Goal: Task Accomplishment & Management: Manage account settings

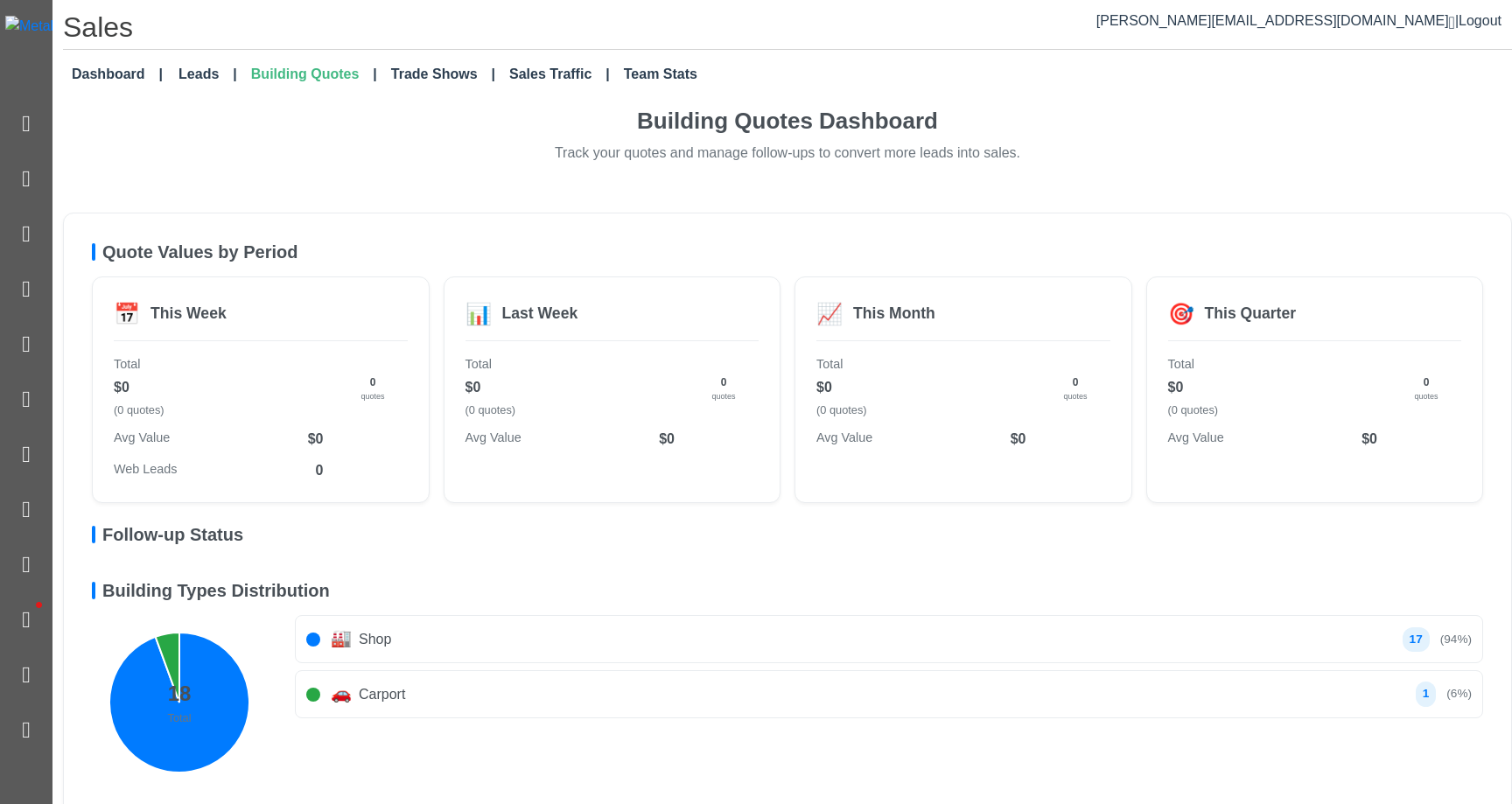
click at [836, 226] on div "Quote Values by Period 📅 This Week Total $0 (0 quotes) Avg Value $0 Web Leads 0…" at bounding box center [788, 516] width 1449 height 607
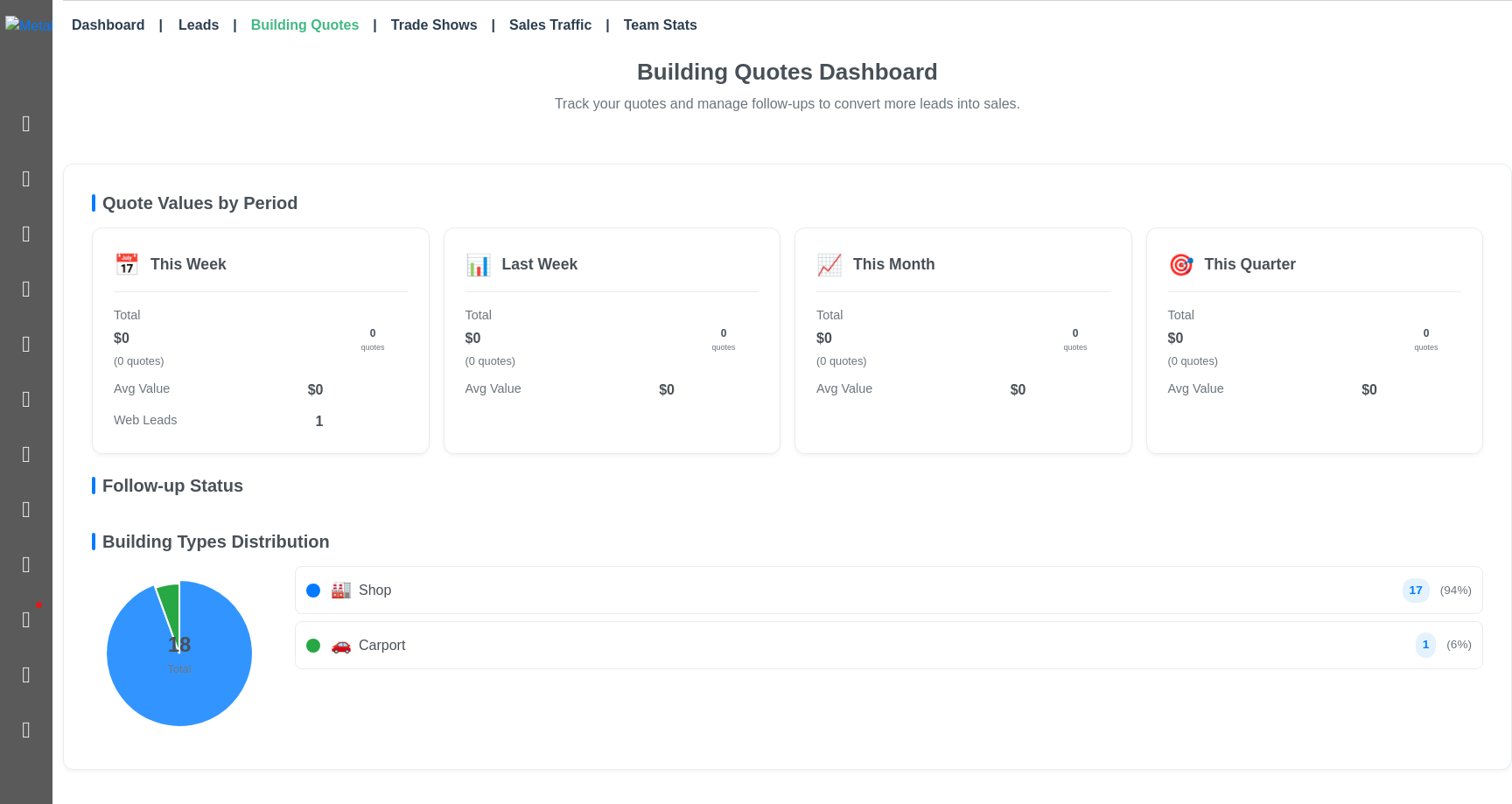
scroll to position [48, 0]
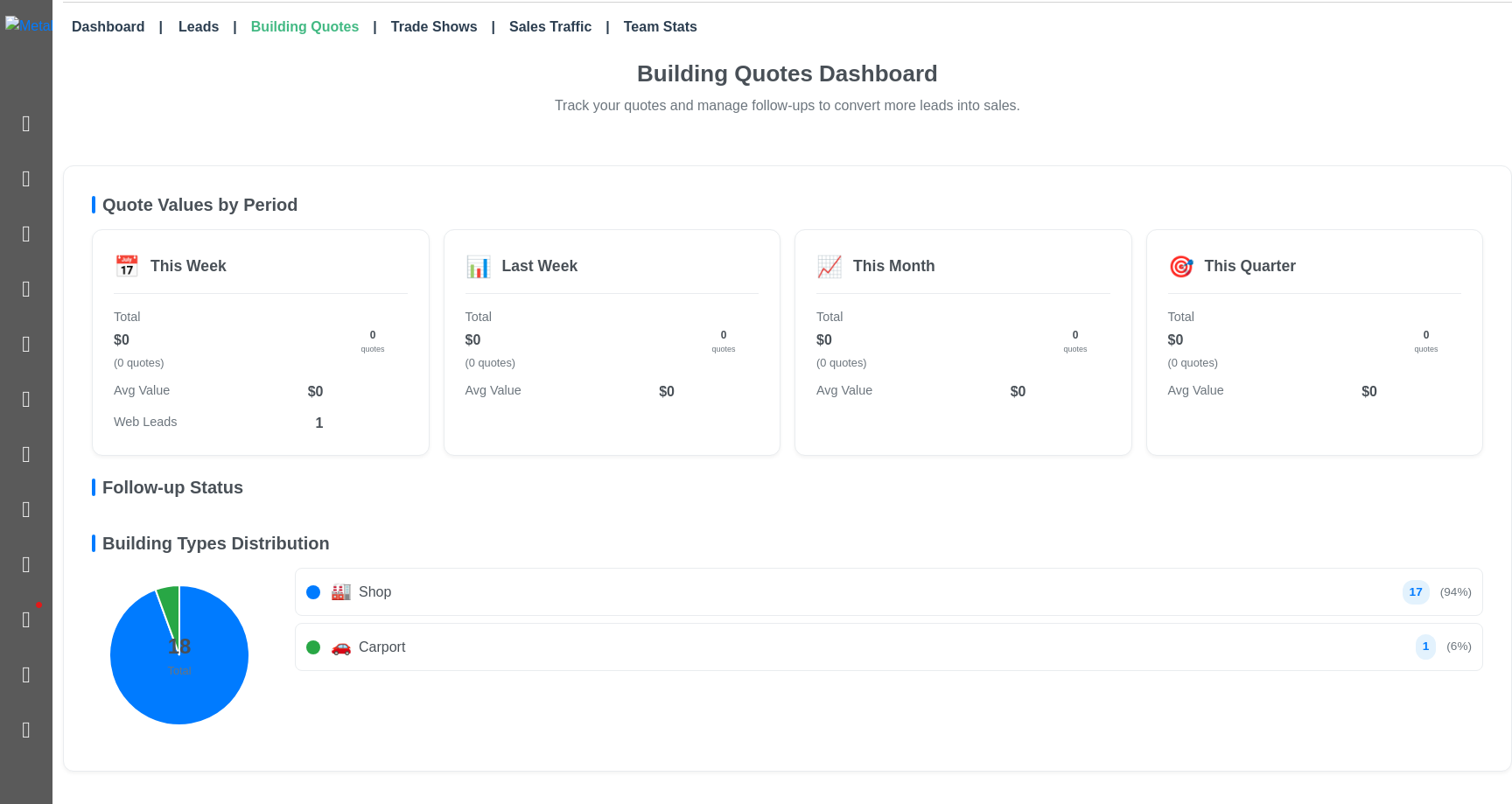
click at [175, 489] on h5 "Follow-up Status" at bounding box center [788, 488] width 1392 height 21
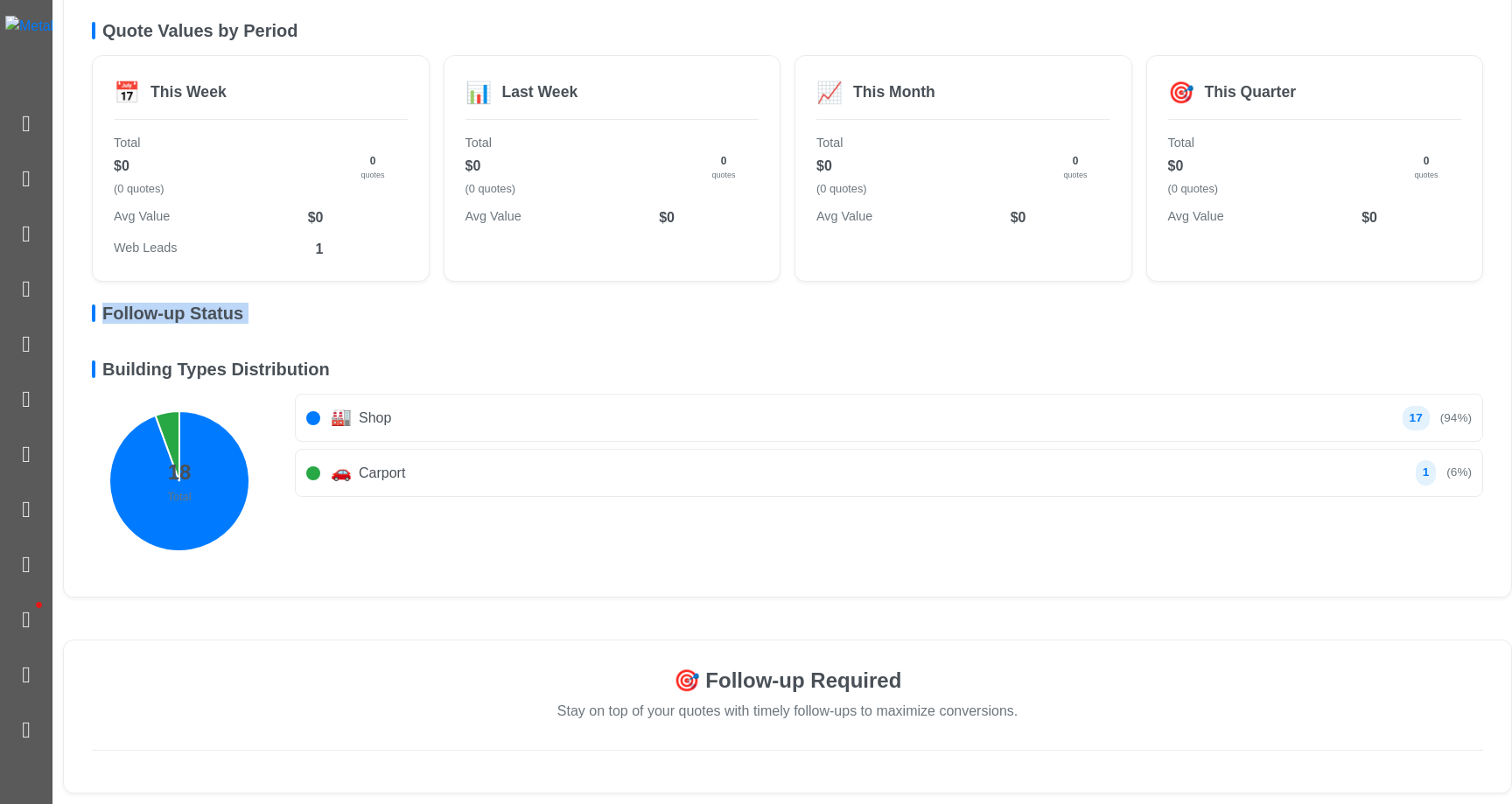
scroll to position [0, 0]
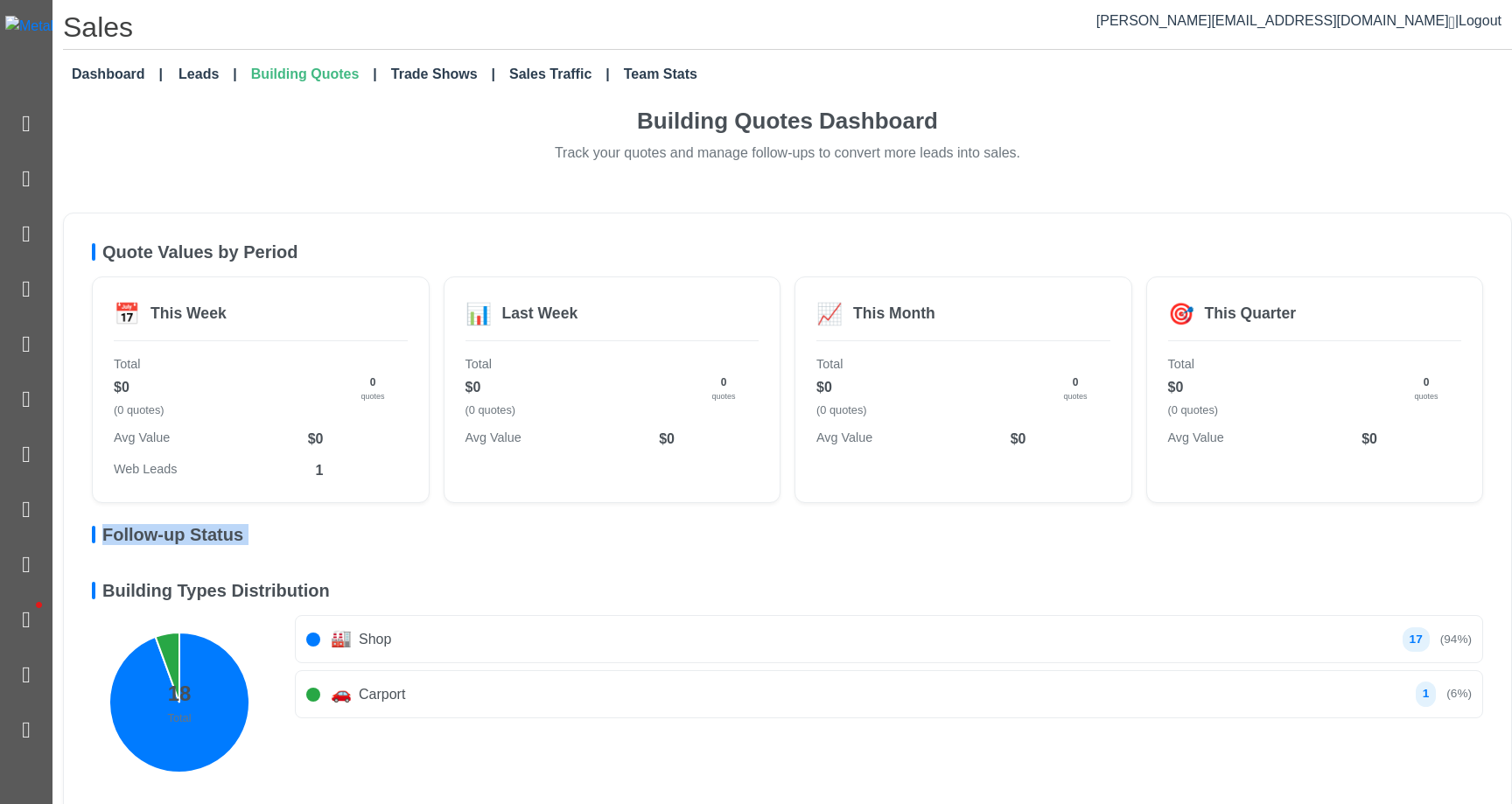
click at [173, 535] on h5 "Follow-up Status" at bounding box center [788, 535] width 1392 height 21
click at [197, 531] on h5 "Follow-up Status" at bounding box center [788, 535] width 1392 height 21
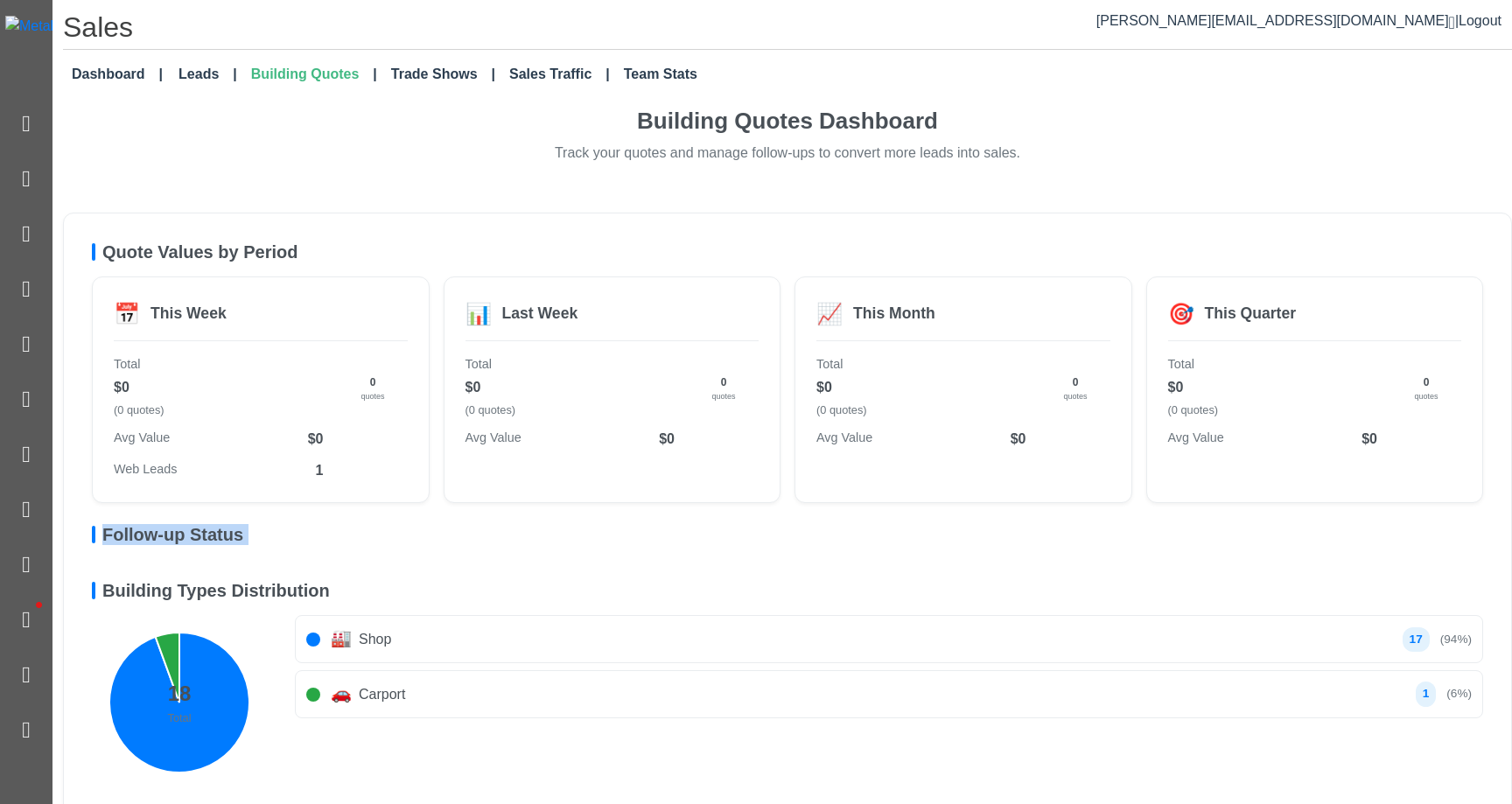
click at [197, 531] on h5 "Follow-up Status" at bounding box center [788, 535] width 1392 height 21
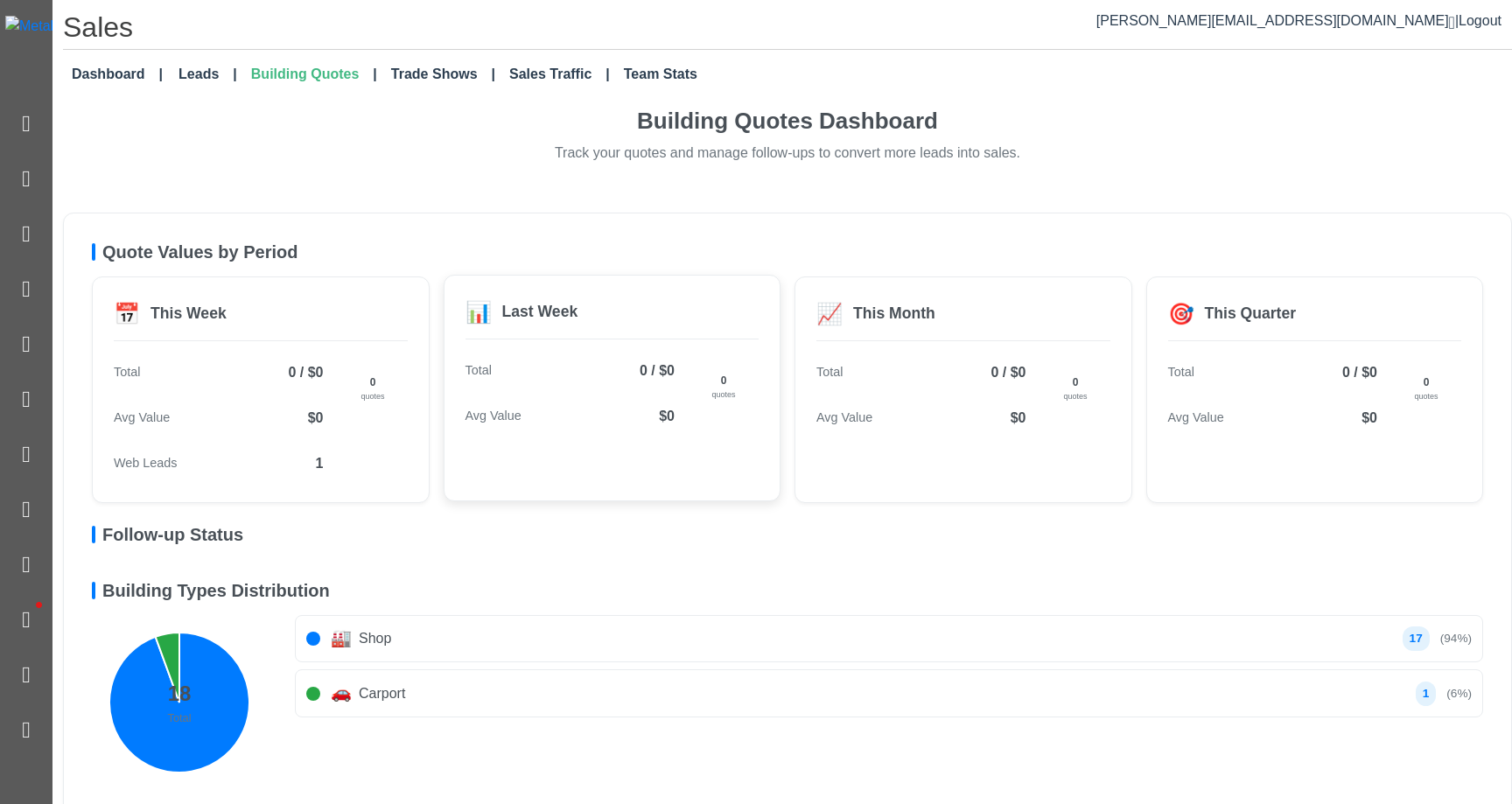
click at [632, 444] on div "📊 Last Week Total 0 / $0 Avg Value $0 0 quotes" at bounding box center [613, 388] width 338 height 227
click at [144, 455] on span "Web Leads" at bounding box center [145, 463] width 64 height 19
click at [132, 434] on div "Avg Value $0" at bounding box center [218, 417] width 210 height 35
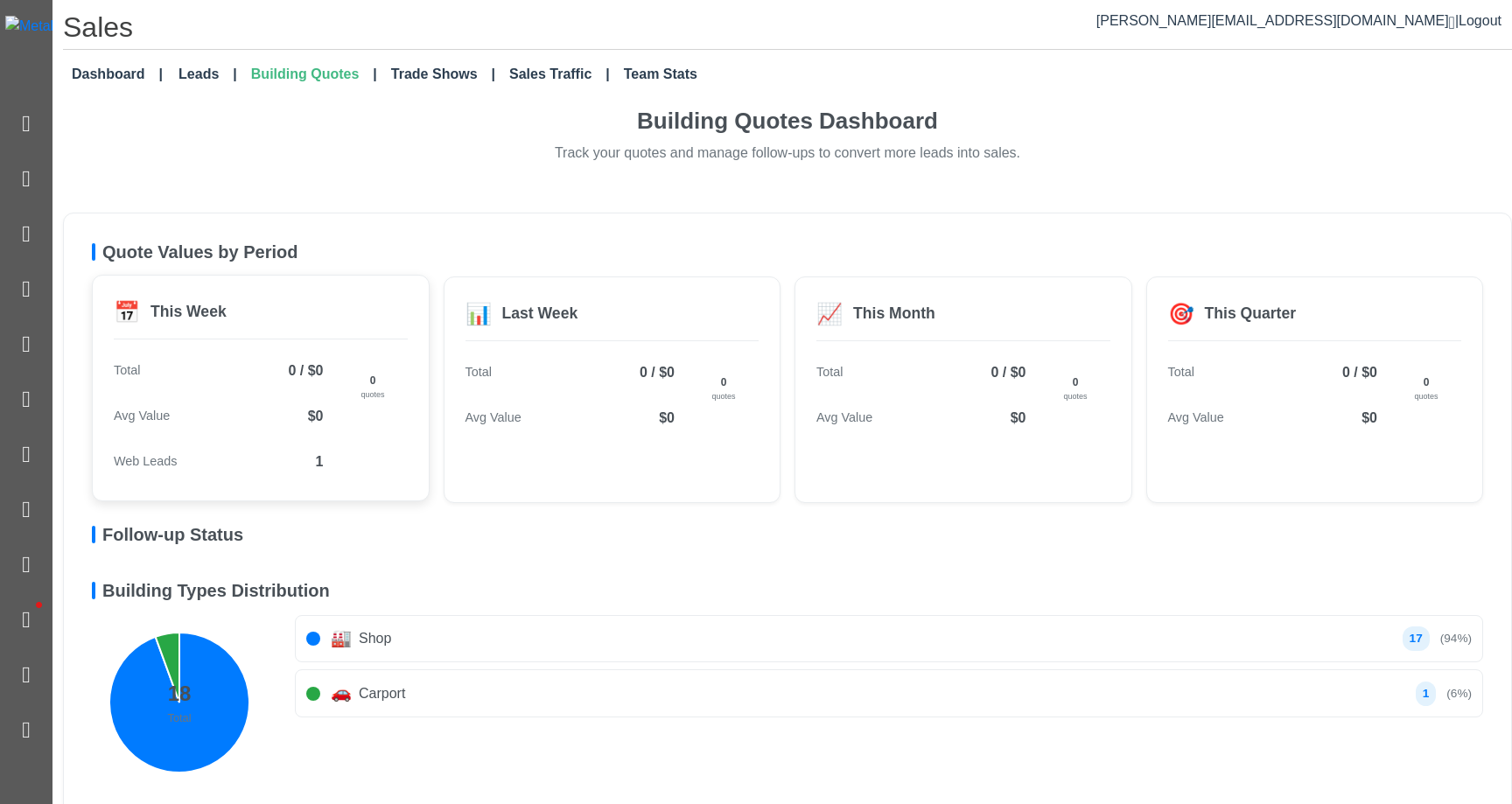
click at [132, 434] on div "Avg Value $0" at bounding box center [218, 417] width 210 height 35
click at [134, 427] on div "Avg Value $0" at bounding box center [218, 417] width 210 height 35
click at [224, 615] on icon "Shop: 17 (94%) Carport: 1 (6%)" at bounding box center [179, 702] width 175 height 175
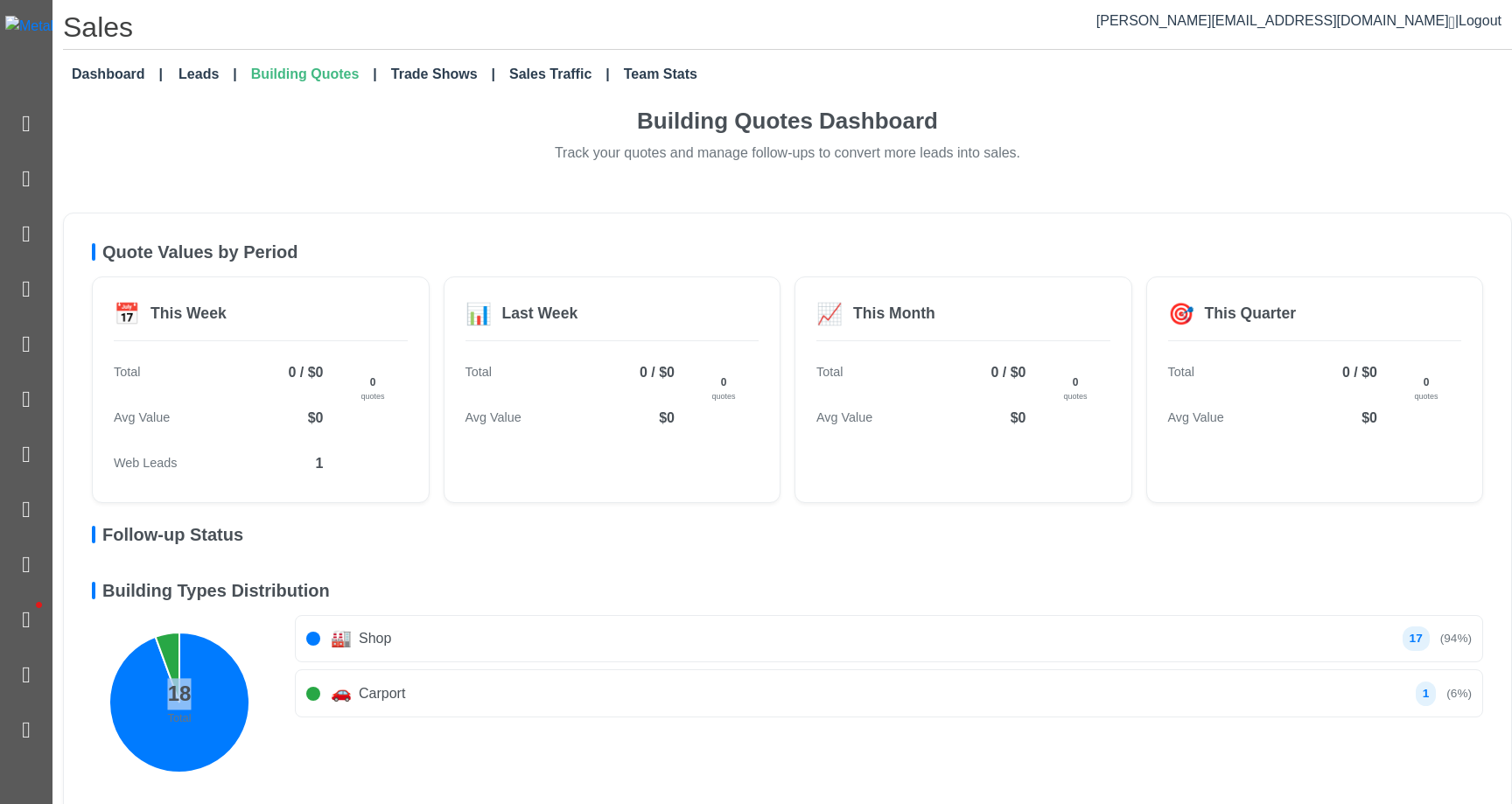
click at [224, 615] on icon "Shop: 17 (94%) Carport: 1 (6%)" at bounding box center [179, 702] width 175 height 175
click at [146, 588] on h5 "Building Types Distribution" at bounding box center [788, 591] width 1392 height 21
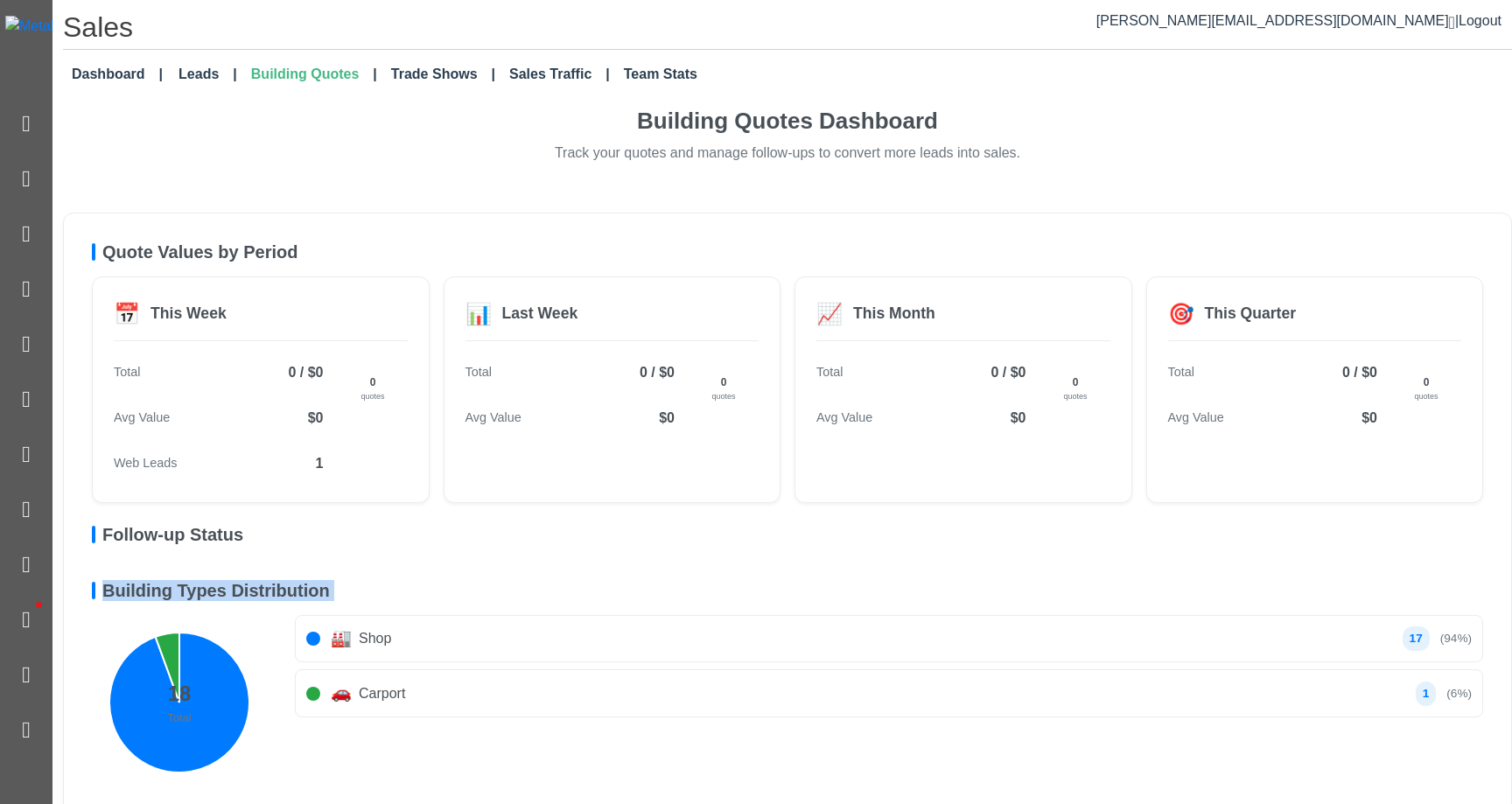
click at [146, 588] on h5 "Building Types Distribution" at bounding box center [788, 591] width 1392 height 21
click at [172, 590] on h5 "Building Types Distribution" at bounding box center [788, 591] width 1392 height 21
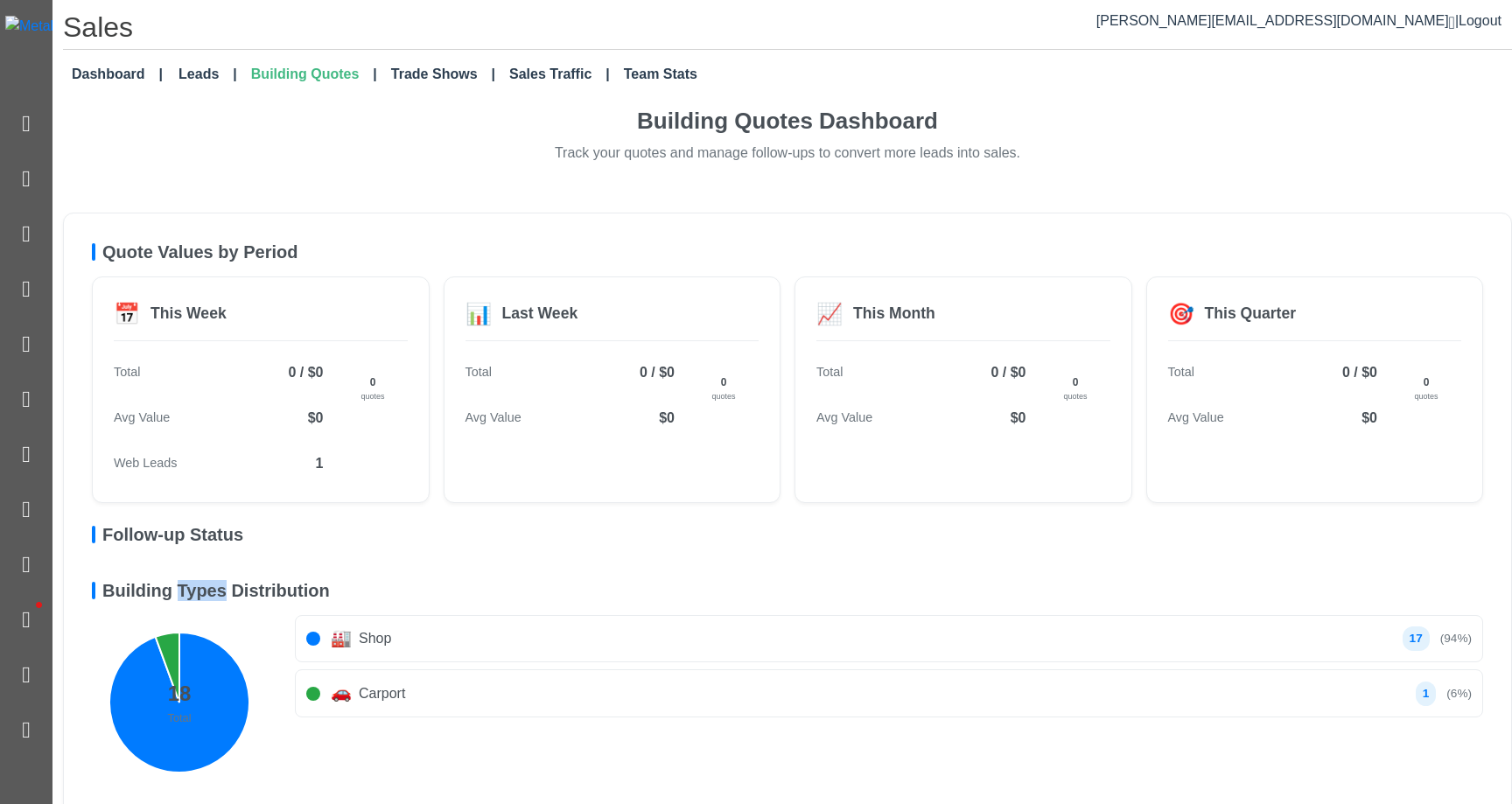
click at [172, 590] on h5 "Building Types Distribution" at bounding box center [788, 591] width 1392 height 21
click at [126, 590] on h5 "Building Types Distribution" at bounding box center [788, 591] width 1392 height 21
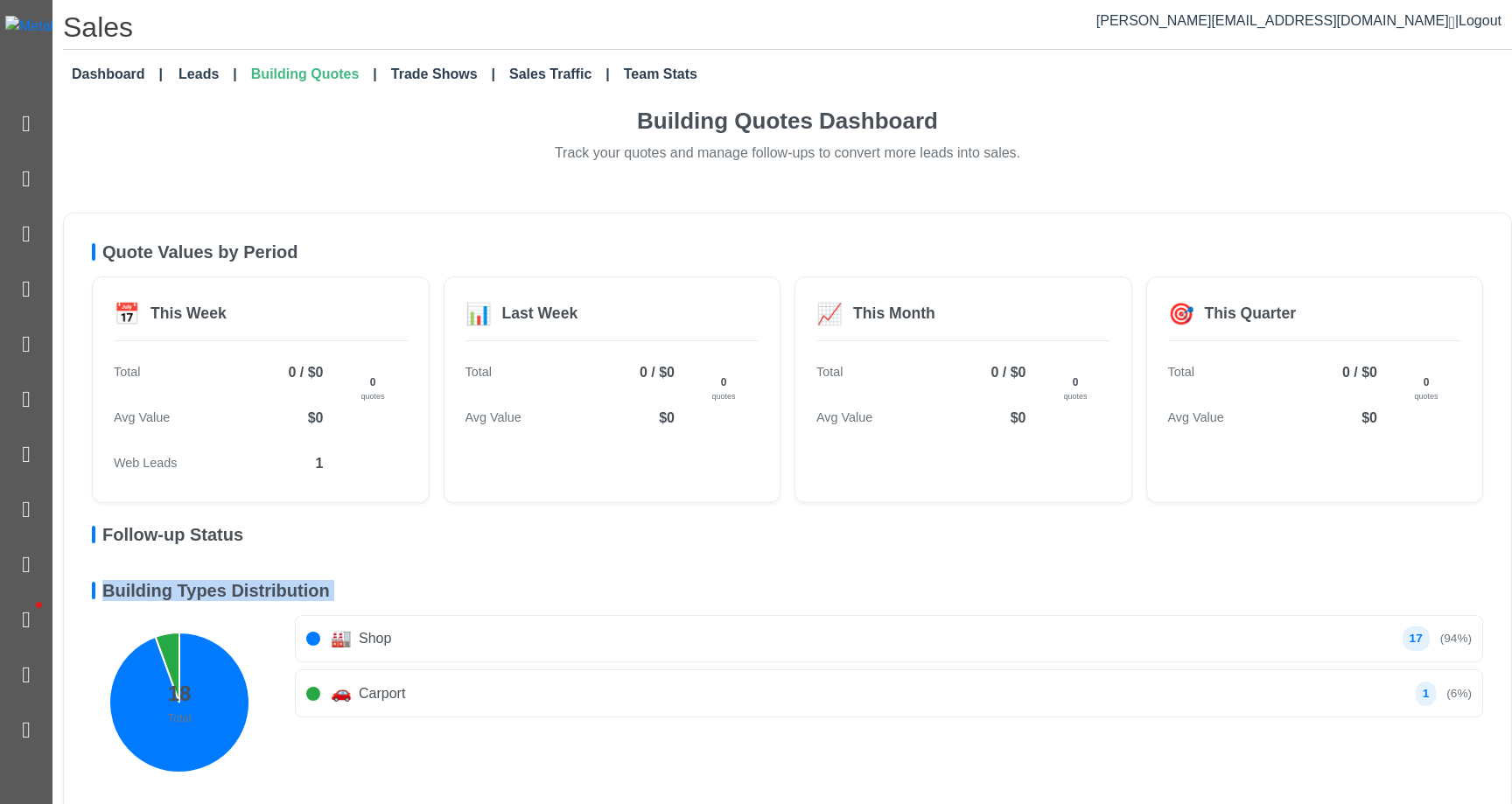
click at [126, 590] on h5 "Building Types Distribution" at bounding box center [788, 591] width 1392 height 21
click at [726, 239] on div "Quote Values by Period 📅 This Week Total 0 / $0 Avg Value $0 Customers 0 0 quot…" at bounding box center [788, 515] width 1449 height 606
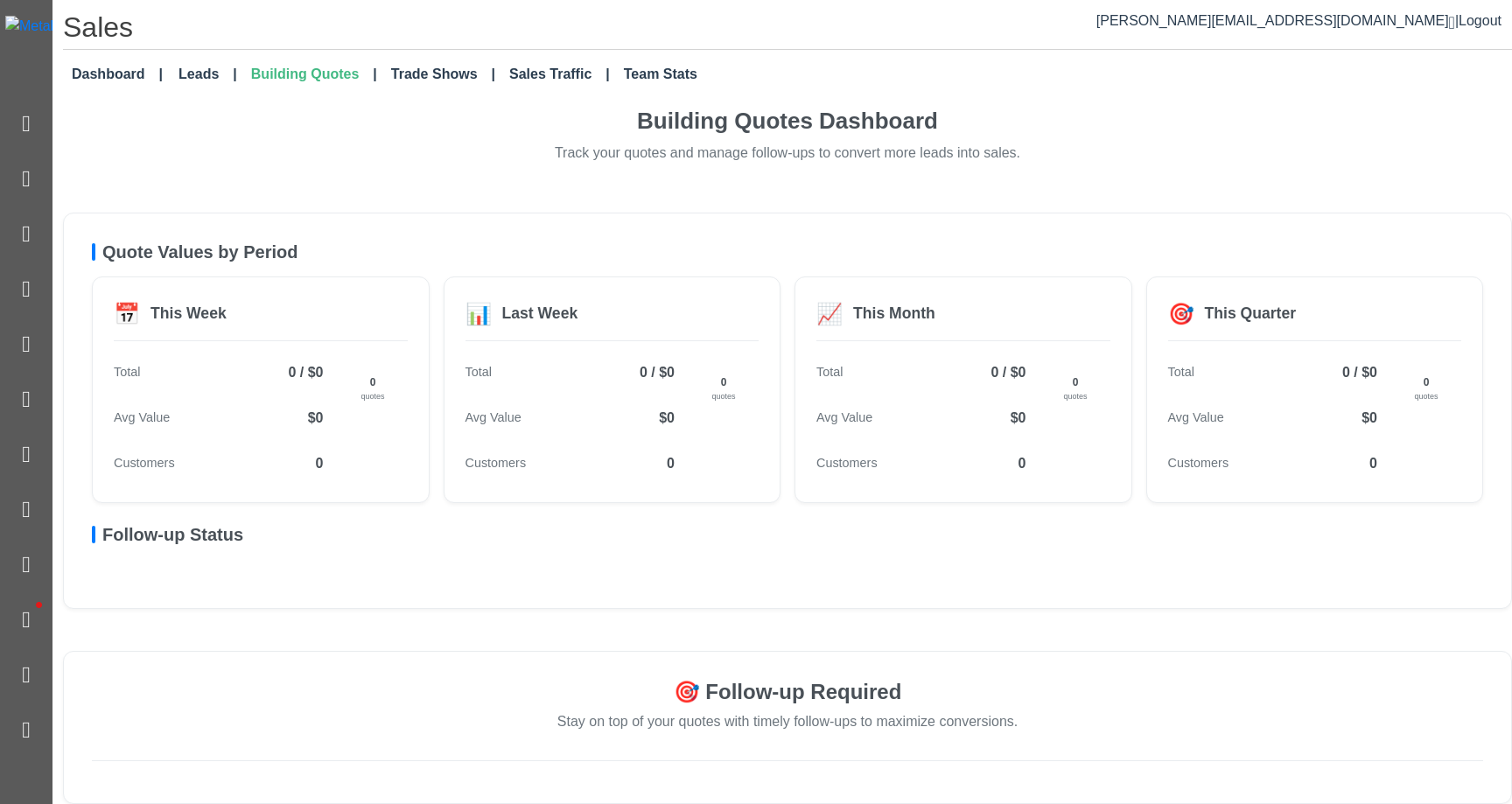
click at [980, 653] on div "🎯 Follow-up Required Stay on top of your quotes with timely follow-ups to maxim…" at bounding box center [788, 727] width 1449 height 154
click at [361, 374] on icon "0 quotes" at bounding box center [372, 389] width 70 height 70
drag, startPoint x: 362, startPoint y: 374, endPoint x: 374, endPoint y: 391, distance: 20.8
click at [374, 391] on icon "0 quotes" at bounding box center [372, 389] width 70 height 70
click at [374, 391] on text "quotes" at bounding box center [372, 394] width 24 height 9
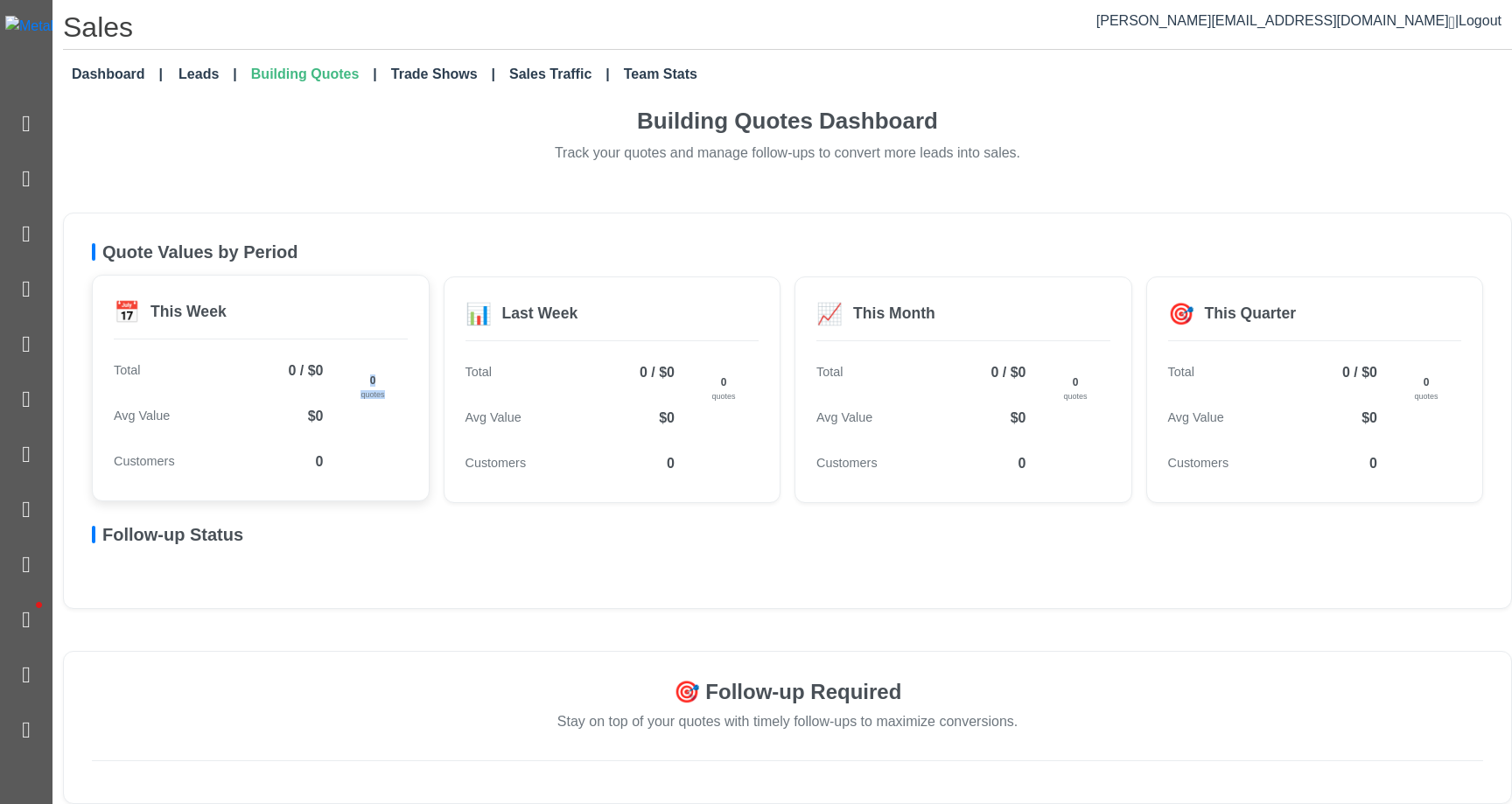
drag, startPoint x: 398, startPoint y: 411, endPoint x: 367, endPoint y: 377, distance: 46.0
click at [367, 377] on icon "0 quotes" at bounding box center [372, 389] width 70 height 70
click at [366, 242] on h5 "Quote Values by Period" at bounding box center [788, 252] width 1392 height 21
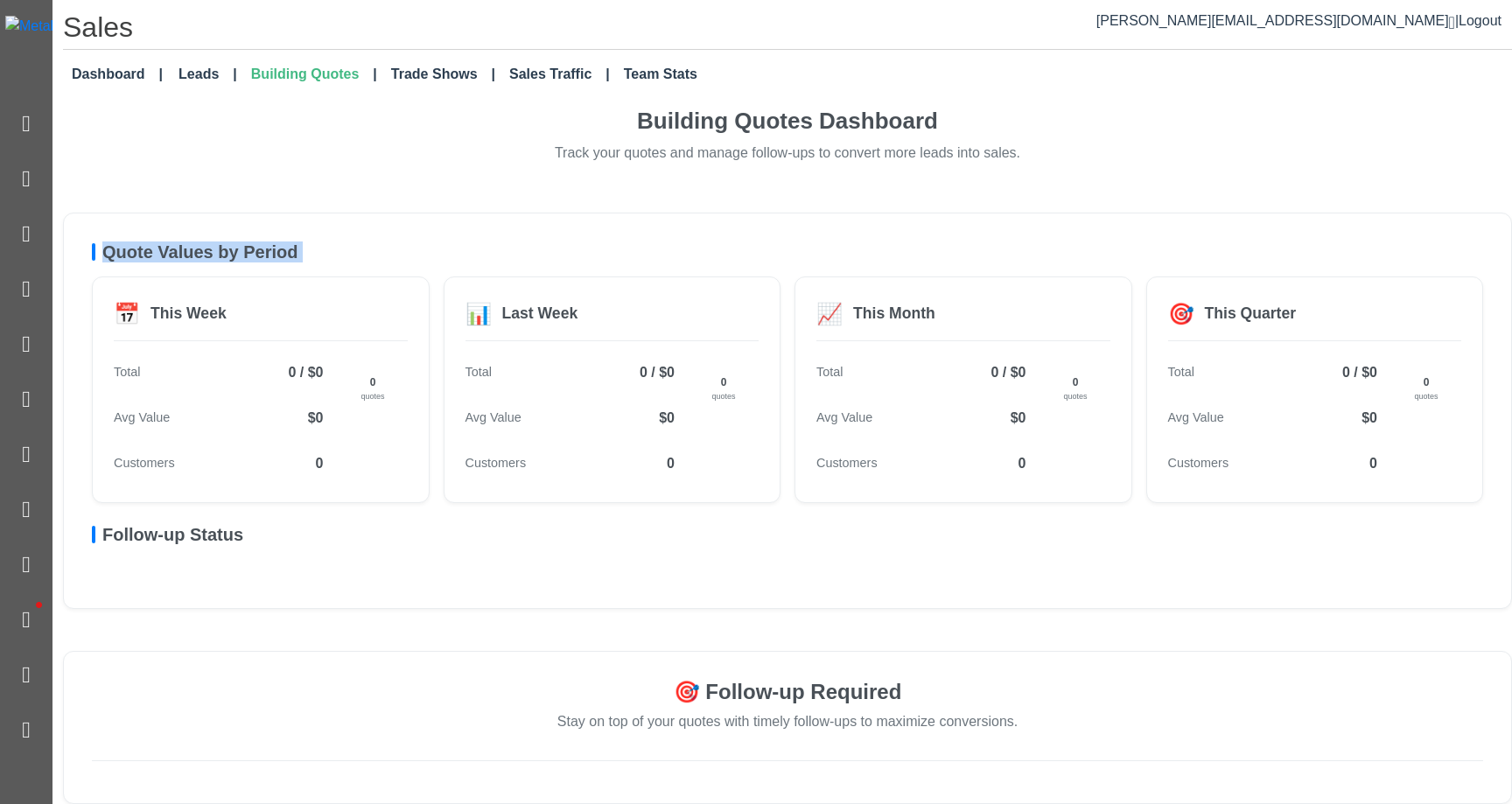
copy h5 "Quote Values by Period"
click at [724, 225] on div "Quote Statistics 📅 This Week Total 0 / $0 Avg Value $0 Customers 0 0 quotes 📊 L…" at bounding box center [788, 410] width 1449 height 397
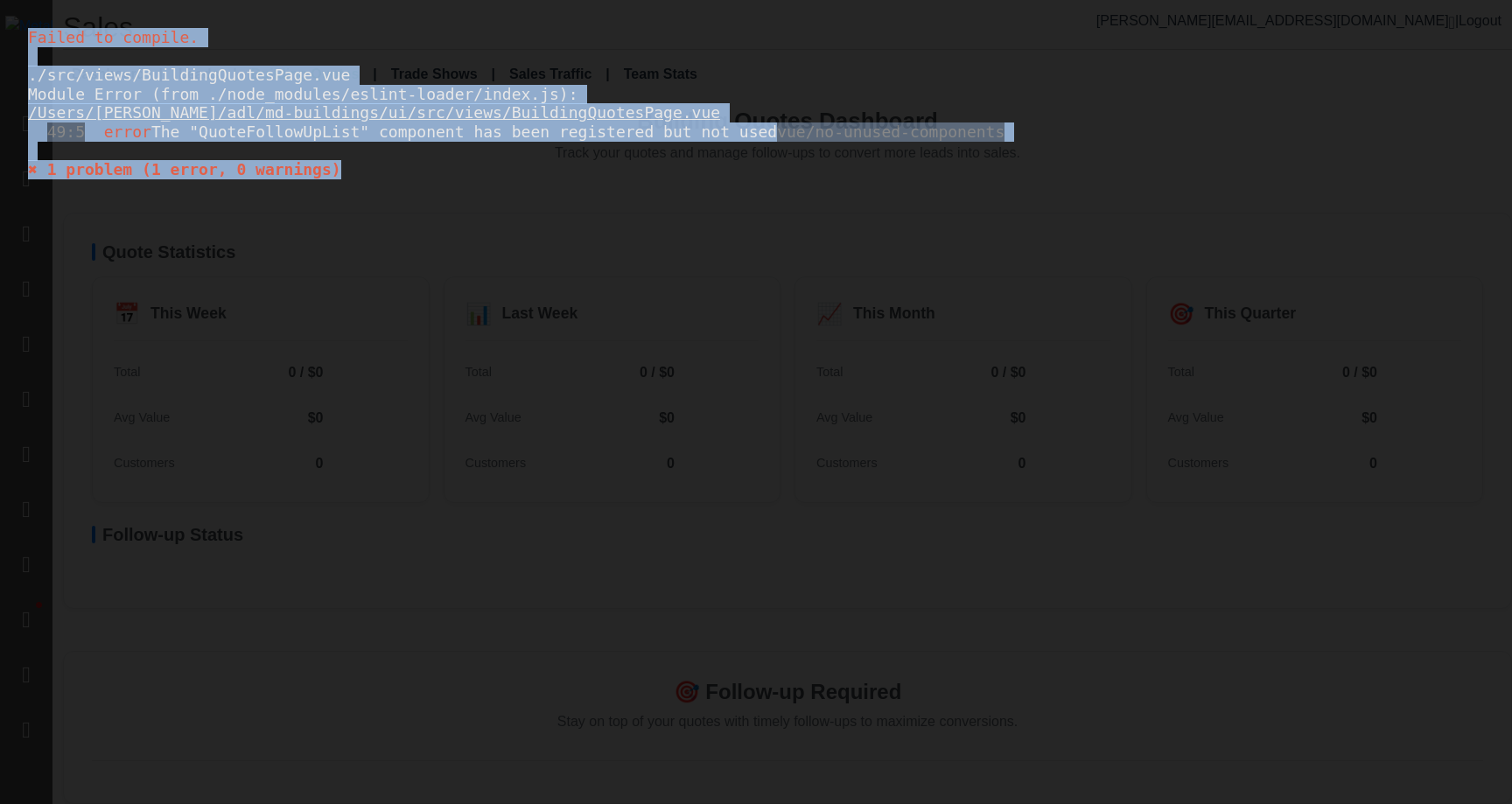
drag, startPoint x: 435, startPoint y: 276, endPoint x: 0, endPoint y: 16, distance: 506.8
click at [0, 16] on div "Failed to compile. ./src/views/BuildingQuotesPage.vue Module Error (from ./node…" at bounding box center [756, 402] width 1512 height 804
copy div "Failed to compile. ./src/views/BuildingQuotesPage.vue Module Error (from ./node…"
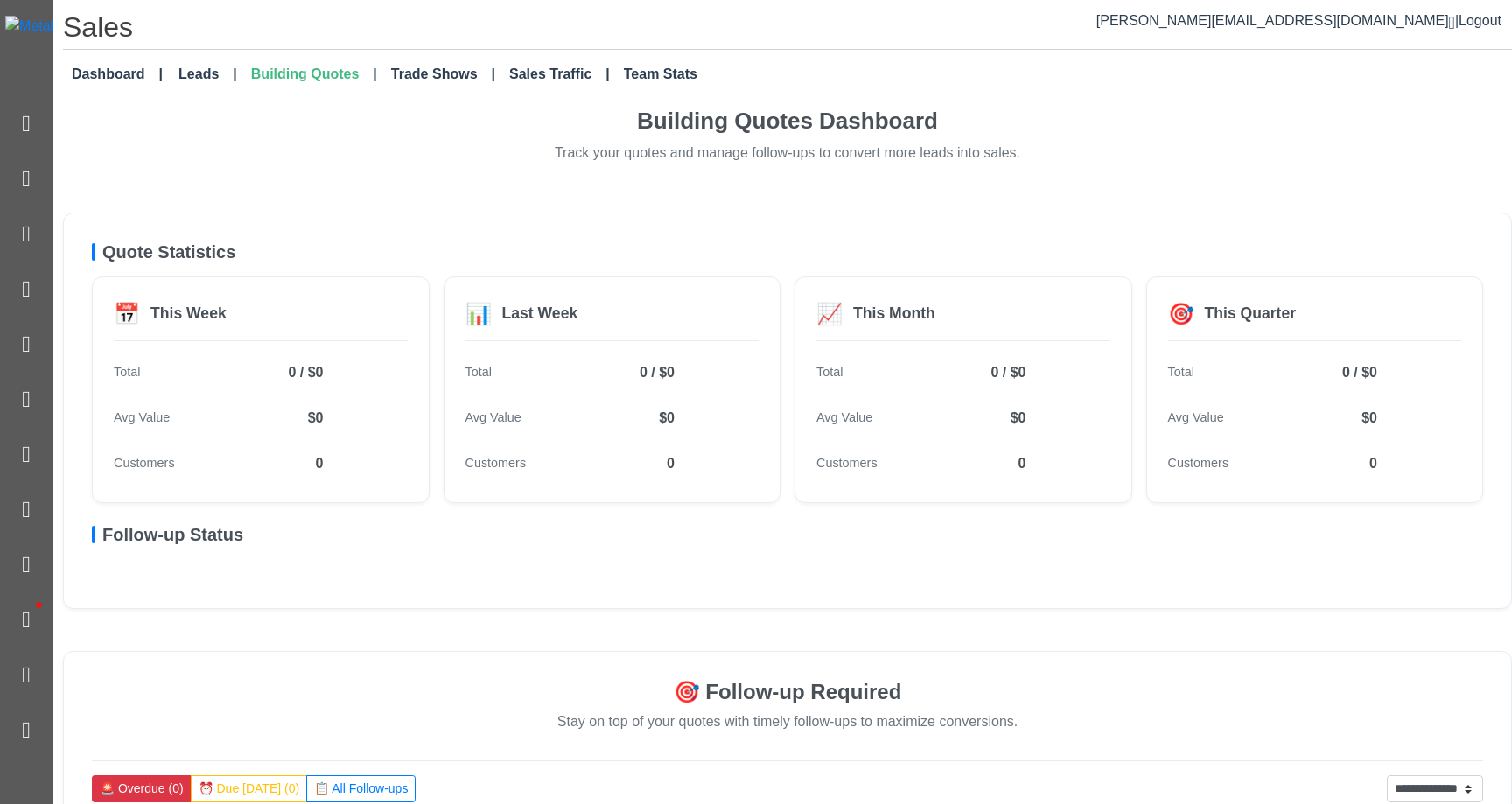
click at [1243, 259] on h5 "Quote Statistics" at bounding box center [788, 252] width 1392 height 21
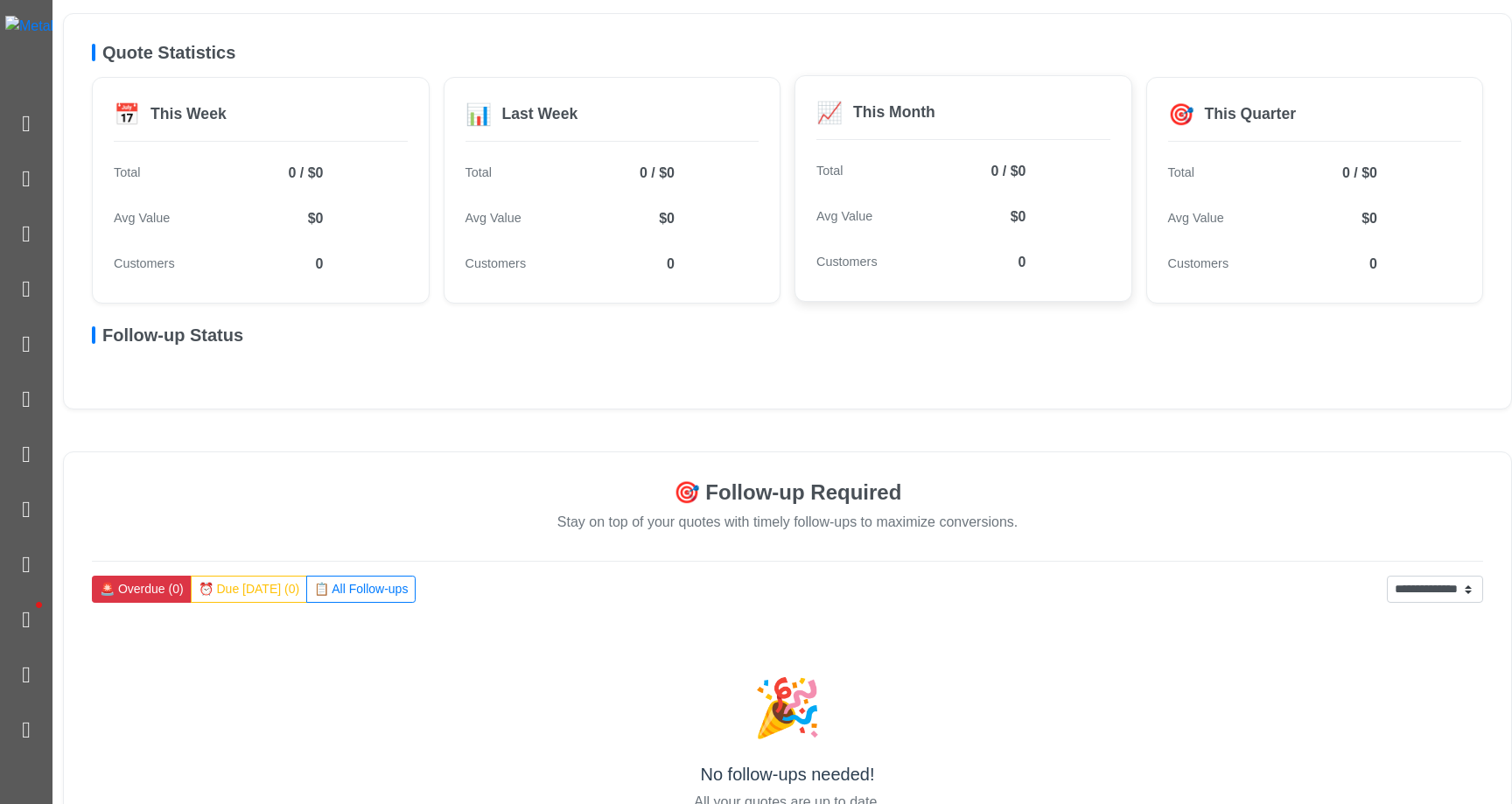
scroll to position [304, 0]
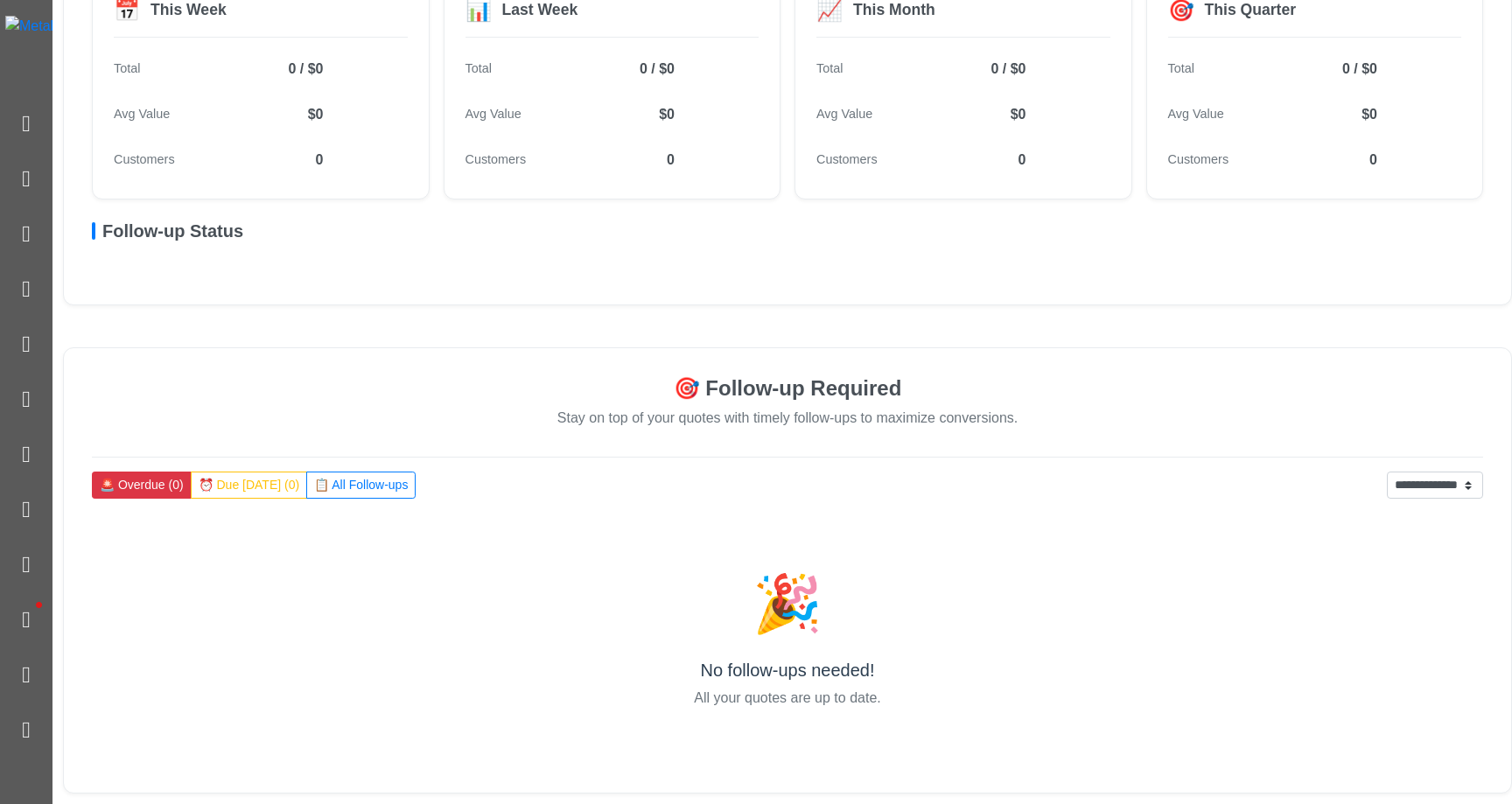
click at [723, 543] on div "🎉 No follow-ups needed! All your quotes are up to date." at bounding box center [788, 642] width 1392 height 245
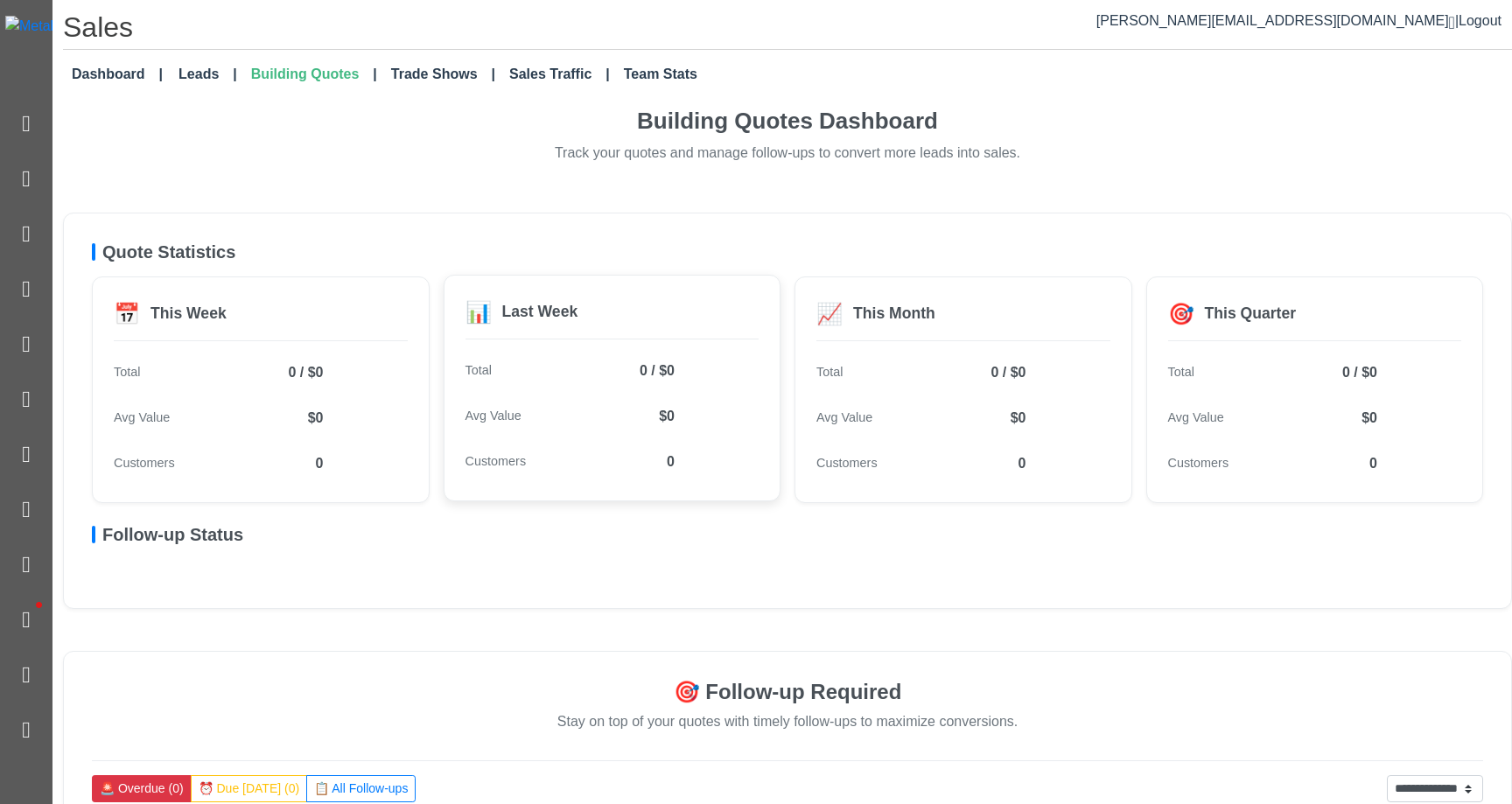
click at [549, 458] on div "Customers 0" at bounding box center [570, 462] width 210 height 35
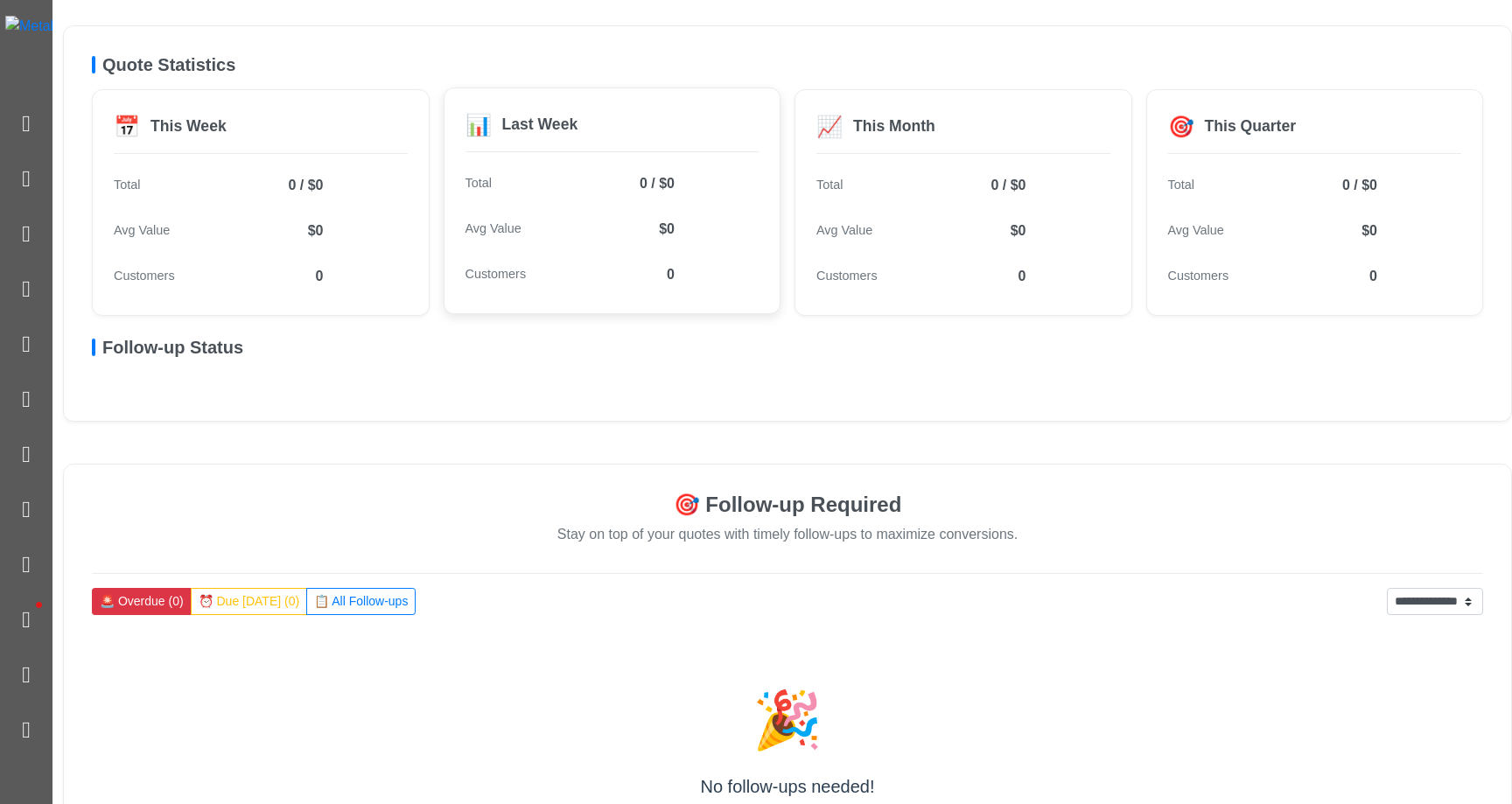
scroll to position [191, 0]
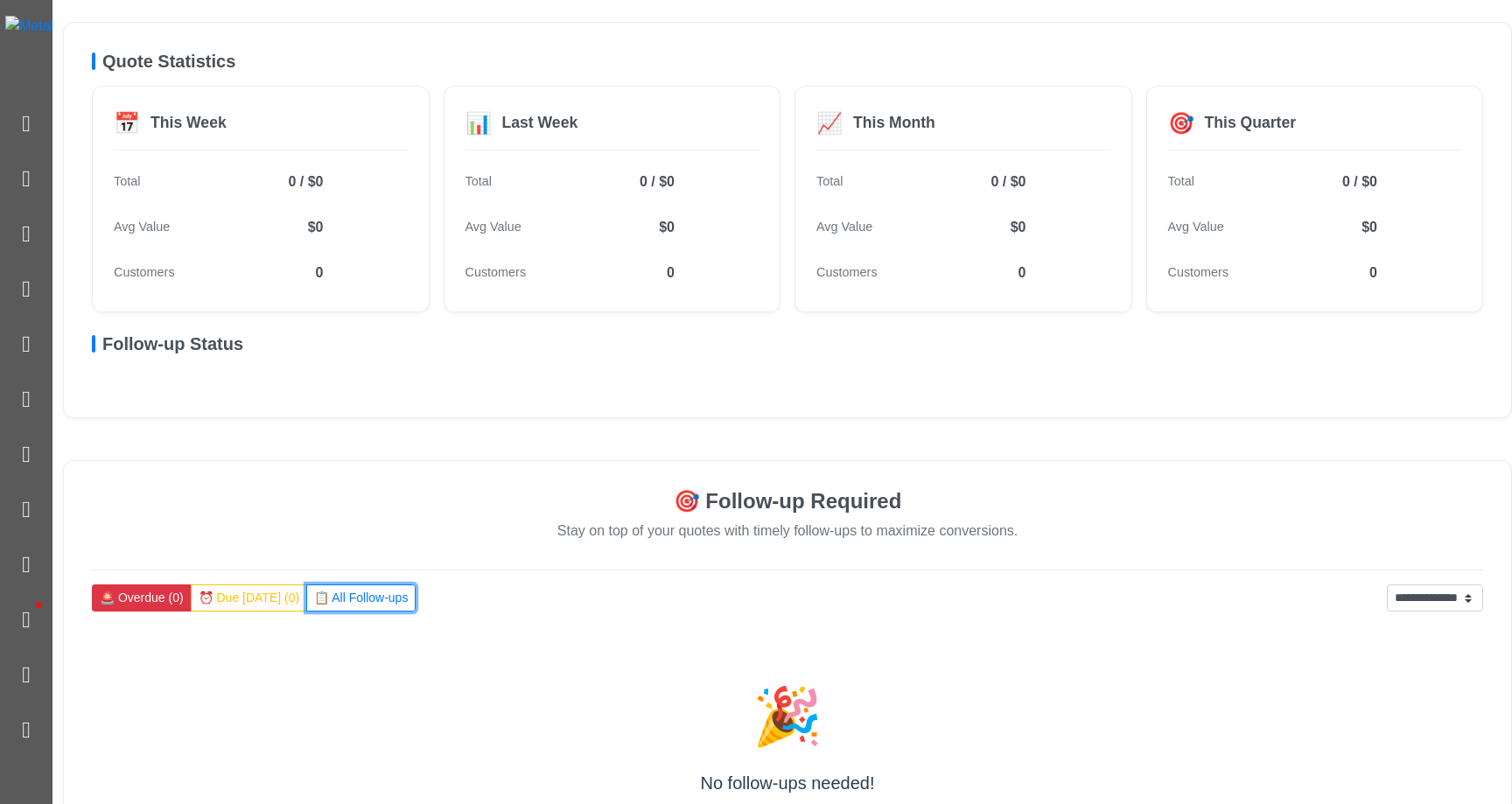
click at [360, 595] on button "📋 All Follow-ups" at bounding box center [361, 598] width 110 height 27
click at [263, 615] on div "**********" at bounding box center [788, 731] width 1392 height 293
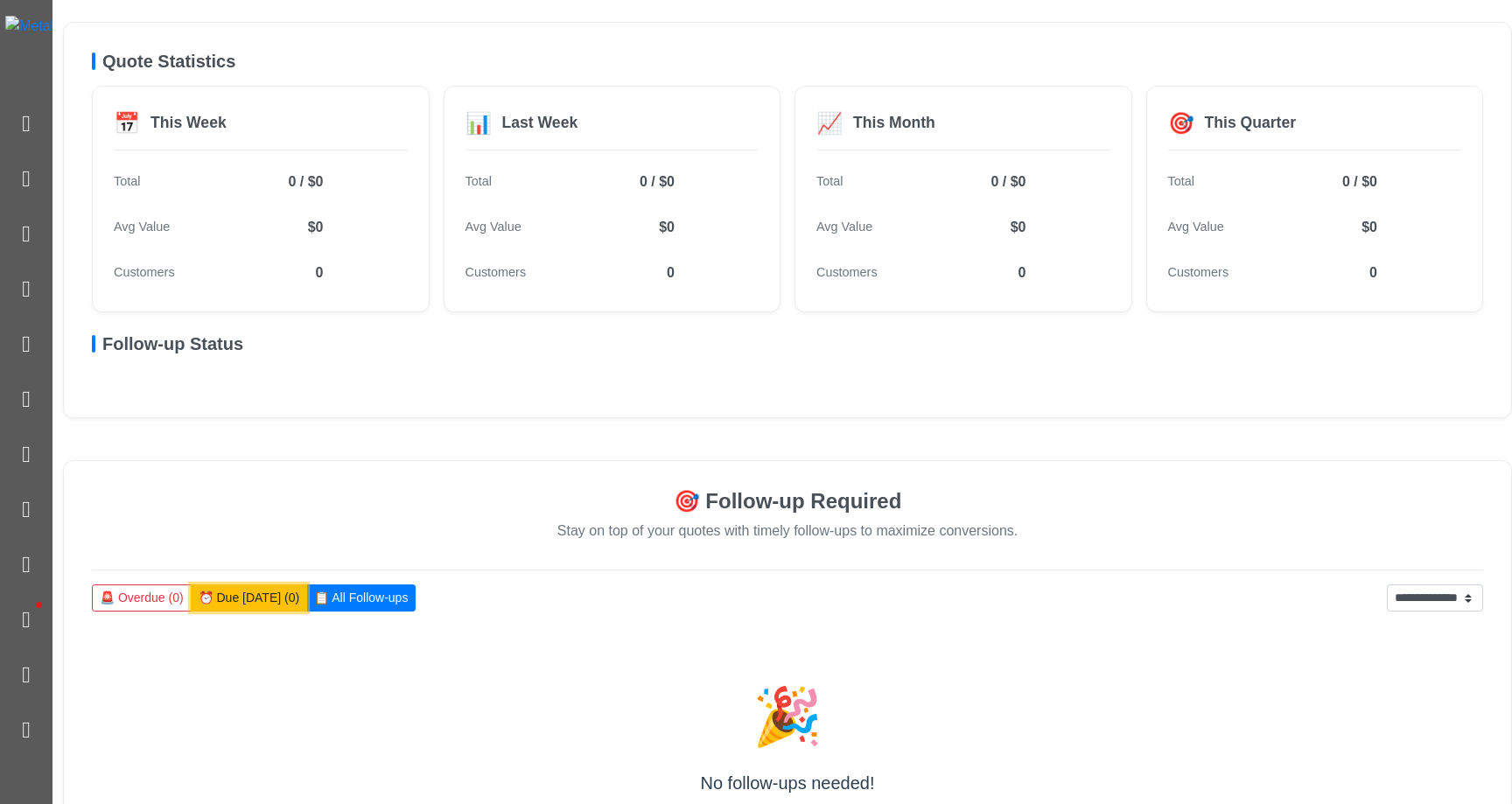
click at [264, 600] on button "⏰ Due [DATE] (0)" at bounding box center [249, 598] width 117 height 27
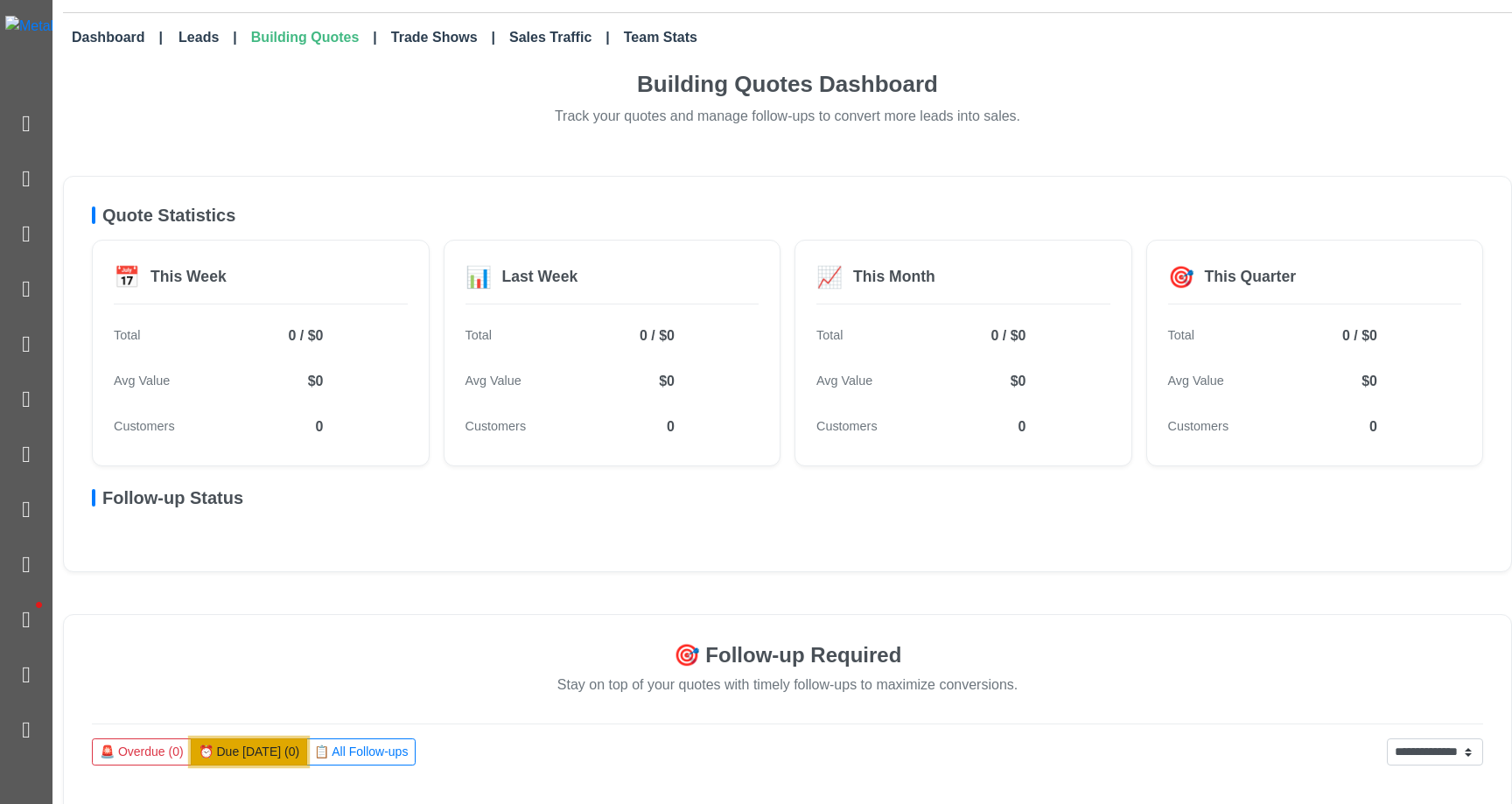
scroll to position [0, 0]
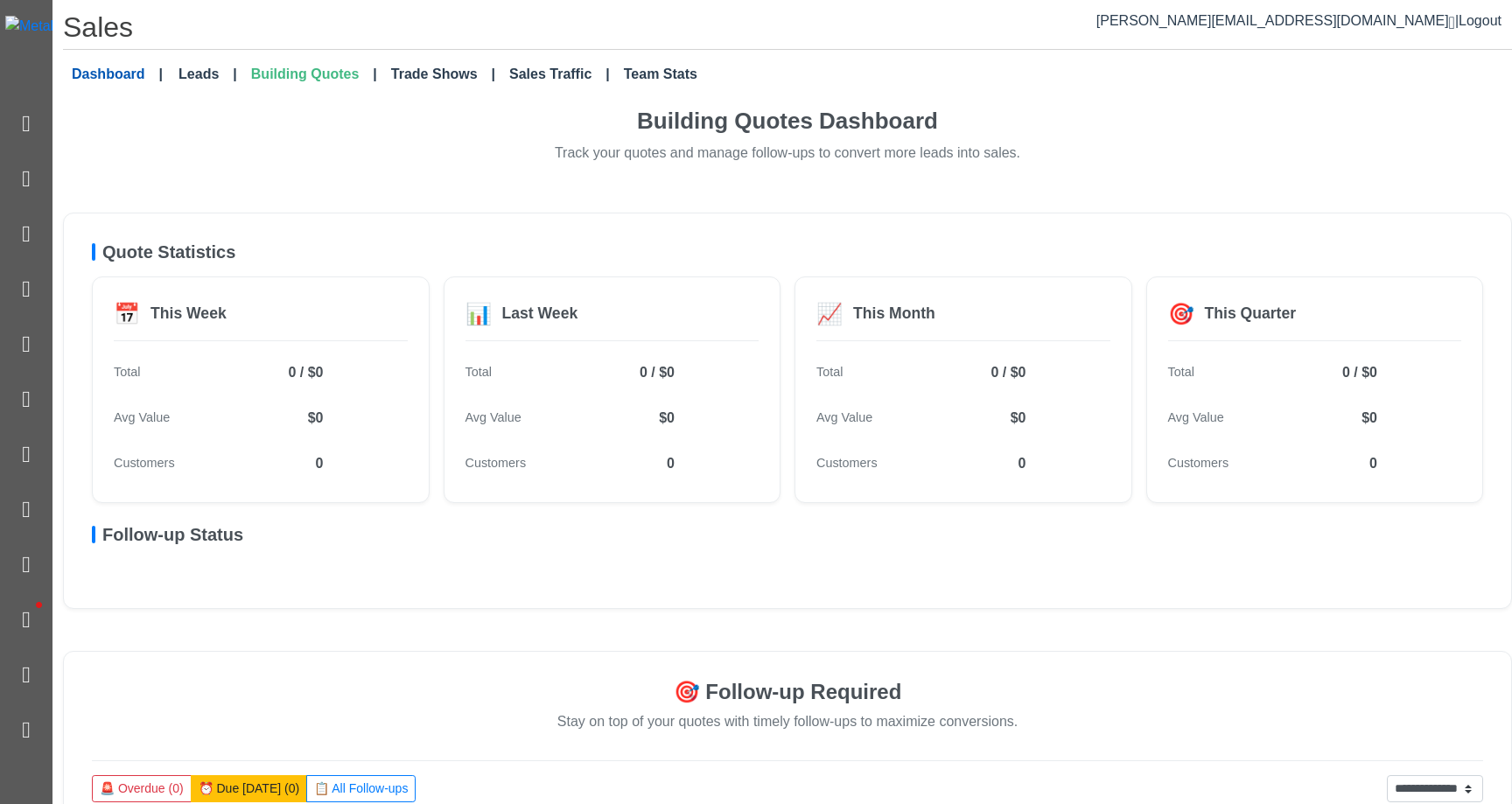
click at [94, 69] on link "Dashboard" at bounding box center [117, 75] width 105 height 35
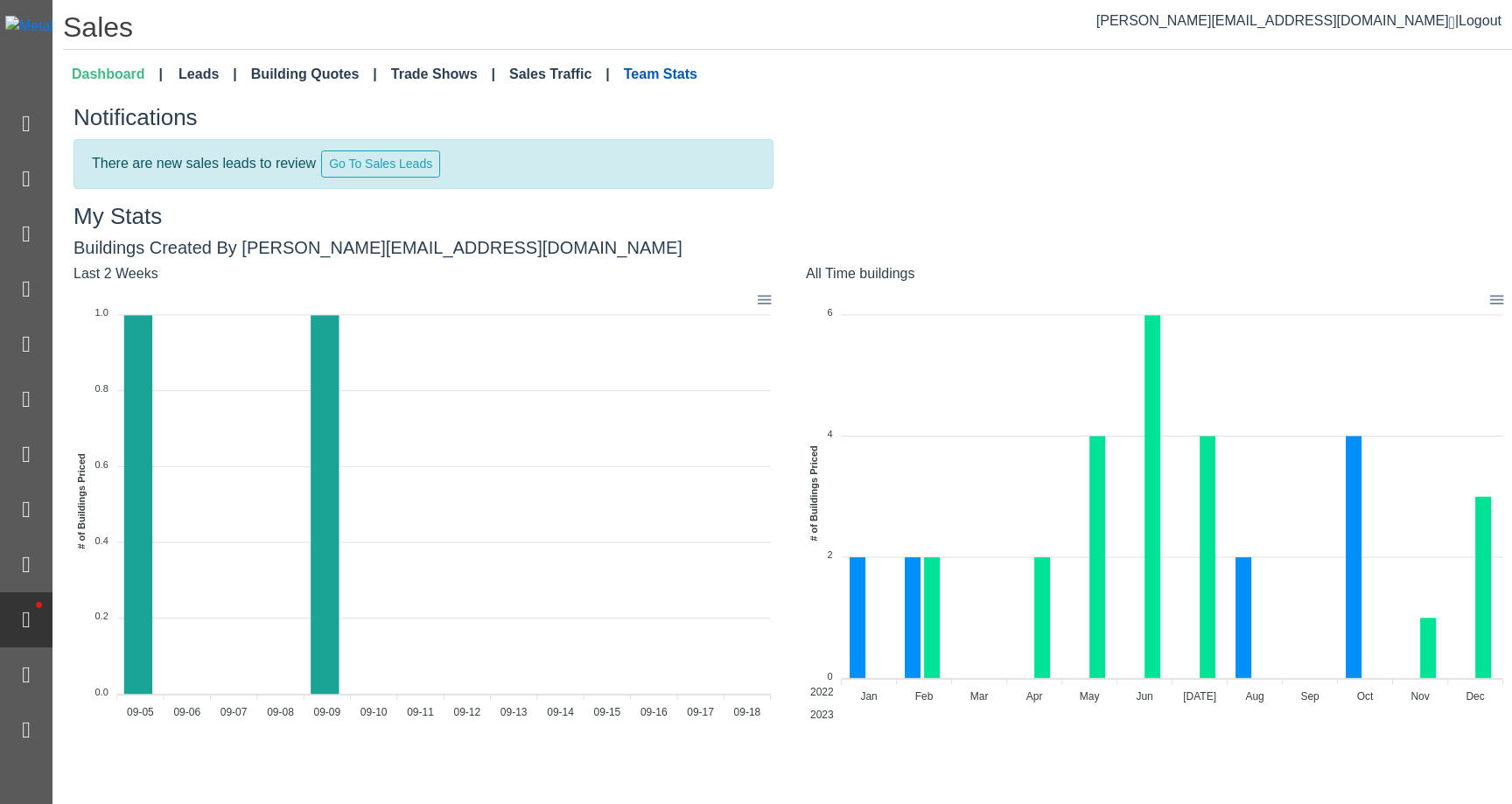
click at [632, 87] on link "Team Stats" at bounding box center [660, 75] width 87 height 35
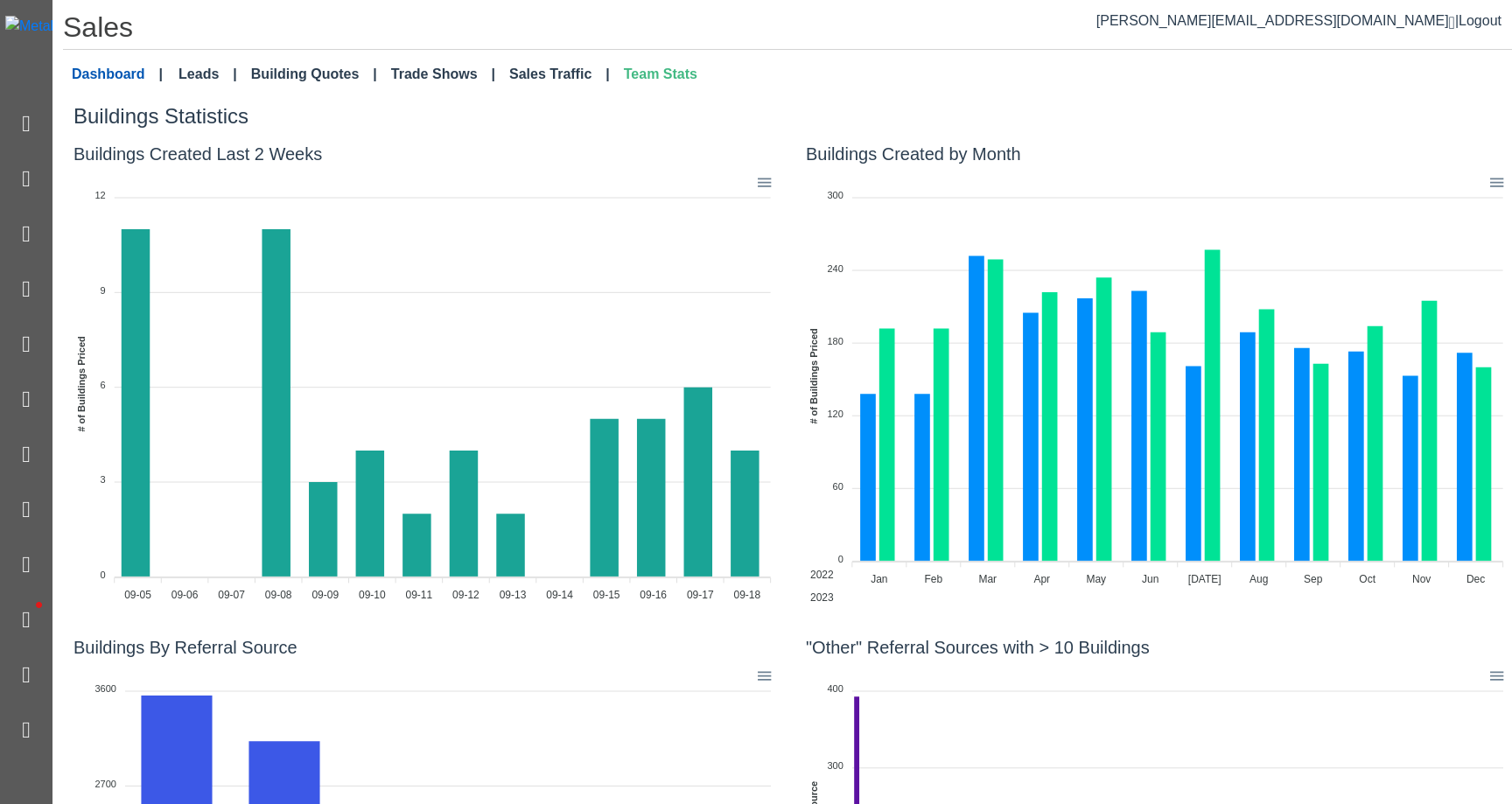
click at [124, 89] on link "Dashboard" at bounding box center [117, 75] width 105 height 35
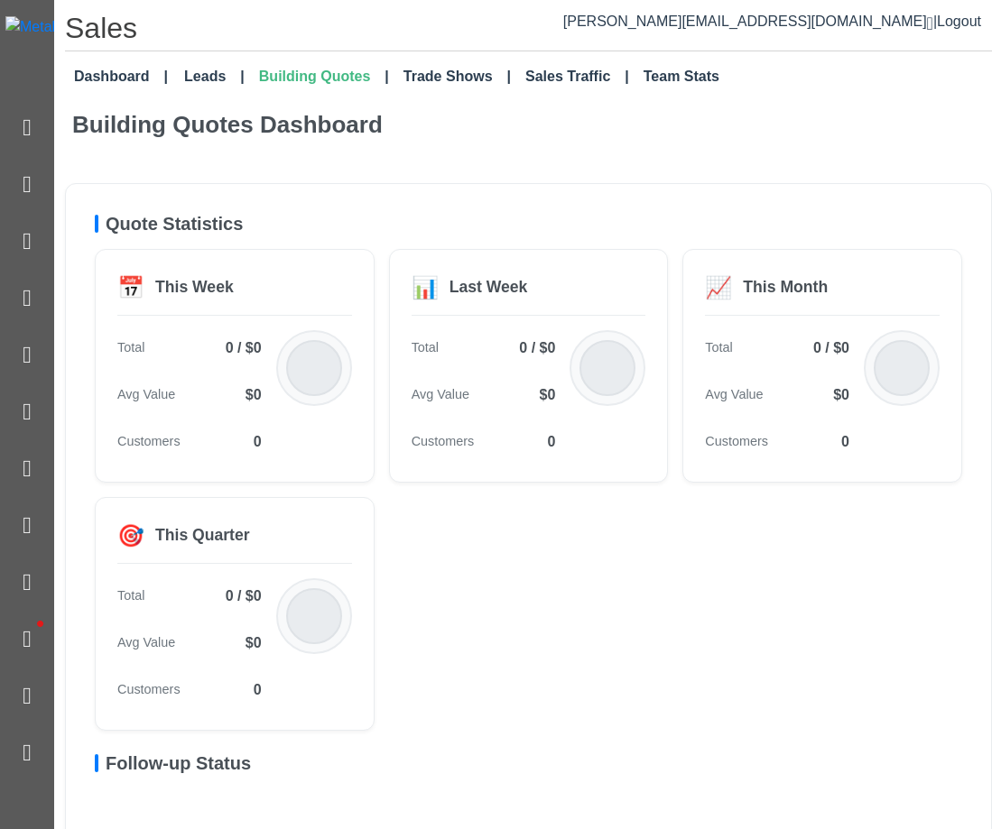
click at [752, 669] on div "📅 This Week Total 0 / $0 Avg Value $0 Customers 0 📊 Last Week Total 0 / $0 Avg …" at bounding box center [528, 490] width 867 height 482
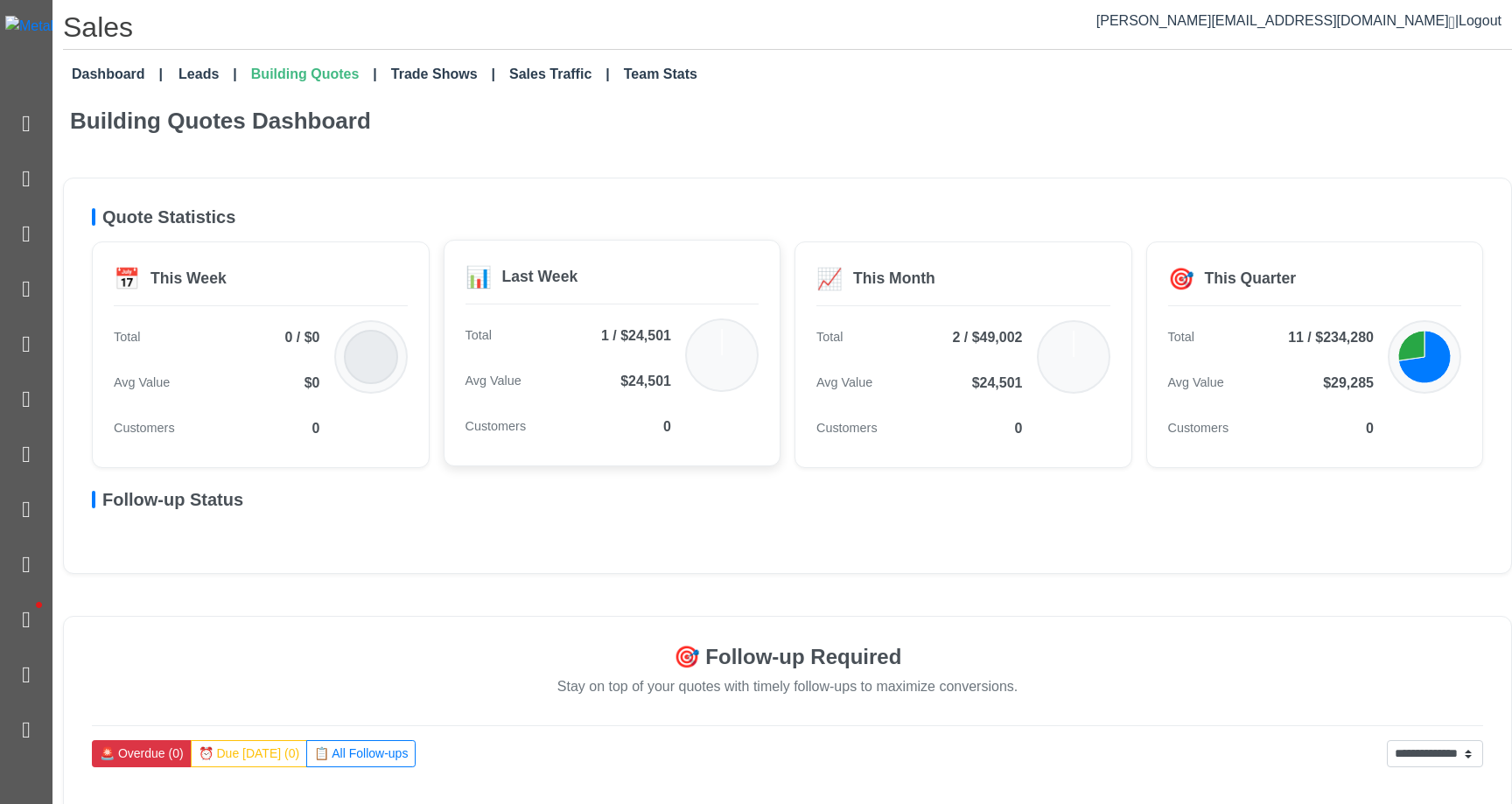
click at [673, 309] on div "📊 Last Week Total 1 / $24,501 Avg Value $24,501 Customers 0" at bounding box center [613, 353] width 338 height 227
click at [867, 303] on div "📈 This Month" at bounding box center [963, 283] width 294 height 43
click at [961, 286] on div "This Quarter" at bounding box center [1251, 275] width 92 height 22
click at [468, 303] on div "📊 Last Week" at bounding box center [612, 283] width 294 height 43
click at [374, 303] on div "📅 This Week" at bounding box center [260, 283] width 294 height 43
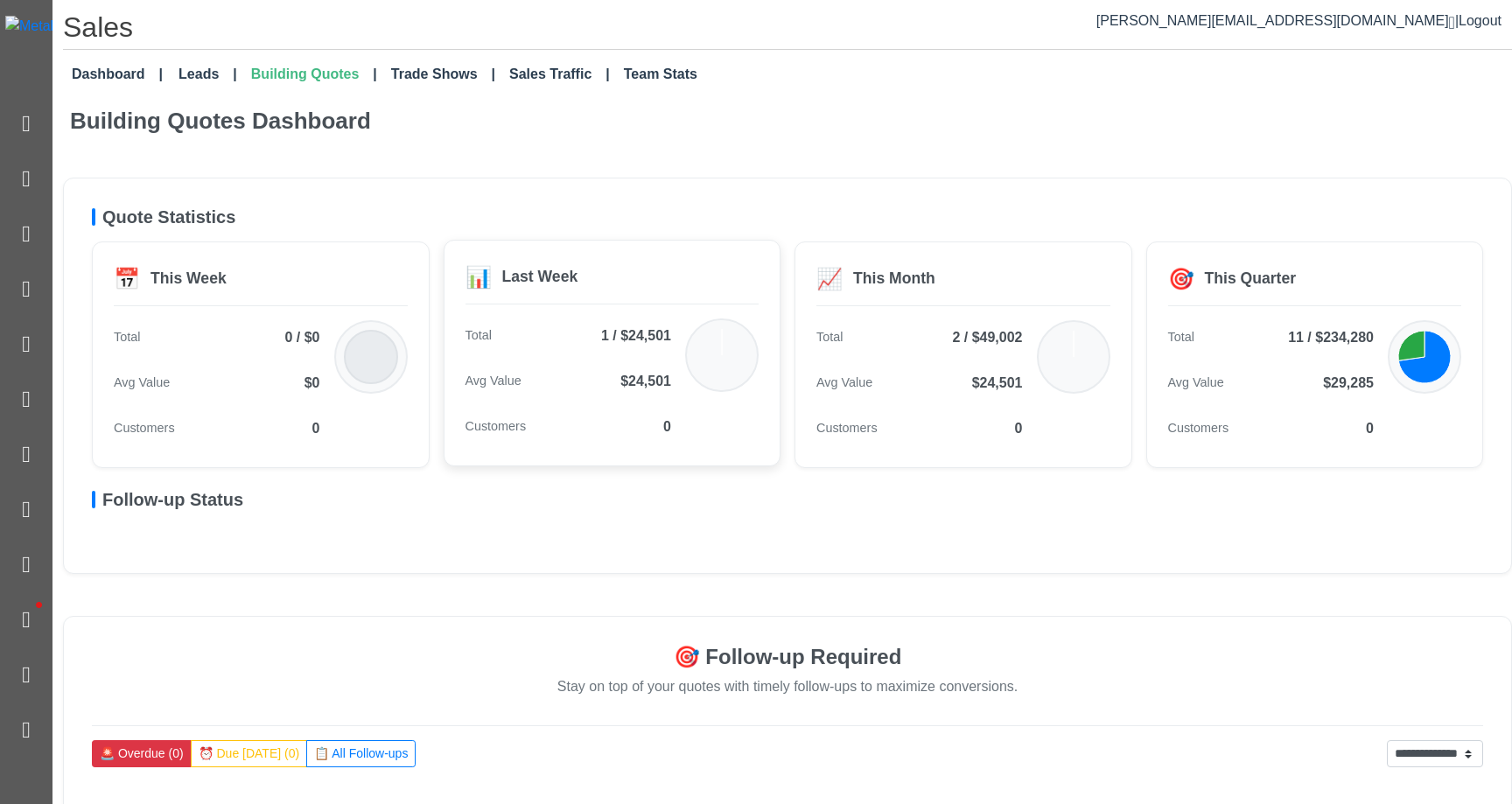
click at [632, 308] on div "📊 Last Week Total 1 / $24,501 Avg Value $24,501 Customers 0" at bounding box center [613, 353] width 338 height 227
drag, startPoint x: 1001, startPoint y: 302, endPoint x: 1073, endPoint y: 300, distance: 72.0
click at [961, 302] on div "📈 This Month" at bounding box center [963, 283] width 294 height 43
click at [961, 267] on div "🎯 This Quarter" at bounding box center [1315, 283] width 294 height 43
click at [961, 308] on div "📈 This Month Total 2 / $49,002 Avg Value $24,501 Customers 0" at bounding box center [963, 353] width 338 height 227
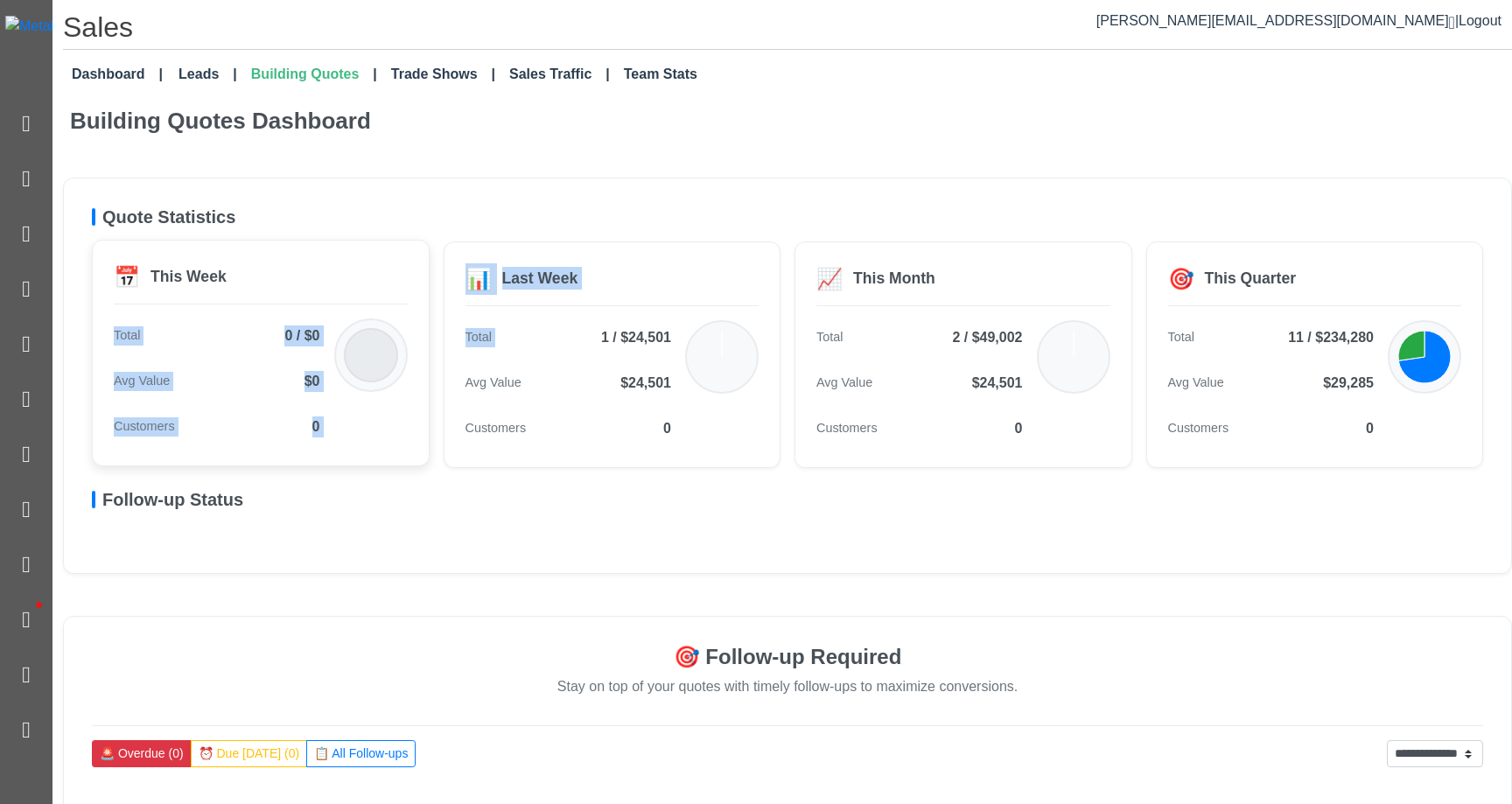
drag, startPoint x: 579, startPoint y: 309, endPoint x: 364, endPoint y: 302, distance: 215.1
click at [364, 302] on div "📅 This Week Total 0 / $0 Avg Value $0 Customers 0 📊 Last Week Total 1 / $24,501…" at bounding box center [788, 355] width 1392 height 227
click at [364, 302] on div "📅 This Week" at bounding box center [260, 283] width 294 height 43
click at [573, 178] on div "Quote Statistics 📅 This Week Total 0 / $0 Avg Value $0 Customers 0 📊 Last Week …" at bounding box center [788, 375] width 1449 height 397
click at [359, 294] on div "📅 This Week" at bounding box center [260, 283] width 294 height 43
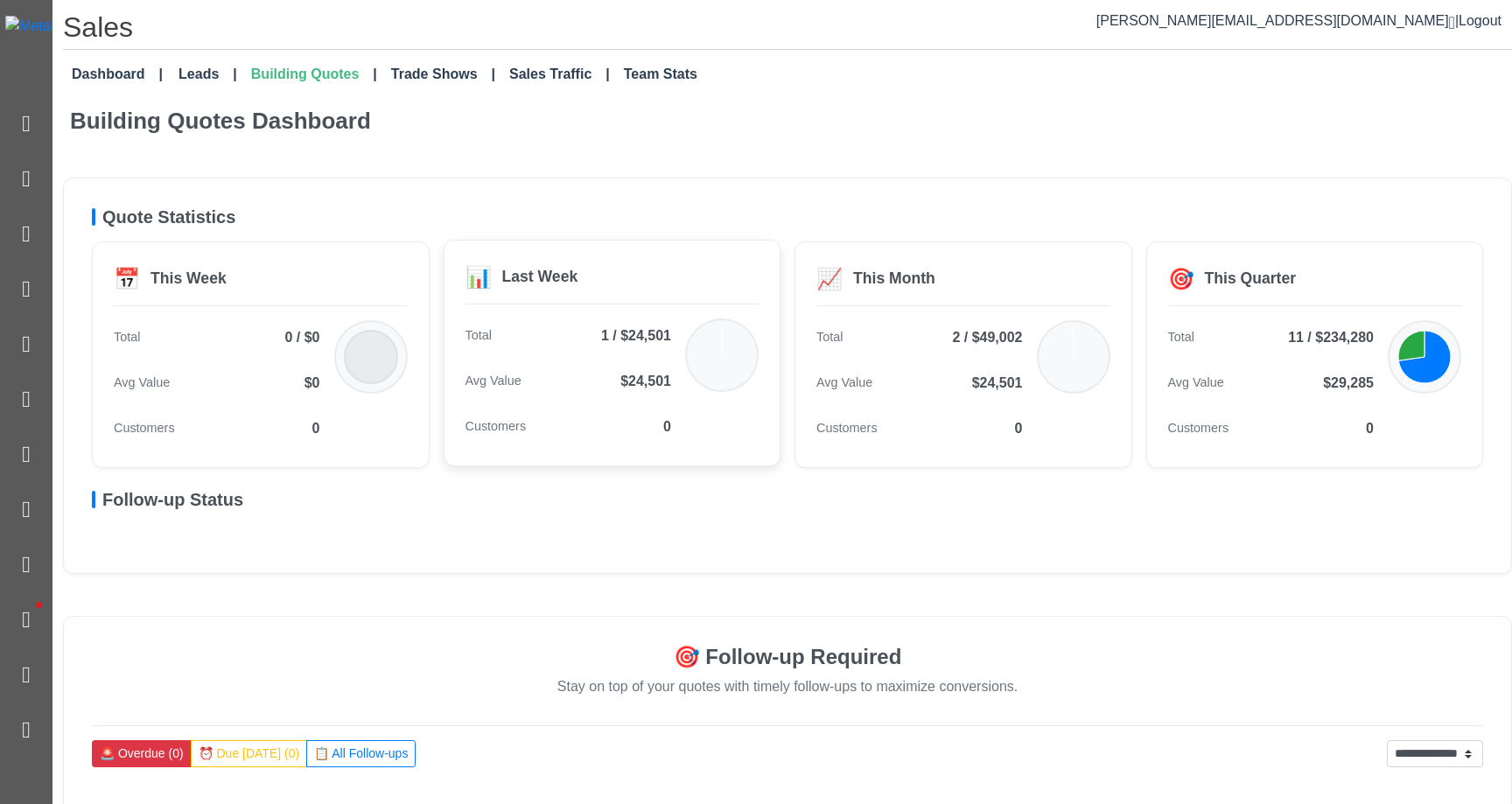
click at [501, 294] on div "📊 Last Week" at bounding box center [612, 283] width 294 height 43
click at [932, 281] on div "📈 This Month" at bounding box center [963, 283] width 294 height 43
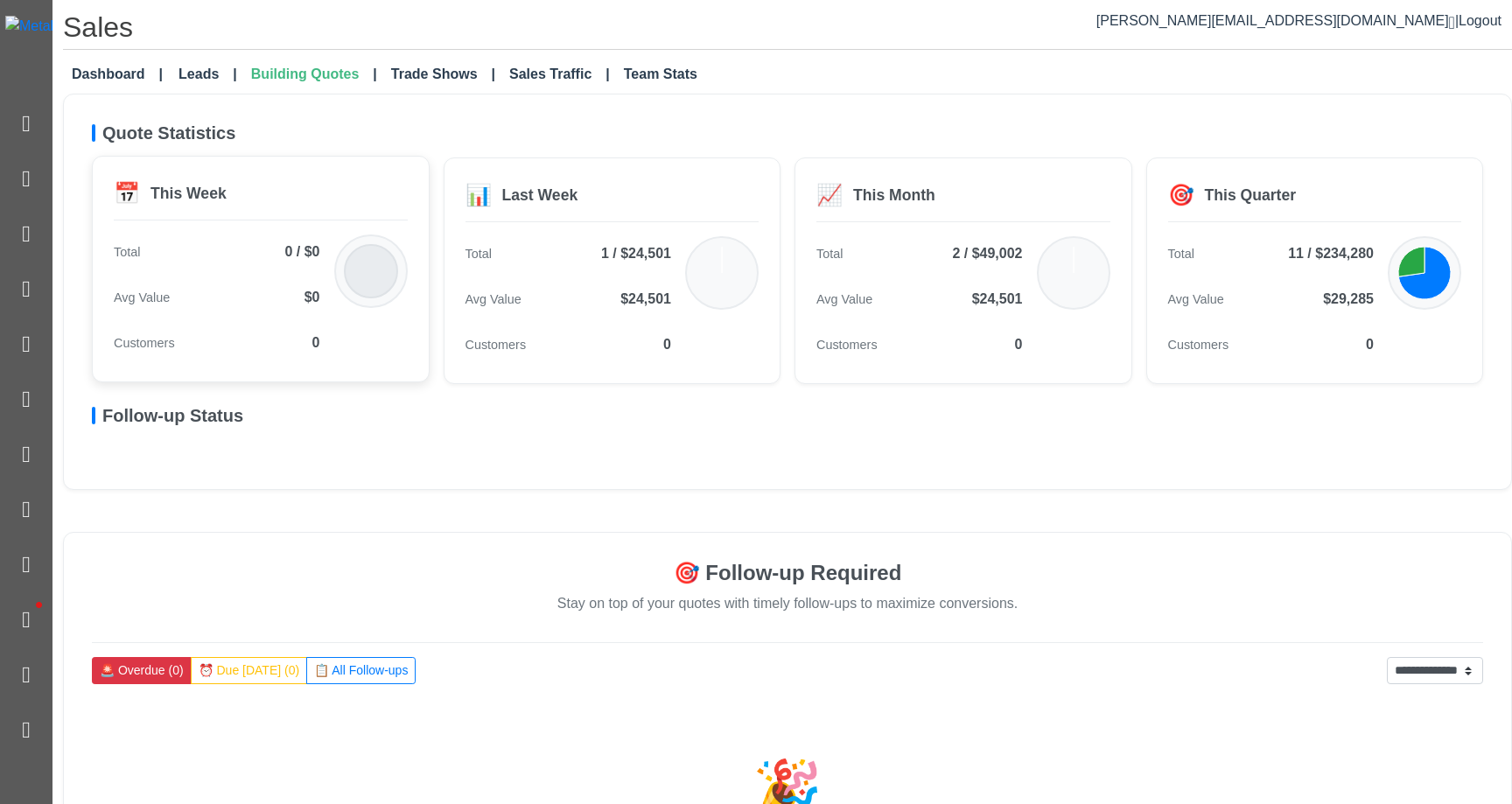
click at [254, 250] on div "Total 0 / $0" at bounding box center [216, 252] width 207 height 35
click at [535, 305] on div "Avg Value $24,501" at bounding box center [568, 298] width 207 height 35
click at [945, 252] on div "Total 2 / $49,002" at bounding box center [919, 252] width 207 height 35
click at [961, 215] on div "🎯 This Quarter" at bounding box center [1315, 199] width 294 height 43
click at [961, 259] on span "2 / $49,002" at bounding box center [987, 252] width 70 height 21
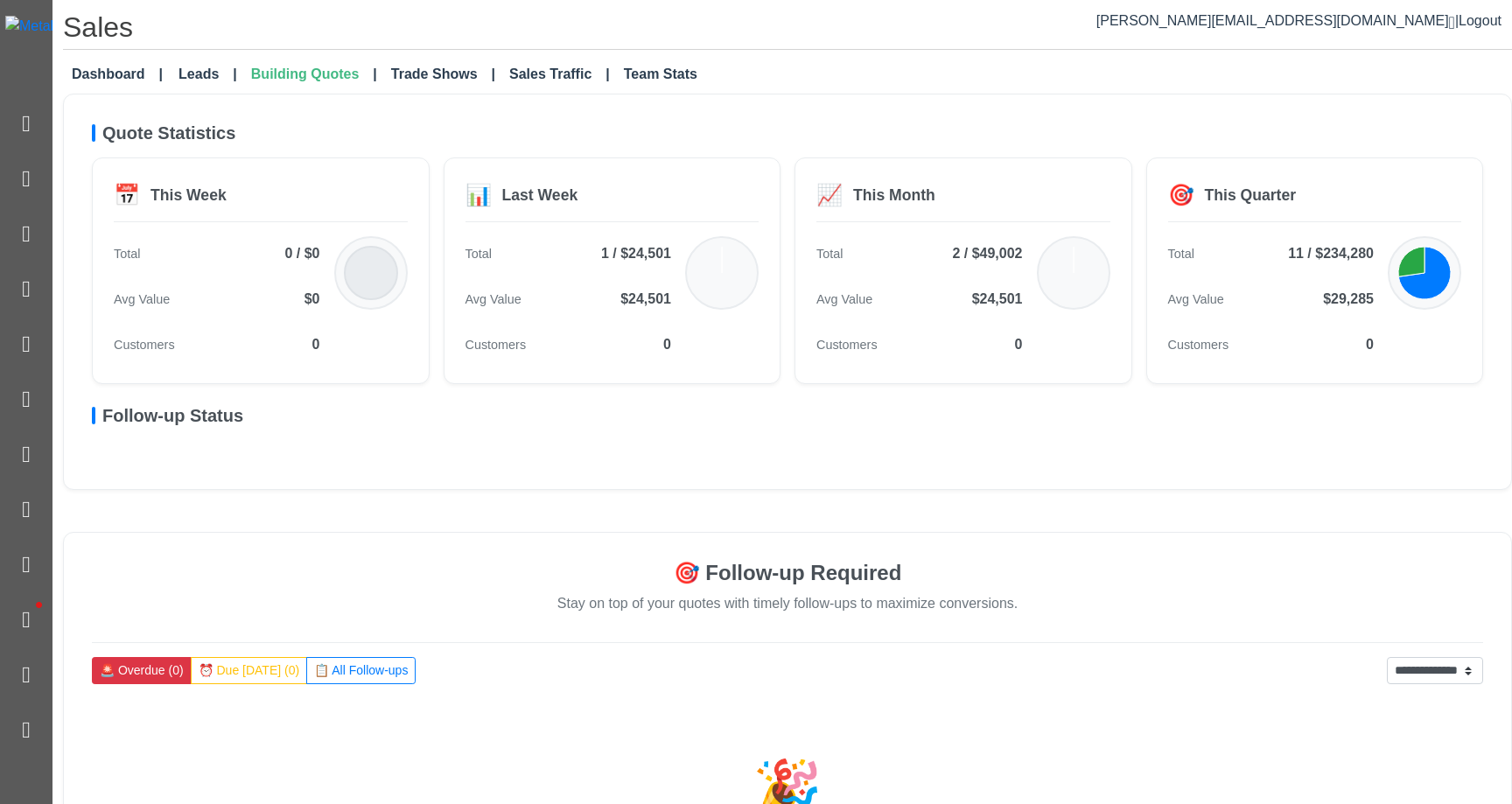
click at [789, 263] on div "📅 This Week Total 0 / $0 Avg Value $0 Customers 0 📊 Last Week Total 1 / $24,501…" at bounding box center [788, 271] width 1392 height 227
click at [436, 240] on div "📅 This Week Total 0 / $0 Avg Value $0 Customers 0 📊 Last Week Total 1 / $24,501…" at bounding box center [788, 271] width 1392 height 227
drag, startPoint x: 779, startPoint y: 248, endPoint x: 947, endPoint y: 238, distance: 168.3
click at [780, 249] on div "📊 Last Week Total 1 / $24,501 Avg Value $24,501 Customers 0" at bounding box center [613, 271] width 338 height 227
click at [947, 238] on div "Total 2 / $49,002" at bounding box center [919, 252] width 207 height 35
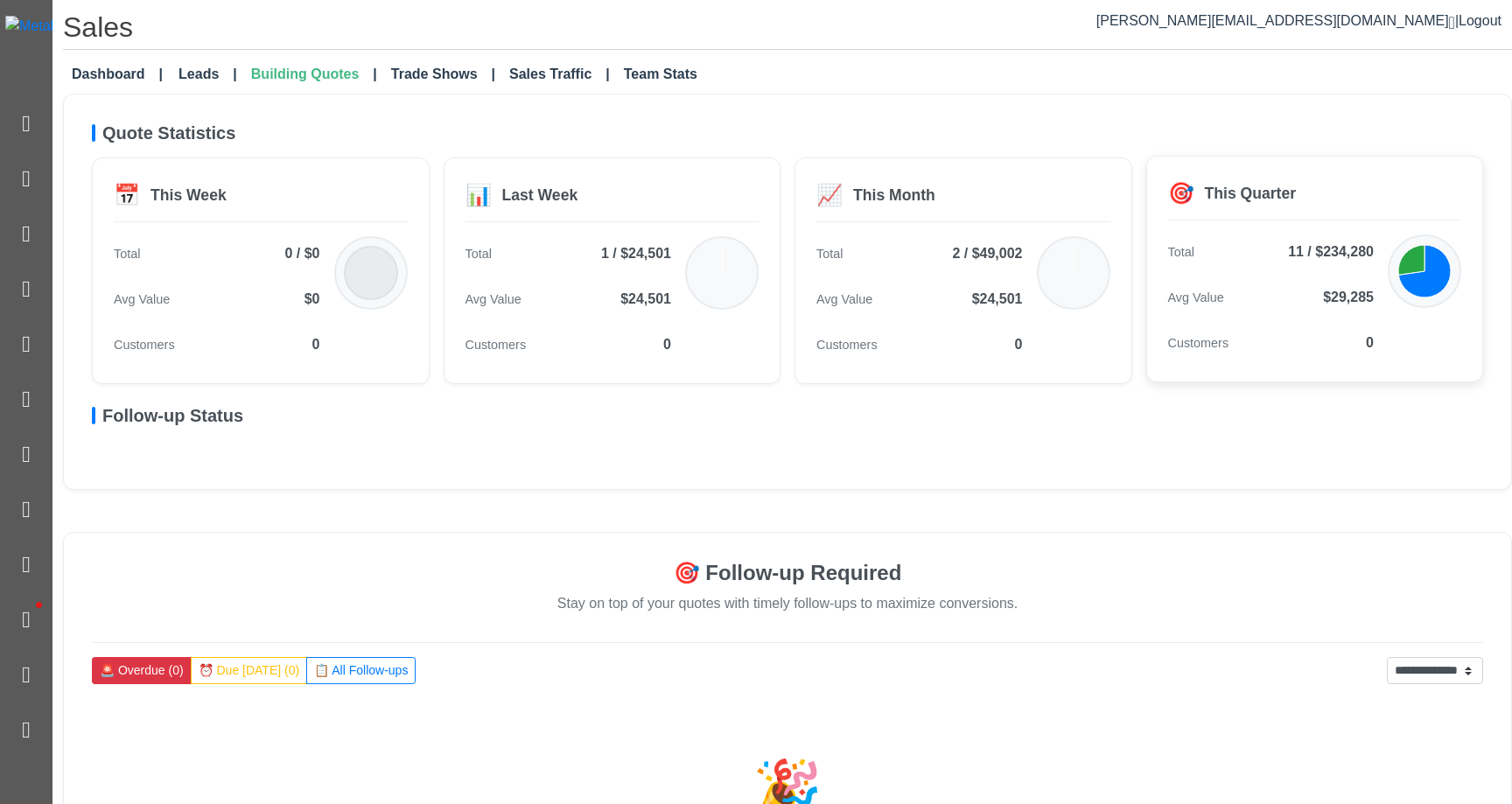
click at [961, 181] on div "🎯 This Quarter" at bounding box center [1315, 199] width 294 height 43
click at [905, 200] on div "This Month" at bounding box center [894, 193] width 82 height 22
click at [734, 200] on div "📊 Last Week" at bounding box center [612, 199] width 294 height 43
click at [440, 218] on div "📅 This Week Total 0 / $0 Avg Value $0 Customers 0 📊 Last Week Total 1 / $24,501…" at bounding box center [788, 271] width 1392 height 227
drag, startPoint x: 660, startPoint y: 218, endPoint x: 917, endPoint y: 216, distance: 257.0
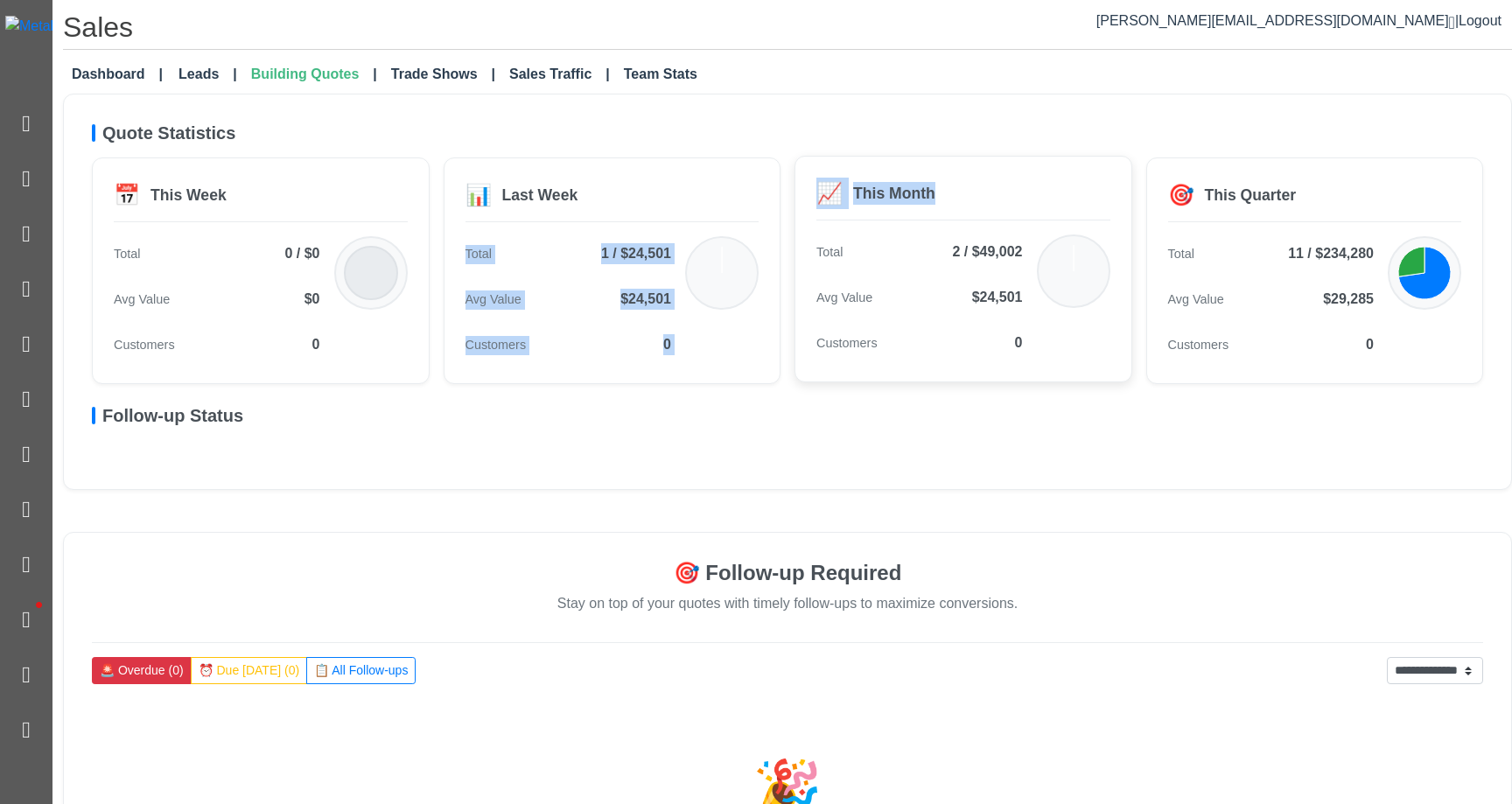
click at [917, 216] on div "📅 This Week Total 0 / $0 Avg Value $0 Customers 0 📊 Last Week Total 1 / $24,501…" at bounding box center [788, 271] width 1392 height 227
click at [961, 232] on div "🎯 This Quarter Total 11 / $234,280 Avg Value $29,285 Customers 0" at bounding box center [1315, 270] width 338 height 227
click at [961, 221] on div "🎯 This Quarter Total 11 / $234,280 Avg Value $29,285 Customers 0" at bounding box center [1315, 270] width 338 height 227
click at [961, 244] on span "2 / $49,002" at bounding box center [987, 252] width 70 height 21
click at [766, 255] on div "📊 Last Week Total 1 / $24,501 Avg Value $24,501 Customers 0" at bounding box center [613, 270] width 338 height 227
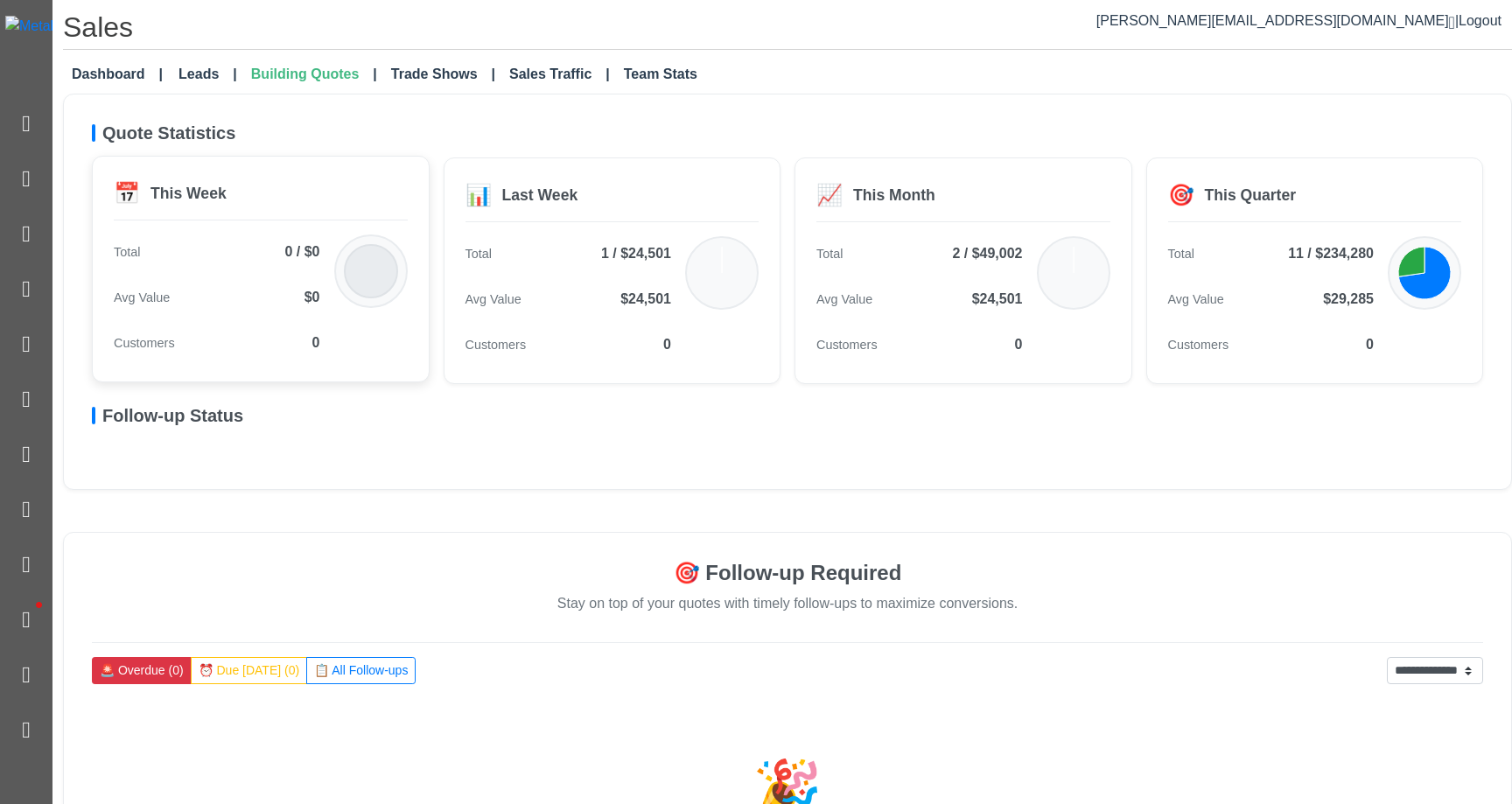
click at [202, 232] on div "📅 This Week Total 0 / $0 Avg Value $0 Customers 0" at bounding box center [261, 270] width 338 height 227
click at [632, 237] on div "Total 1 / $24,501" at bounding box center [568, 252] width 207 height 35
click at [961, 223] on div "📈 This Month Total 2 / $49,002 Avg Value $24,501 Customers 0" at bounding box center [963, 270] width 338 height 227
click at [961, 211] on div "🎯 This Quarter" at bounding box center [1315, 199] width 294 height 43
click at [702, 240] on icon at bounding box center [722, 272] width 70 height 70
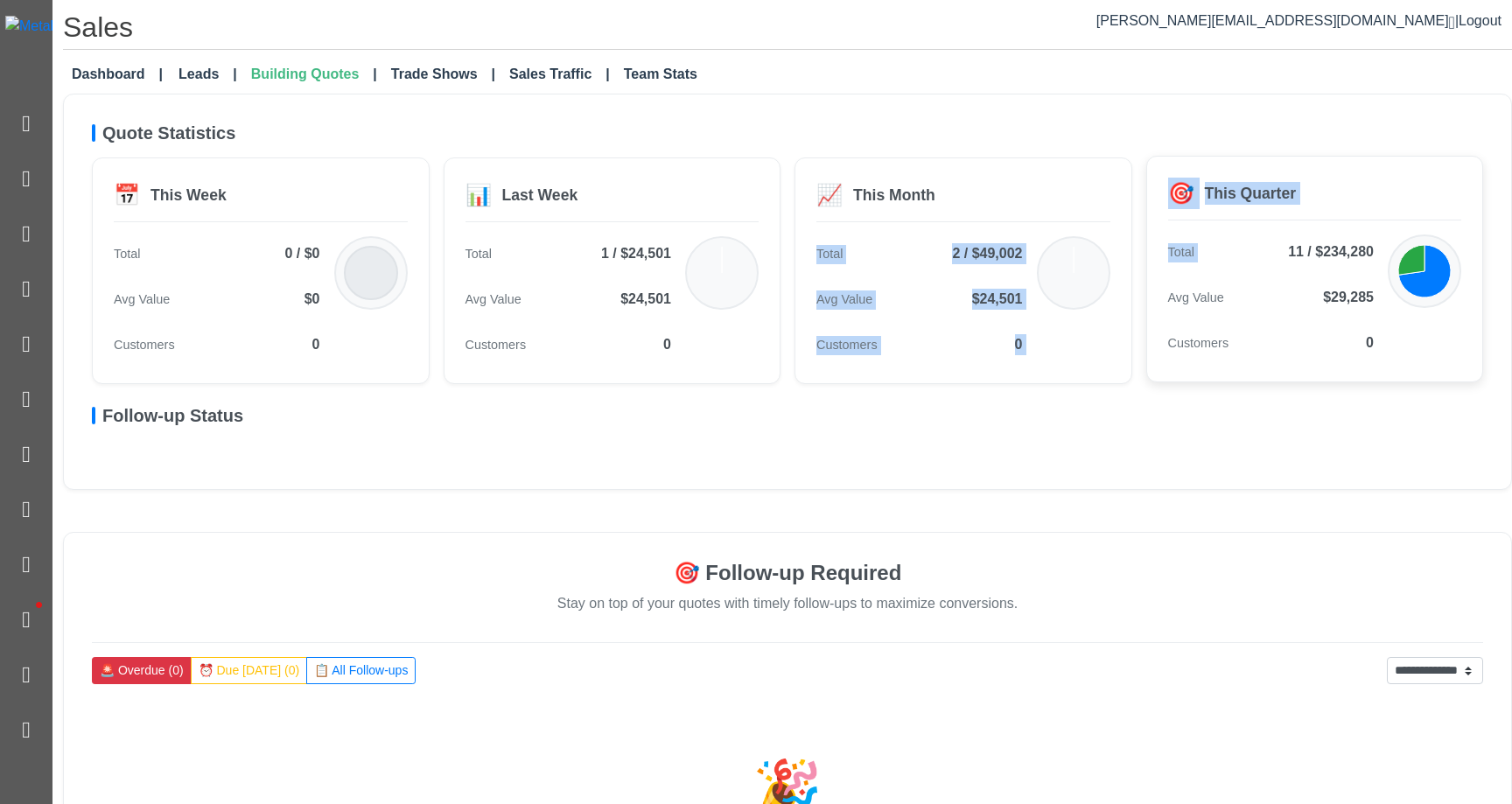
drag, startPoint x: 843, startPoint y: 240, endPoint x: 1362, endPoint y: 241, distance: 519.0
click at [961, 241] on div "📅 This Week Total 0 / $0 Avg Value $0 Customers 0 📊 Last Week Total 1 / $24,501…" at bounding box center [788, 271] width 1392 height 227
click at [961, 241] on span "11 / $234,280" at bounding box center [1331, 252] width 85 height 21
click at [961, 178] on div "🎯 This Quarter Total 11 / $234,280 Avg Value $29,285 Customers 0" at bounding box center [1315, 270] width 338 height 227
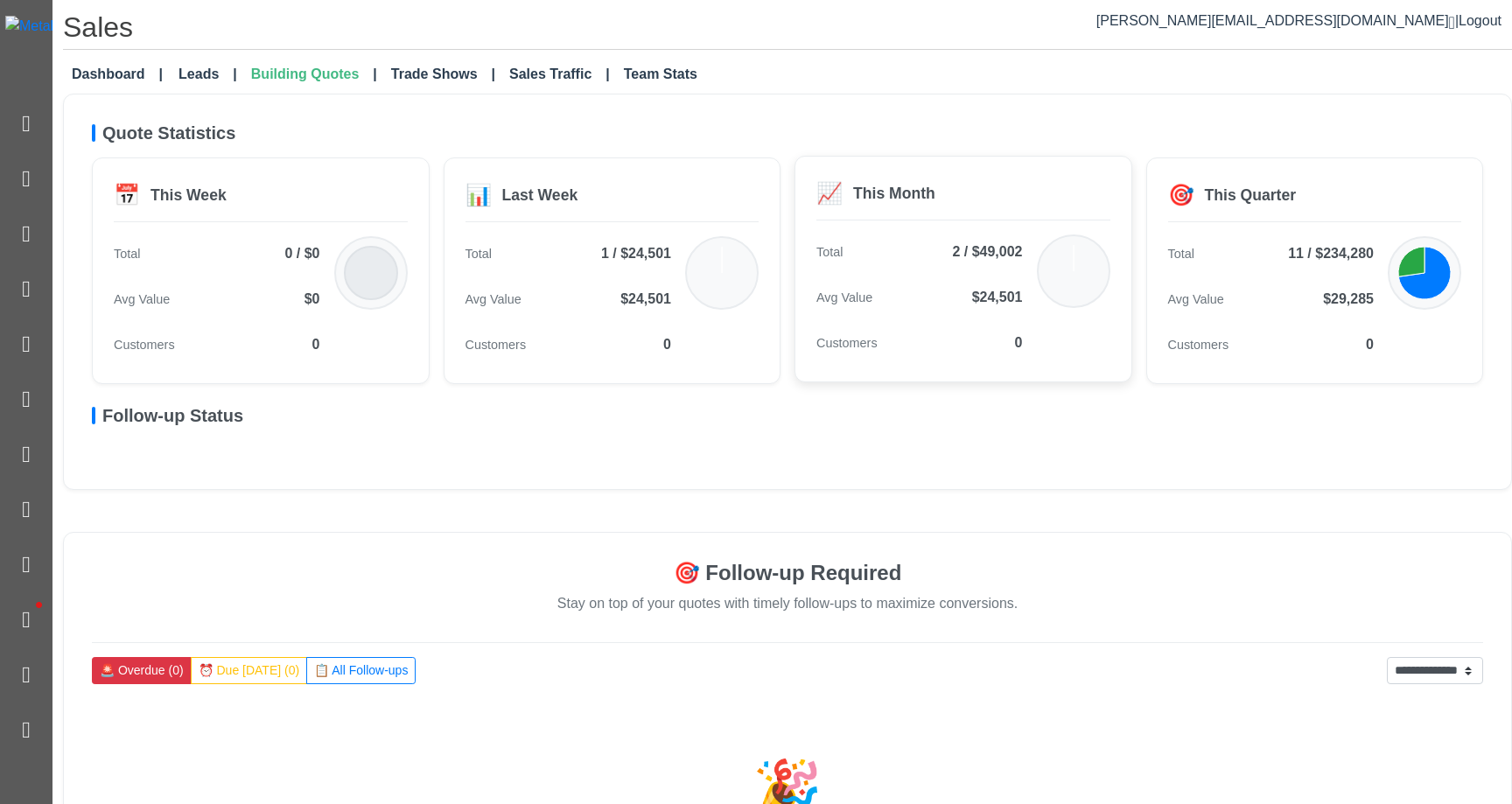
click at [961, 188] on div "📈 This Month" at bounding box center [963, 199] width 294 height 43
click at [961, 138] on h5 "Quote Statistics" at bounding box center [788, 133] width 1392 height 21
click at [961, 232] on div "📈 This Month Total 2 / $49,002 Avg Value $24,501 Customers 0" at bounding box center [963, 270] width 338 height 227
click at [961, 229] on div "🎯 This Quarter Total 11 / $234,280 Avg Value $29,285 Customers 0" at bounding box center [1315, 270] width 338 height 227
click at [961, 211] on div "📈 This Month" at bounding box center [963, 199] width 294 height 43
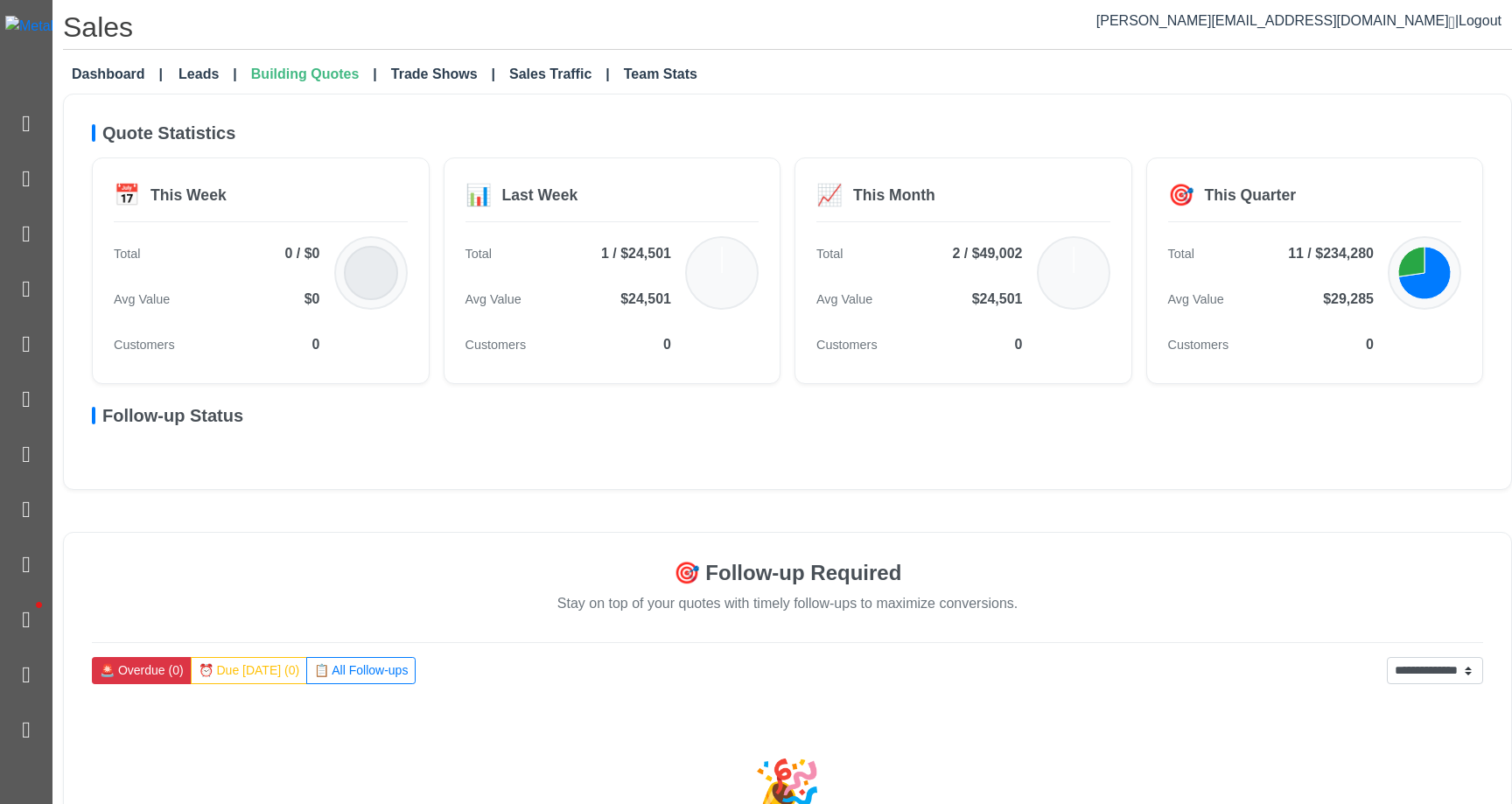
click at [216, 416] on h5 "Follow-up Status" at bounding box center [788, 416] width 1392 height 21
copy h5 "Follow-up Status"
drag, startPoint x: 216, startPoint y: 416, endPoint x: 134, endPoint y: 415, distance: 82.0
click at [134, 415] on h5 "Follow-up Status" at bounding box center [788, 416] width 1392 height 21
click at [372, 206] on div "📅 This Week" at bounding box center [260, 199] width 294 height 43
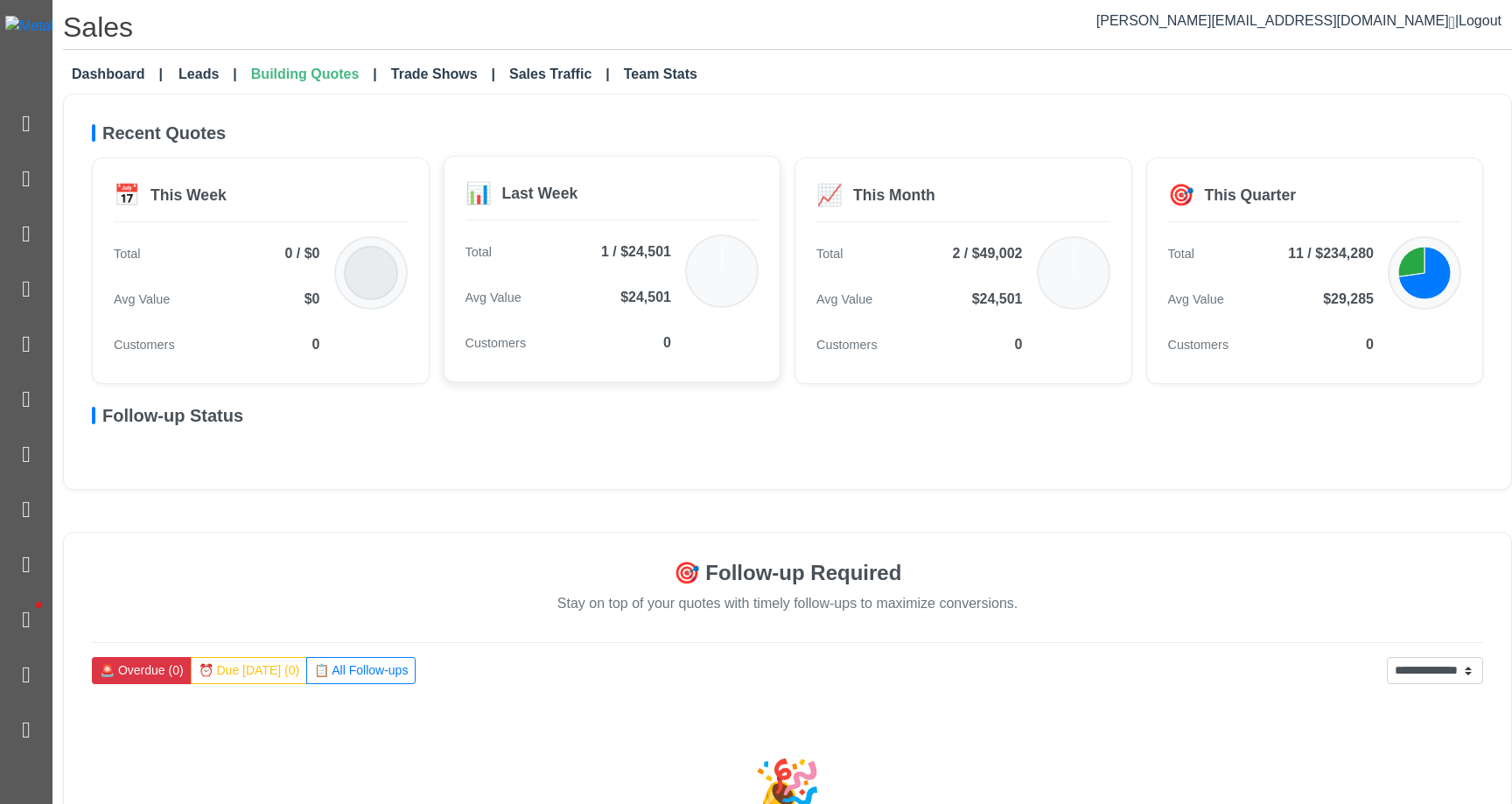
click at [499, 211] on div "📊 Last Week" at bounding box center [612, 199] width 294 height 43
drag, startPoint x: 1321, startPoint y: 178, endPoint x: 1226, endPoint y: 180, distance: 95.0
click at [961, 178] on div "🎯 This Quarter" at bounding box center [1315, 199] width 294 height 43
click at [961, 180] on div "📈 This Month Total 2 / $49,002 Avg Value $24,501 Customers 0" at bounding box center [963, 270] width 338 height 227
click at [887, 180] on div "📈 This Month" at bounding box center [963, 199] width 294 height 43
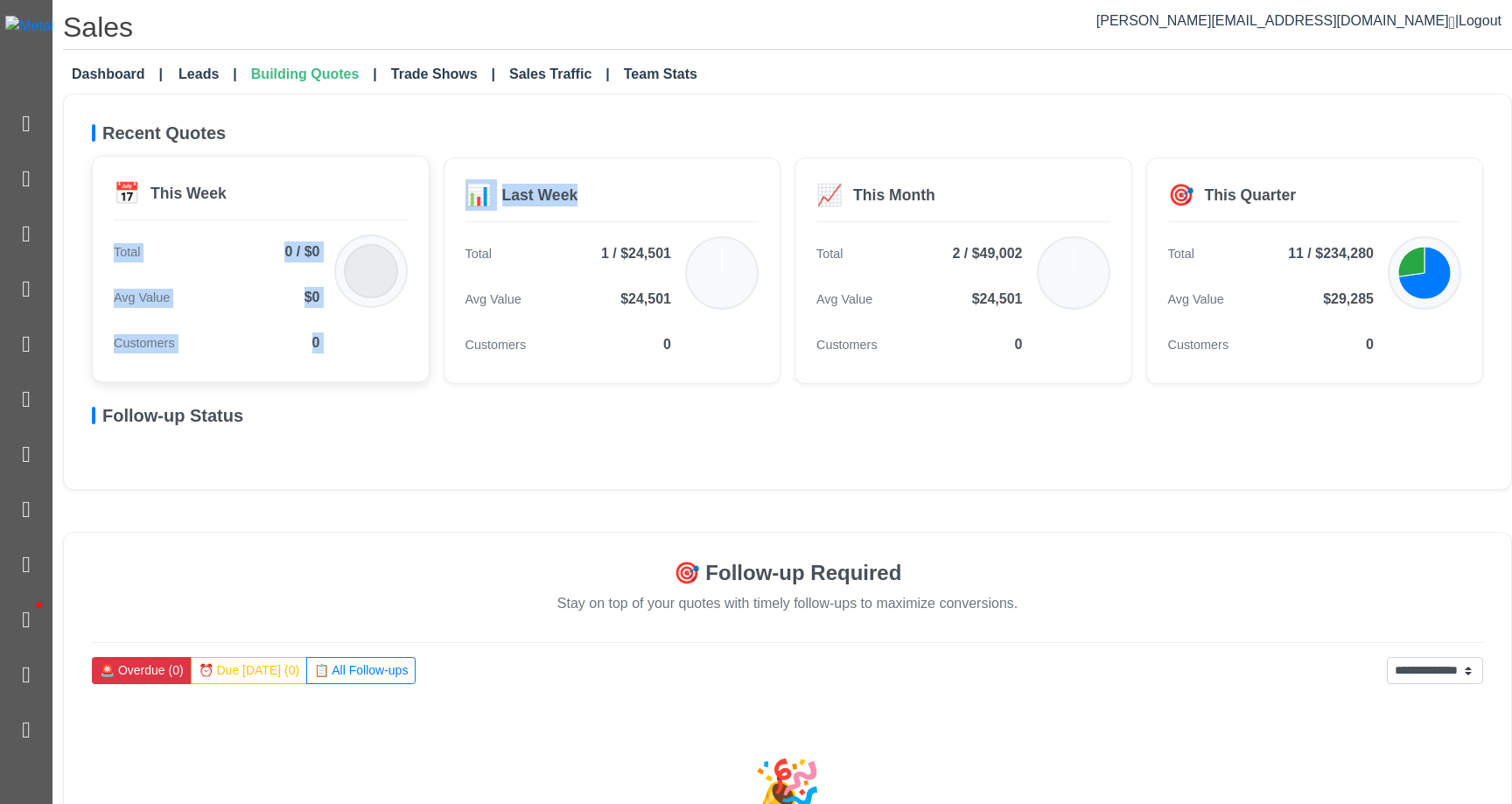
drag, startPoint x: 682, startPoint y: 192, endPoint x: 407, endPoint y: 192, distance: 275.0
click at [407, 192] on div "📅 This Week Total 0 / $0 Avg Value $0 Customers 0 📊 Last Week Total 1 / $24,501…" at bounding box center [788, 271] width 1392 height 227
click at [480, 192] on div "📊" at bounding box center [478, 193] width 26 height 31
click at [961, 154] on div "Recent Quotes 📅 This Week Total 0 / $0 Avg Value $0 Customers 0 📊 Last Week Tot…" at bounding box center [788, 253] width 1392 height 262
click at [961, 210] on div "🎯 This Quarter" at bounding box center [1315, 199] width 294 height 43
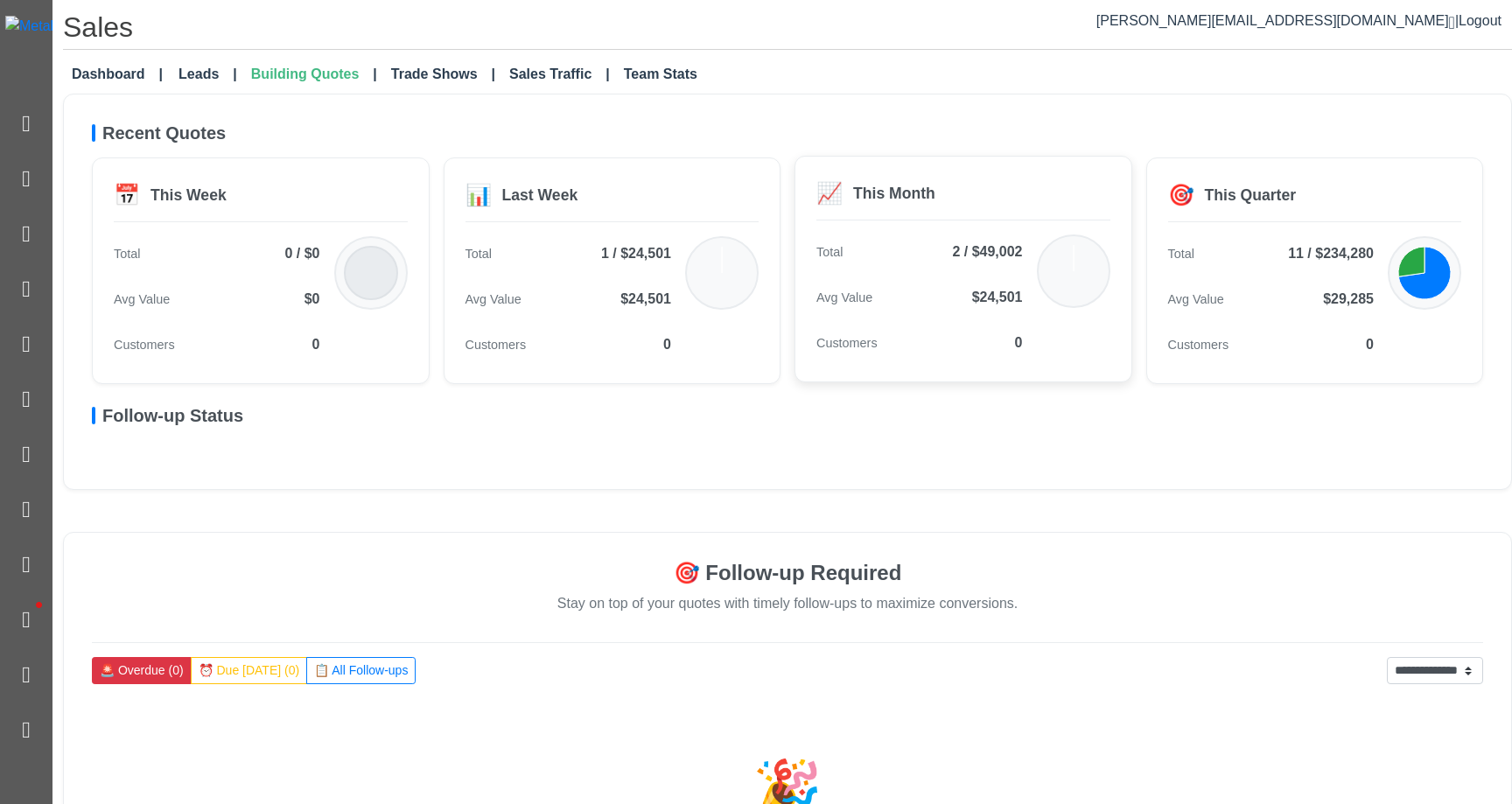
click at [931, 272] on div "Total 2 / $49,002 Avg Value $24,501 Customers 0" at bounding box center [919, 298] width 207 height 126
click at [565, 219] on div "📊 Last Week" at bounding box center [612, 199] width 294 height 43
click at [374, 214] on div "📅 This Week" at bounding box center [260, 199] width 294 height 43
click at [616, 216] on div "📊 Last Week" at bounding box center [612, 199] width 294 height 43
click at [891, 193] on div "This Month" at bounding box center [894, 193] width 82 height 22
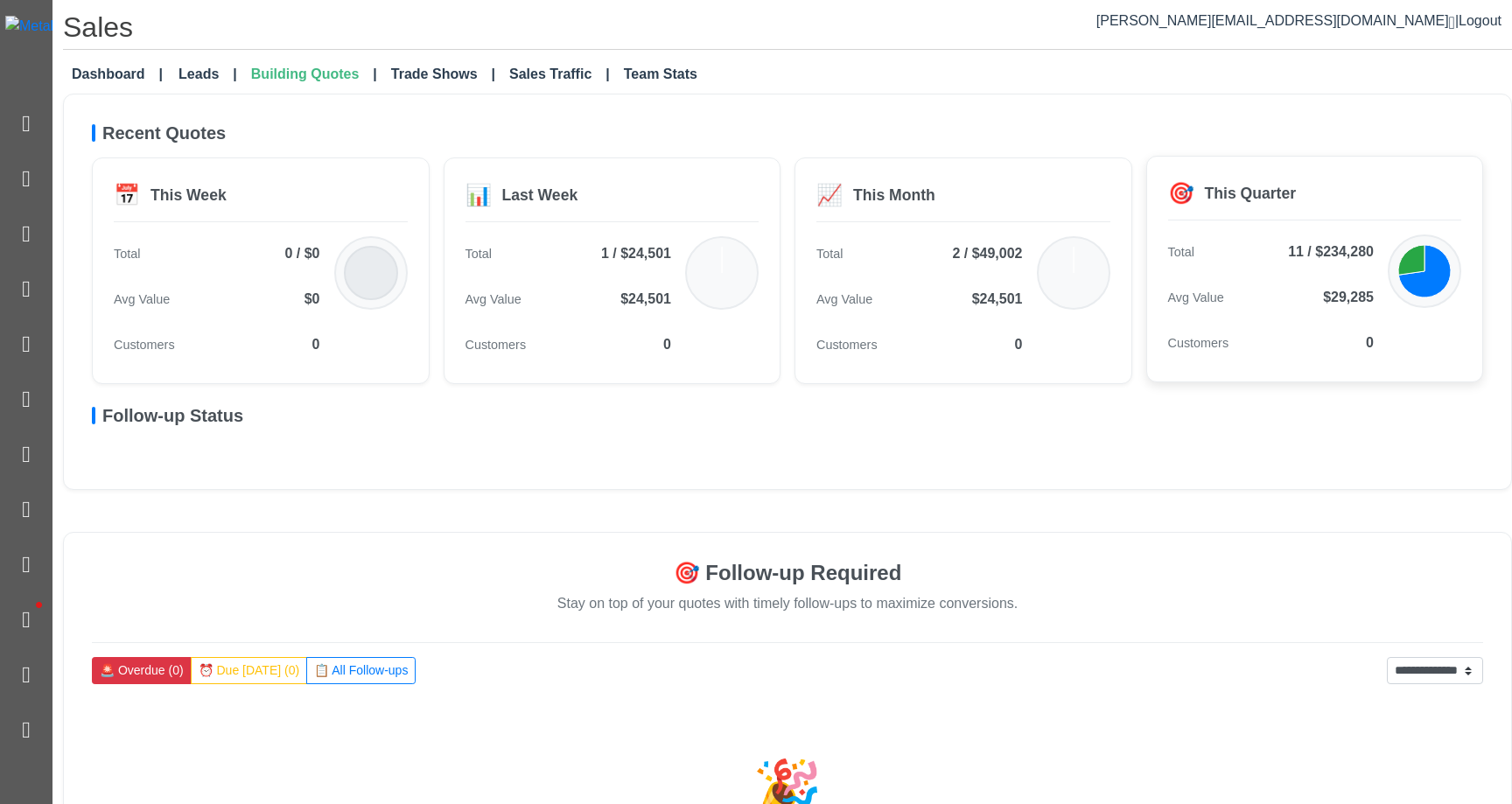
click at [961, 193] on div "This Quarter" at bounding box center [1251, 193] width 92 height 22
click at [961, 193] on div "📈 This Month" at bounding box center [963, 199] width 294 height 43
click at [595, 193] on div "📊 Last Week" at bounding box center [612, 199] width 294 height 43
click at [389, 188] on div "📅 This Week" at bounding box center [260, 199] width 294 height 43
click at [961, 258] on icon at bounding box center [1425, 272] width 52 height 52
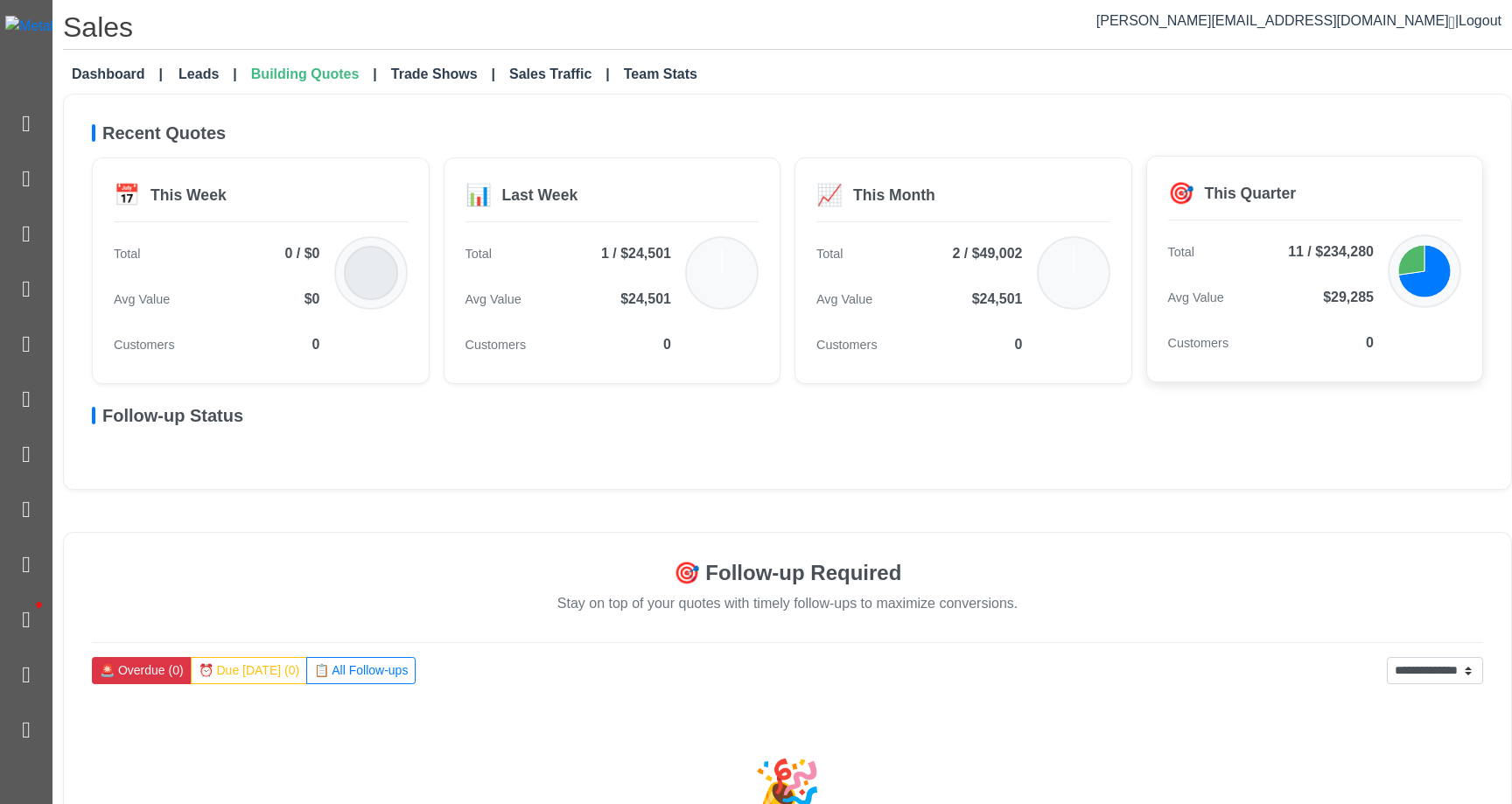
click at [961, 265] on icon at bounding box center [1411, 260] width 26 height 30
click at [961, 273] on icon at bounding box center [1425, 272] width 52 height 52
click at [961, 272] on icon at bounding box center [1411, 260] width 26 height 30
click at [961, 293] on icon at bounding box center [1425, 272] width 52 height 52
click at [961, 265] on icon at bounding box center [1411, 260] width 26 height 30
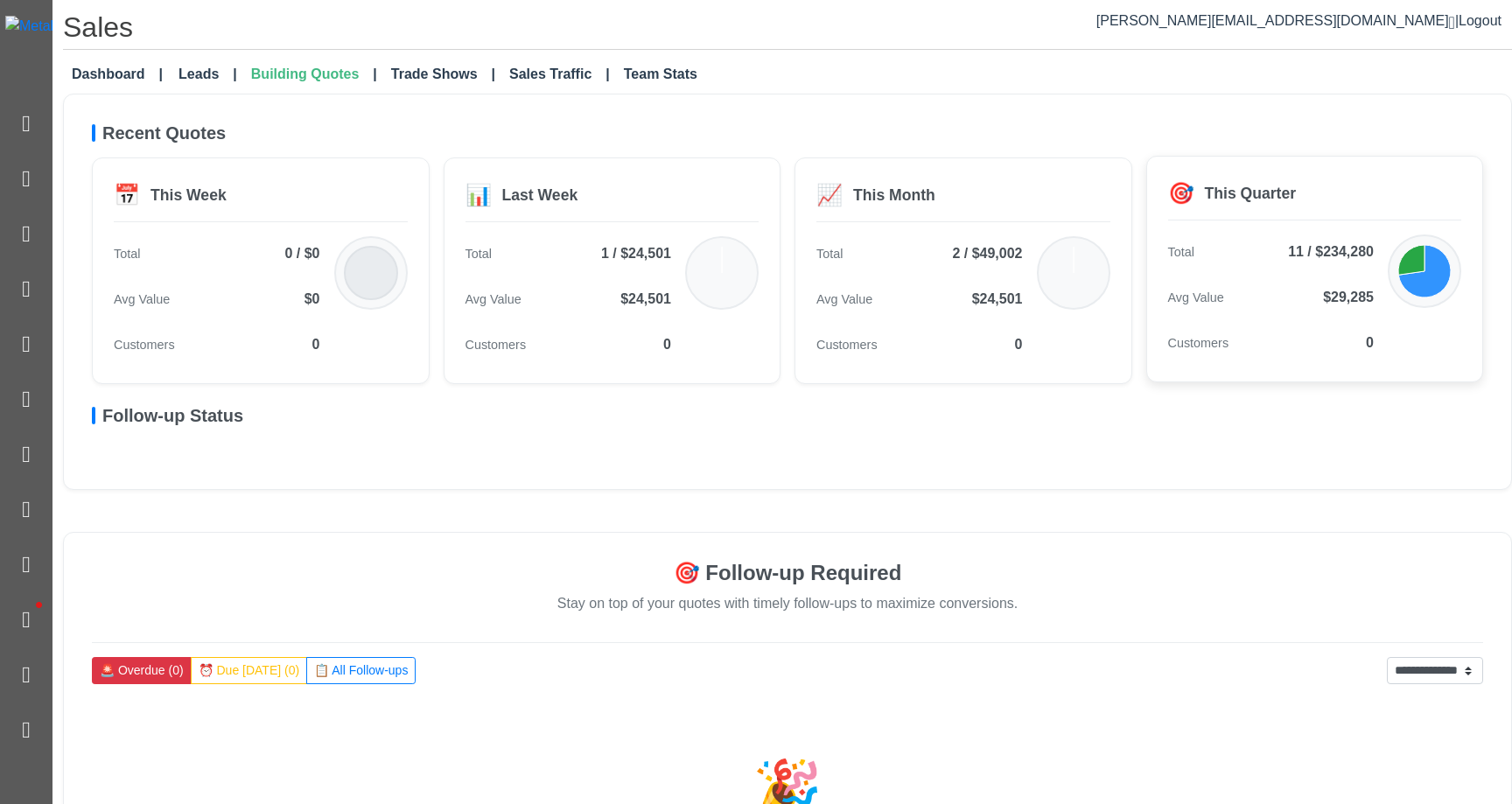
click at [961, 283] on icon at bounding box center [1425, 272] width 52 height 52
click at [961, 258] on icon at bounding box center [1411, 260] width 26 height 30
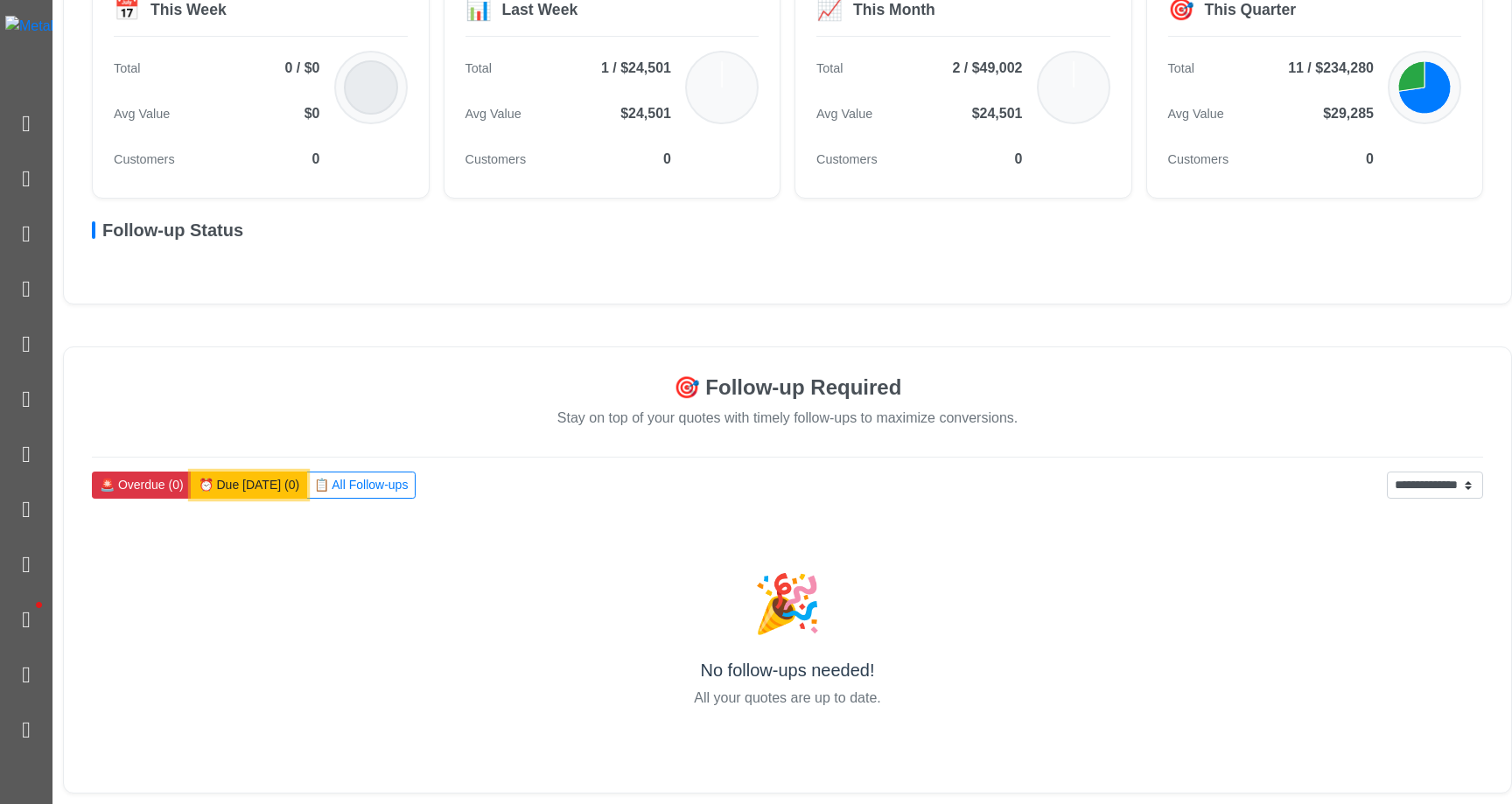
click at [273, 488] on button "⏰ Due [DATE] (0)" at bounding box center [249, 485] width 117 height 27
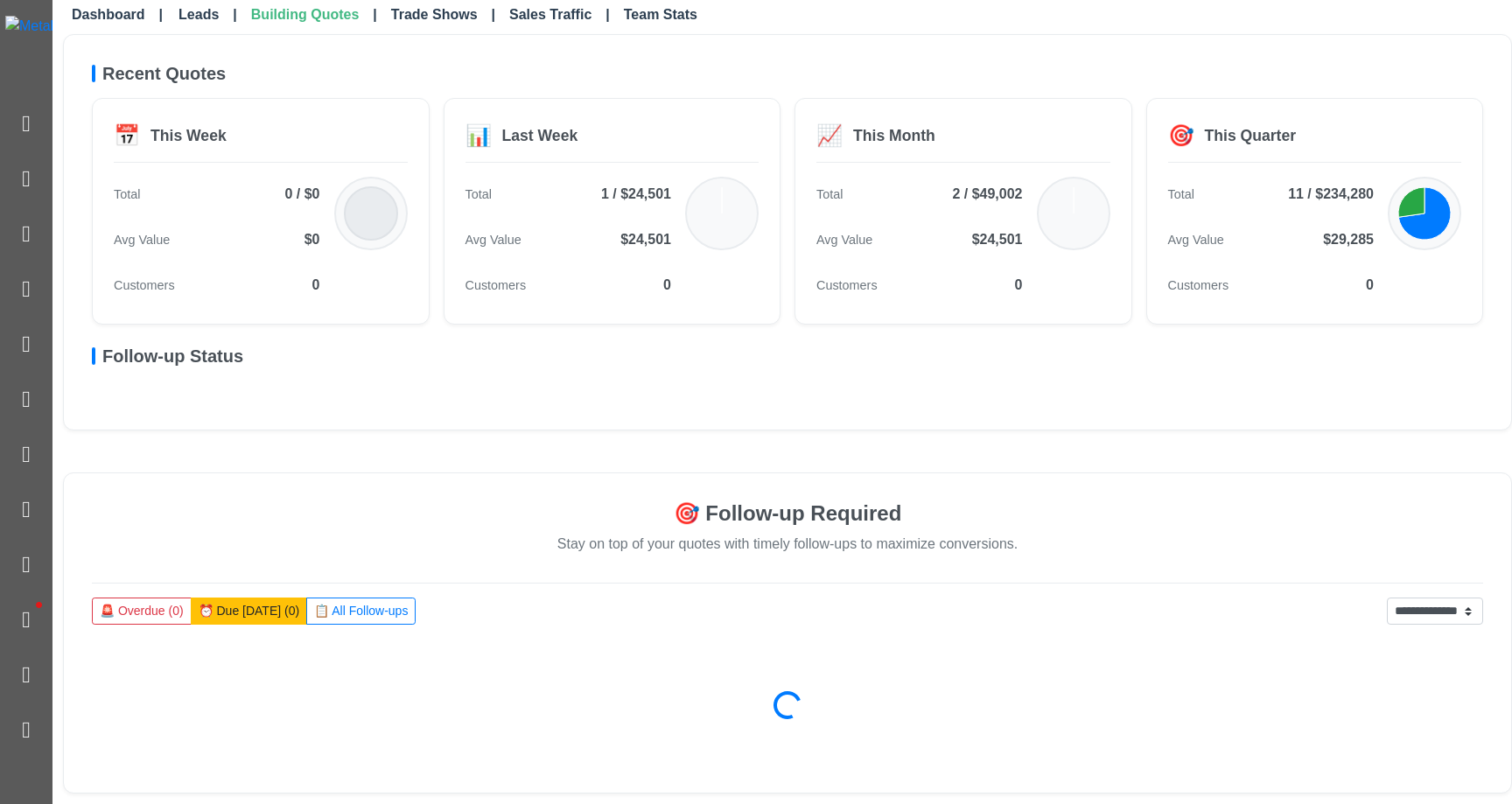
click at [317, 488] on div "**********" at bounding box center [788, 632] width 1449 height 321
click at [342, 606] on button "📋 All Follow-ups" at bounding box center [361, 611] width 110 height 27
click at [178, 587] on div "**********" at bounding box center [788, 632] width 1449 height 321
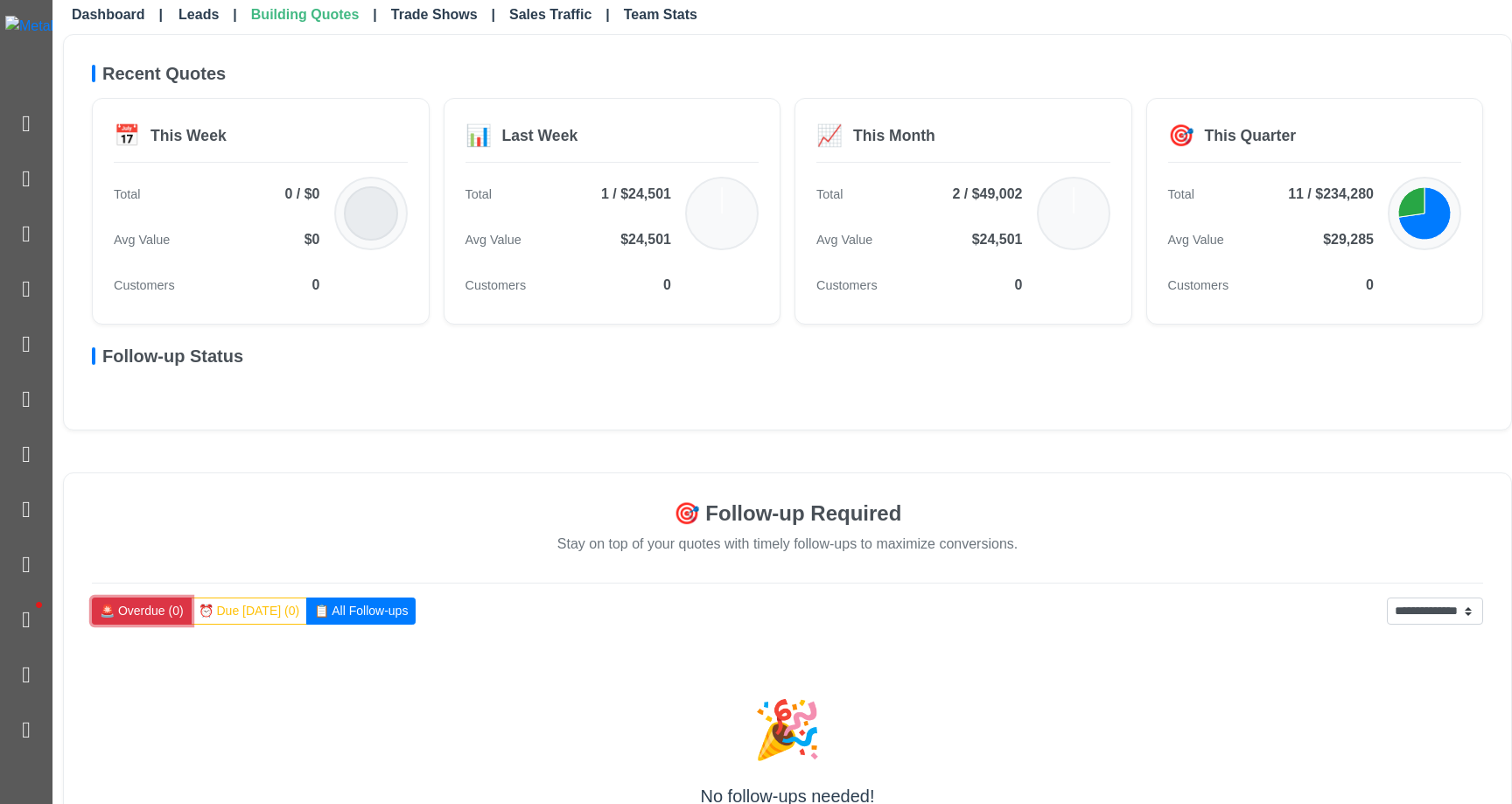
click at [148, 618] on button "🚨 Overdue (0)" at bounding box center [142, 611] width 100 height 27
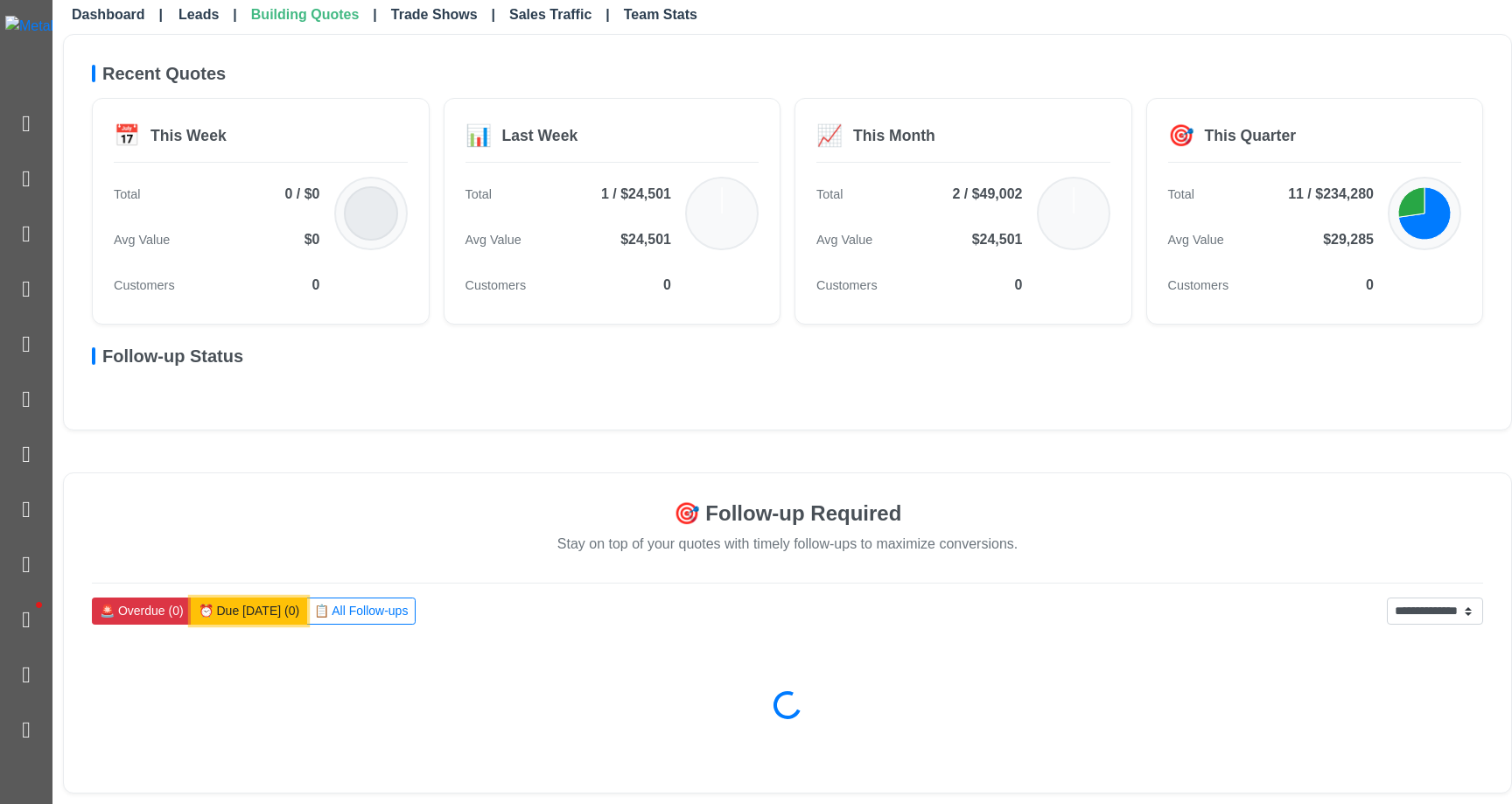
click at [216, 618] on button "⏰ Due [DATE] (0)" at bounding box center [249, 611] width 117 height 27
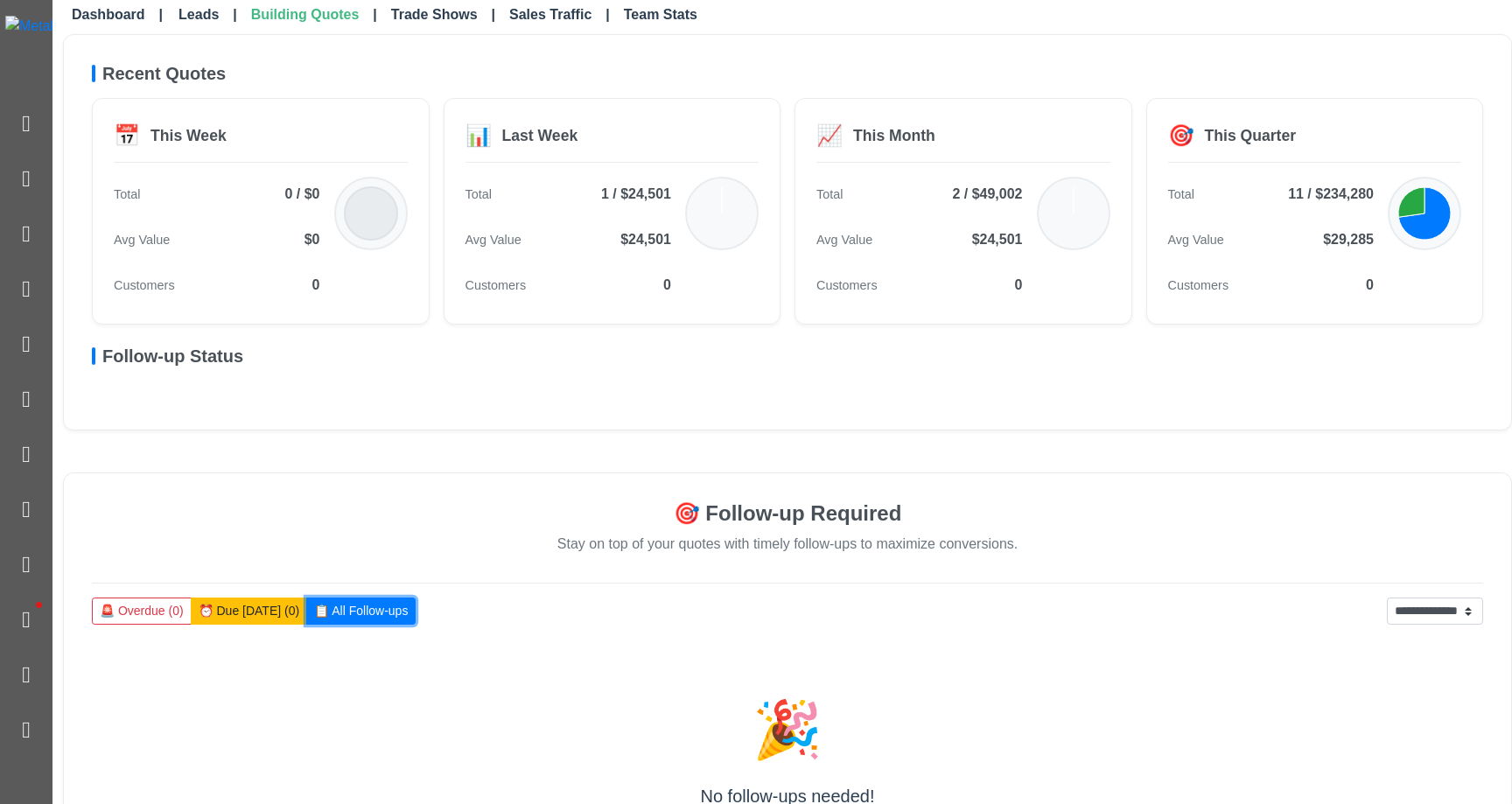
click at [312, 618] on button "📋 All Follow-ups" at bounding box center [361, 611] width 110 height 27
click at [246, 618] on button "⏰ Due [DATE] (0)" at bounding box center [249, 611] width 117 height 27
click at [149, 612] on button "🚨 Overdue (0)" at bounding box center [142, 611] width 100 height 27
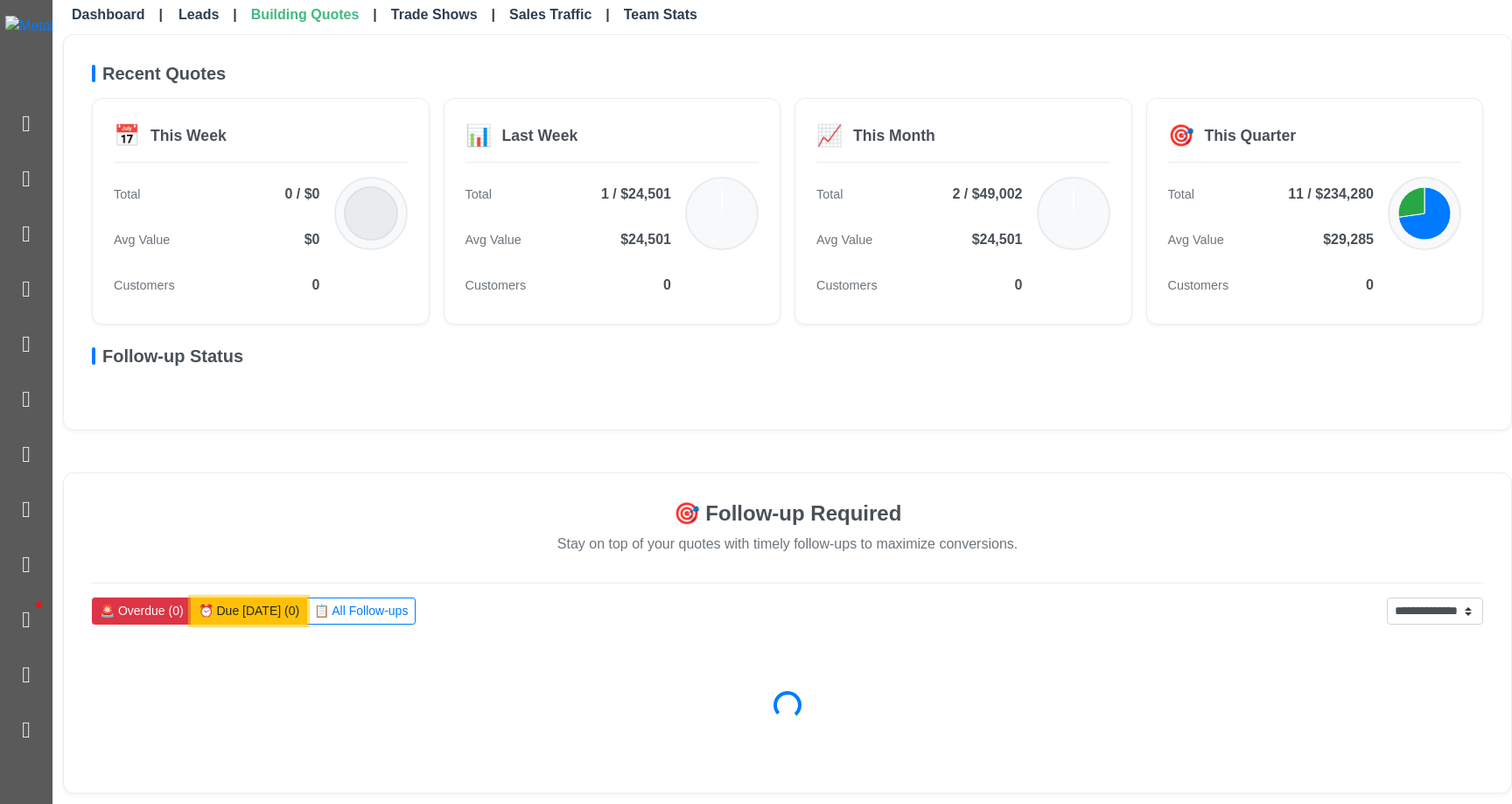
click at [261, 619] on button "⏰ Due [DATE] (0)" at bounding box center [249, 611] width 117 height 27
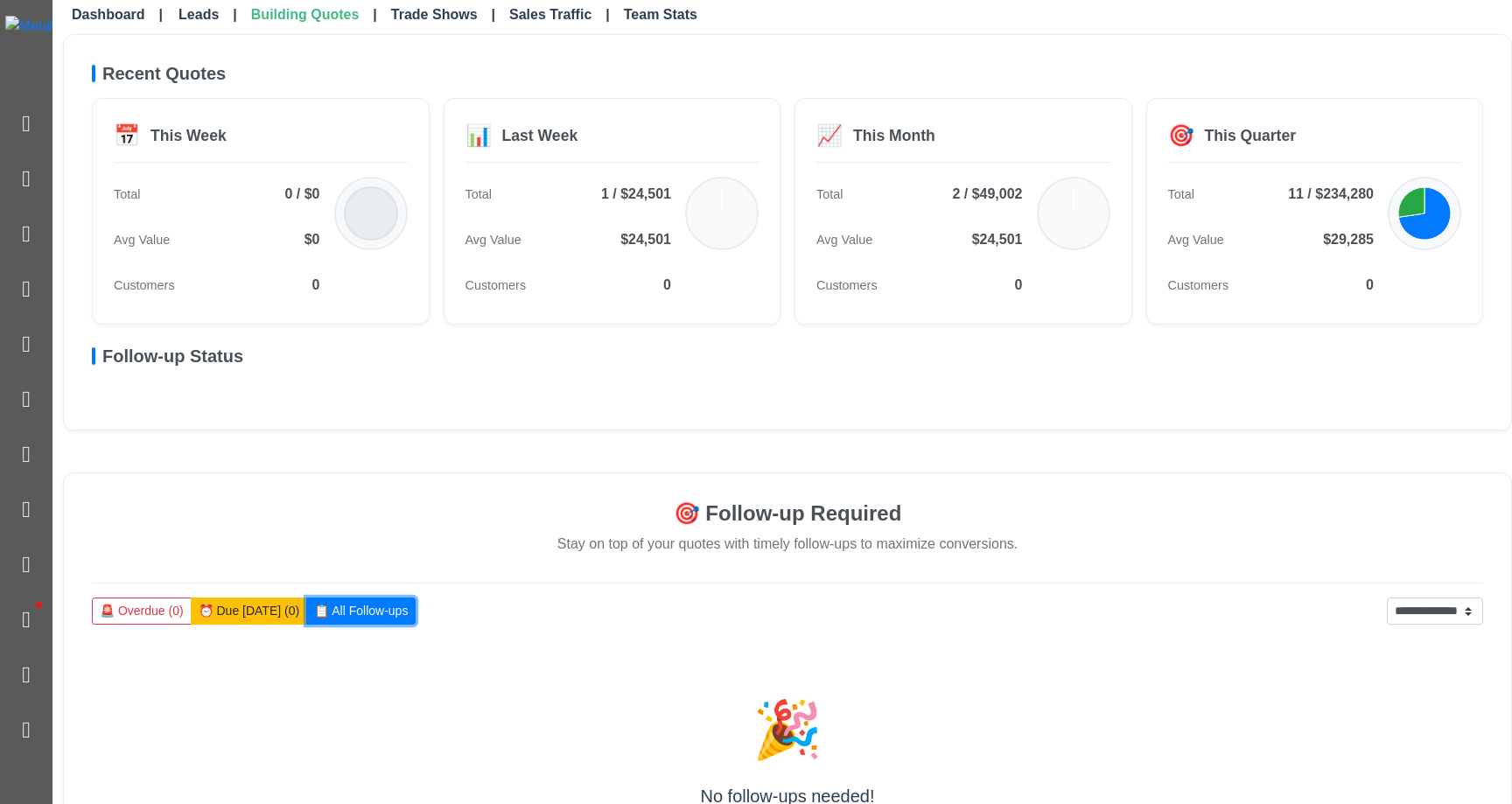
click at [327, 617] on button "📋 All Follow-ups" at bounding box center [361, 611] width 110 height 27
click at [226, 617] on button "⏰ Due [DATE] (0)" at bounding box center [249, 611] width 117 height 27
click at [152, 617] on button "🚨 Overdue (0)" at bounding box center [142, 611] width 100 height 27
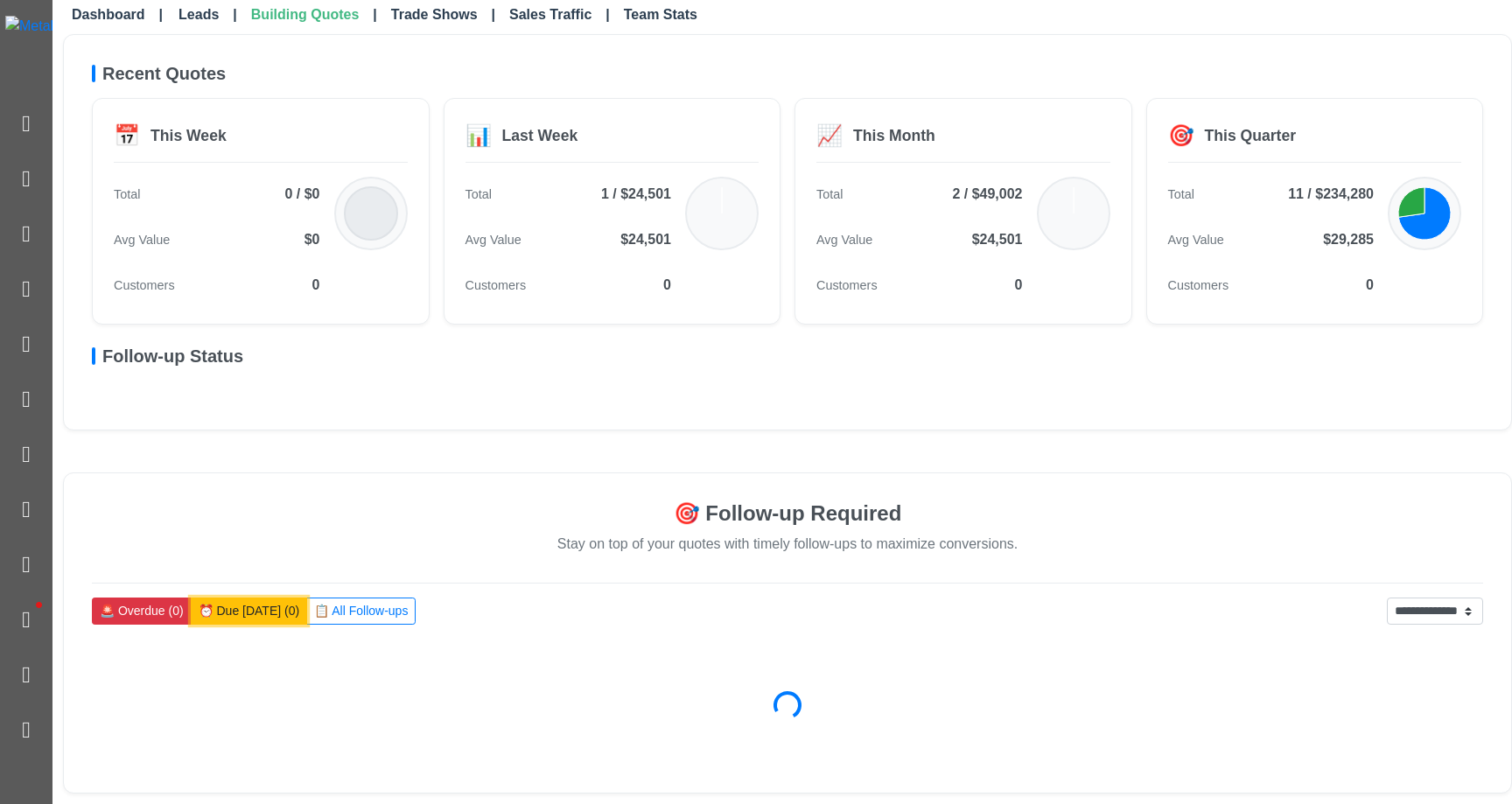
click at [256, 617] on button "⏰ Due [DATE] (0)" at bounding box center [249, 611] width 117 height 27
click at [337, 617] on button "📋 All Follow-ups" at bounding box center [361, 611] width 110 height 27
click at [213, 617] on button "⏰ Due [DATE] (0)" at bounding box center [249, 611] width 117 height 27
click at [153, 617] on button "🚨 Overdue (0)" at bounding box center [142, 611] width 100 height 27
click at [820, 368] on div "Follow-up Status" at bounding box center [788, 363] width 1392 height 35
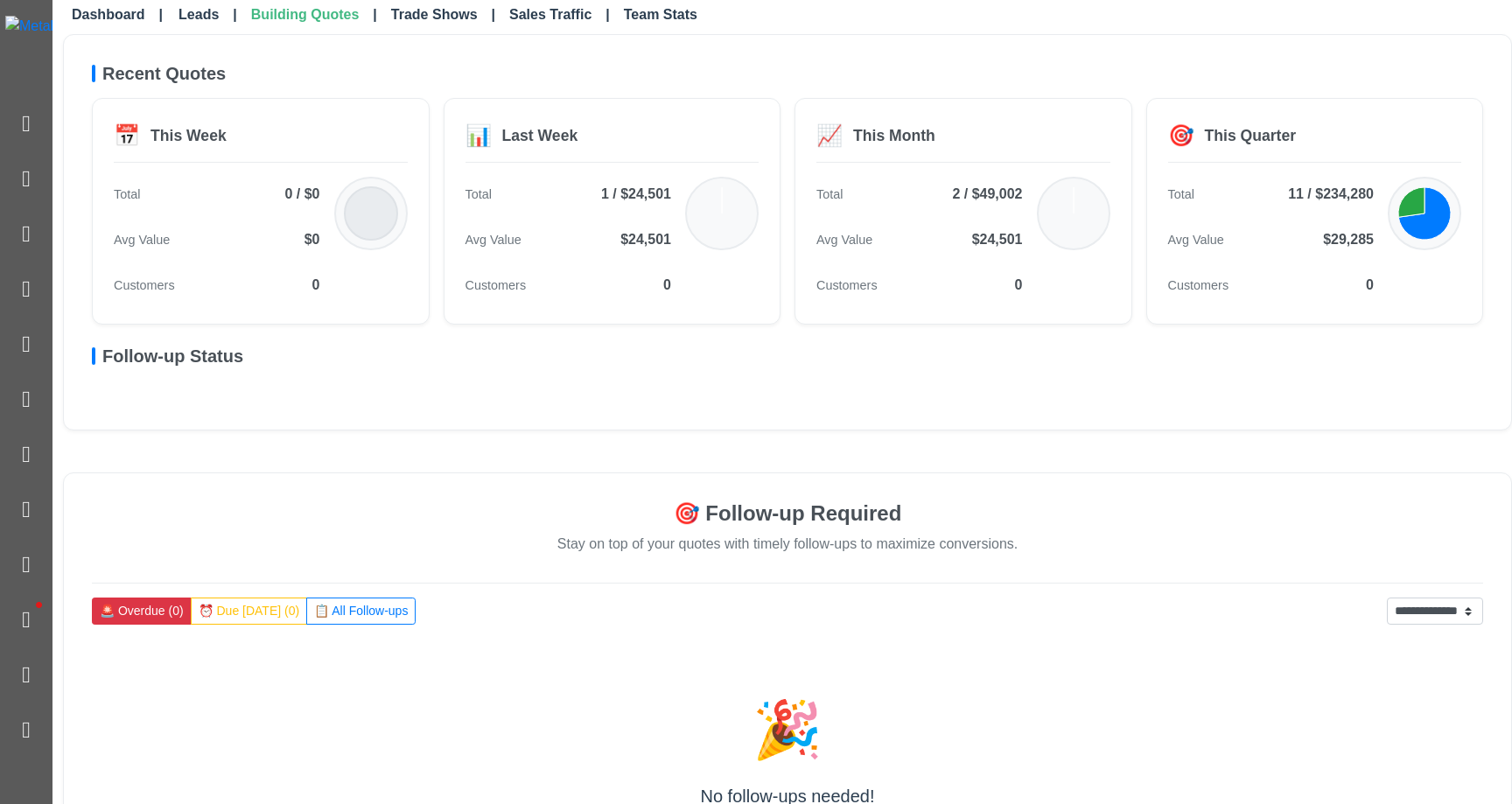
click at [820, 368] on div "Follow-up Status" at bounding box center [788, 363] width 1392 height 35
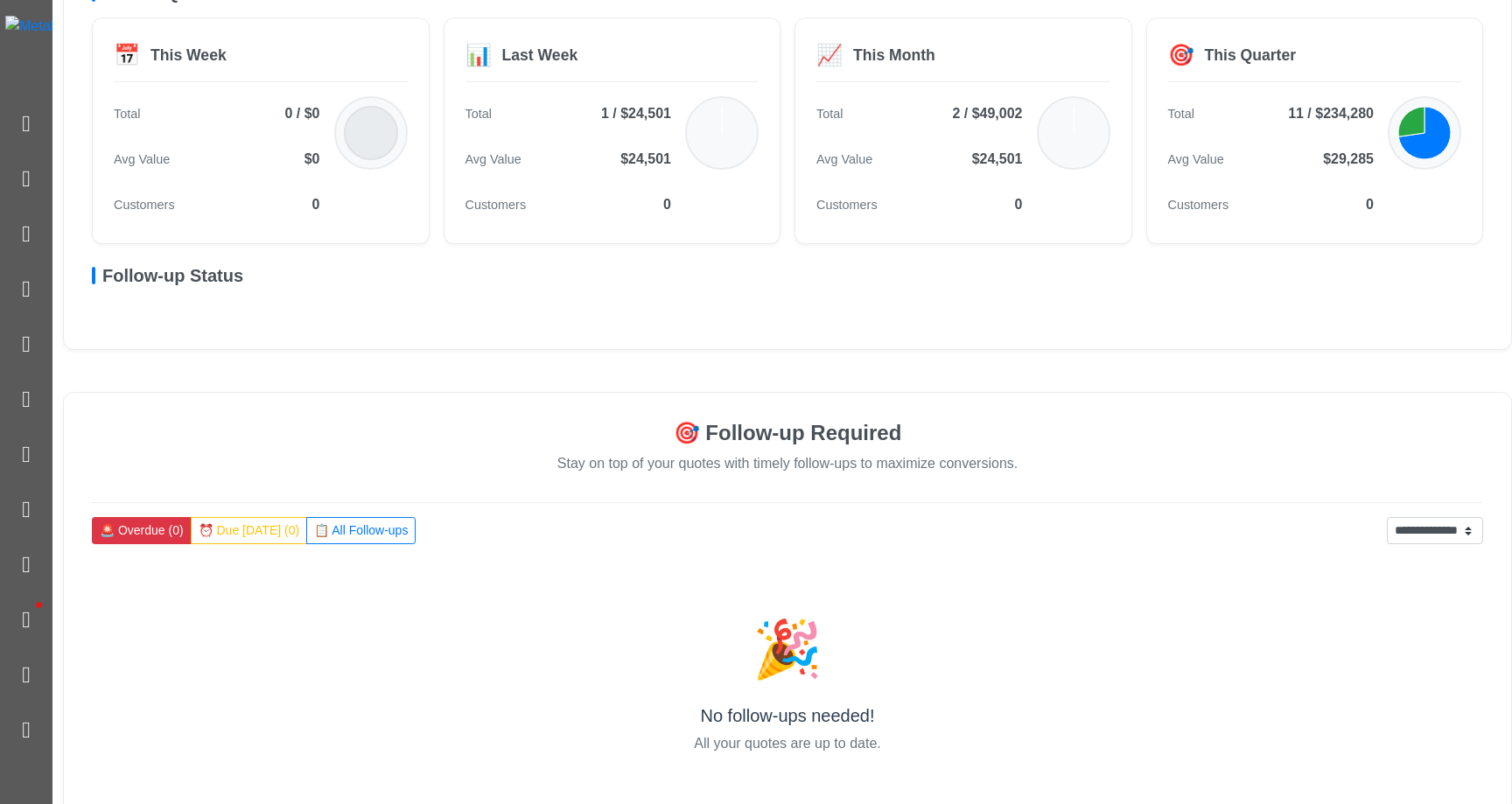
scroll to position [0, 0]
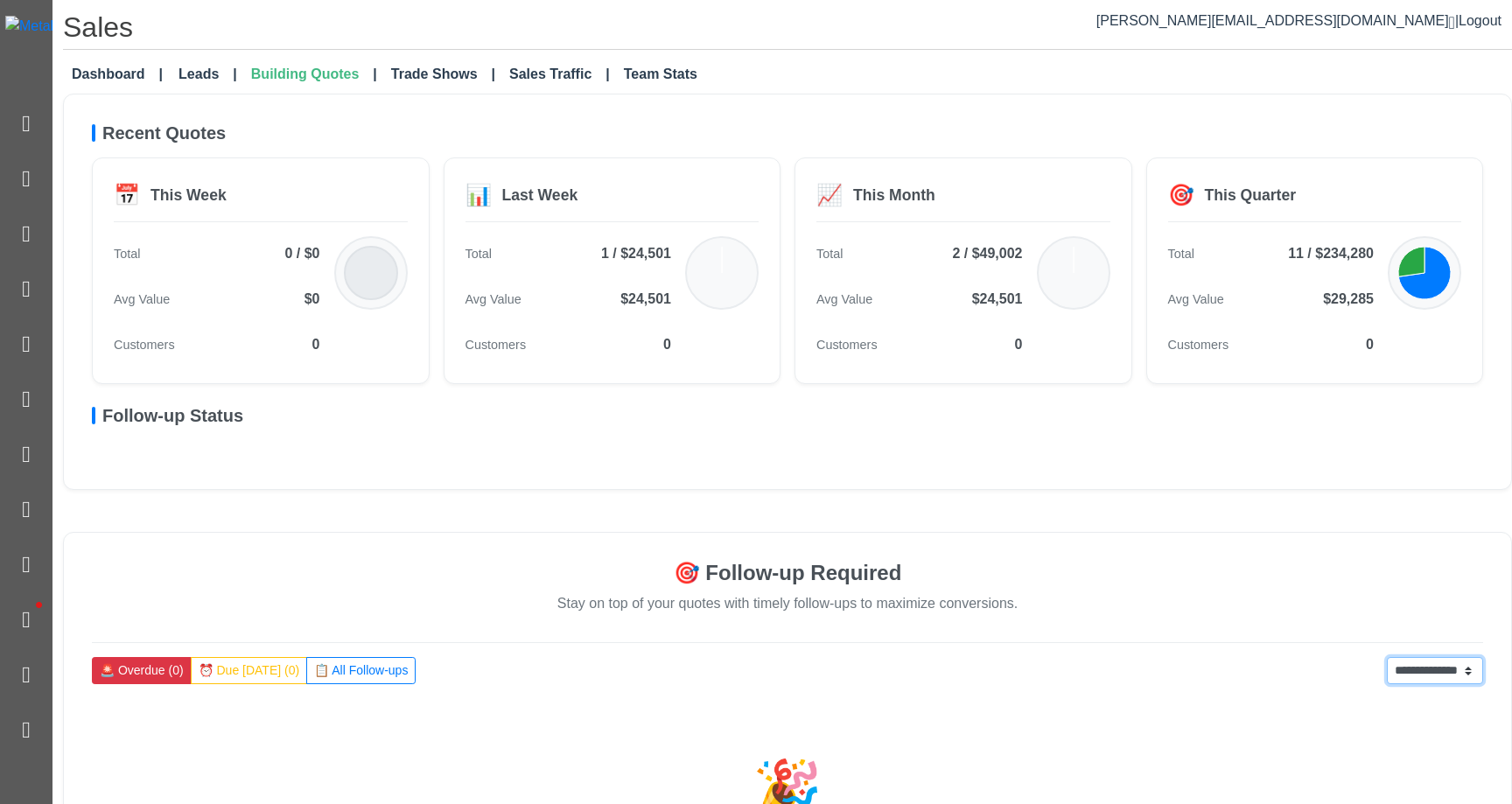
click at [961, 661] on select "**********" at bounding box center [1434, 671] width 96 height 27
click at [961, 658] on select "**********" at bounding box center [1434, 671] width 96 height 27
click at [961, 540] on div "**********" at bounding box center [788, 756] width 1449 height 447
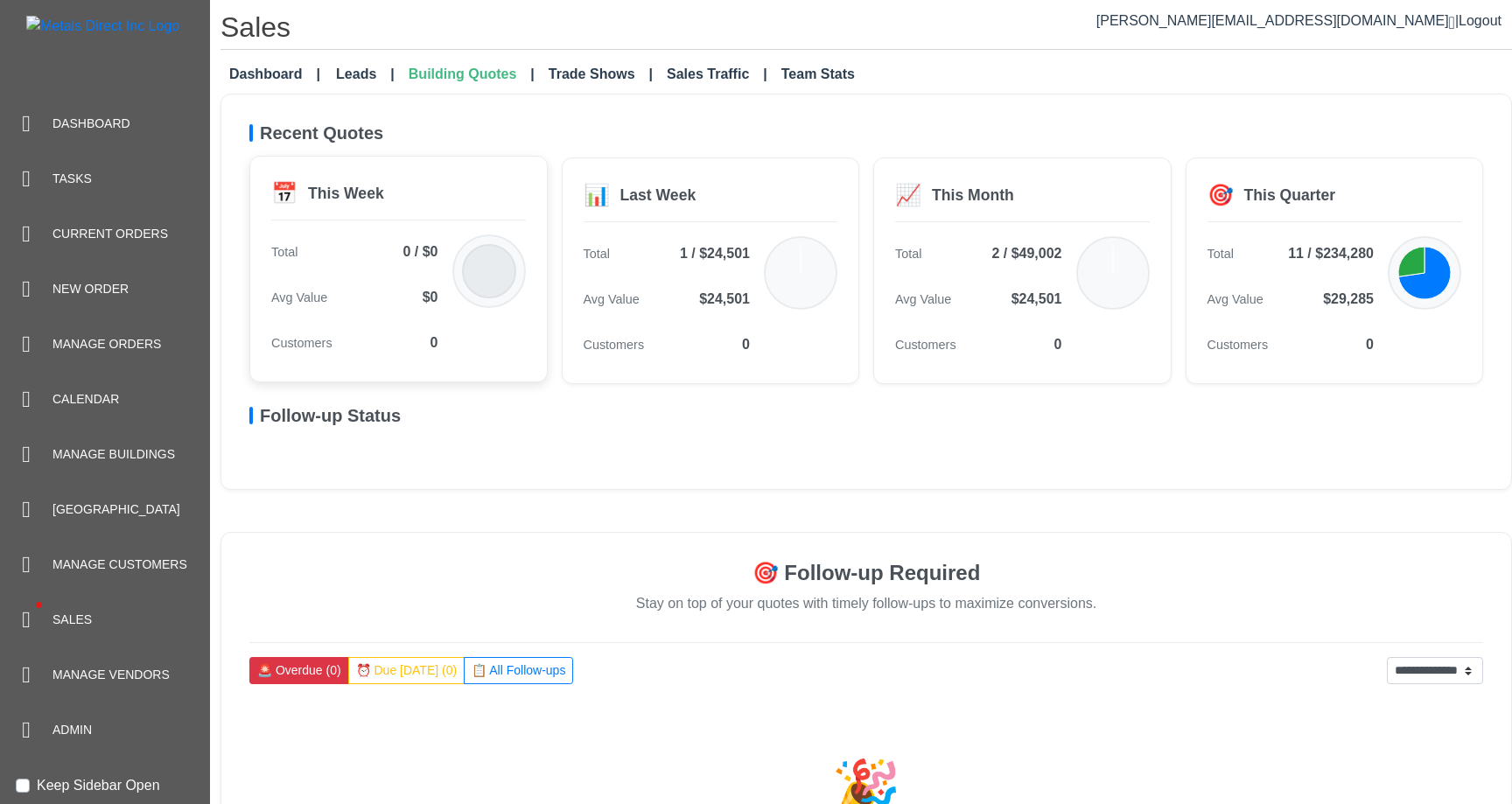
click at [473, 242] on icon at bounding box center [489, 272] width 70 height 70
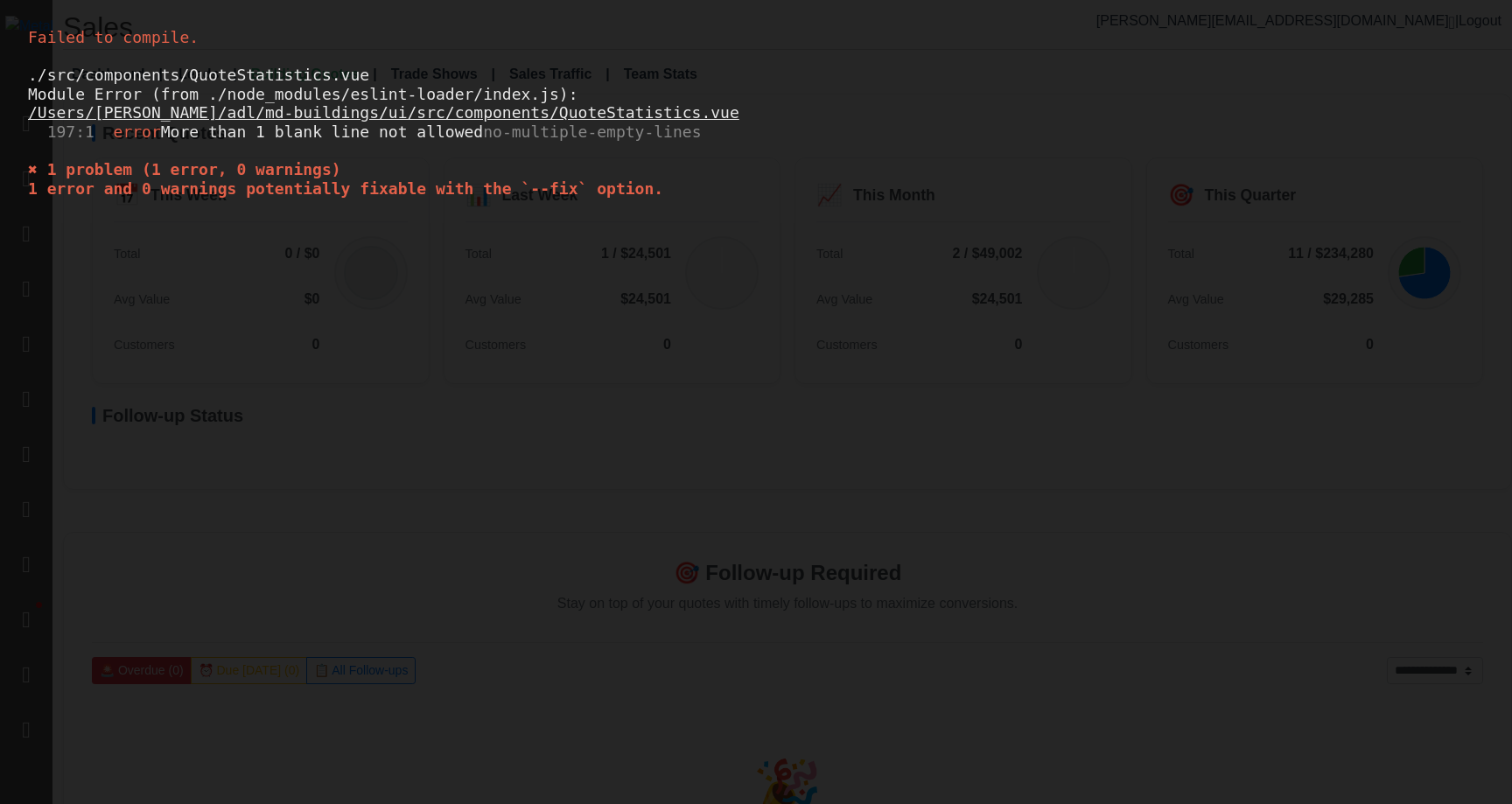
click at [961, 405] on div "Failed to compile. ./src/components/QuoteStatistics.vue Module Error (from ./no…" at bounding box center [756, 402] width 1512 height 804
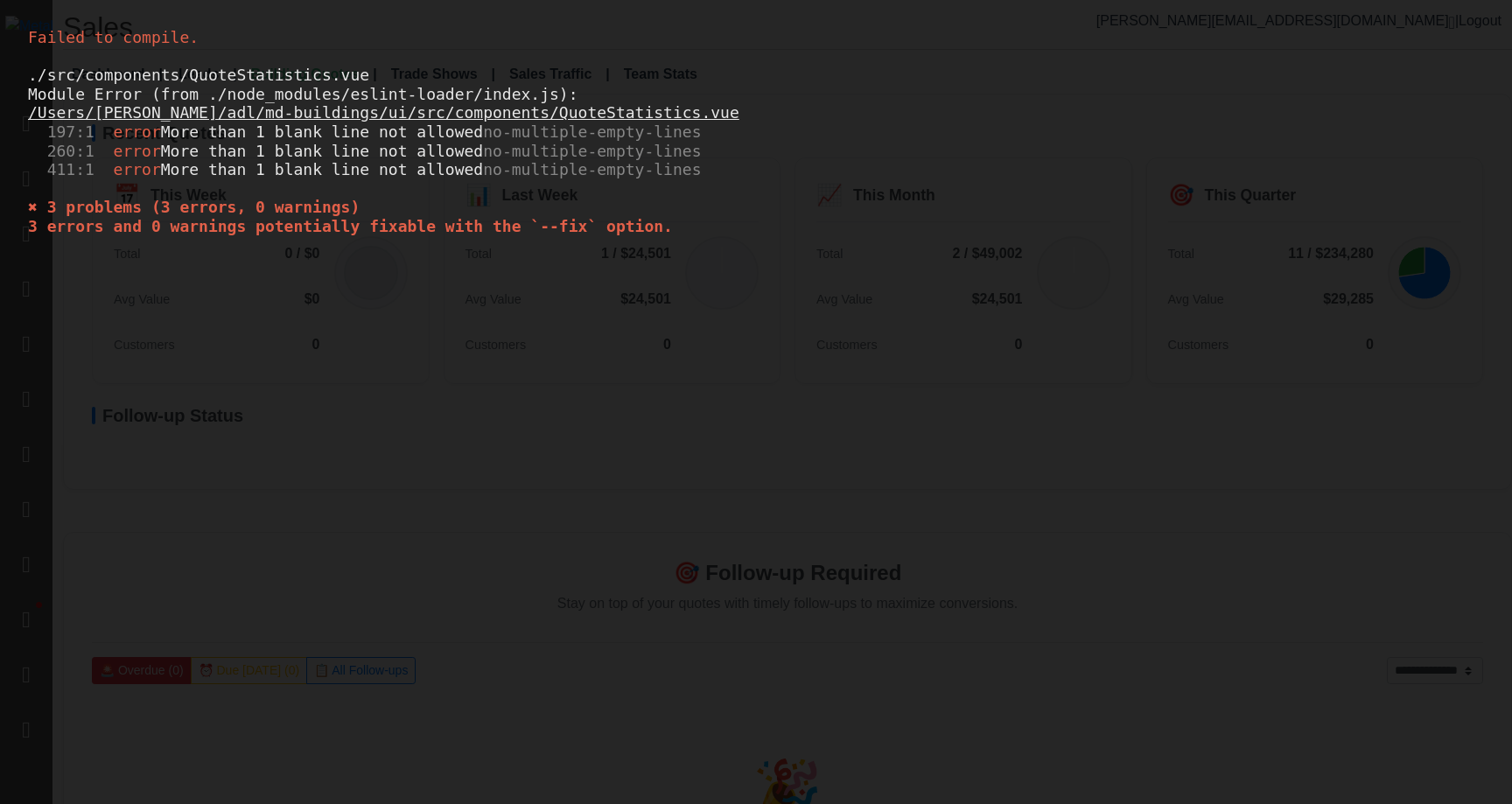
drag, startPoint x: 697, startPoint y: 285, endPoint x: 235, endPoint y: 51, distance: 517.9
click at [235, 54] on div "Failed to compile. ./src/components/QuoteStatistics.vue Module Error (from ./no…" at bounding box center [756, 402] width 1512 height 804
copy div "./src/components/QuoteStatistics.vue Module Error (from ./node_modules/eslint-l…"
click at [961, 193] on div "Failed to compile. ./src/components/QuoteStatistics.vue Module Error (from ./no…" at bounding box center [756, 402] width 1512 height 804
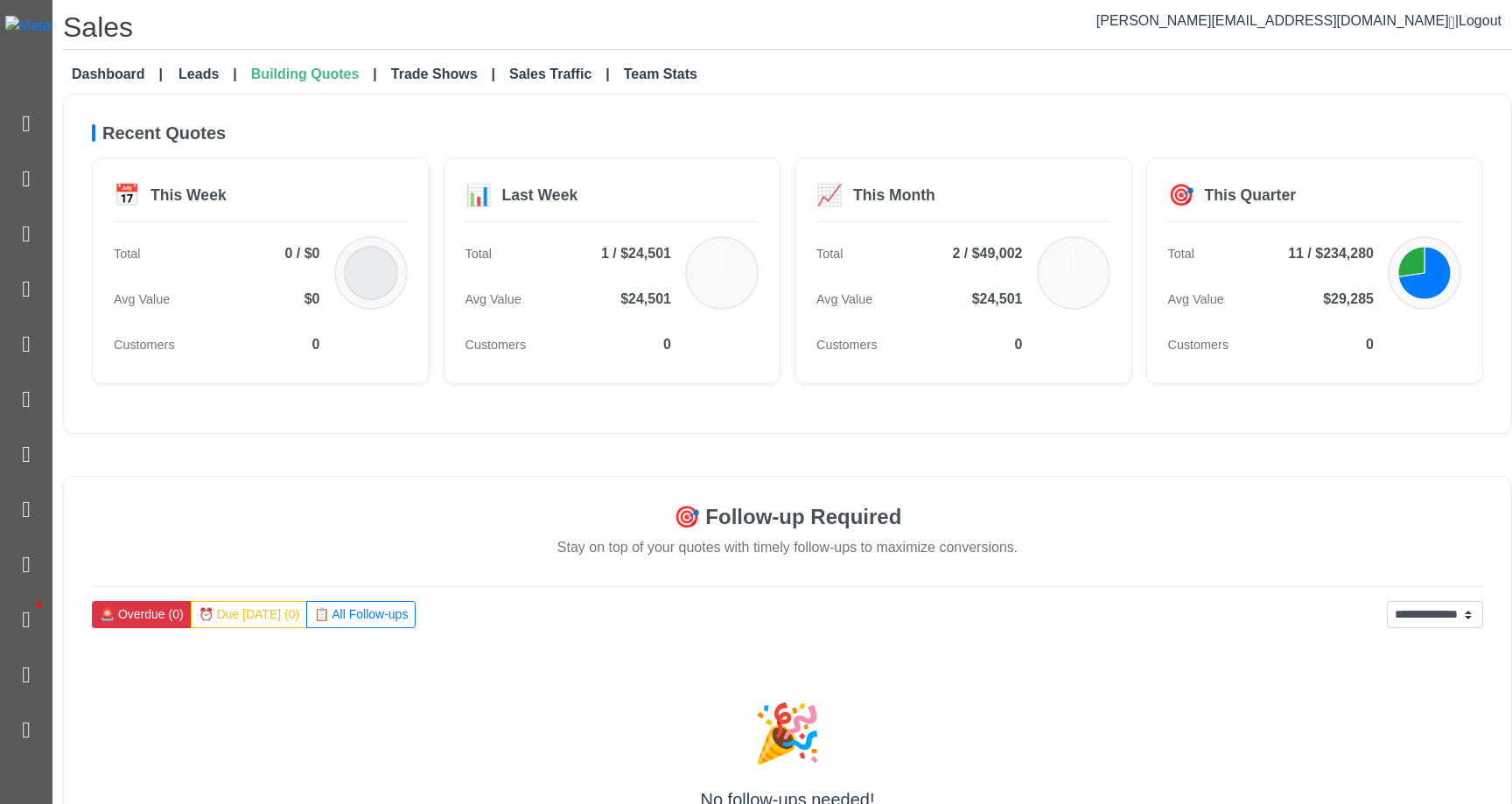
click at [901, 432] on div "Recent Quotes 📅 This Week Total 0 / $0 Avg Value $0 Customers 0 📊 Last Week Tot…" at bounding box center [788, 264] width 1449 height 340
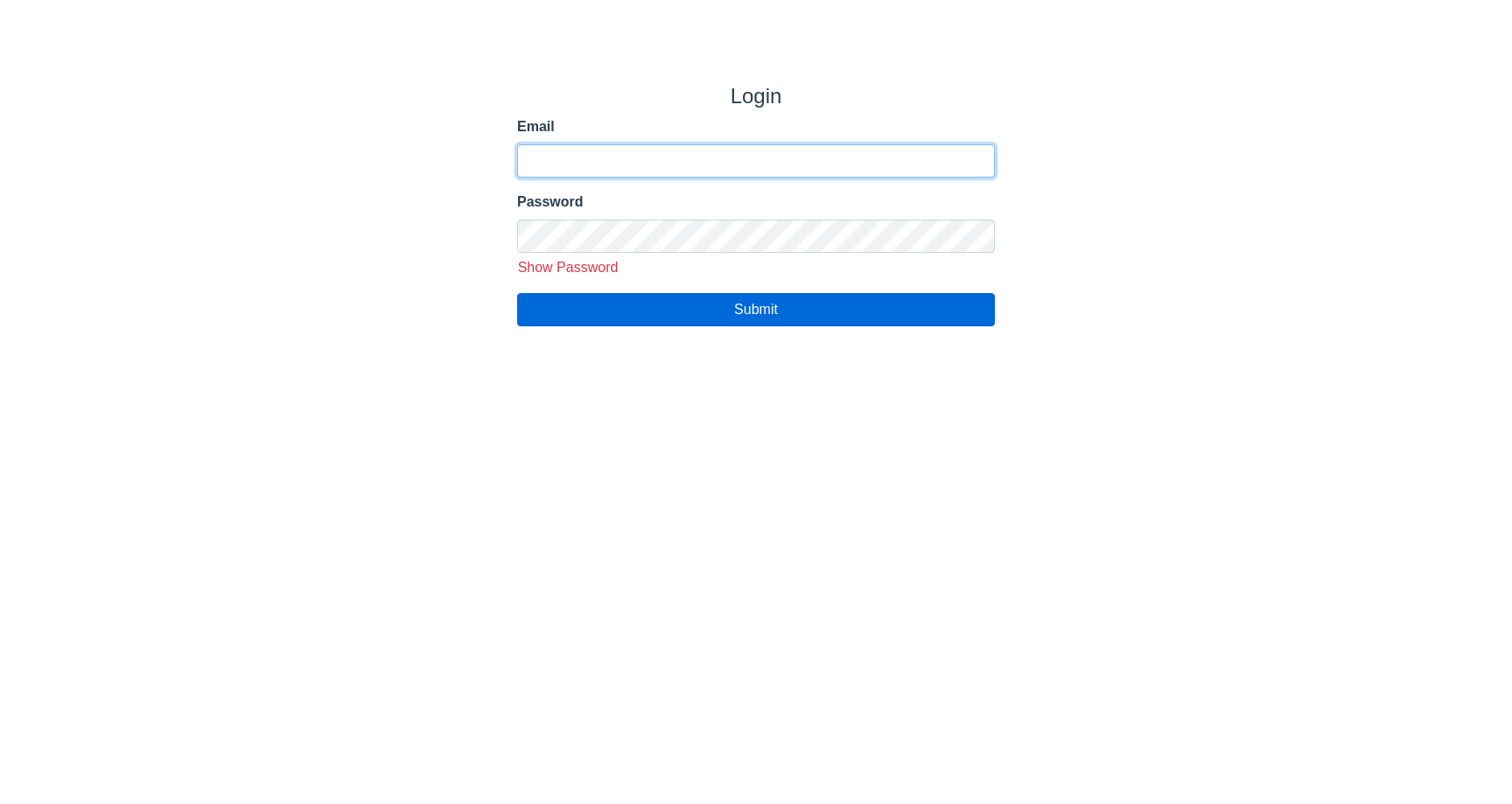
type input "**********"
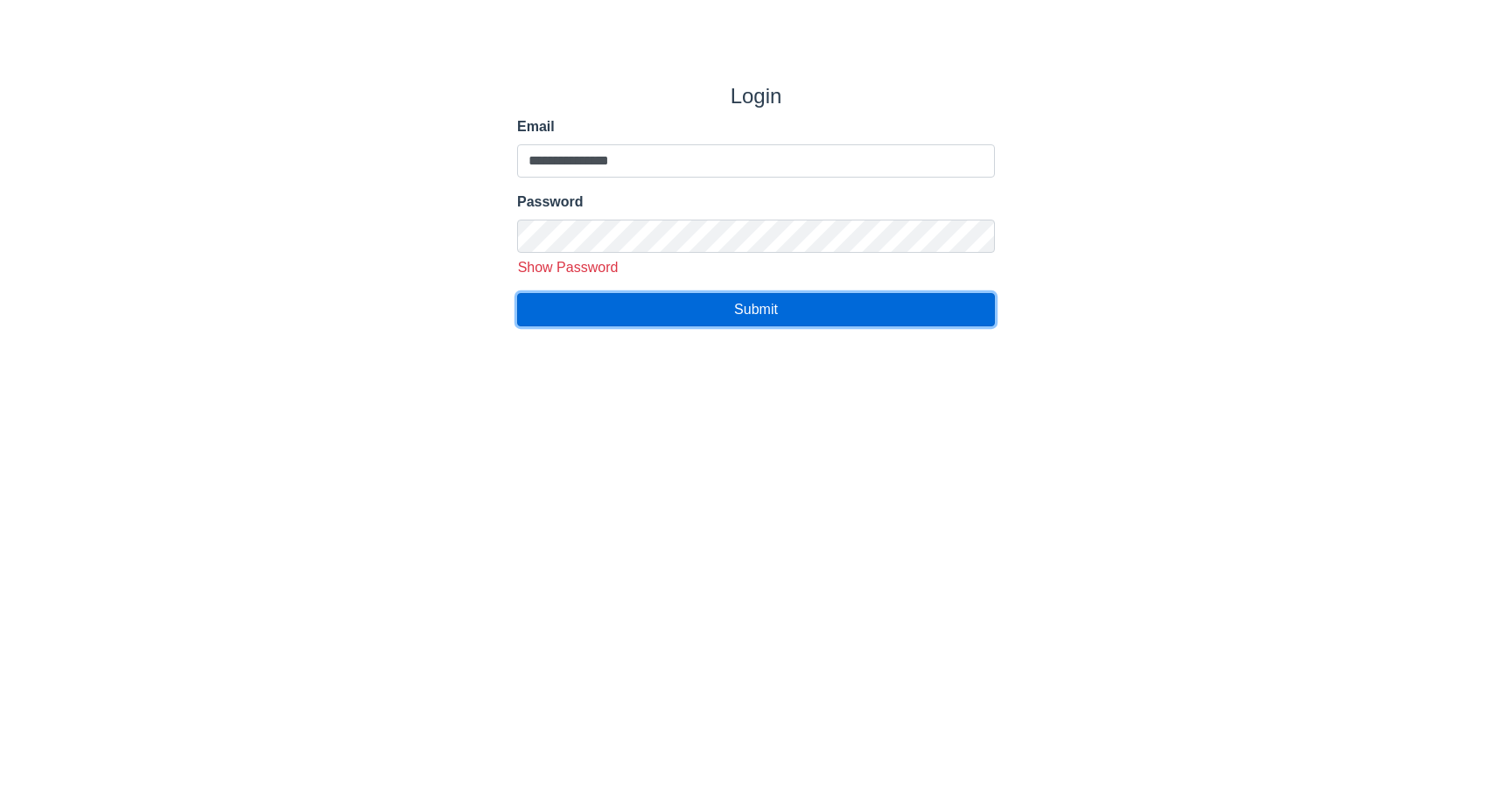
click at [693, 327] on button "Submit" at bounding box center [756, 309] width 478 height 33
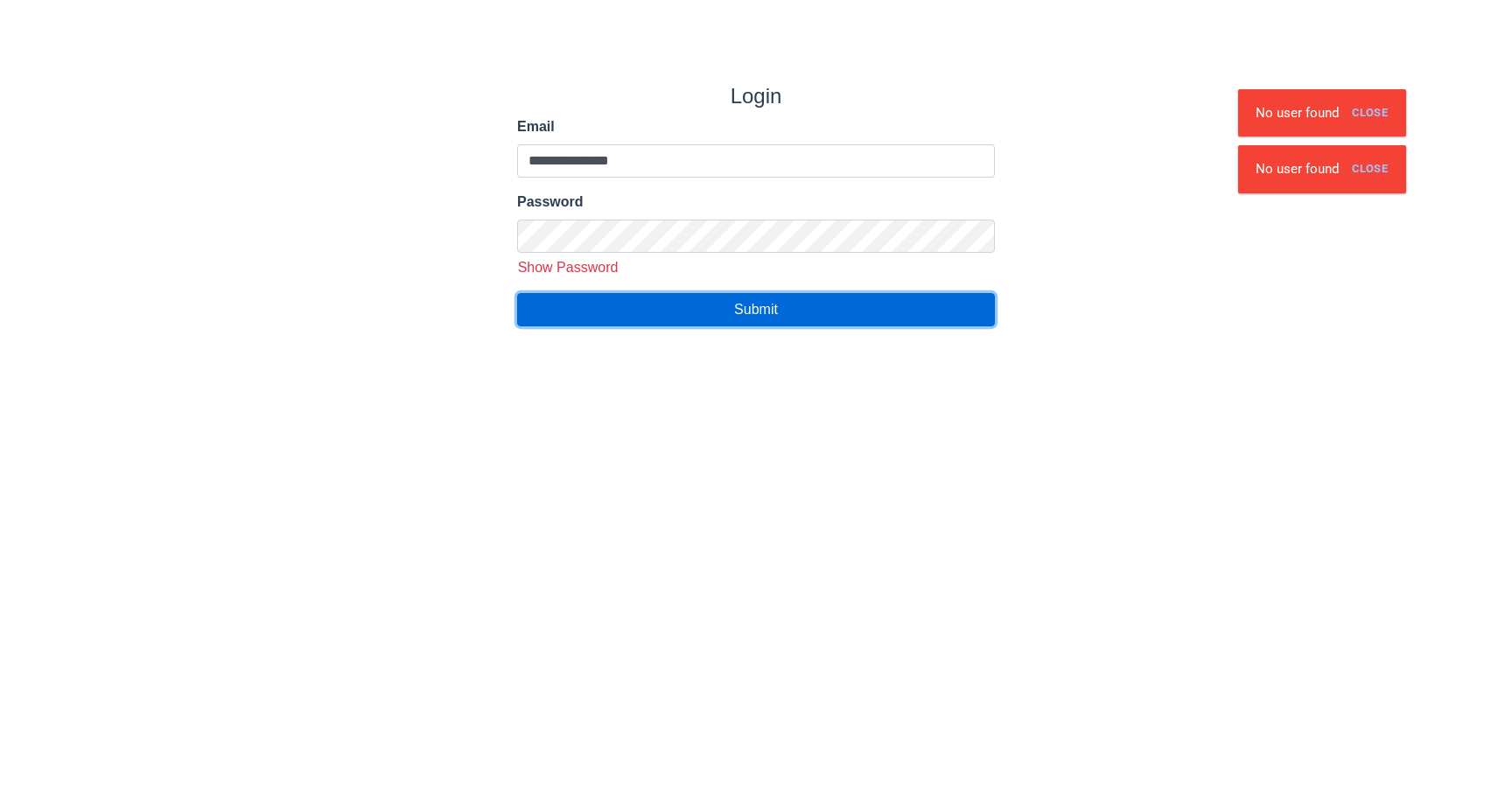
click at [693, 327] on button "Submit" at bounding box center [756, 309] width 478 height 33
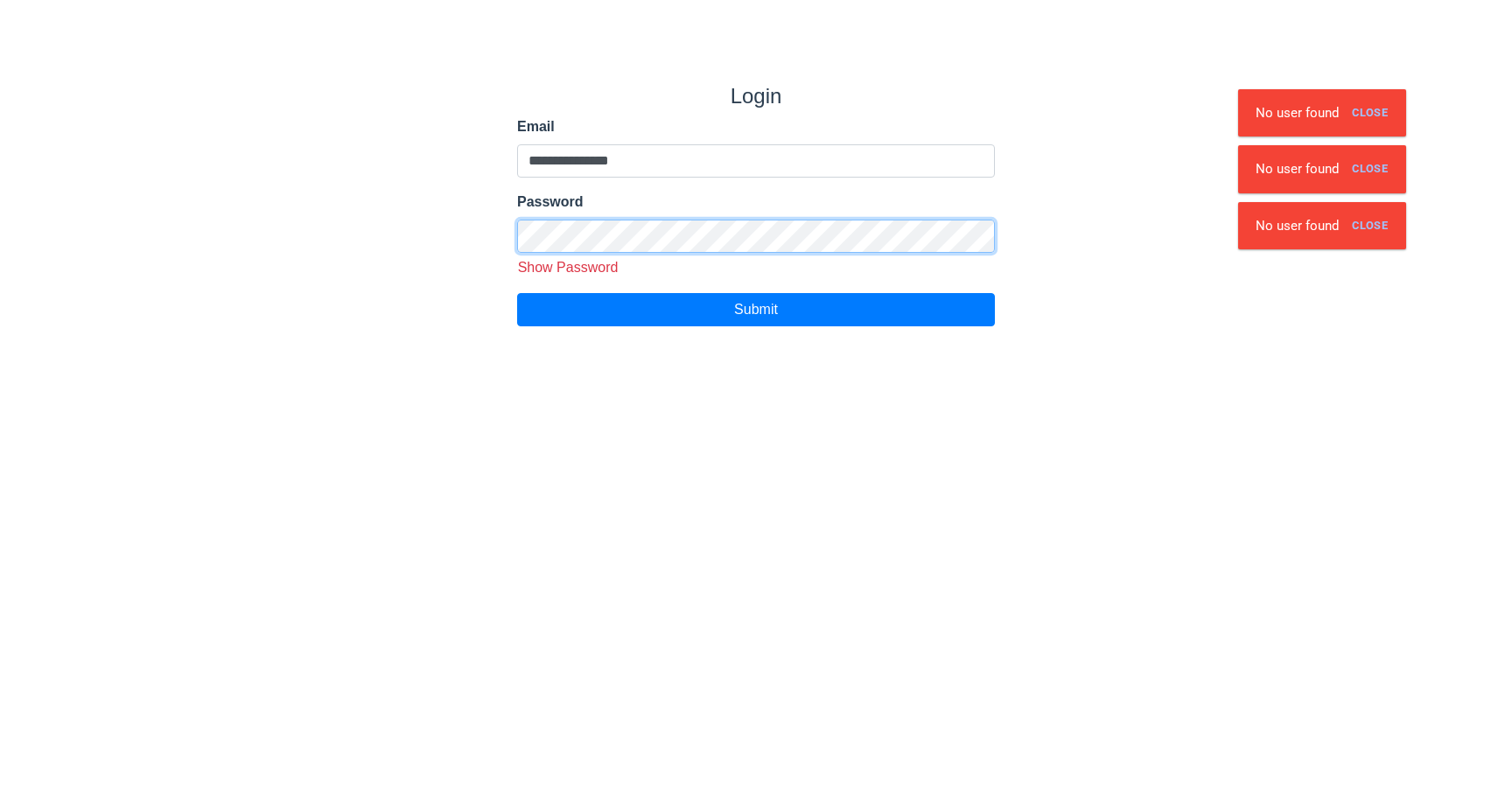
type input "**********"
click at [517, 293] on button "Submit" at bounding box center [756, 309] width 478 height 33
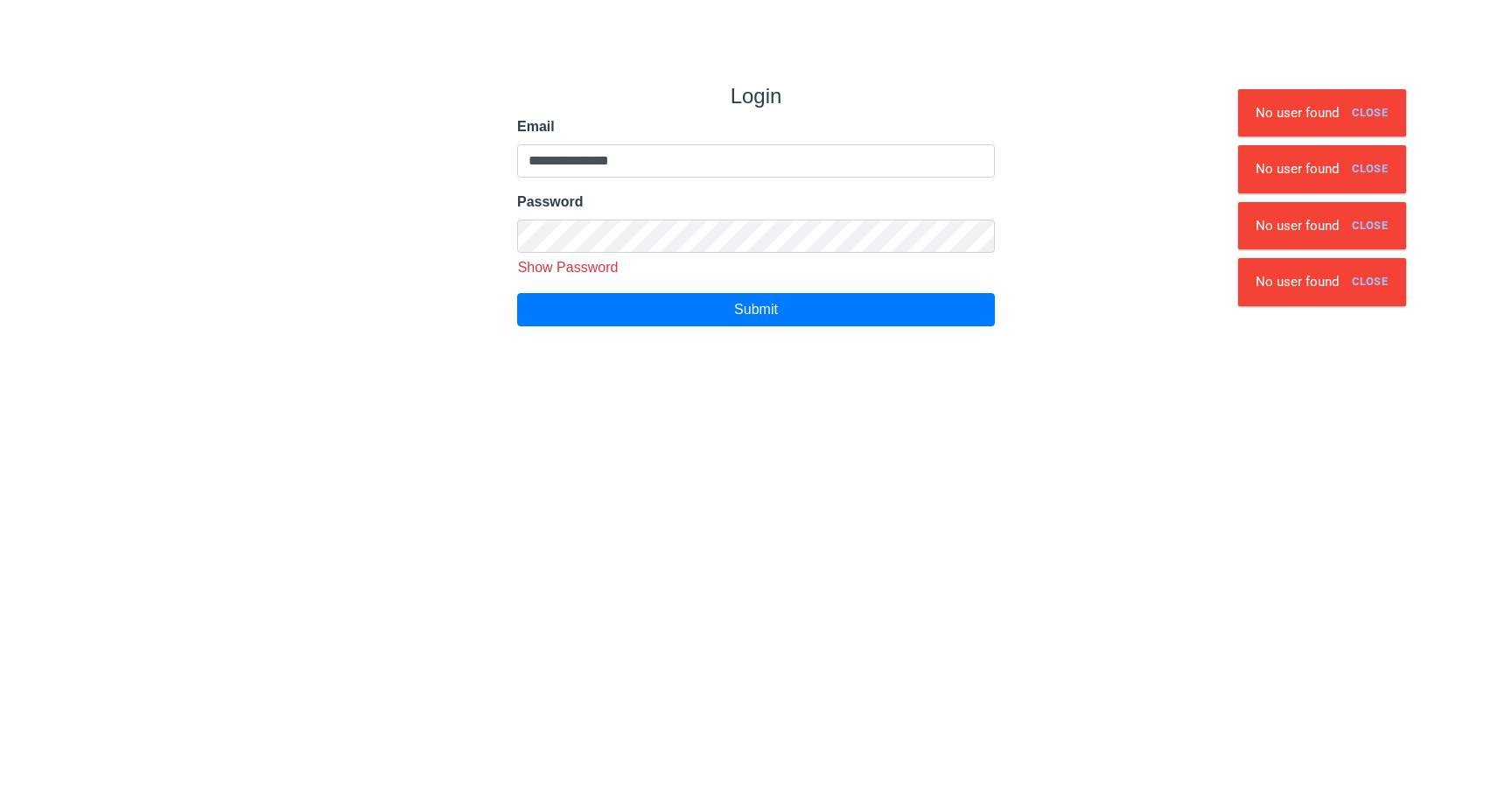
click at [596, 274] on span "Show Password" at bounding box center [568, 267] width 101 height 15
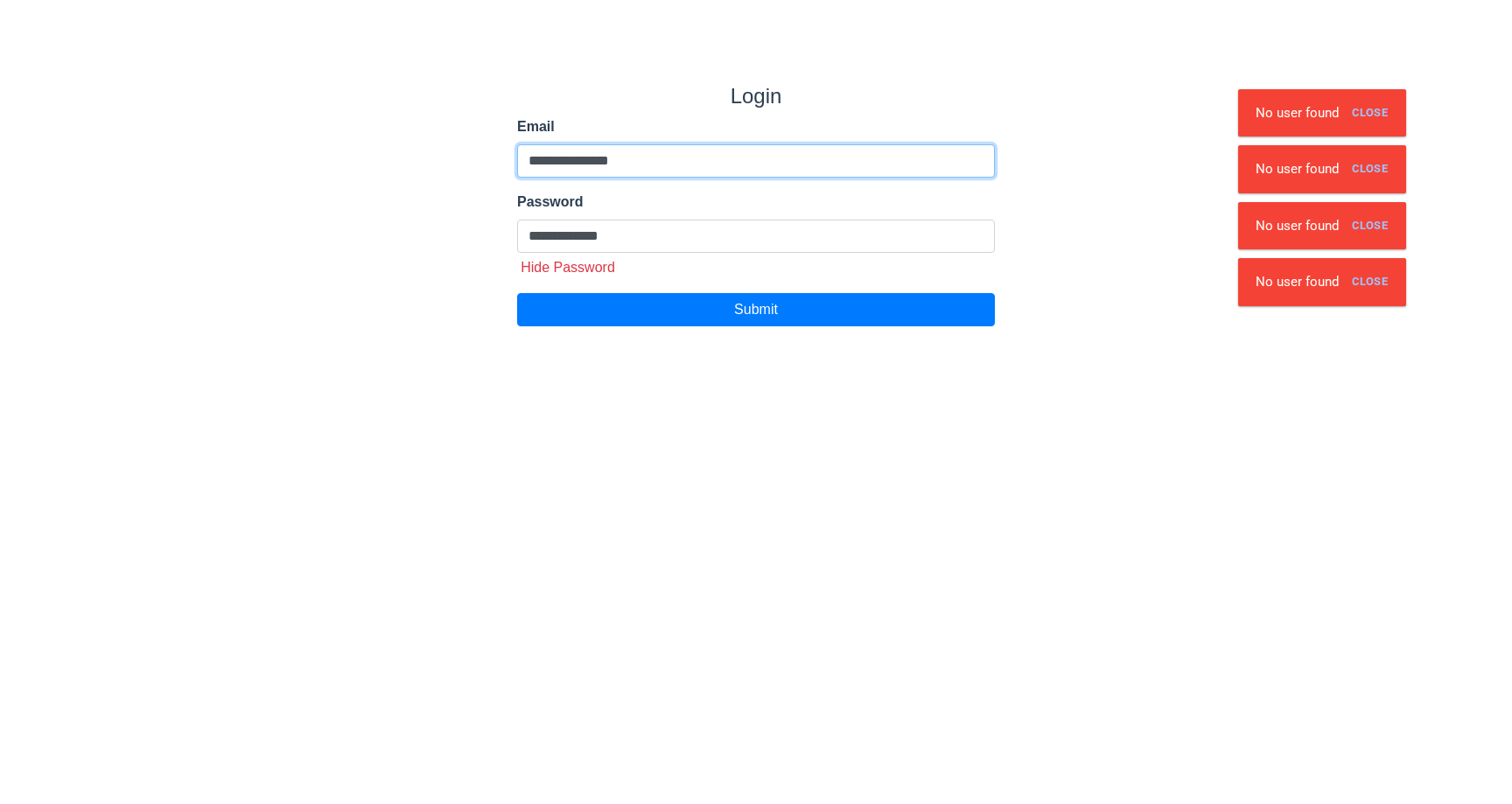
click at [586, 177] on input "**********" at bounding box center [756, 161] width 478 height 33
type input "**********"
click at [517, 293] on button "Submit" at bounding box center [756, 309] width 478 height 33
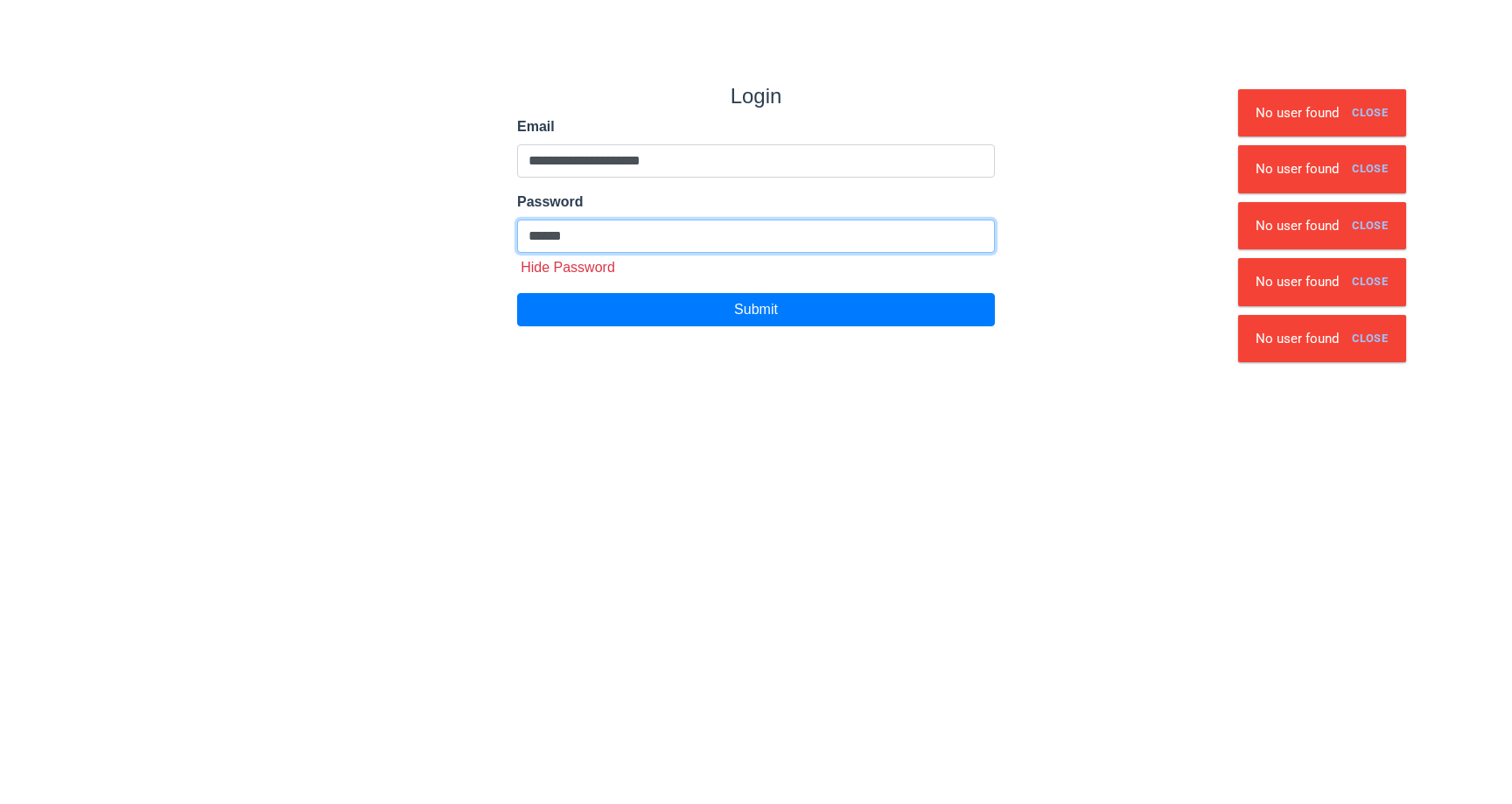
type input "**********"
click at [517, 293] on button "Submit" at bounding box center [756, 309] width 478 height 33
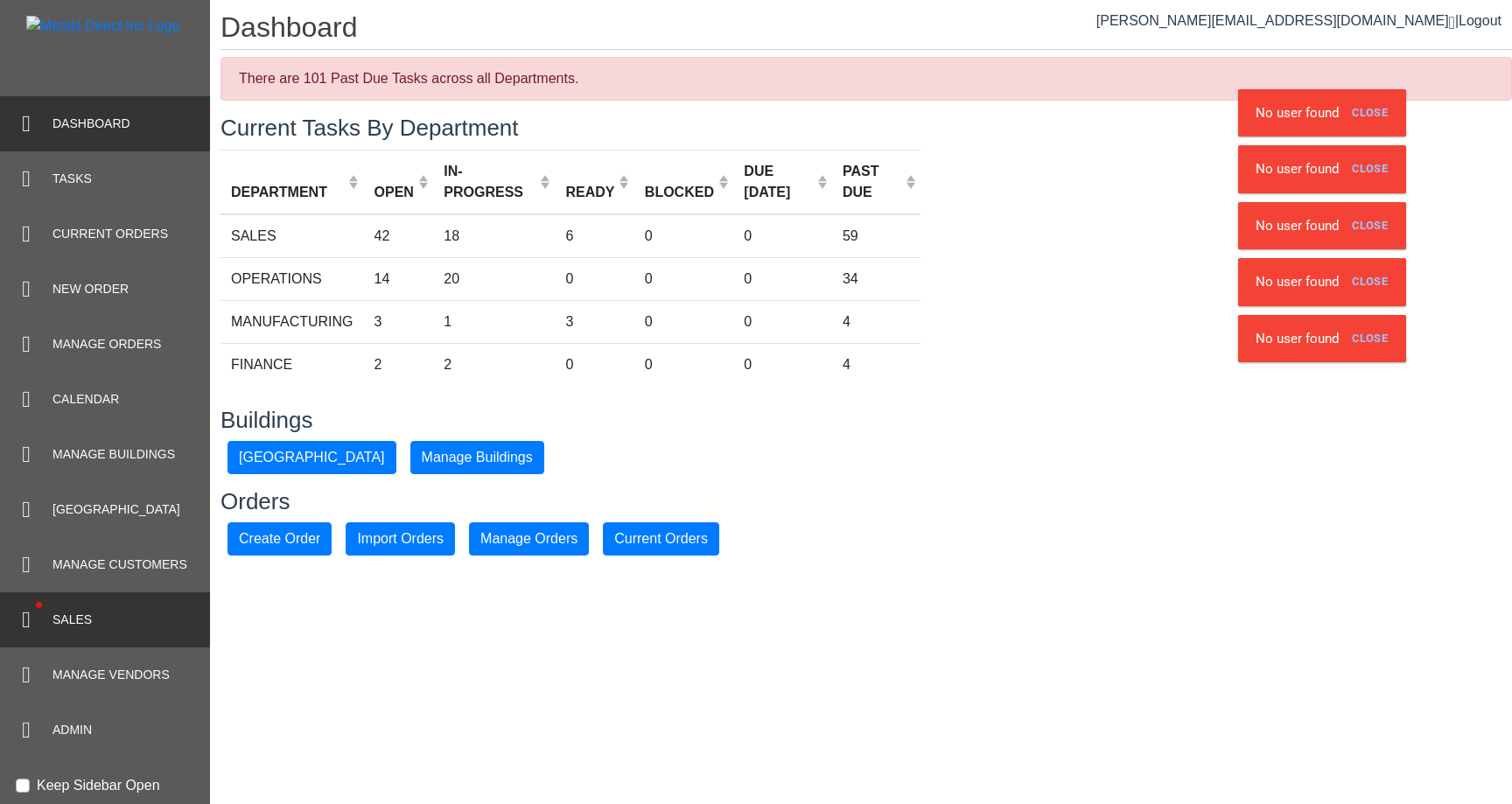
click at [59, 607] on span "•" at bounding box center [39, 605] width 45 height 57
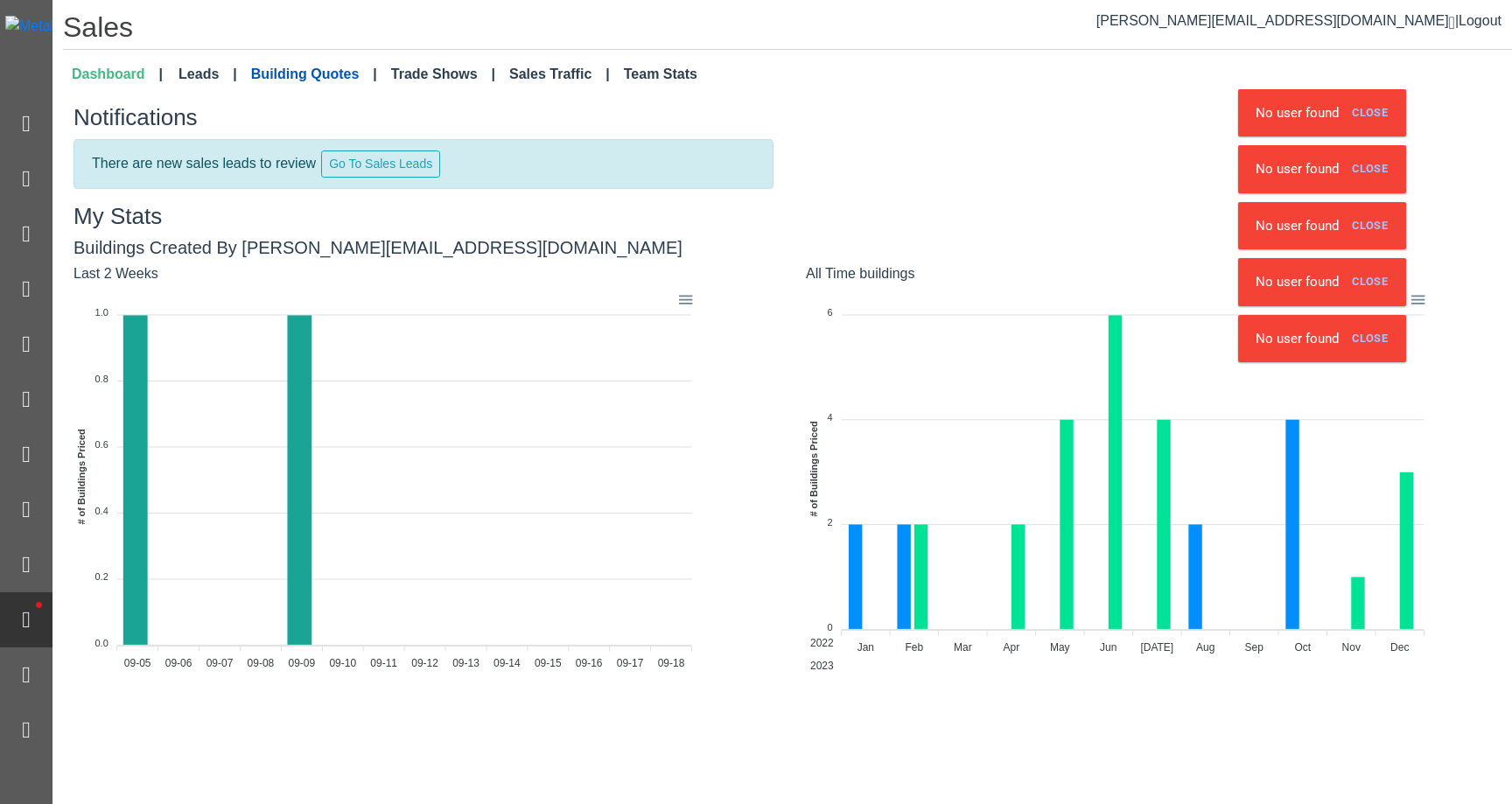
click at [298, 81] on link "Building Quotes" at bounding box center [314, 75] width 140 height 35
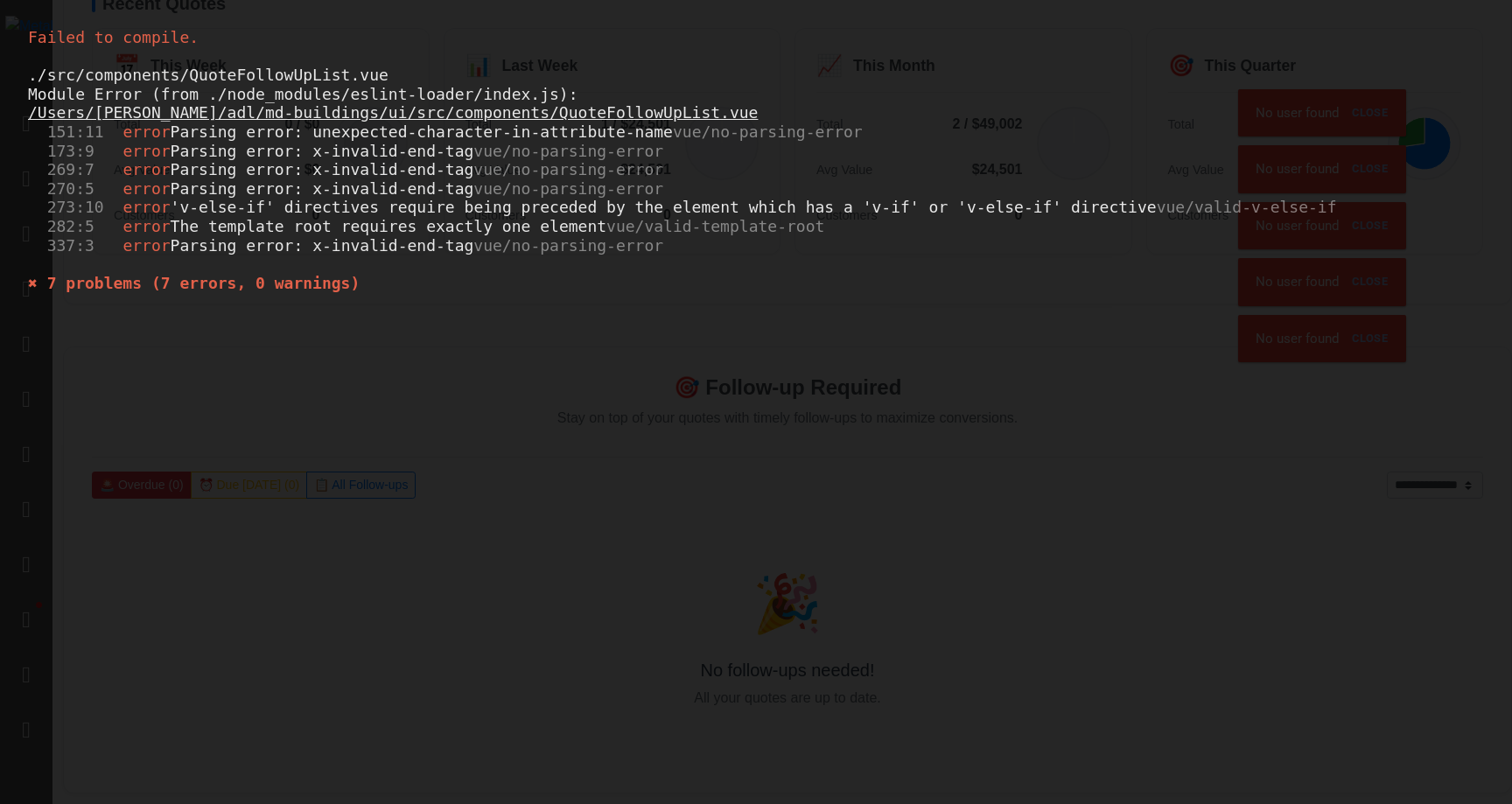
click at [754, 341] on div "Failed to compile. ./src/components/QuoteFollowUpList.vue Module Error (from ./…" at bounding box center [756, 402] width 1512 height 804
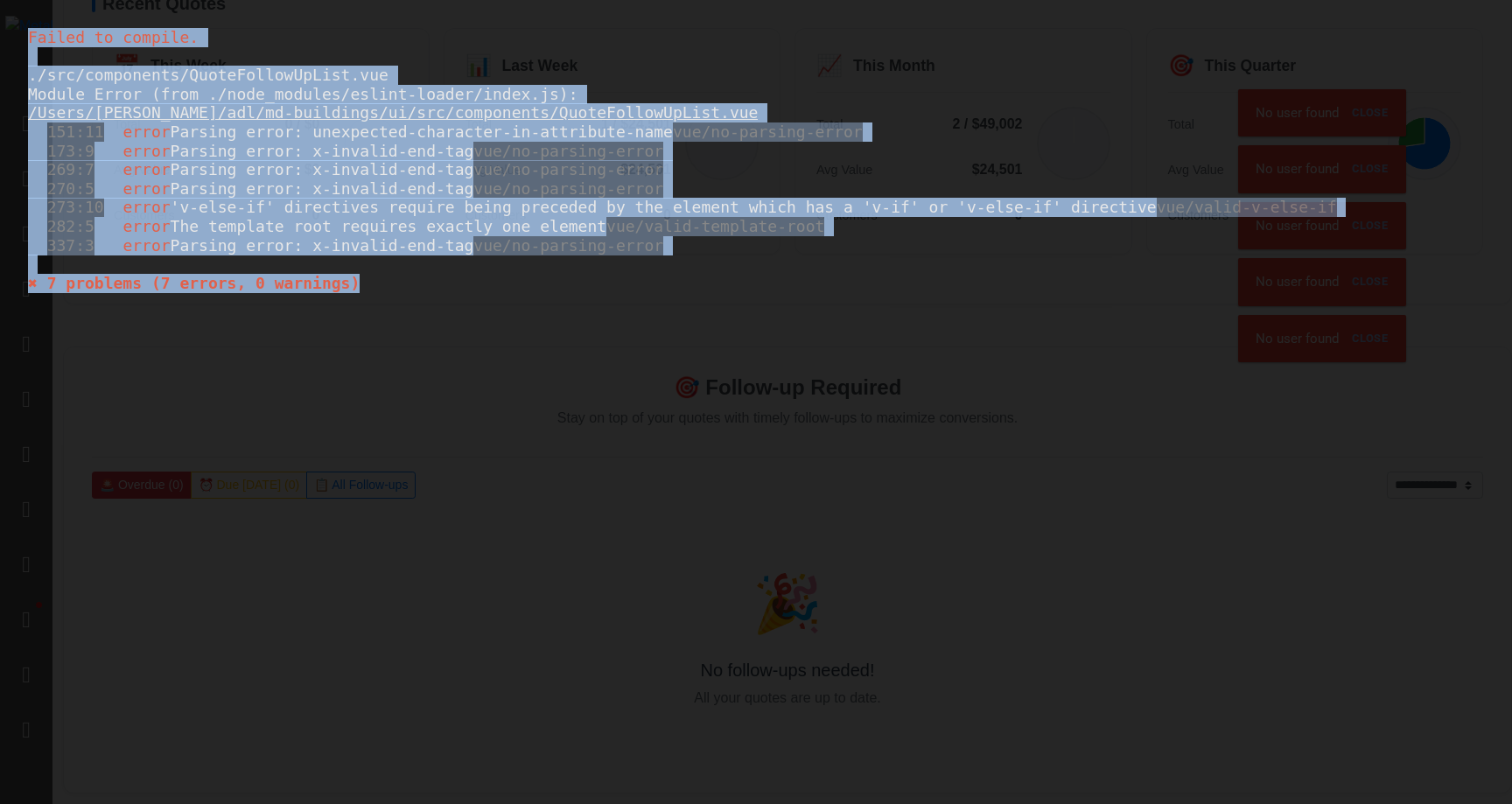
drag, startPoint x: 712, startPoint y: 333, endPoint x: 25, endPoint y: 46, distance: 744.5
click at [25, 46] on div "Failed to compile. ./src/components/QuoteFollowUpList.vue Module Error (from ./…" at bounding box center [756, 402] width 1512 height 804
copy div "Failed to compile. ./src/components/QuoteFollowUpList.vue Module Error (from ./…"
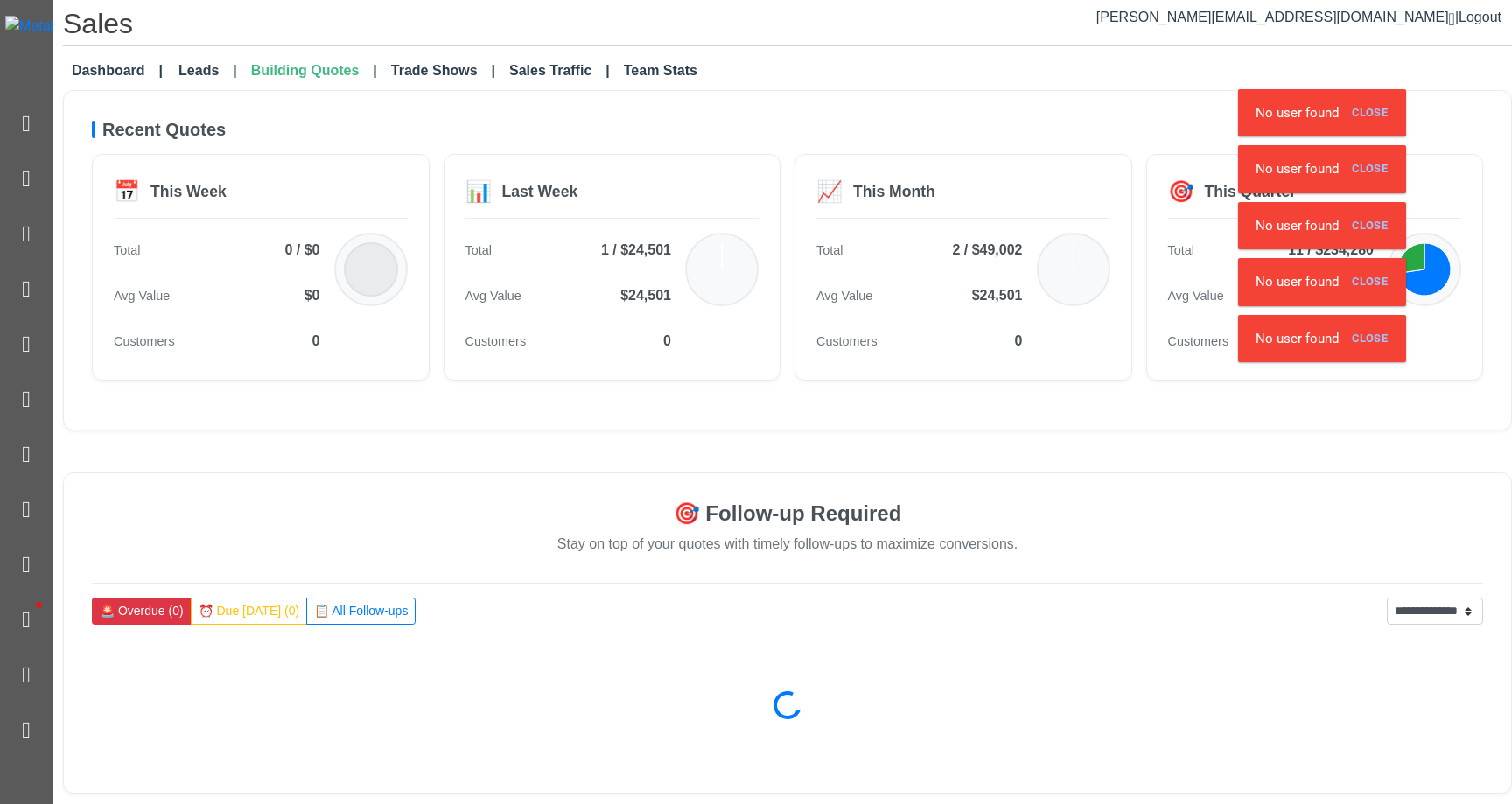
scroll to position [4, 0]
click at [794, 379] on div "📅 This Week Total 0 / $0 Avg Value $0 Customers 0 📊 Last Week Total 1 / $24,501…" at bounding box center [788, 268] width 1392 height 227
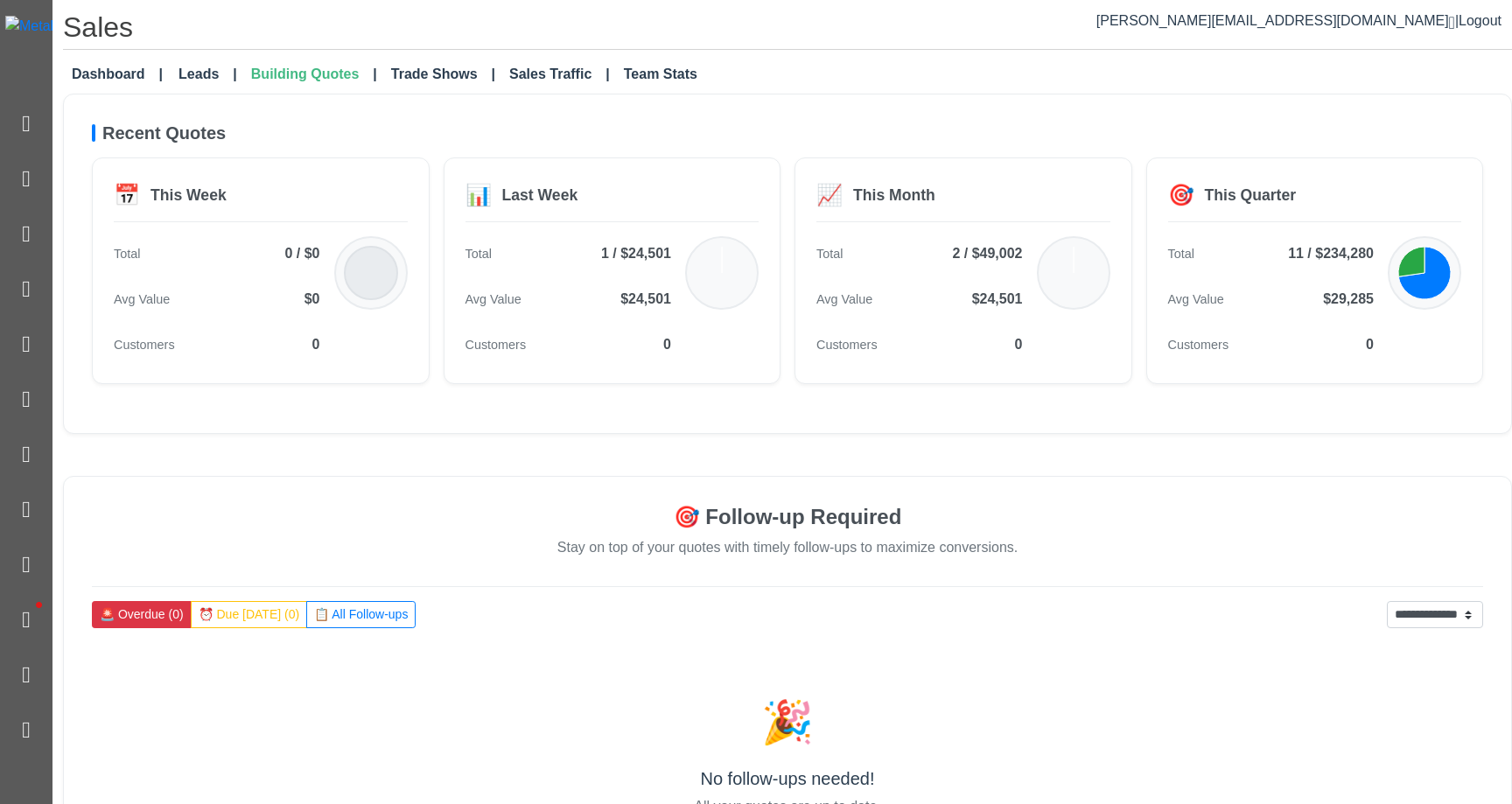
click at [1126, 429] on div "Recent Quotes 📅 This Week Total 0 / $0 Avg Value $0 Customers 0 📊 Last Week Tot…" at bounding box center [788, 264] width 1449 height 340
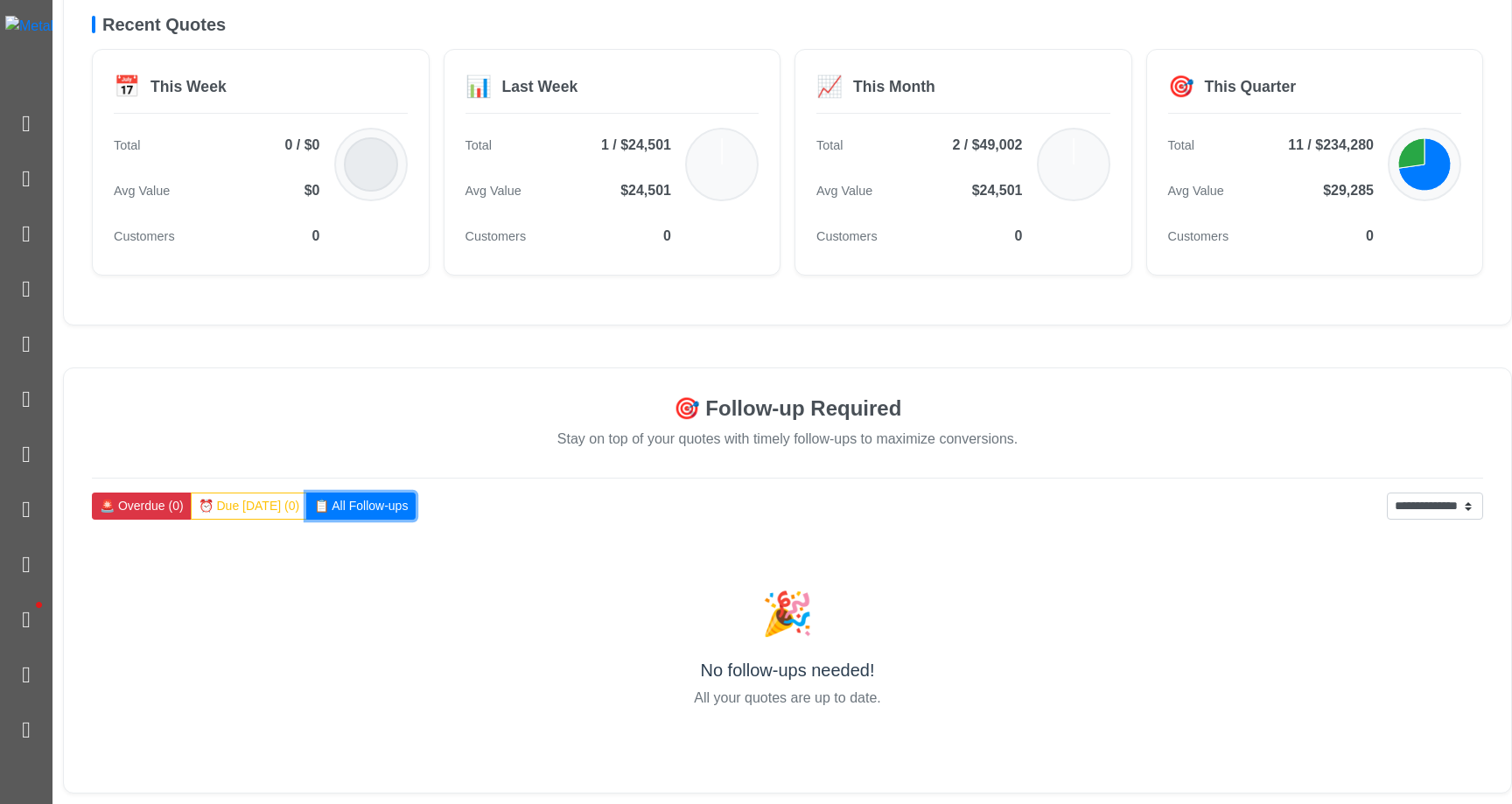
click at [316, 505] on button "📋 All Follow-ups" at bounding box center [361, 506] width 110 height 27
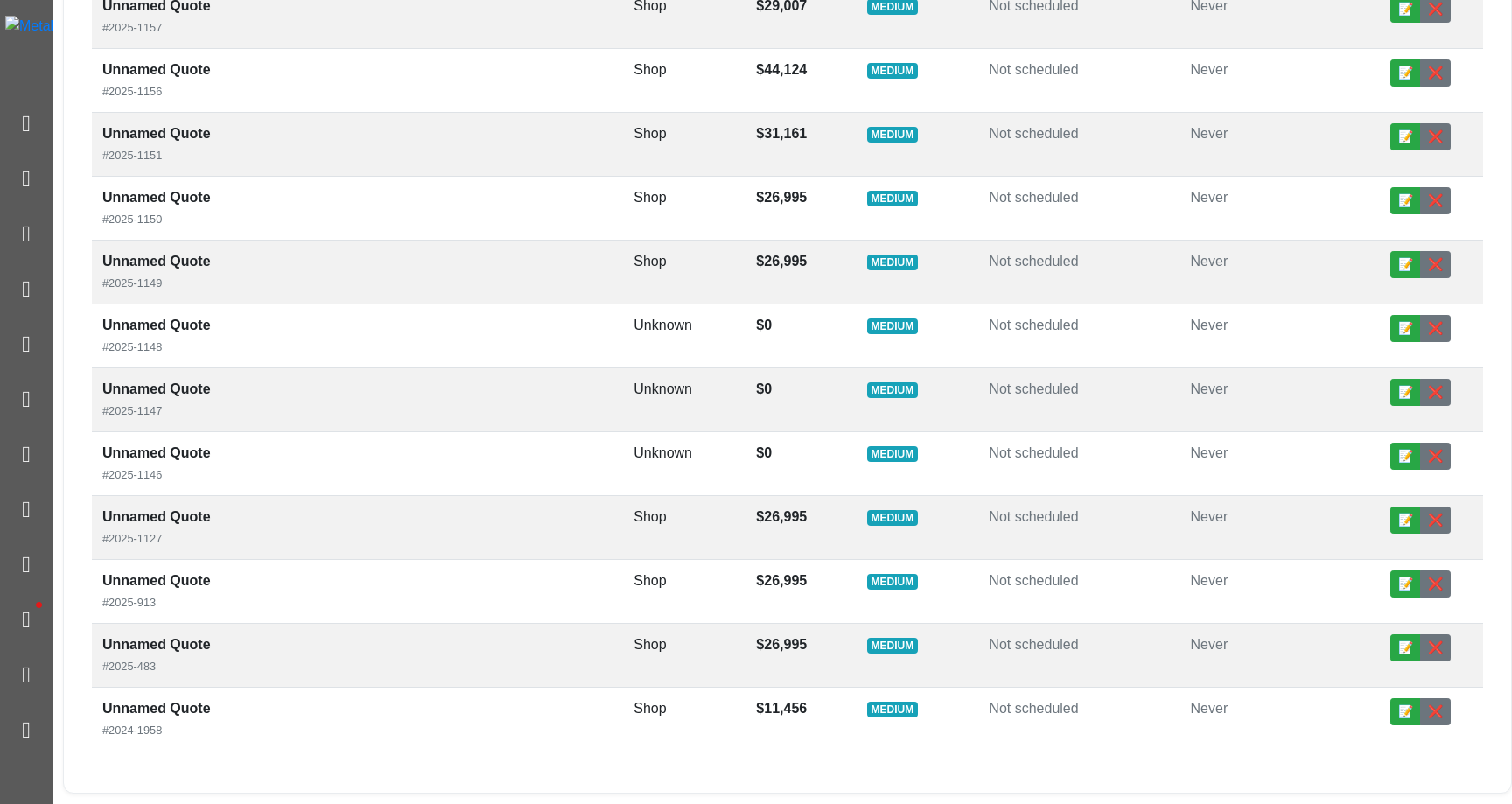
scroll to position [317, 0]
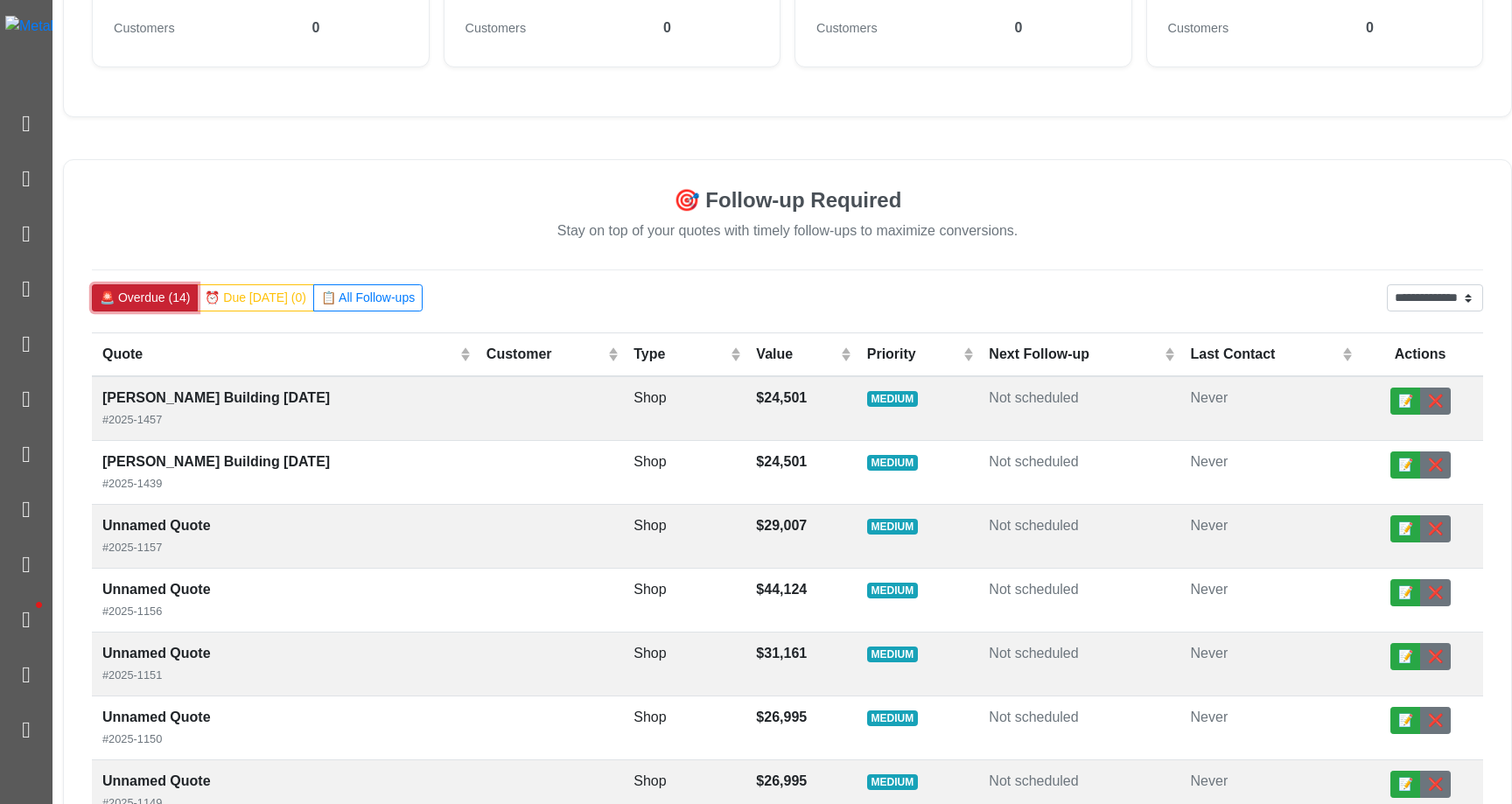
click at [129, 298] on button "🚨 Overdue (14)" at bounding box center [145, 298] width 106 height 27
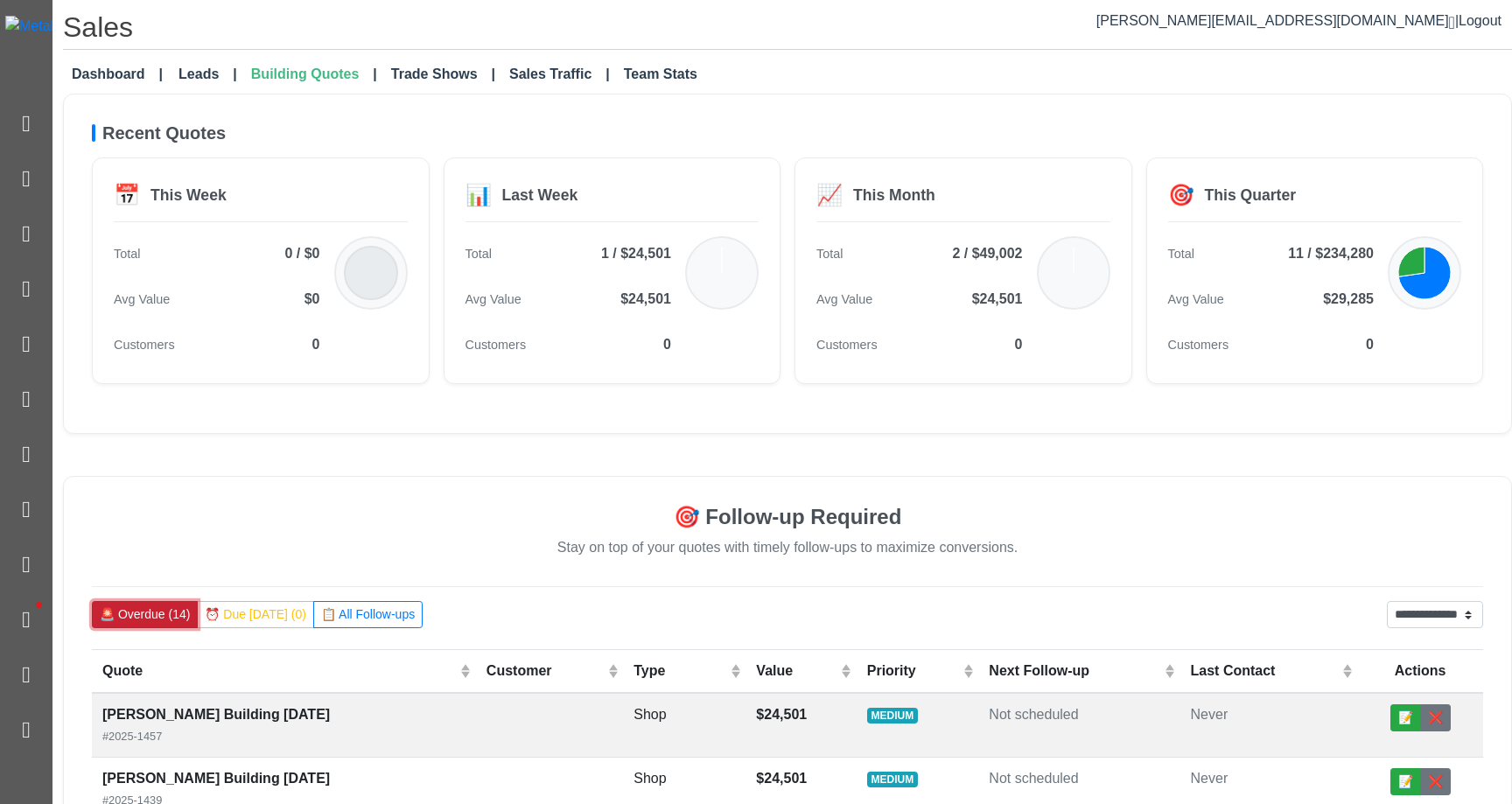
scroll to position [401, 0]
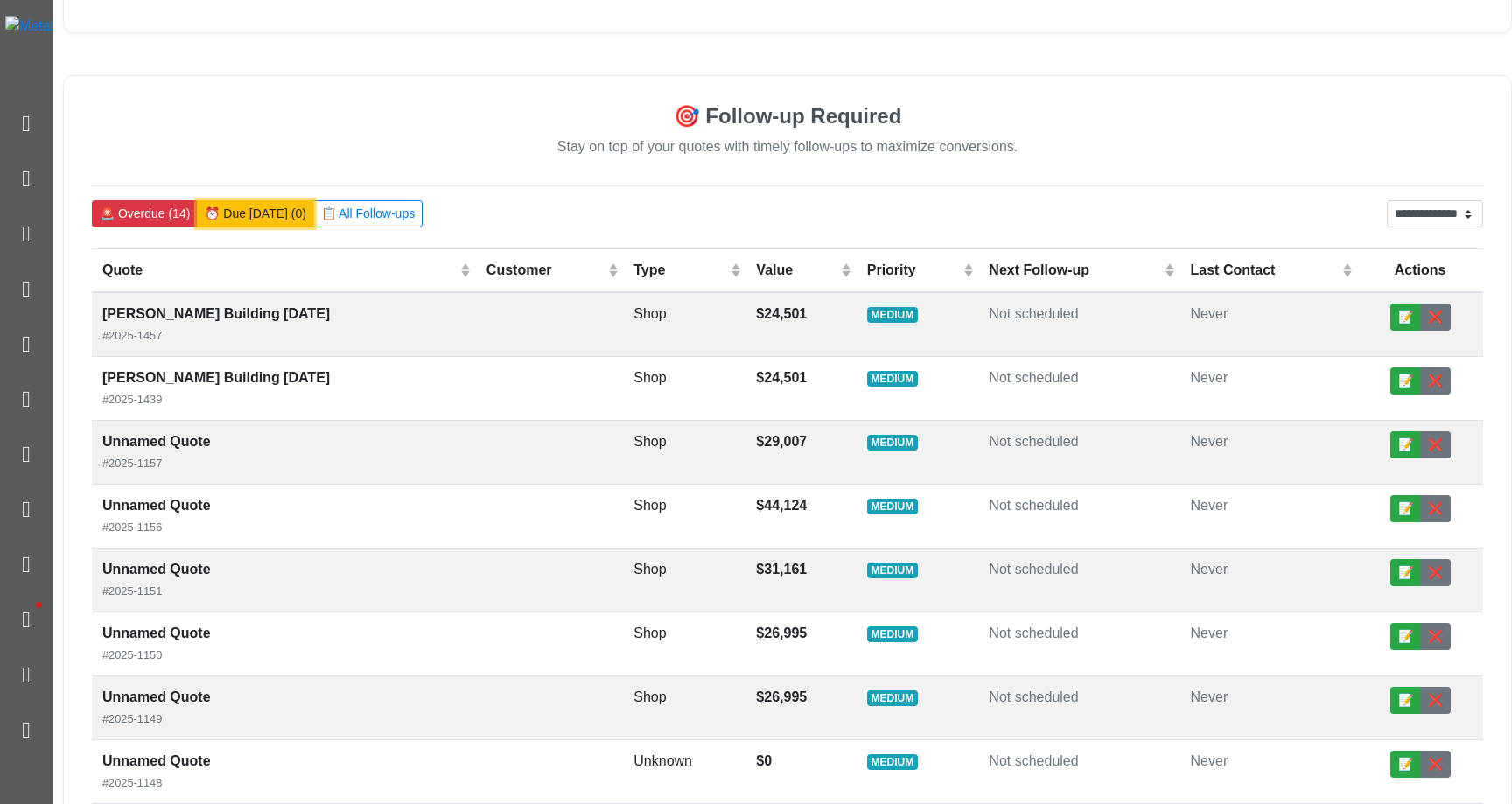
click at [256, 211] on button "⏰ Due [DATE] (0)" at bounding box center [255, 214] width 117 height 27
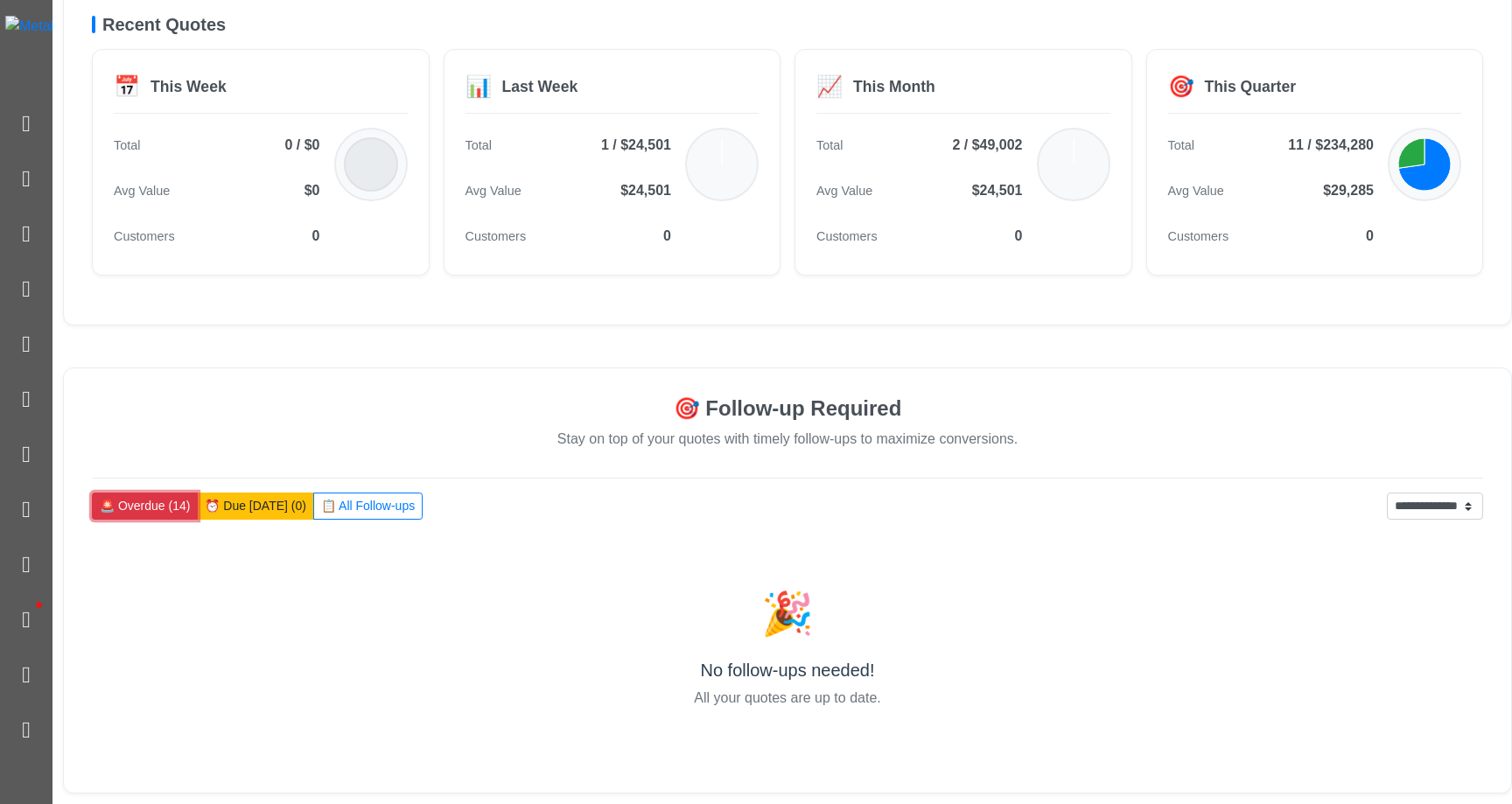
click at [151, 517] on button "🚨 Overdue (14)" at bounding box center [145, 506] width 106 height 27
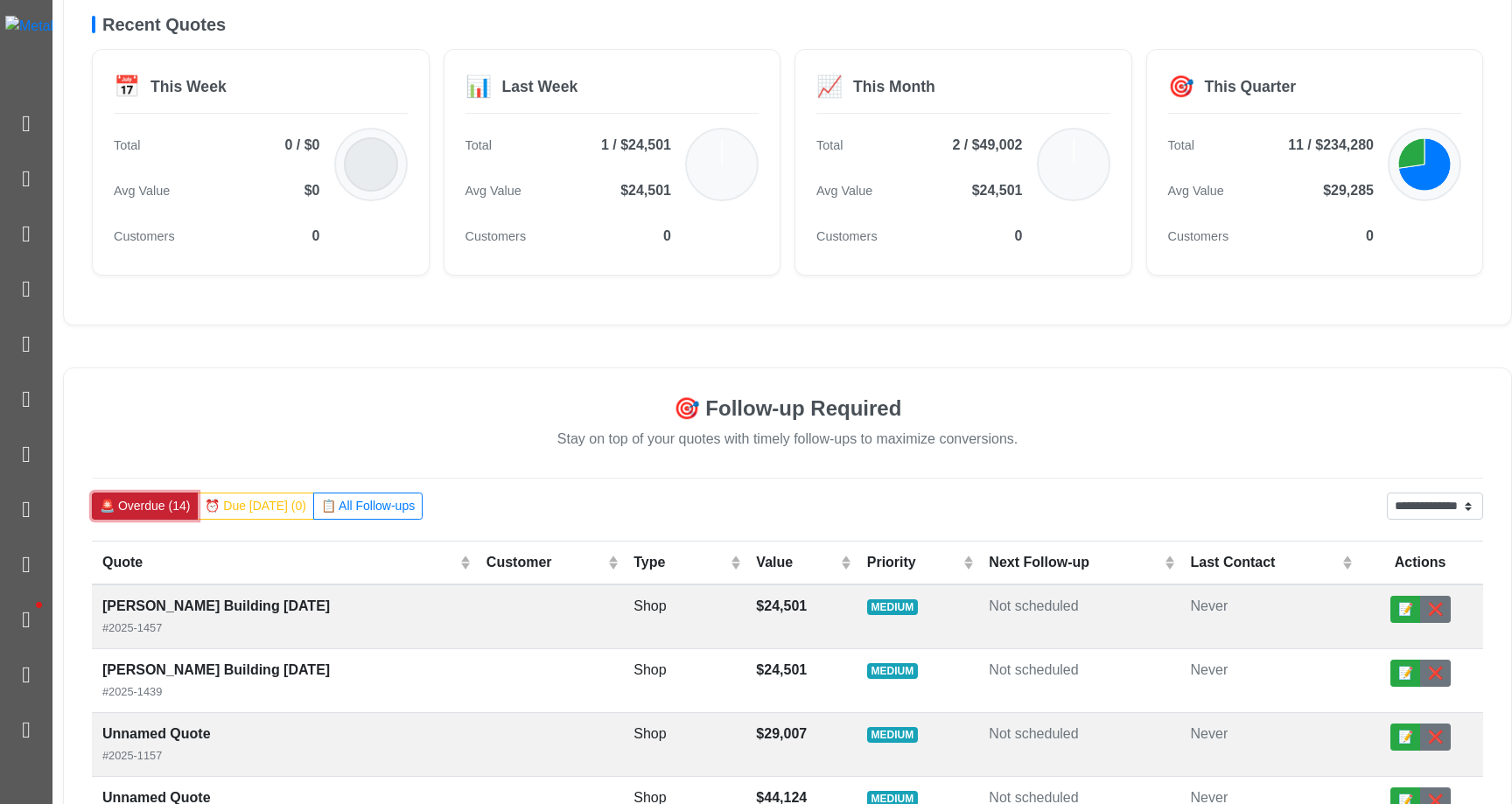
scroll to position [0, 0]
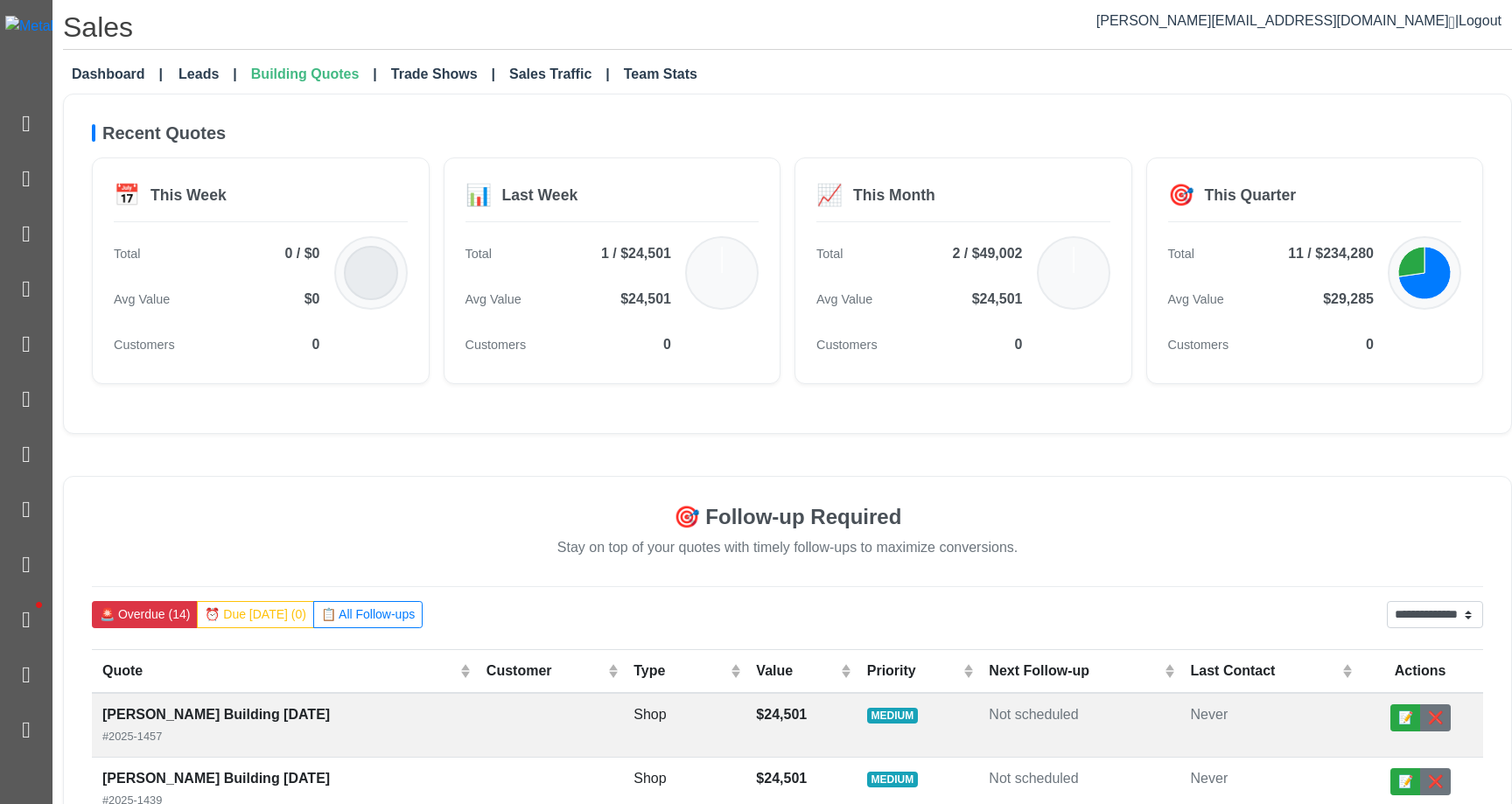
click at [599, 110] on div "Recent Quotes 📅 This Week Total 0 / $0 Avg Value $0 Customers 0 📊 Last Week Tot…" at bounding box center [788, 264] width 1449 height 340
click at [113, 75] on link "Dashboard" at bounding box center [117, 75] width 105 height 35
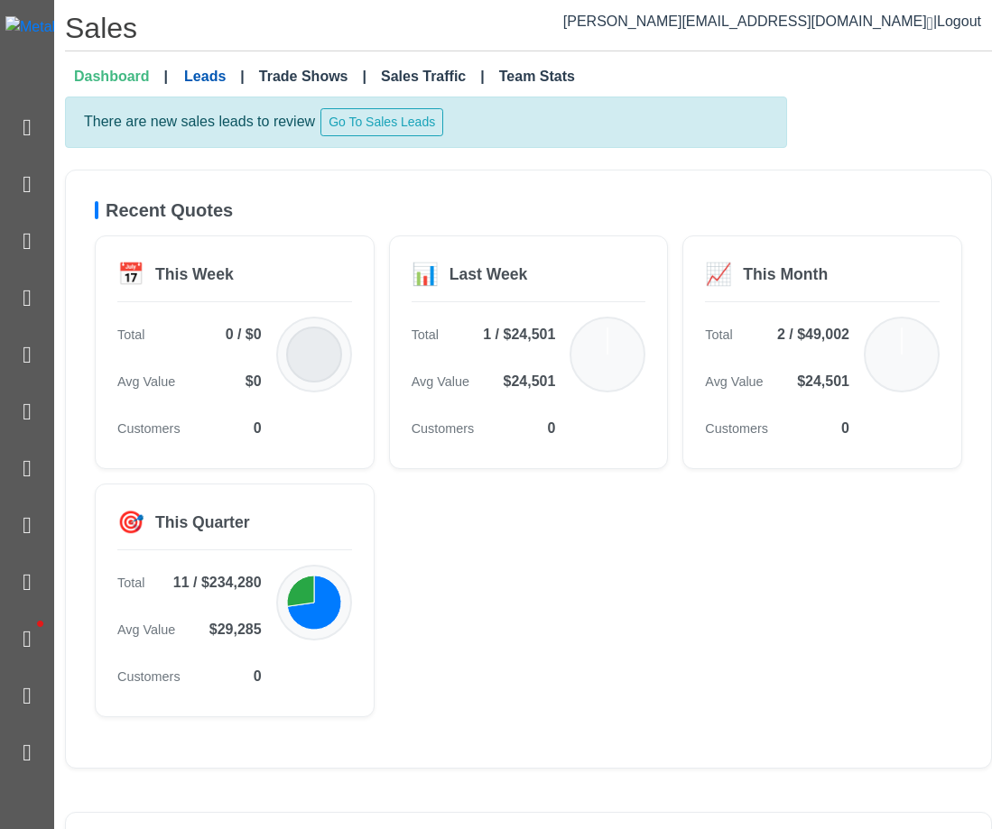
click at [201, 81] on link "Leads" at bounding box center [214, 77] width 75 height 36
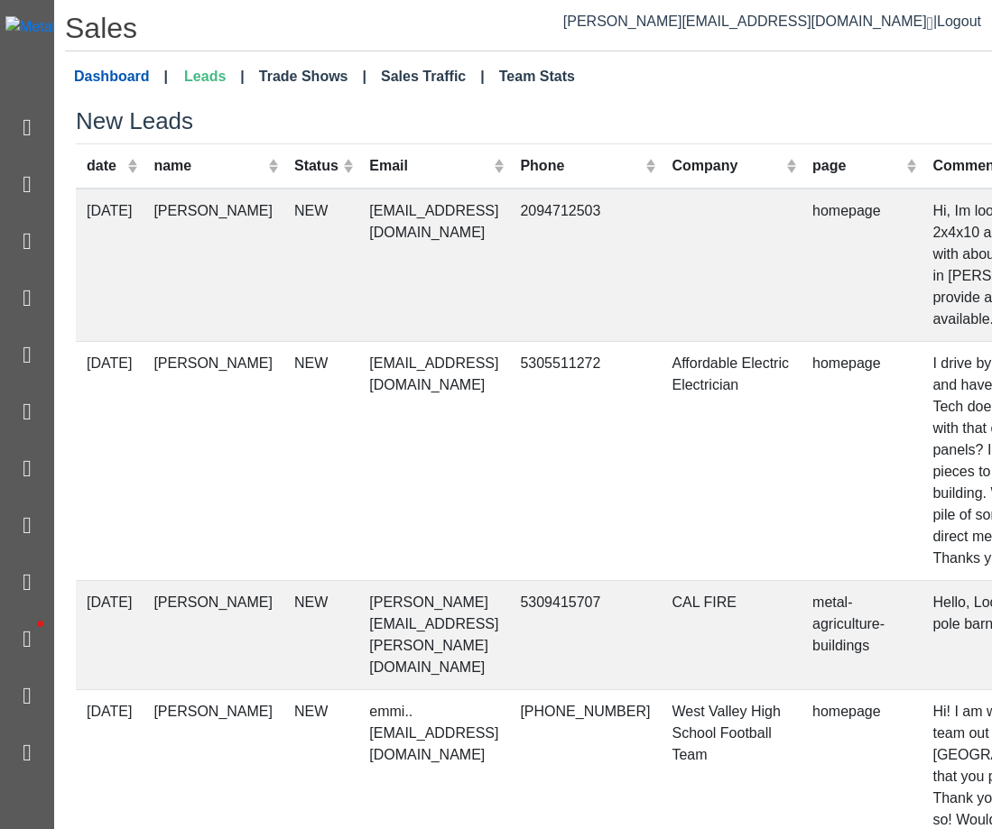
click at [137, 75] on link "Dashboard" at bounding box center [121, 77] width 108 height 36
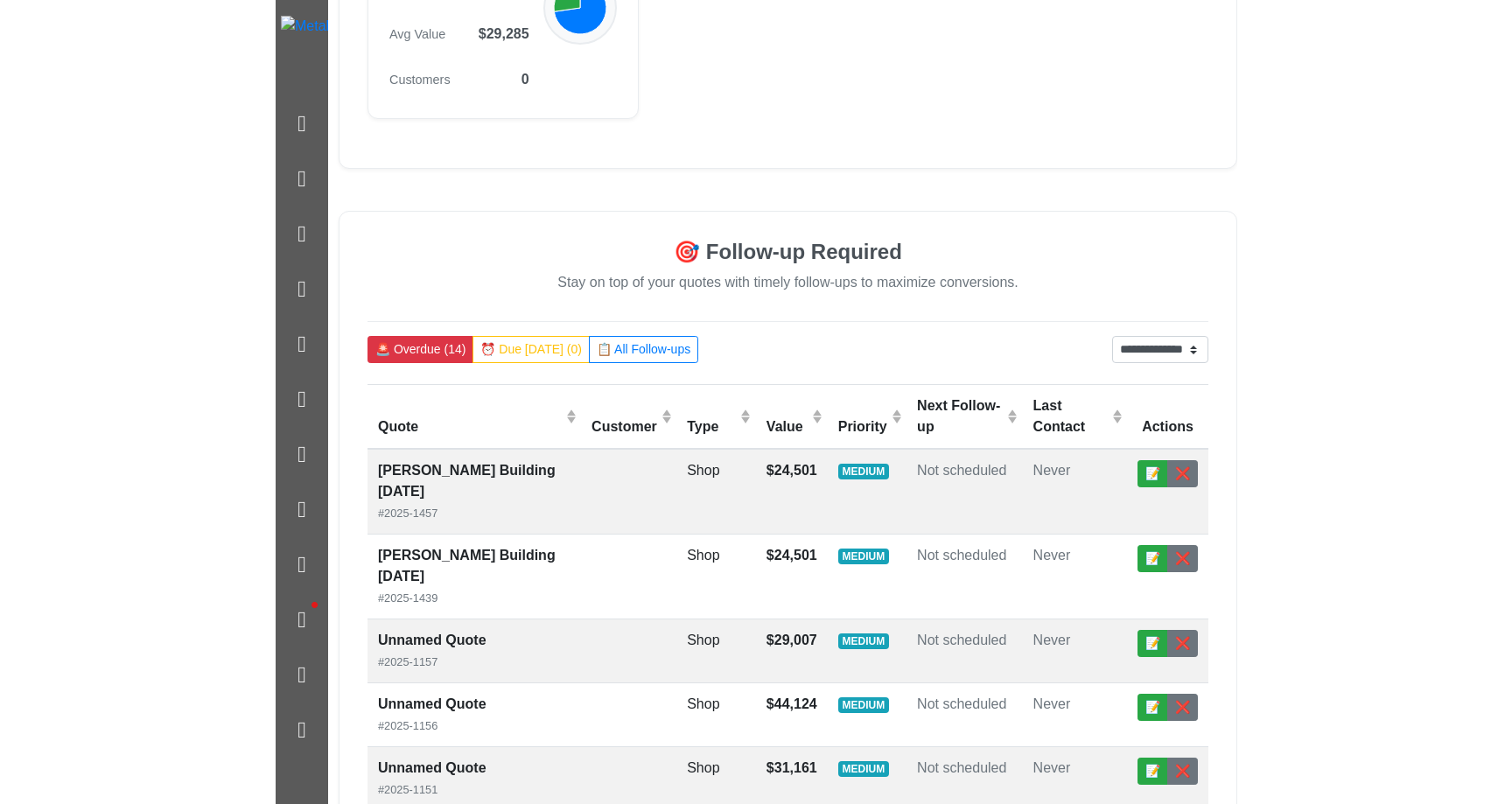
scroll to position [859, 0]
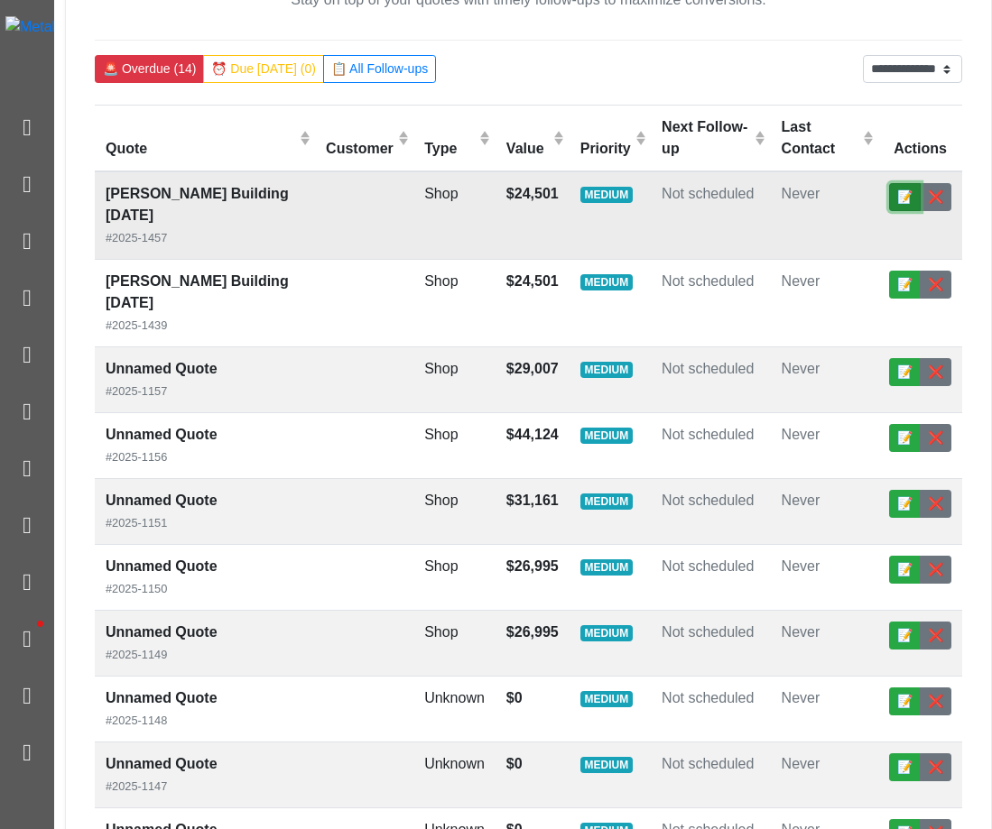
click at [904, 183] on button "📝" at bounding box center [905, 197] width 32 height 28
select select "******"
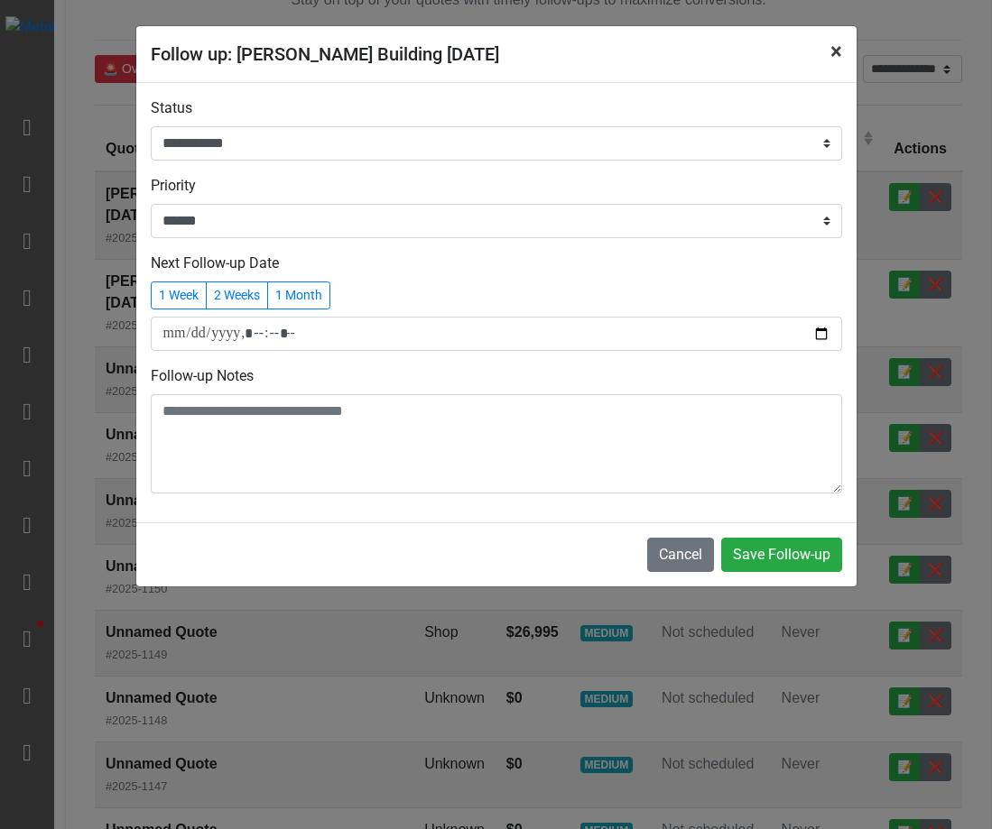
click at [840, 46] on button "×" at bounding box center [836, 51] width 41 height 51
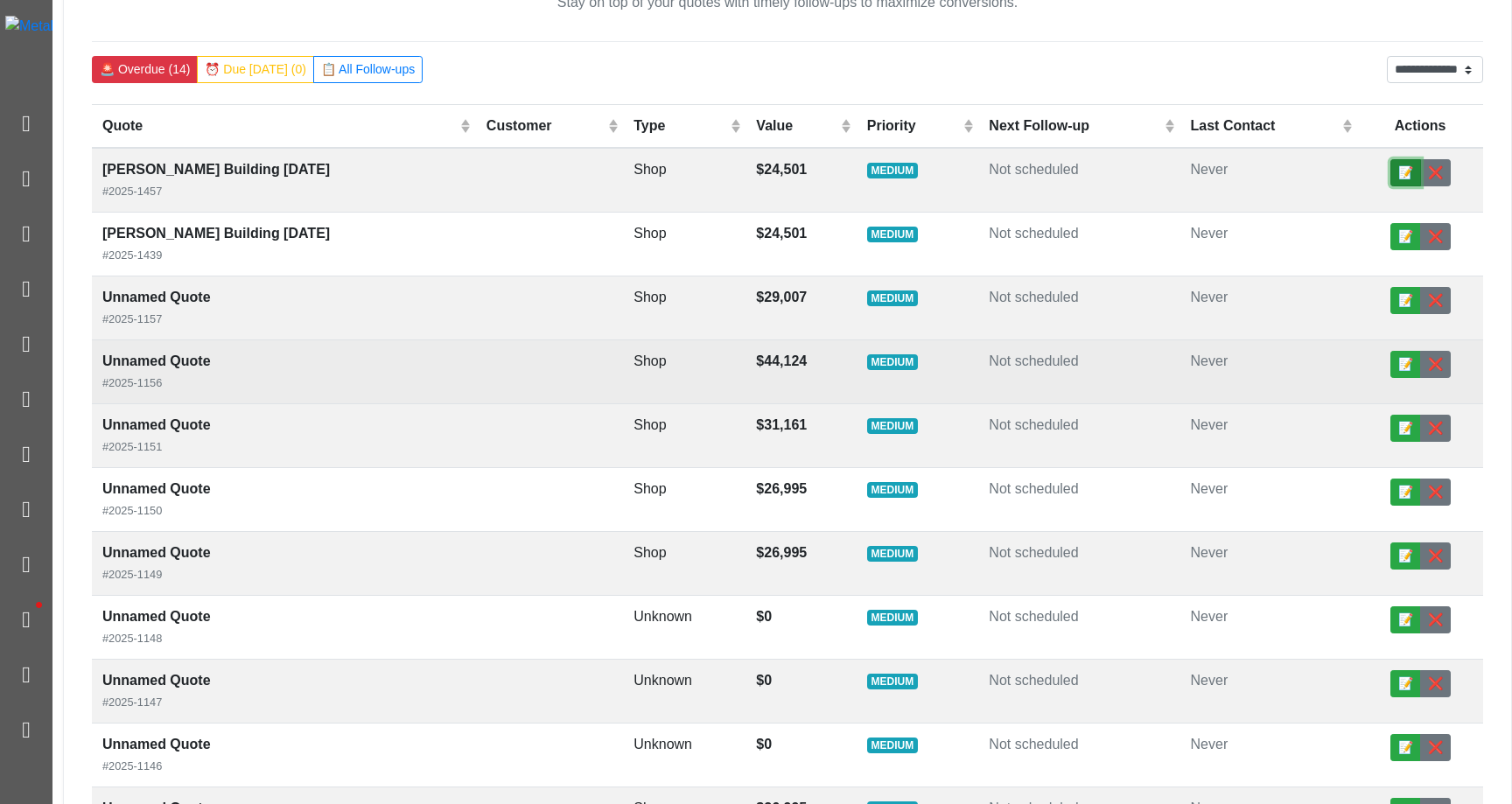
scroll to position [598, 0]
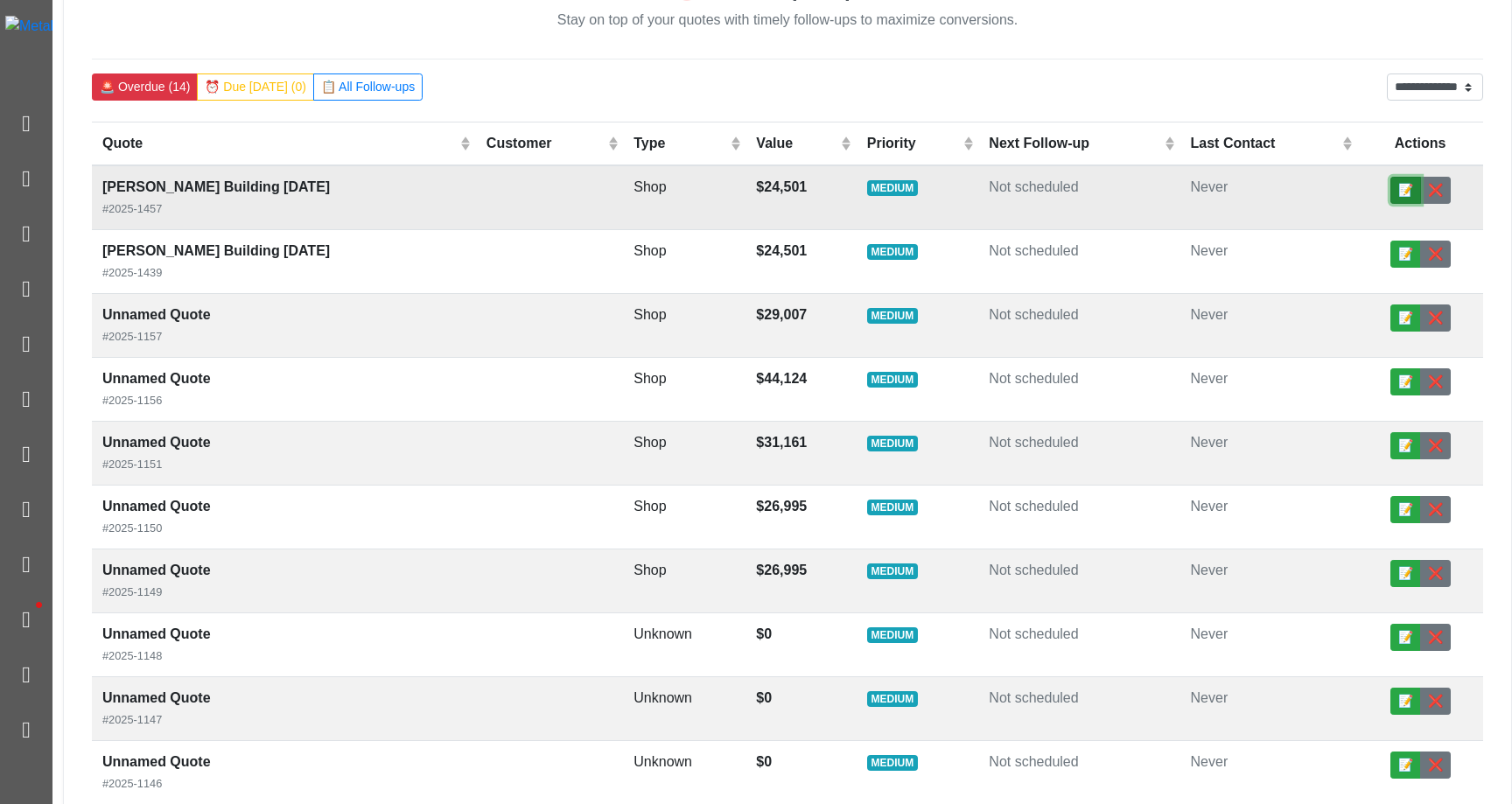
click at [961, 193] on button "📝" at bounding box center [1406, 190] width 31 height 27
select select "******"
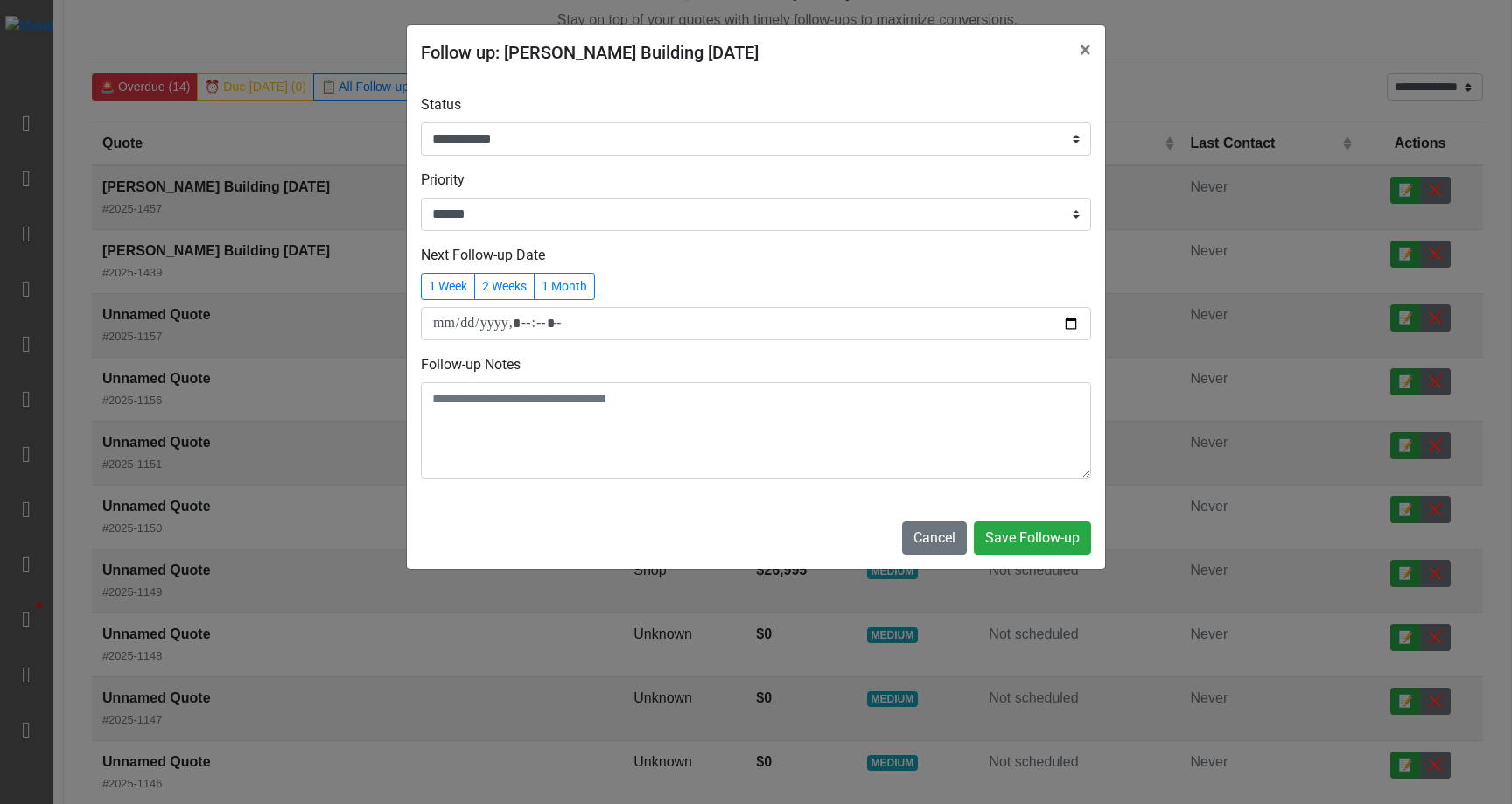
select select "******"
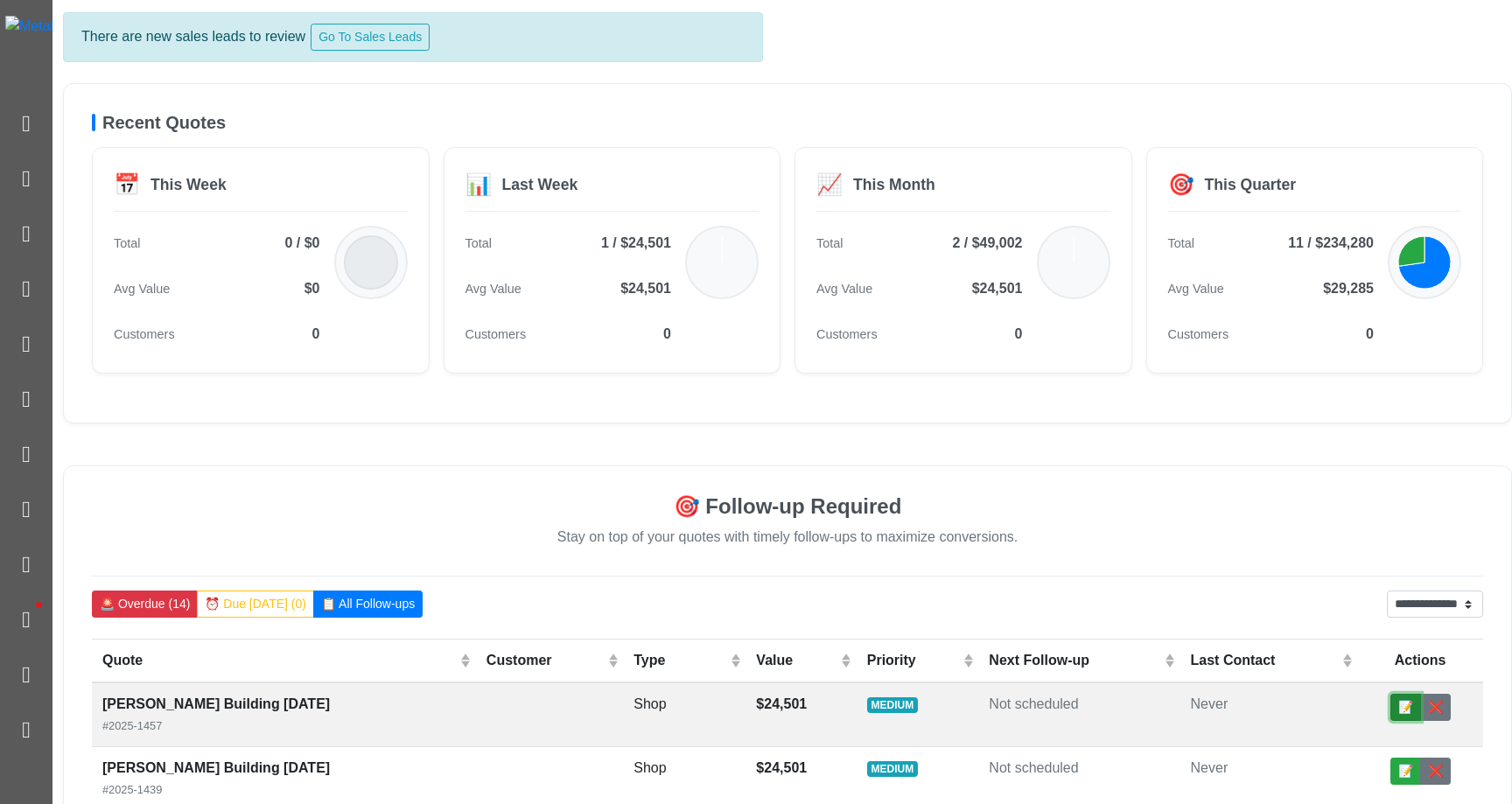
scroll to position [82, 0]
click at [340, 686] on td "Jeff Test Building 9-5-25 #2025-1457" at bounding box center [284, 714] width 384 height 65
select select "******"
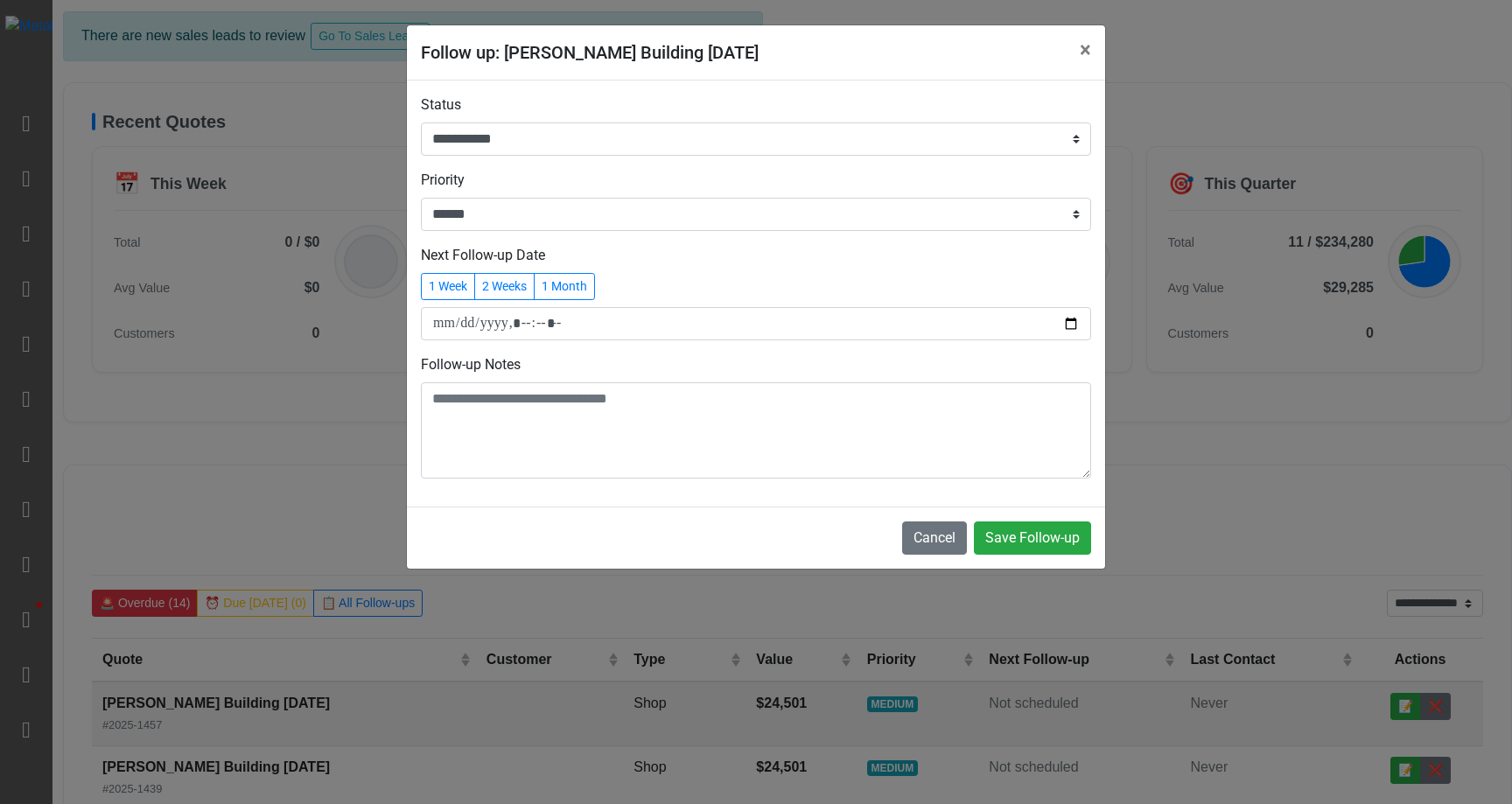
select select "******"
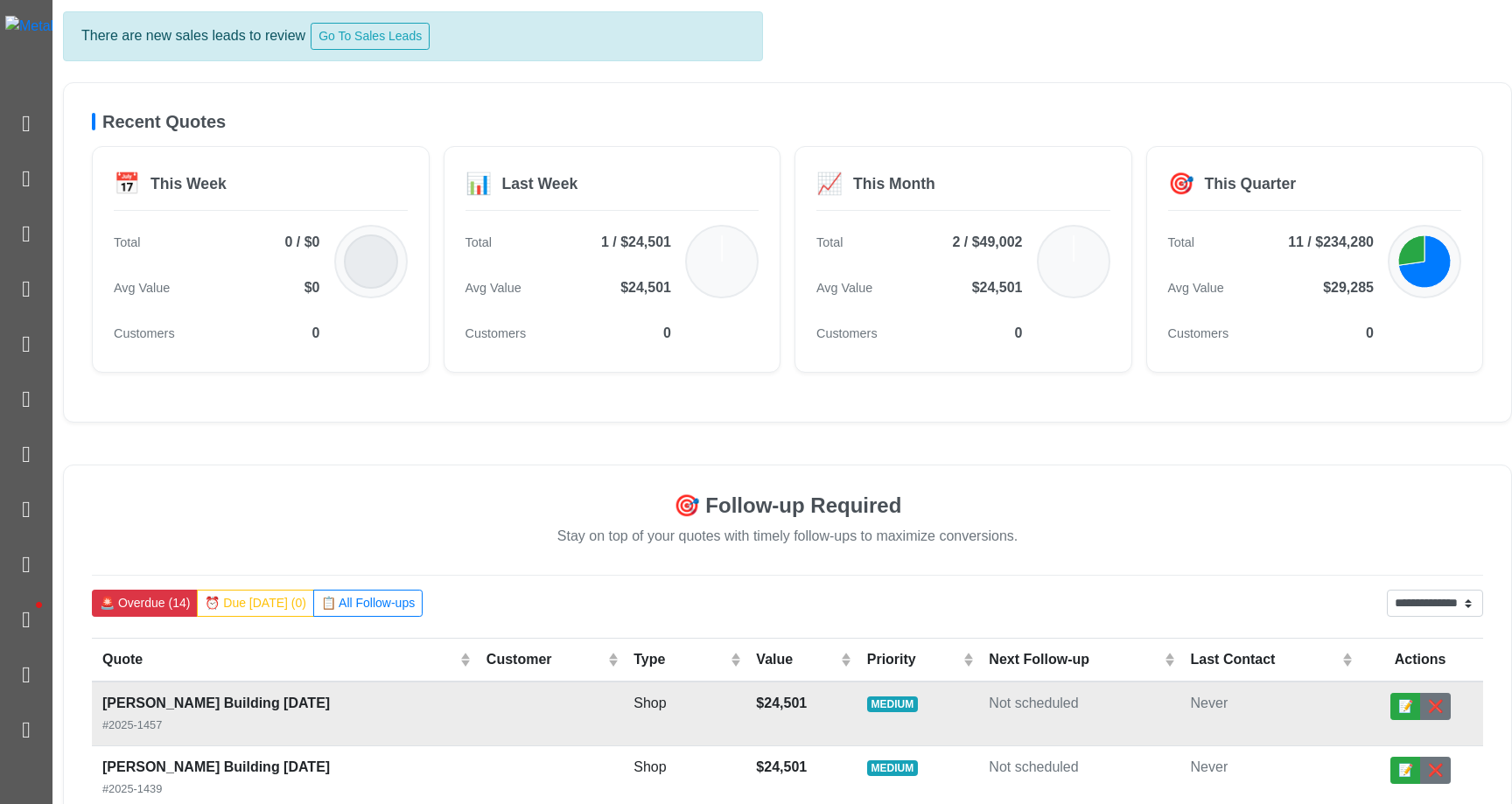
click at [210, 701] on strong "[PERSON_NAME] Building [DATE]" at bounding box center [216, 702] width 228 height 15
select select "******"
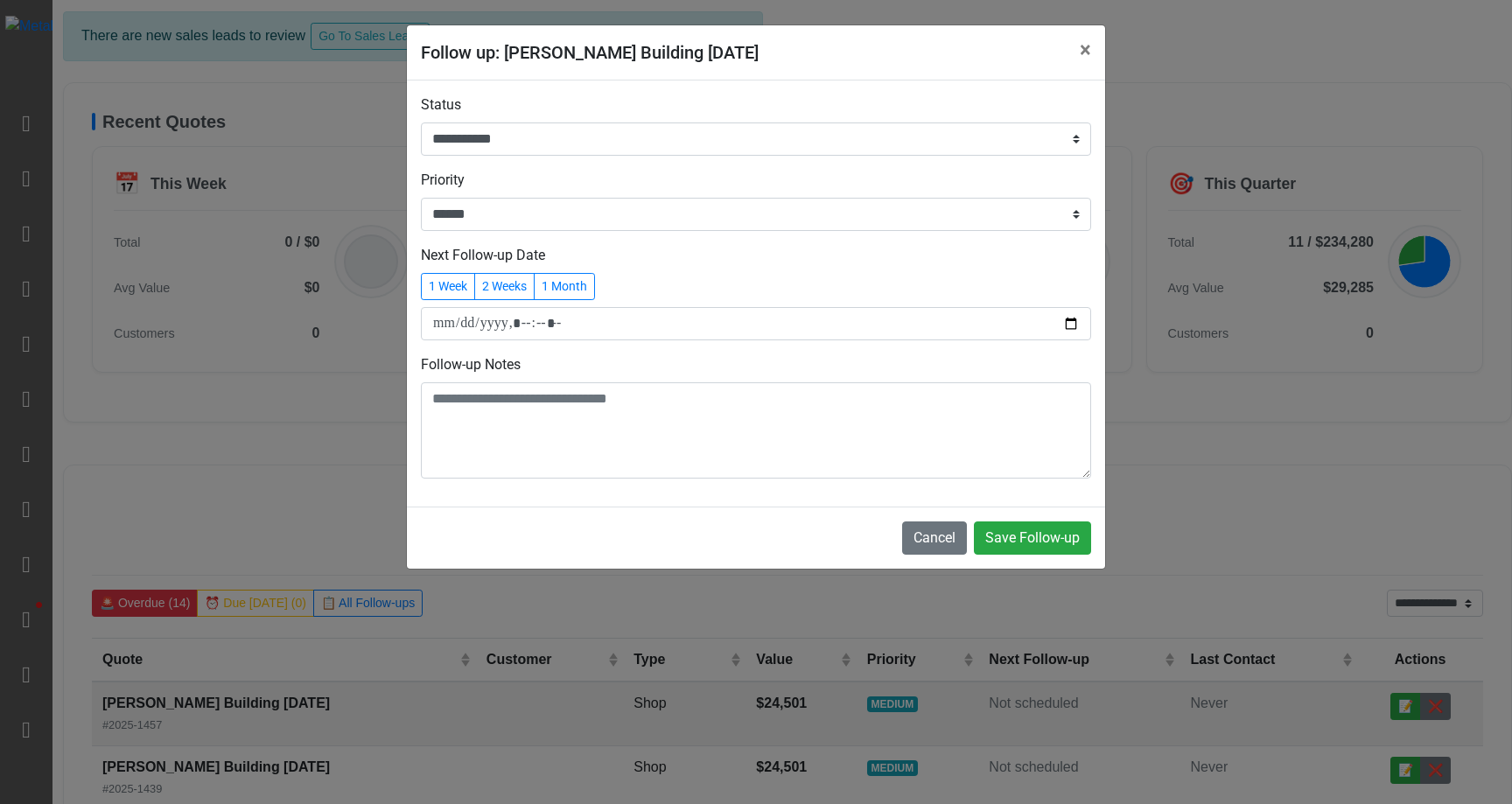
click at [289, 562] on div "**********" at bounding box center [756, 402] width 1512 height 804
select select "******"
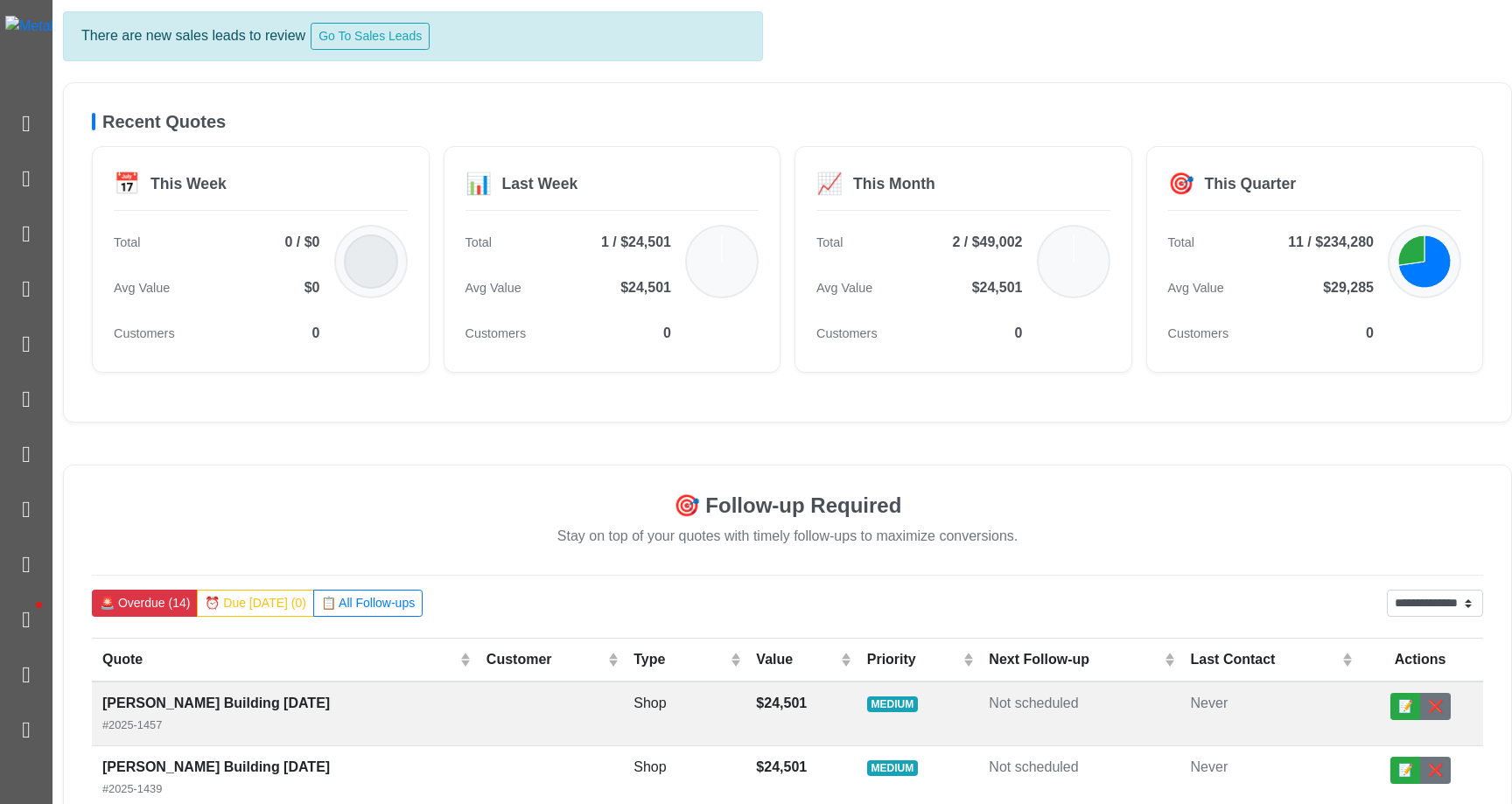
scroll to position [0, 0]
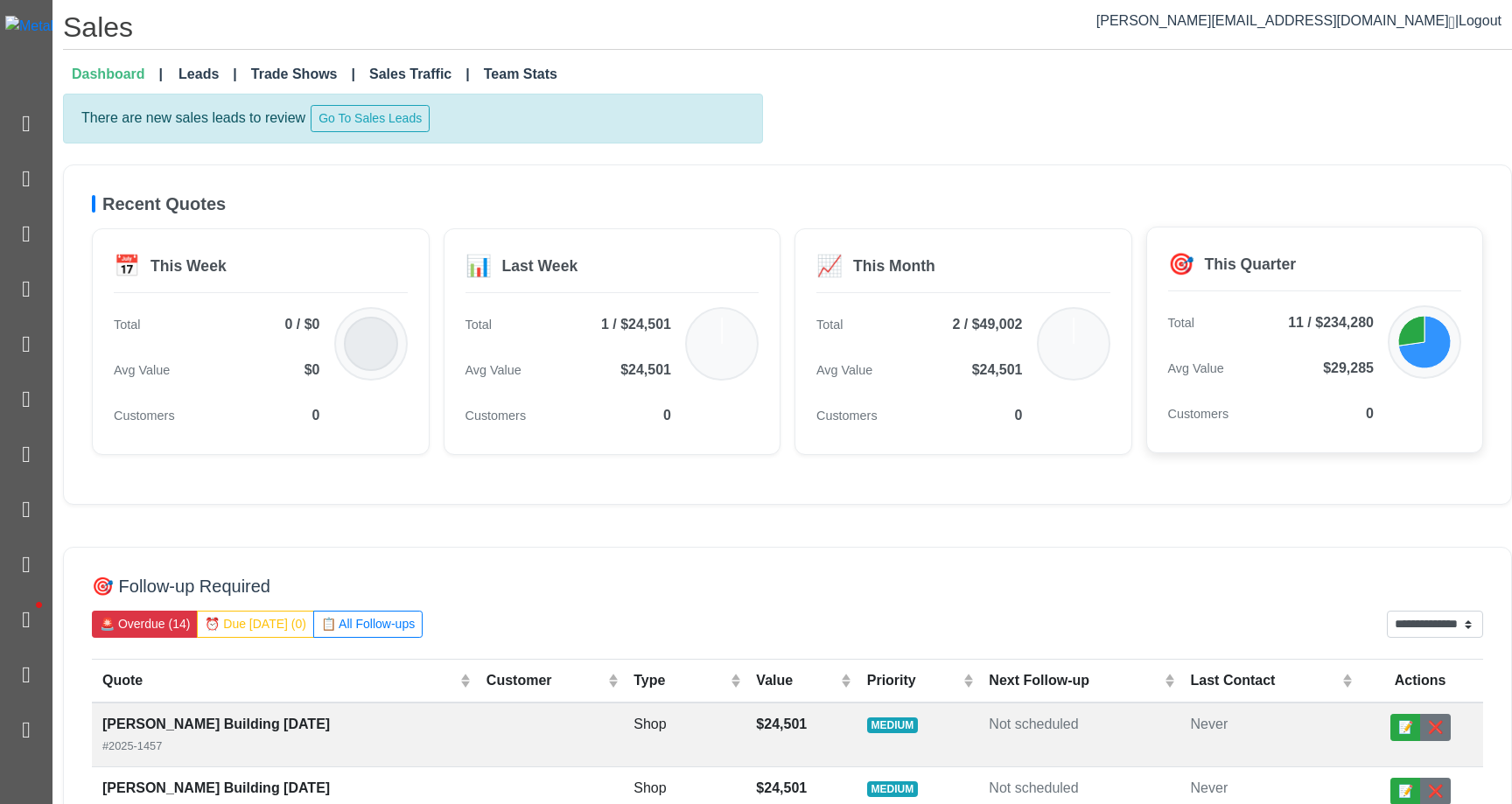
click at [961, 334] on icon at bounding box center [1425, 342] width 52 height 52
click at [961, 332] on icon at bounding box center [1411, 331] width 26 height 30
click at [961, 364] on div at bounding box center [1425, 342] width 74 height 74
click at [961, 346] on icon at bounding box center [1425, 342] width 52 height 52
click at [961, 324] on icon at bounding box center [1411, 331] width 26 height 30
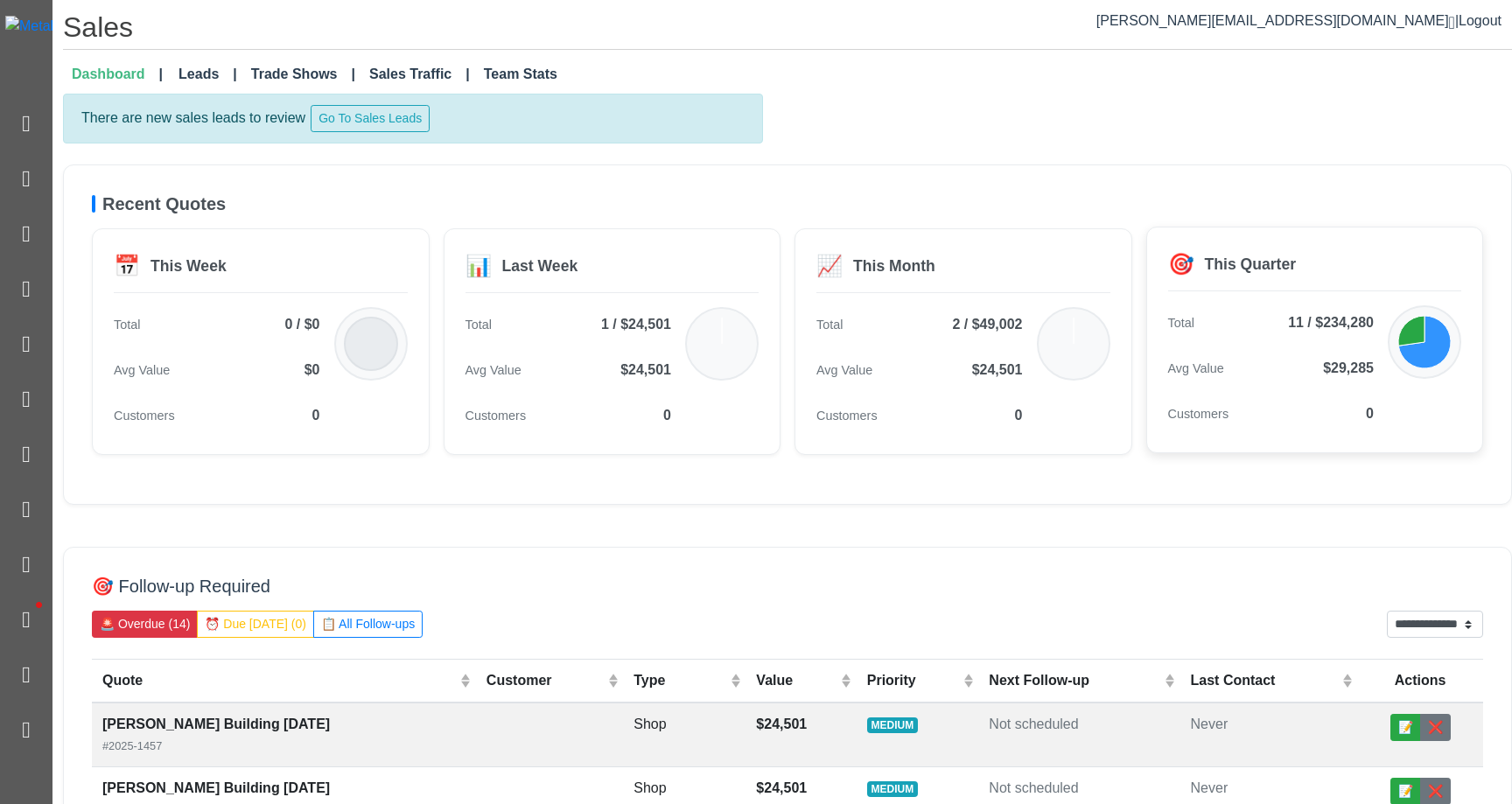
click at [961, 337] on icon at bounding box center [1425, 342] width 52 height 52
click at [961, 730] on button "❌" at bounding box center [1436, 727] width 31 height 27
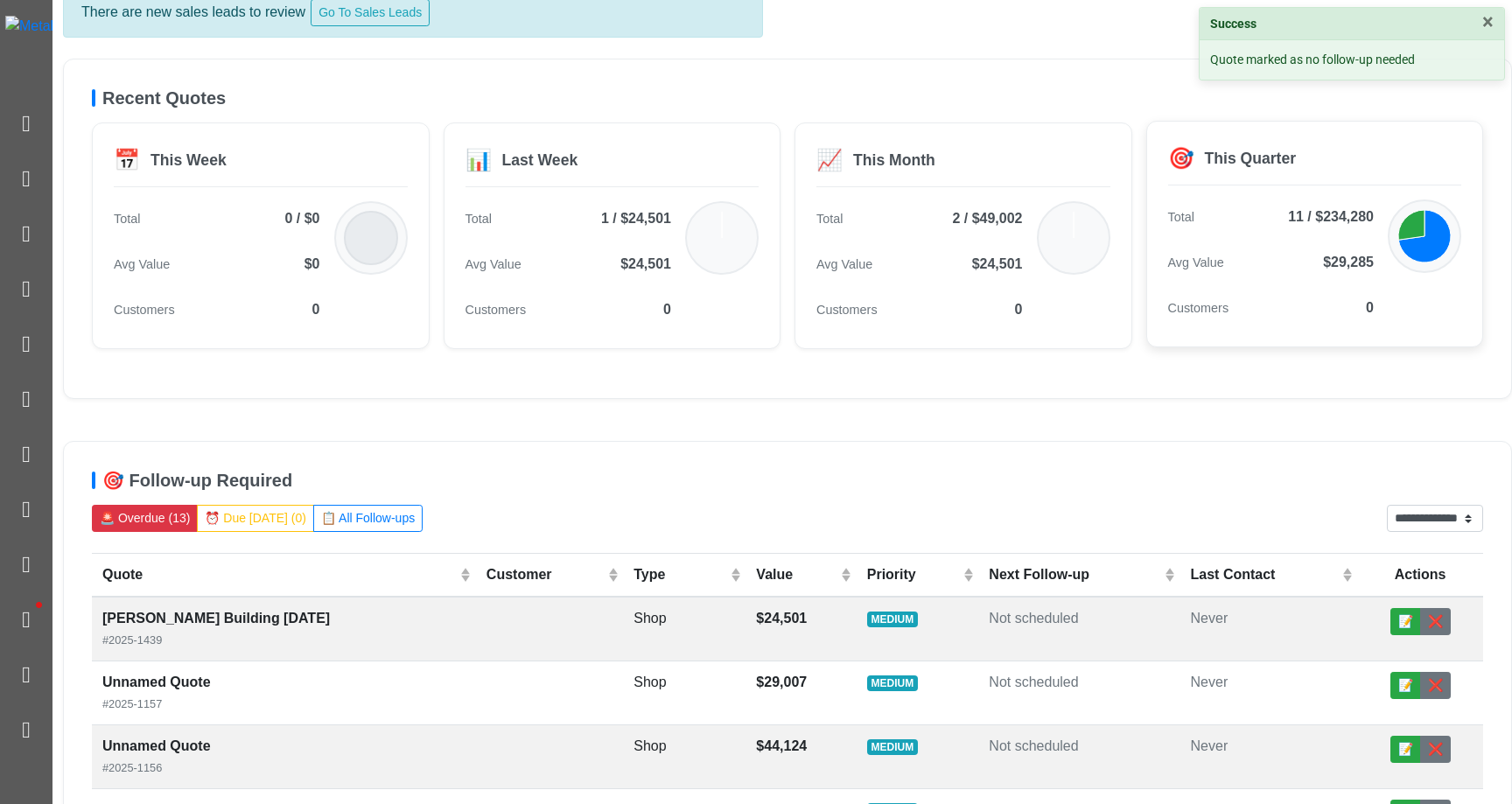
scroll to position [112, 0]
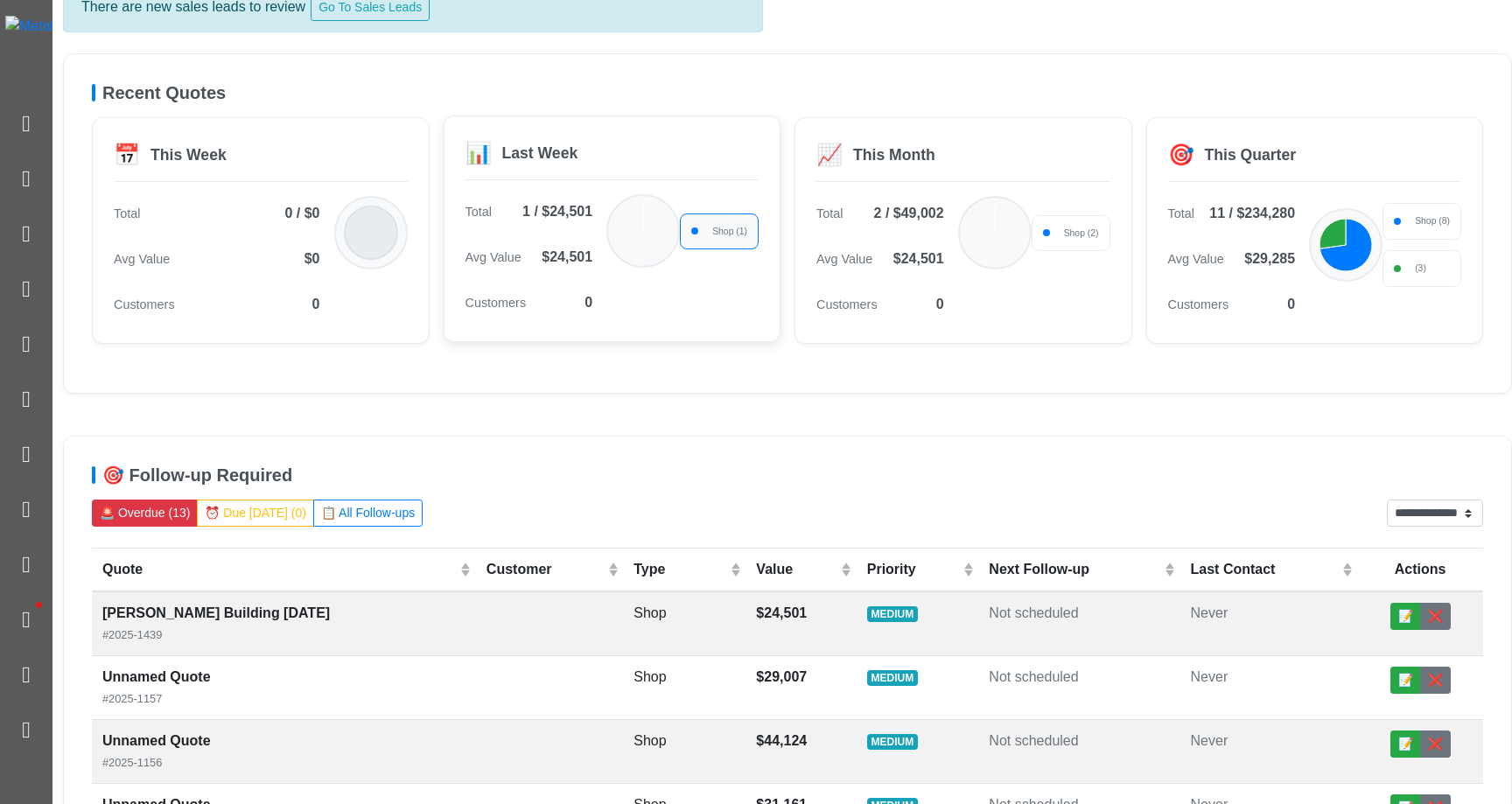
click at [702, 236] on div "Shop (1)" at bounding box center [719, 232] width 79 height 37
click at [640, 235] on icon at bounding box center [643, 231] width 70 height 70
click at [961, 249] on div "Shop (2)" at bounding box center [1071, 235] width 79 height 44
click at [961, 238] on div "Shop (2)" at bounding box center [1071, 232] width 79 height 37
click at [961, 238] on icon at bounding box center [995, 231] width 70 height 70
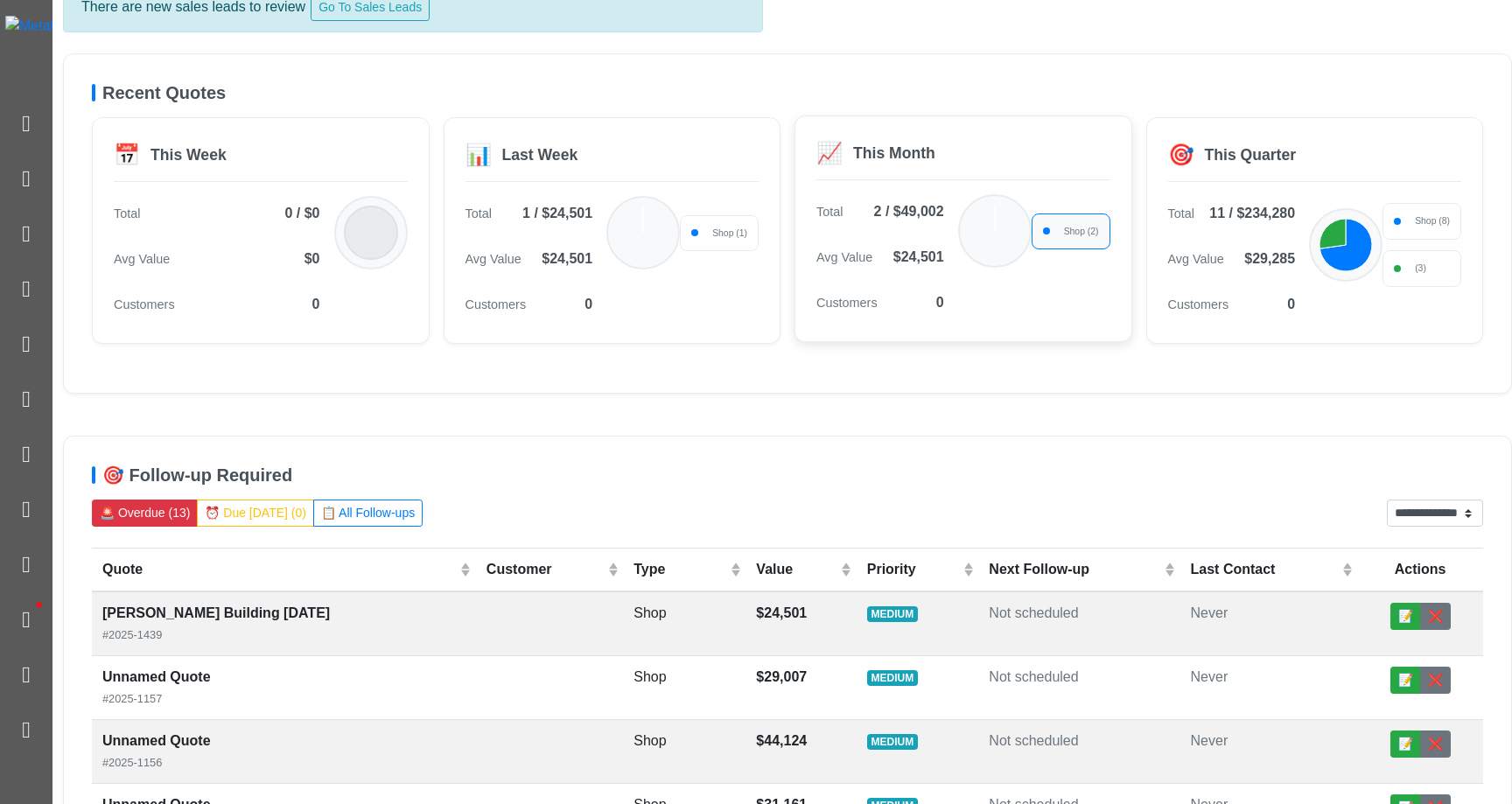
click at [961, 238] on span "Shop (2)" at bounding box center [1081, 232] width 35 height 14
click at [961, 242] on icon at bounding box center [1346, 243] width 52 height 52
click at [961, 231] on icon at bounding box center [1333, 232] width 26 height 30
click at [961, 224] on span "Shop (8)" at bounding box center [1432, 219] width 35 height 14
click at [961, 268] on span "(3)" at bounding box center [1421, 267] width 12 height 14
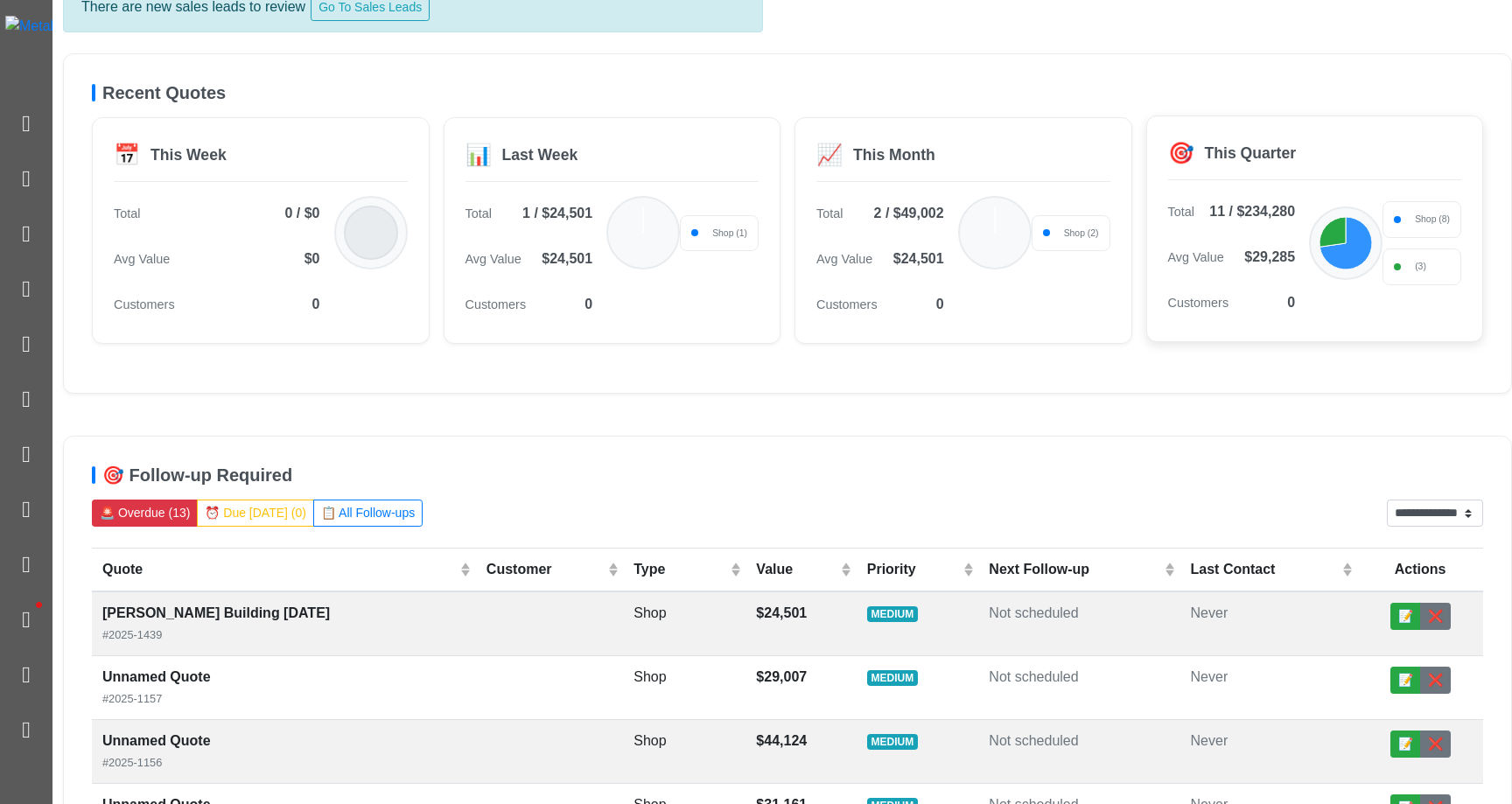
click at [961, 253] on icon at bounding box center [1346, 243] width 52 height 52
click at [961, 241] on icon at bounding box center [1333, 232] width 26 height 30
click at [961, 245] on icon at bounding box center [1346, 243] width 52 height 52
click at [961, 238] on icon at bounding box center [1333, 232] width 26 height 30
click at [961, 239] on icon at bounding box center [1346, 243] width 52 height 52
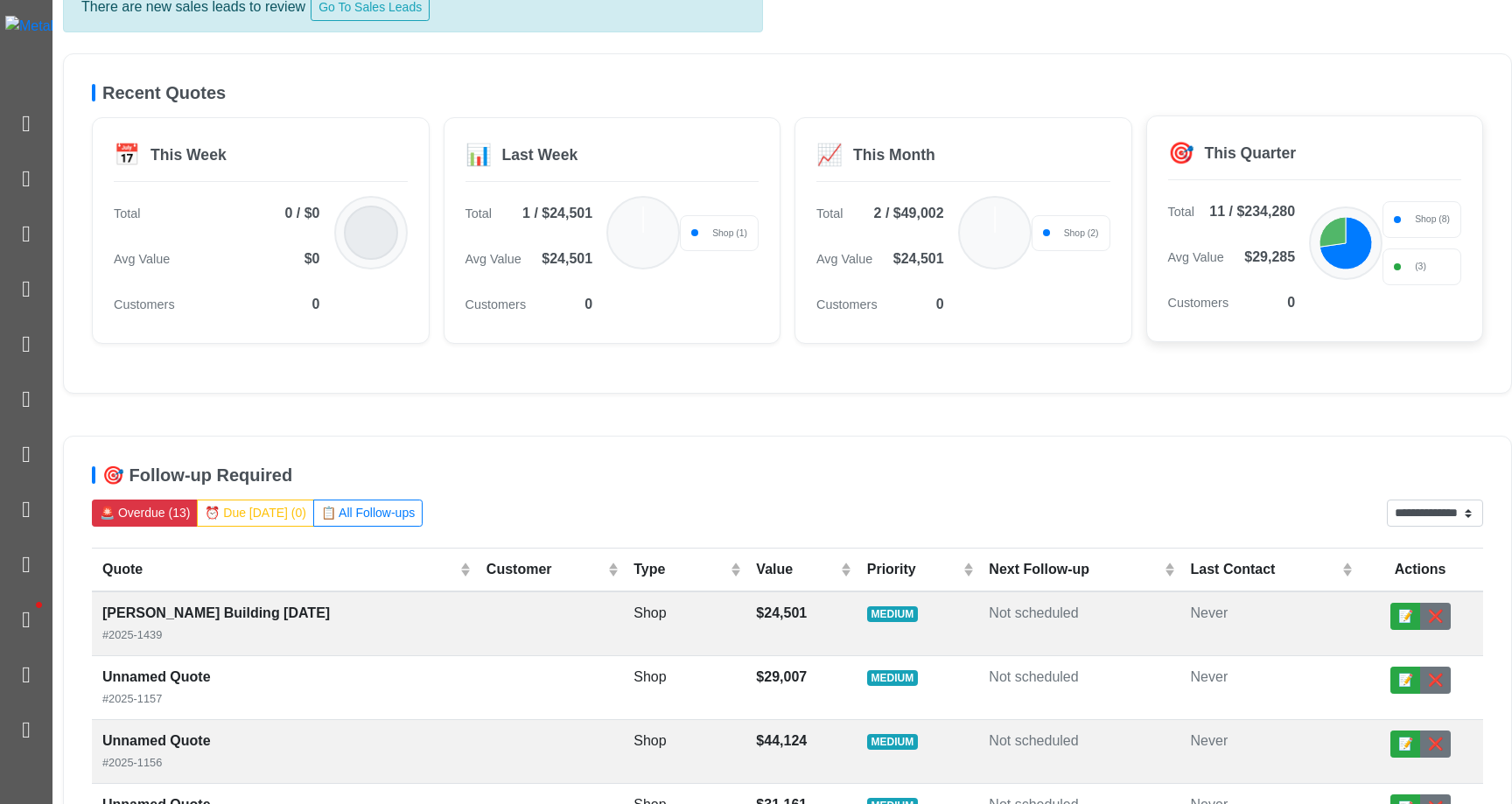
click at [961, 232] on icon at bounding box center [1333, 232] width 26 height 30
click at [961, 237] on icon at bounding box center [1346, 243] width 52 height 52
click at [961, 619] on button "📝" at bounding box center [1406, 617] width 31 height 27
select select "******"
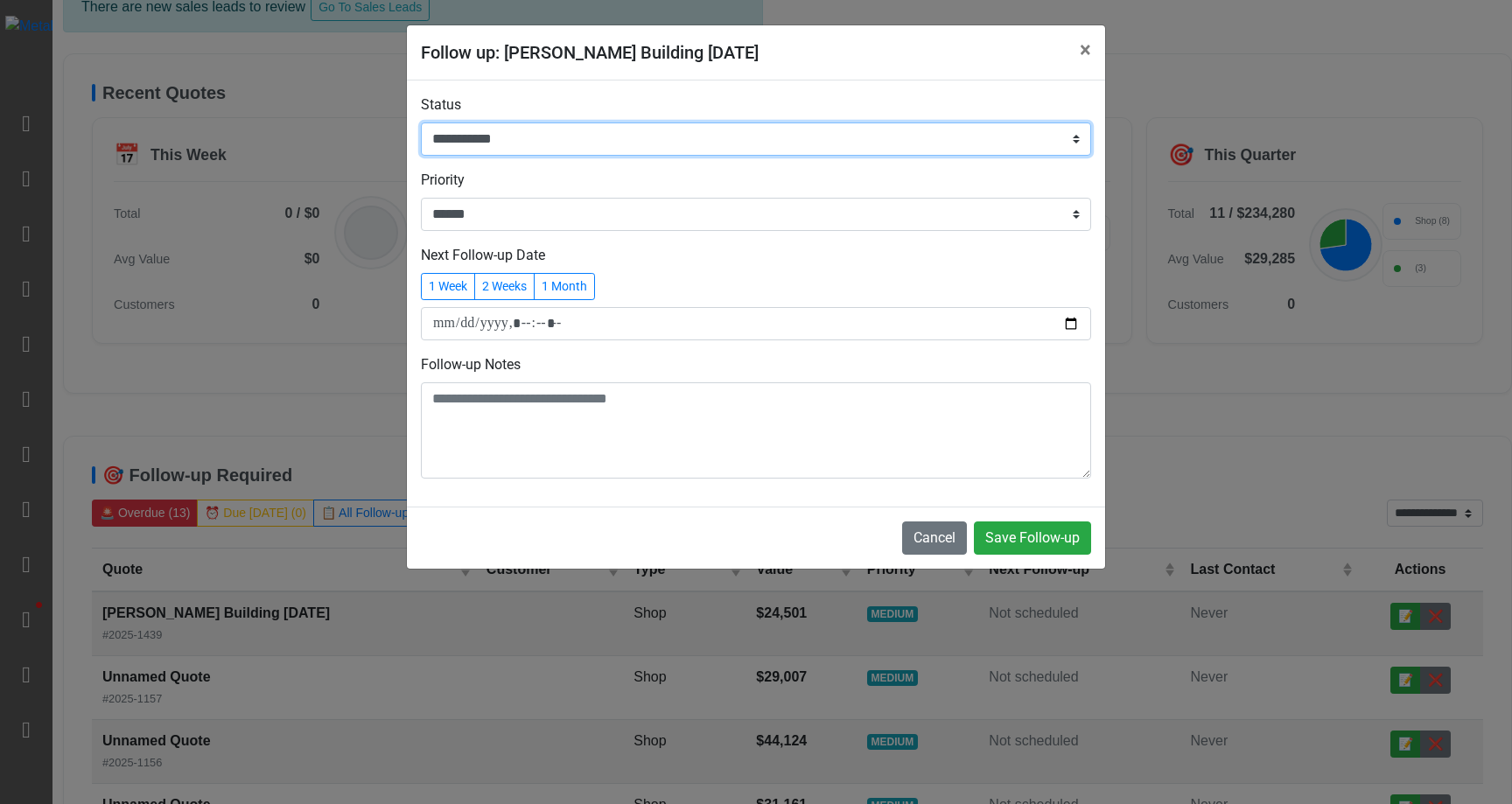
click at [794, 133] on select "**********" at bounding box center [756, 139] width 670 height 33
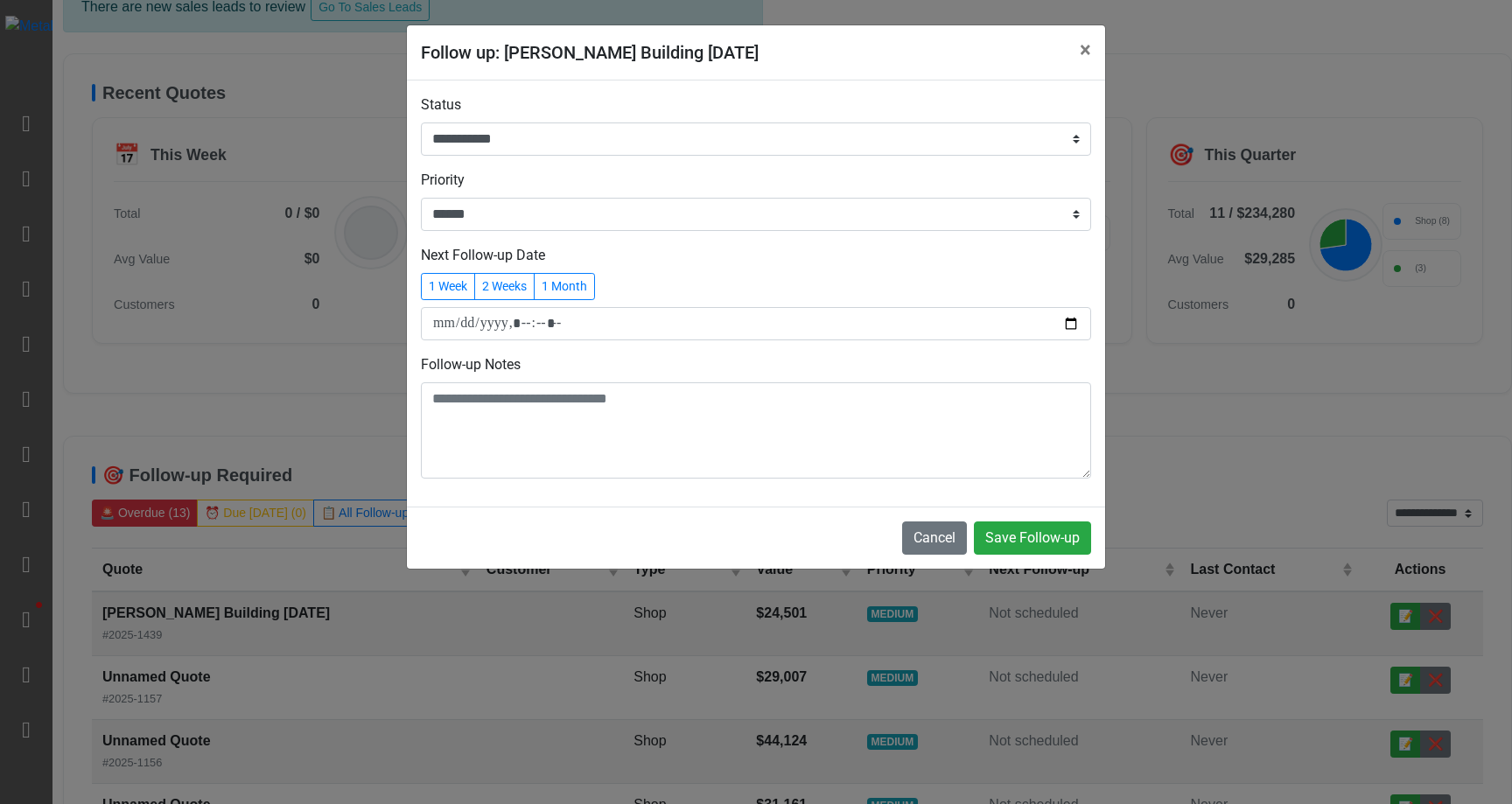
click at [961, 549] on div "**********" at bounding box center [756, 402] width 1512 height 804
select select "******"
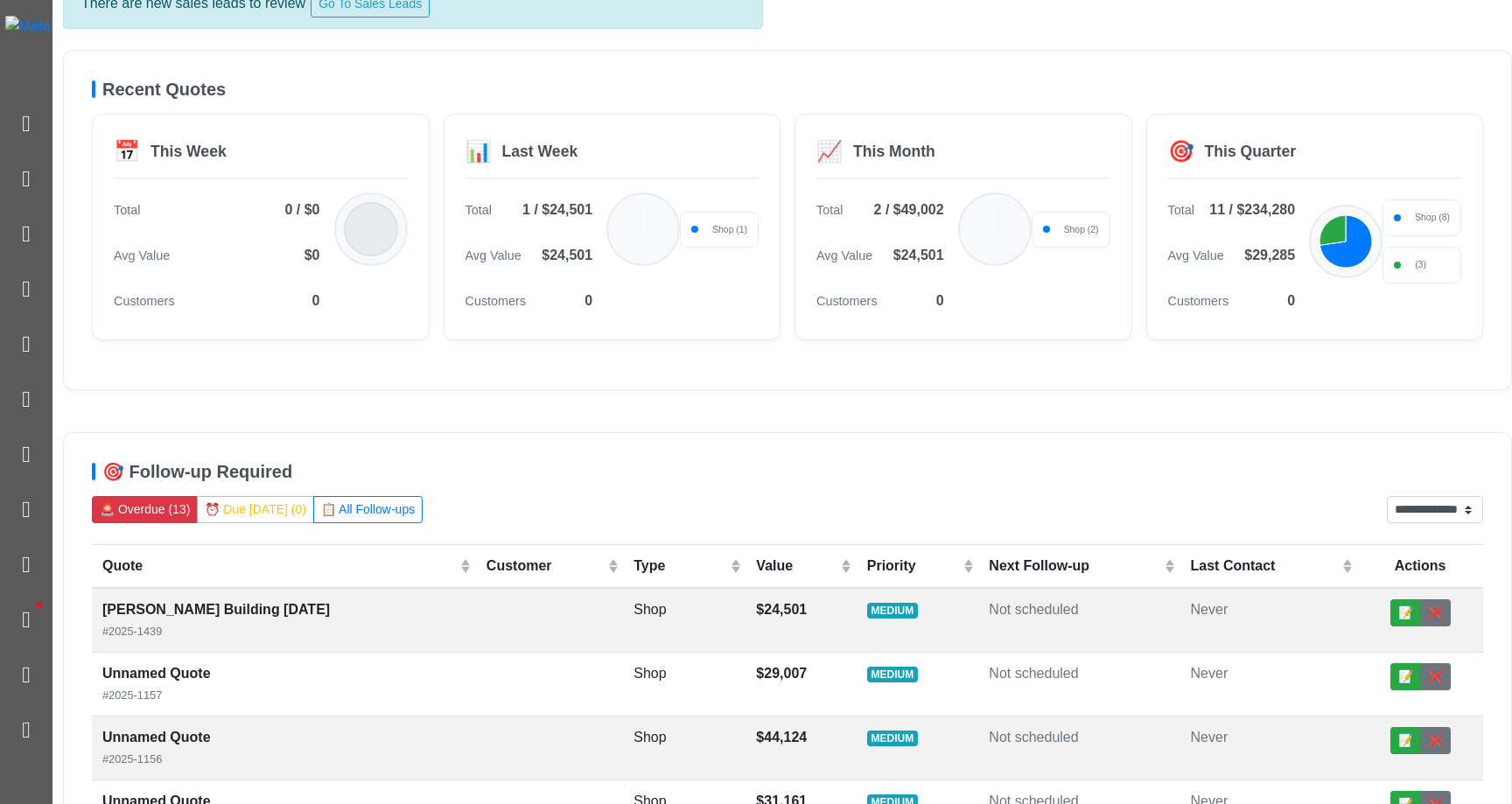
scroll to position [203, 0]
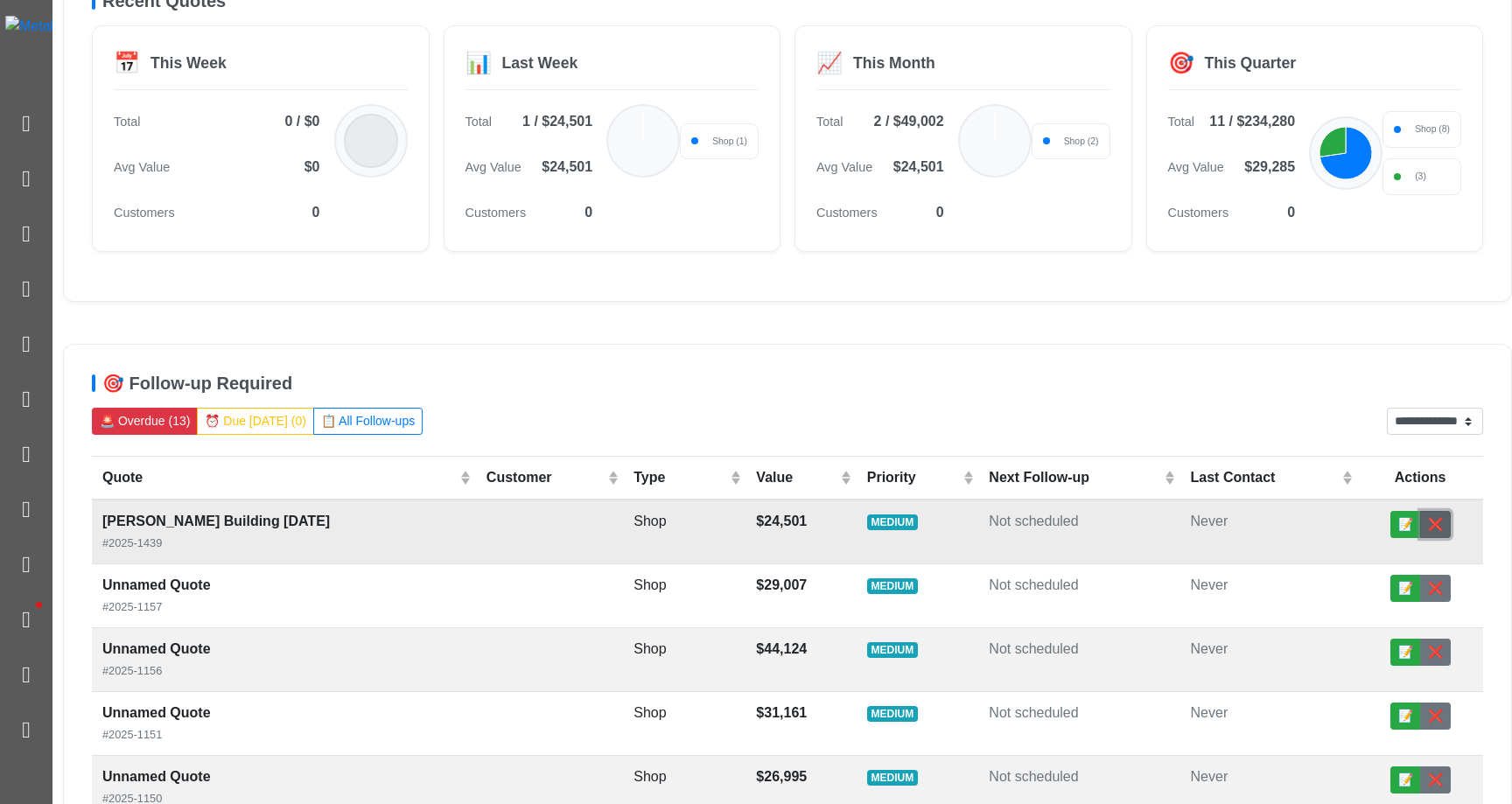
click at [1435, 532] on button "❌" at bounding box center [1436, 525] width 31 height 27
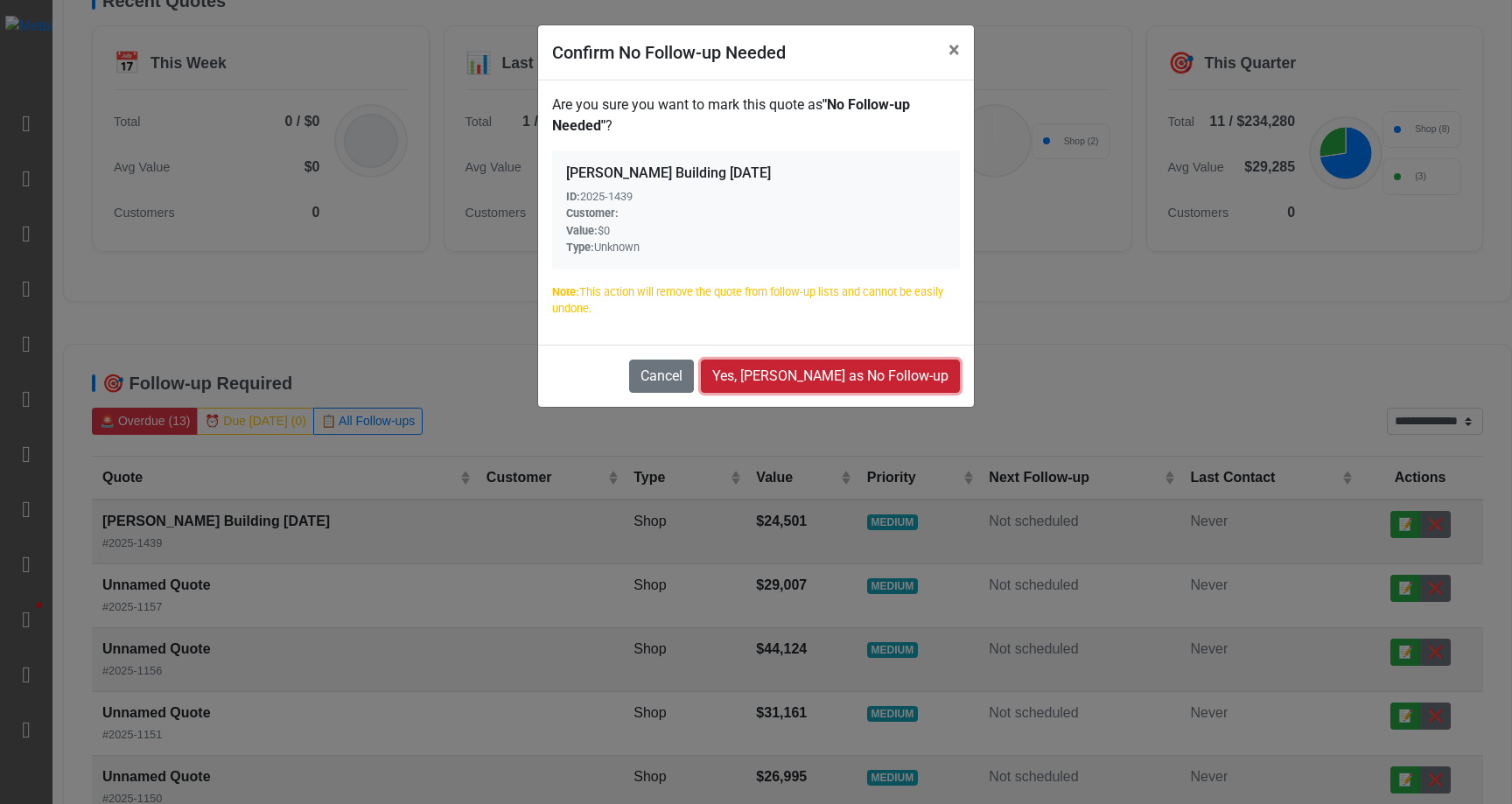
click at [918, 367] on button "Yes, [PERSON_NAME] as No Follow-up" at bounding box center [830, 376] width 259 height 33
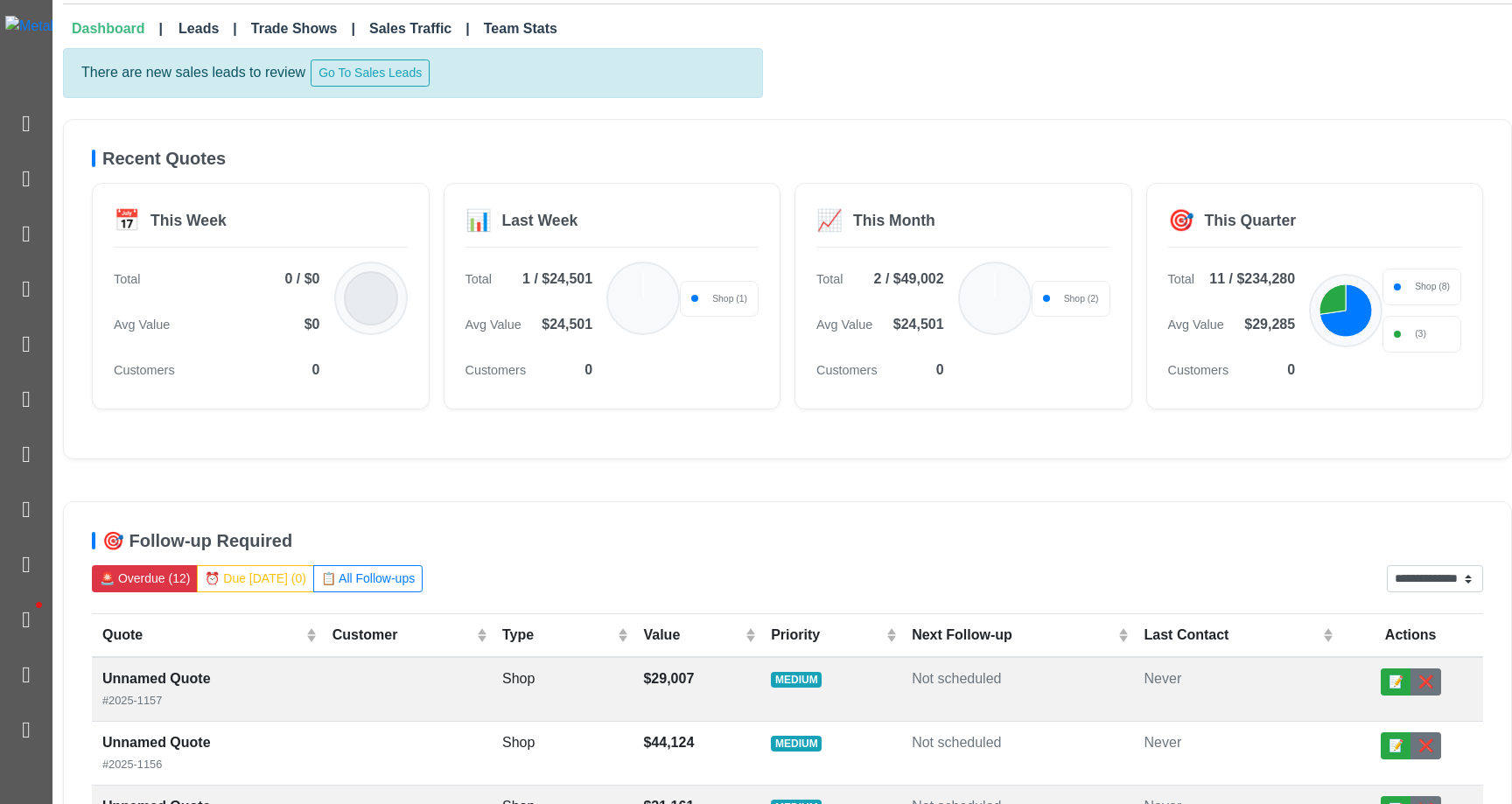
scroll to position [73, 0]
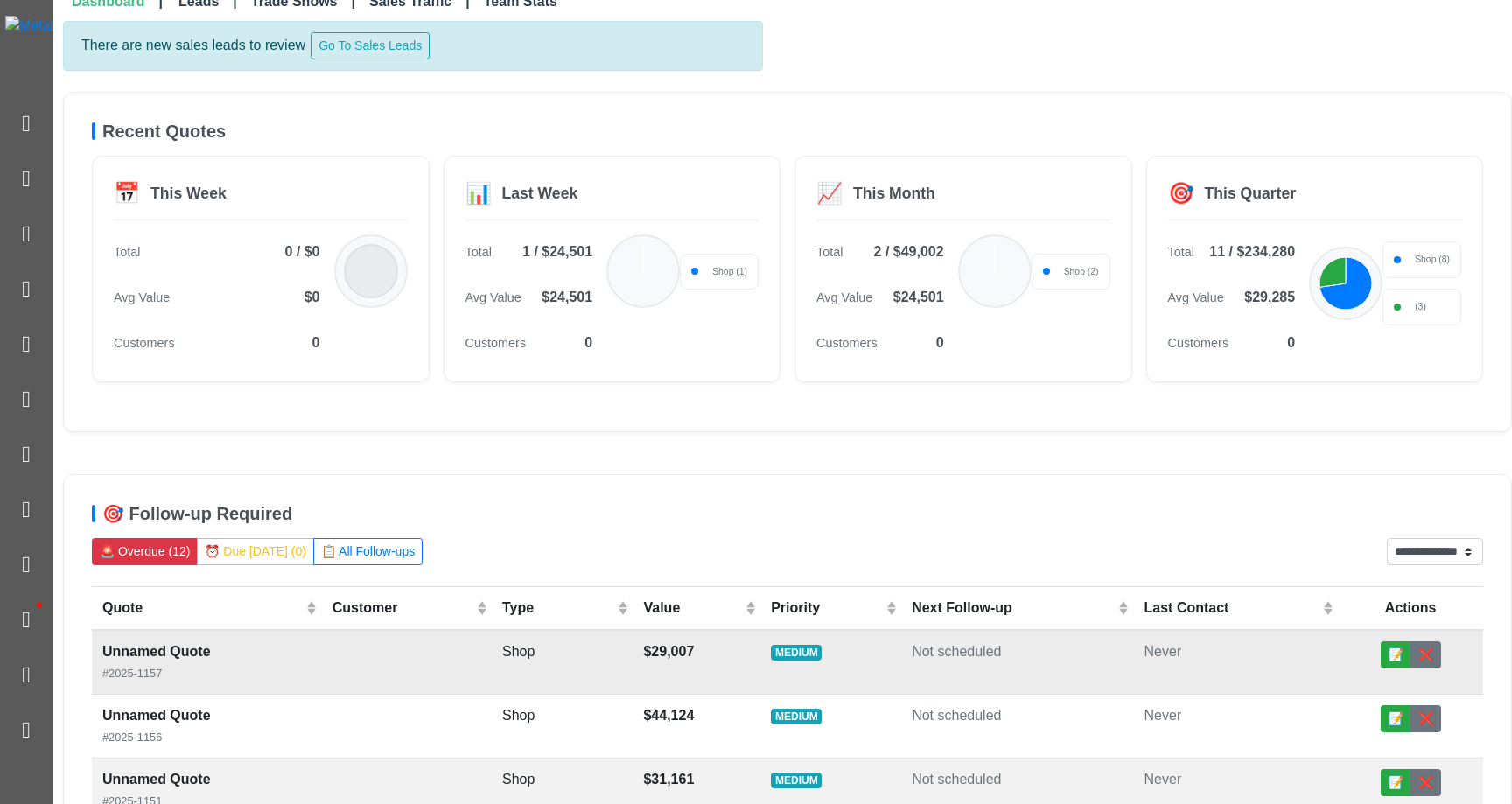
click at [1176, 674] on td "Never" at bounding box center [1237, 662] width 205 height 65
select select "******"
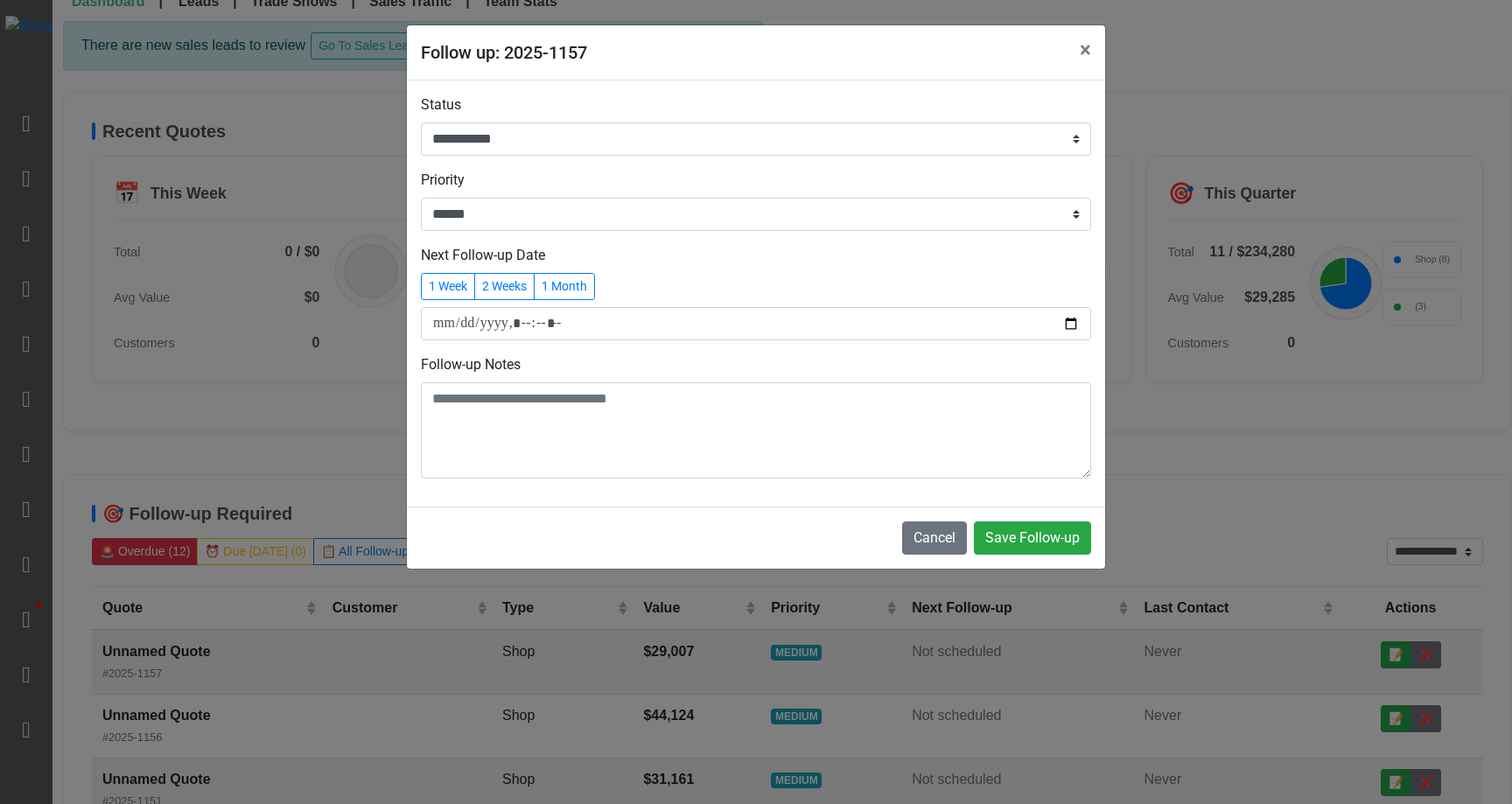
click at [1358, 717] on div "**********" at bounding box center [756, 402] width 1512 height 804
select select "******"
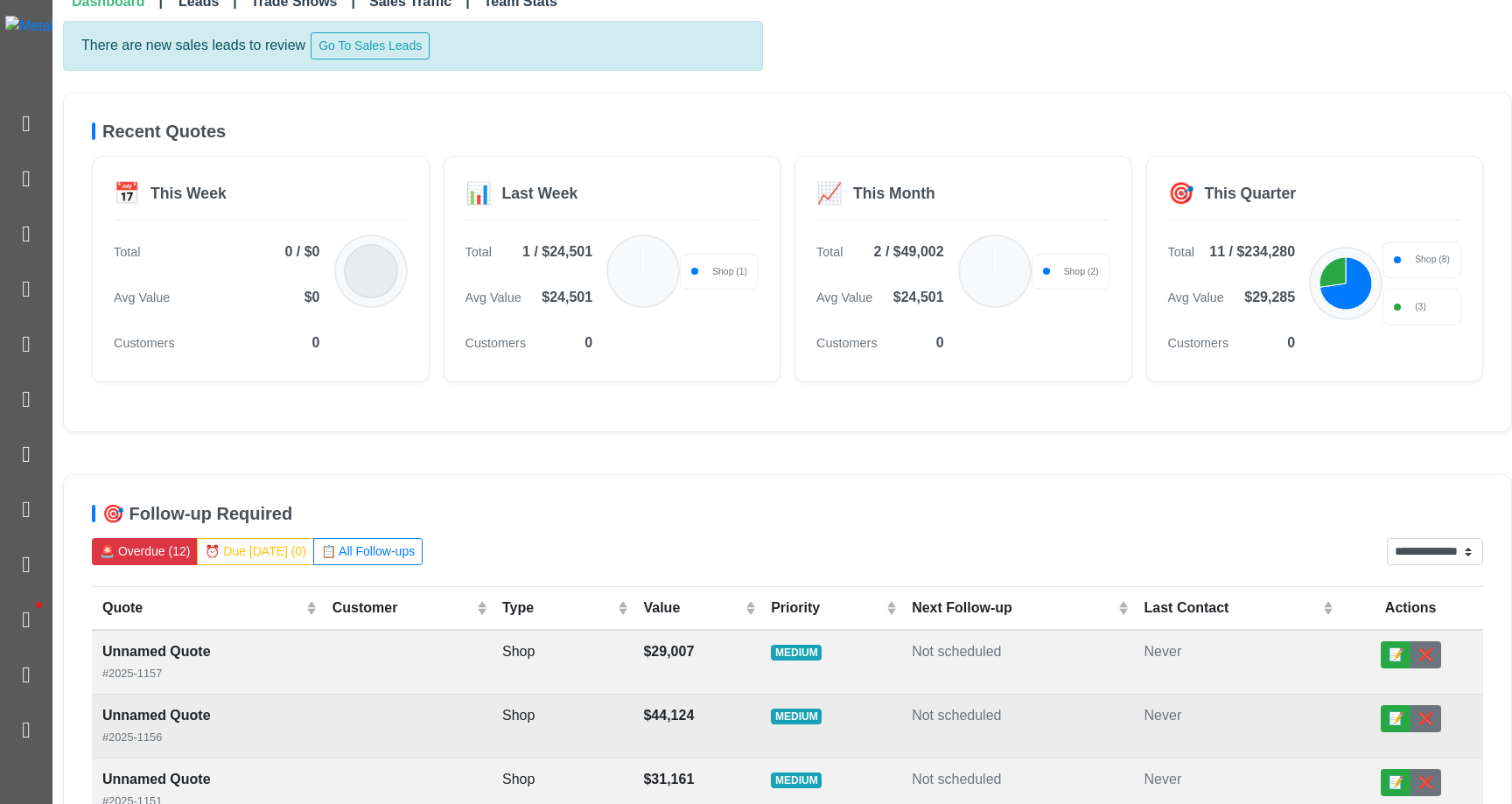
click at [1324, 738] on td "Never" at bounding box center [1237, 727] width 205 height 64
select select "******"
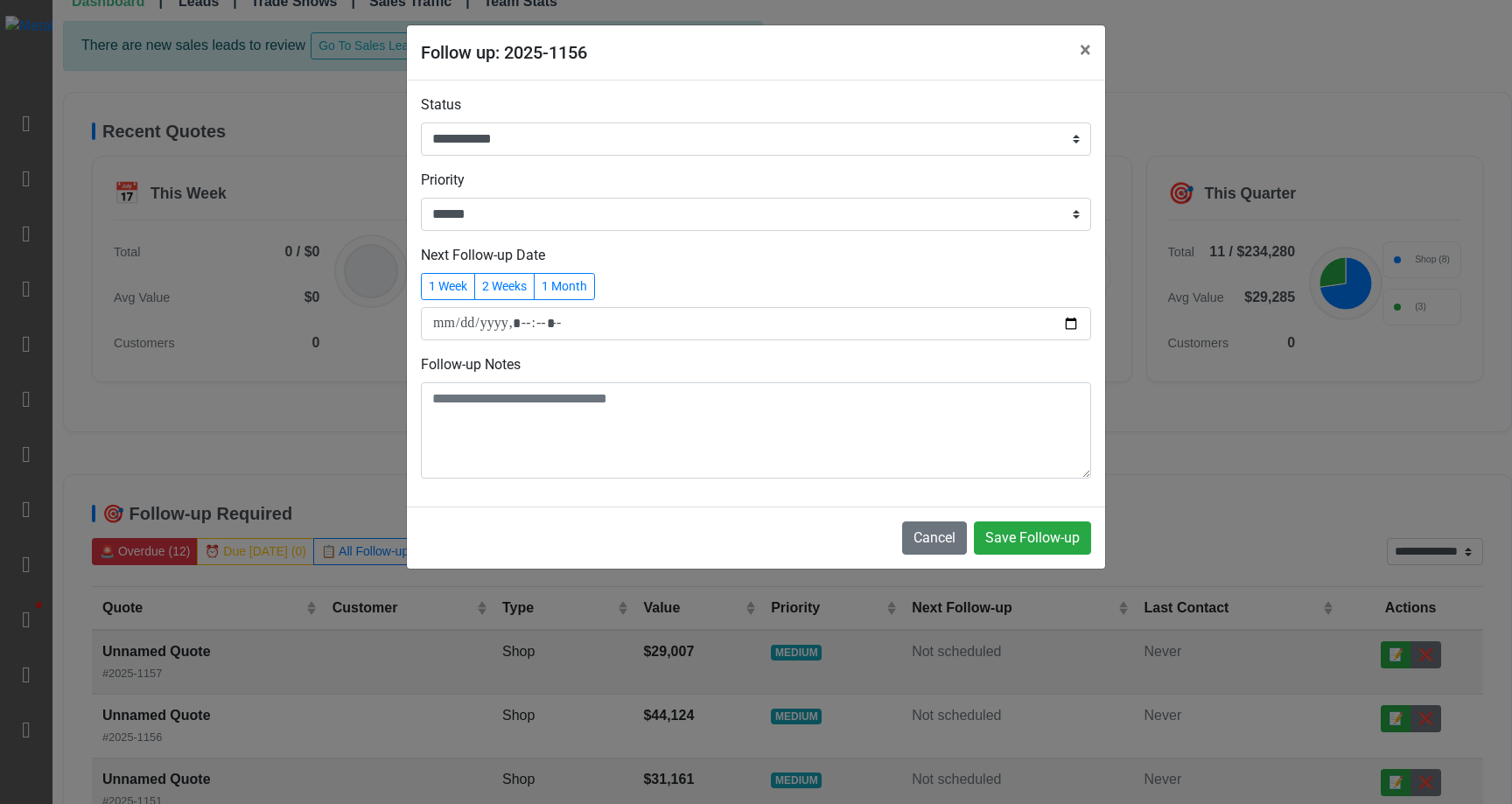
select select "******"
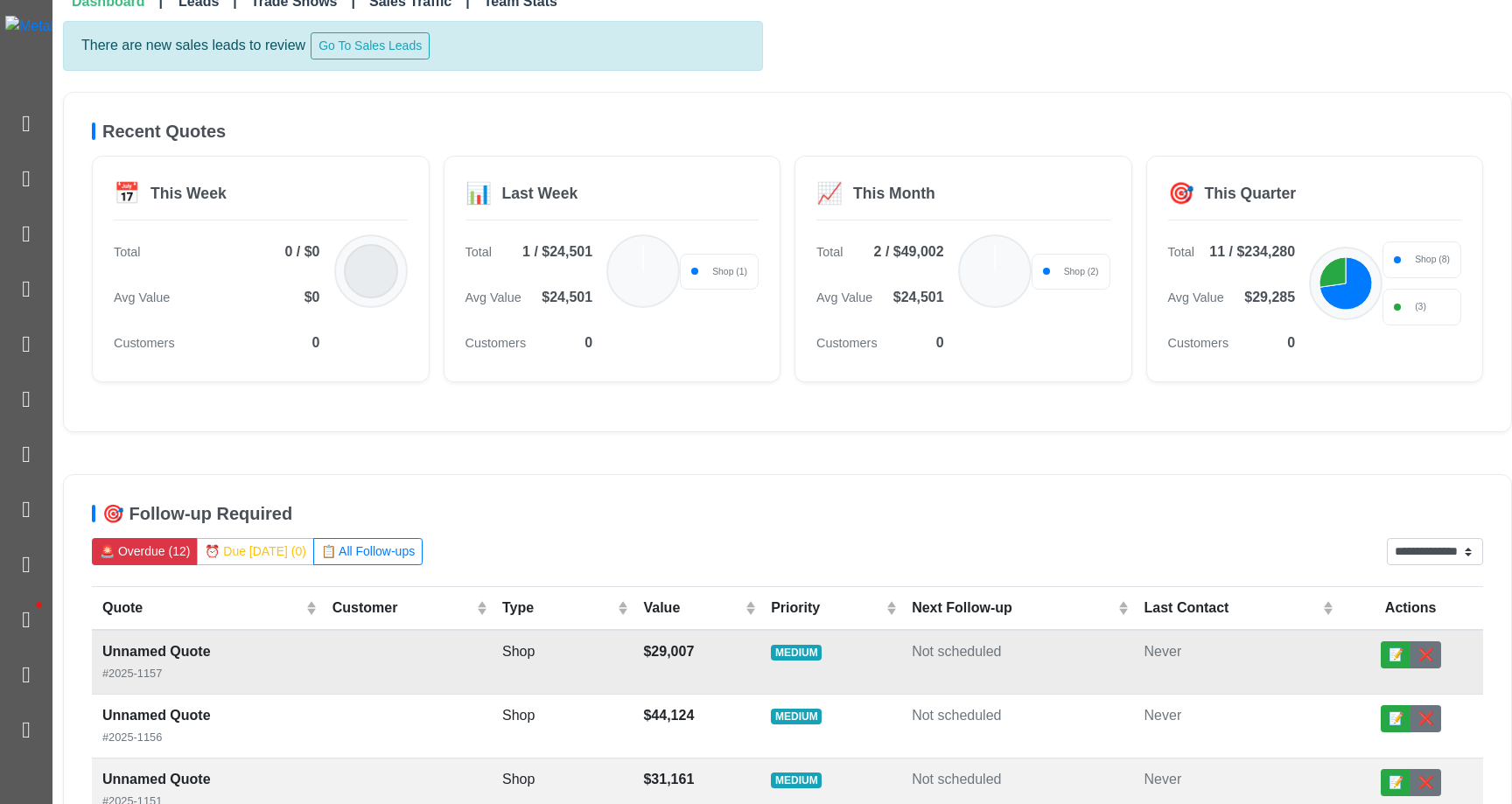
click at [950, 652] on span "Not scheduled" at bounding box center [956, 651] width 89 height 15
select select "******"
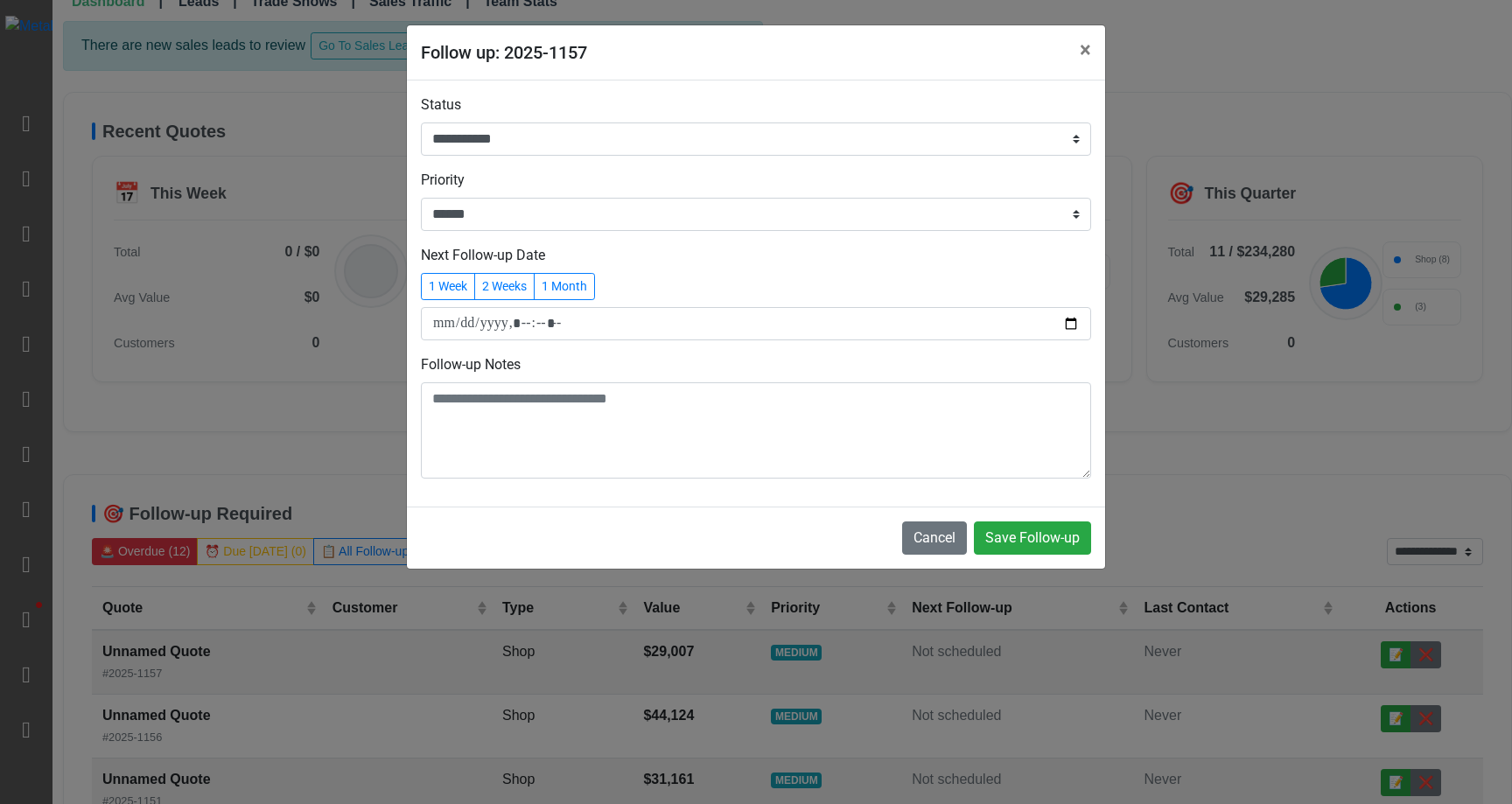
select select "******"
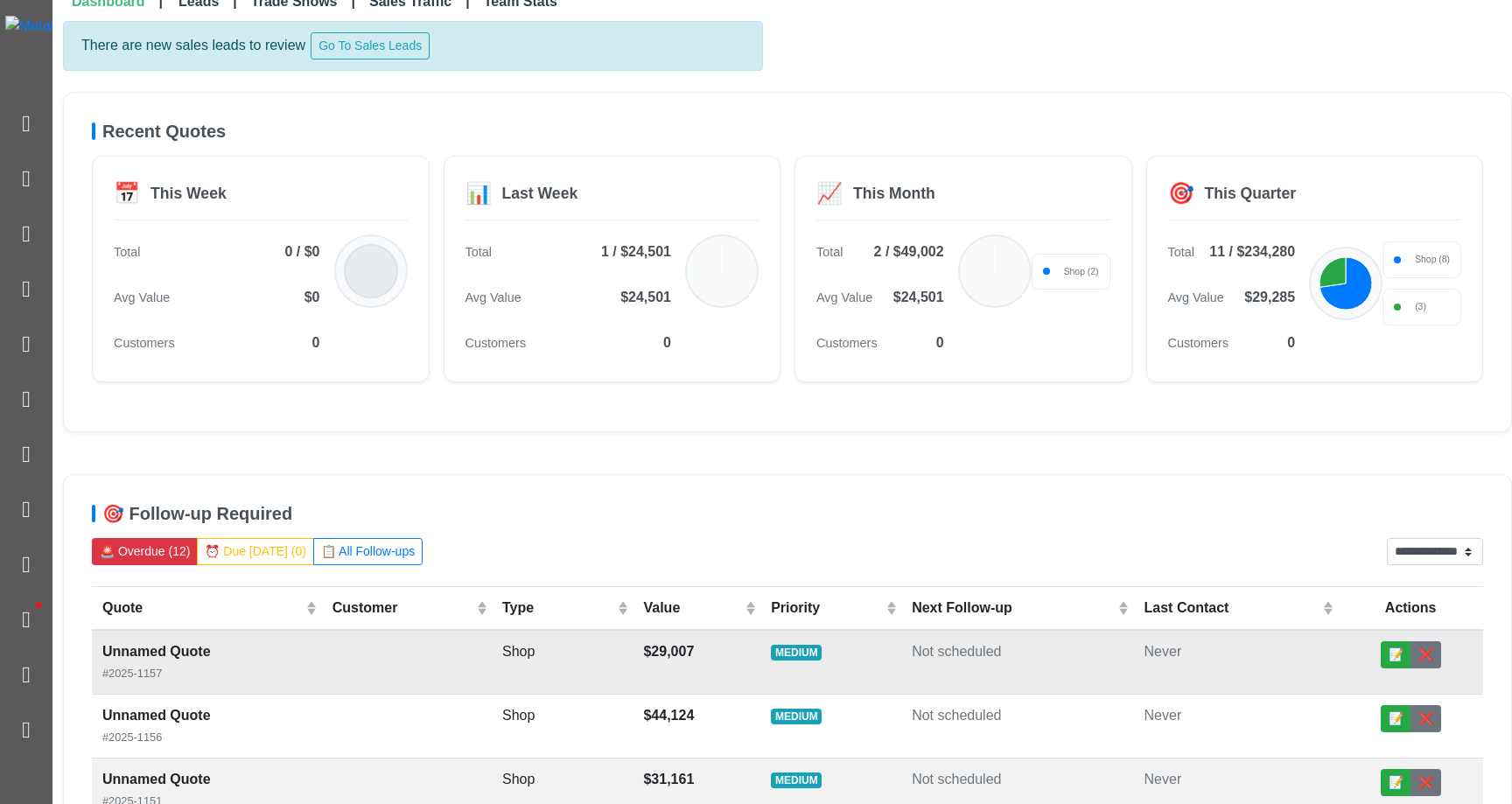
click at [902, 686] on td "MEDIUM" at bounding box center [830, 662] width 141 height 65
select select "******"
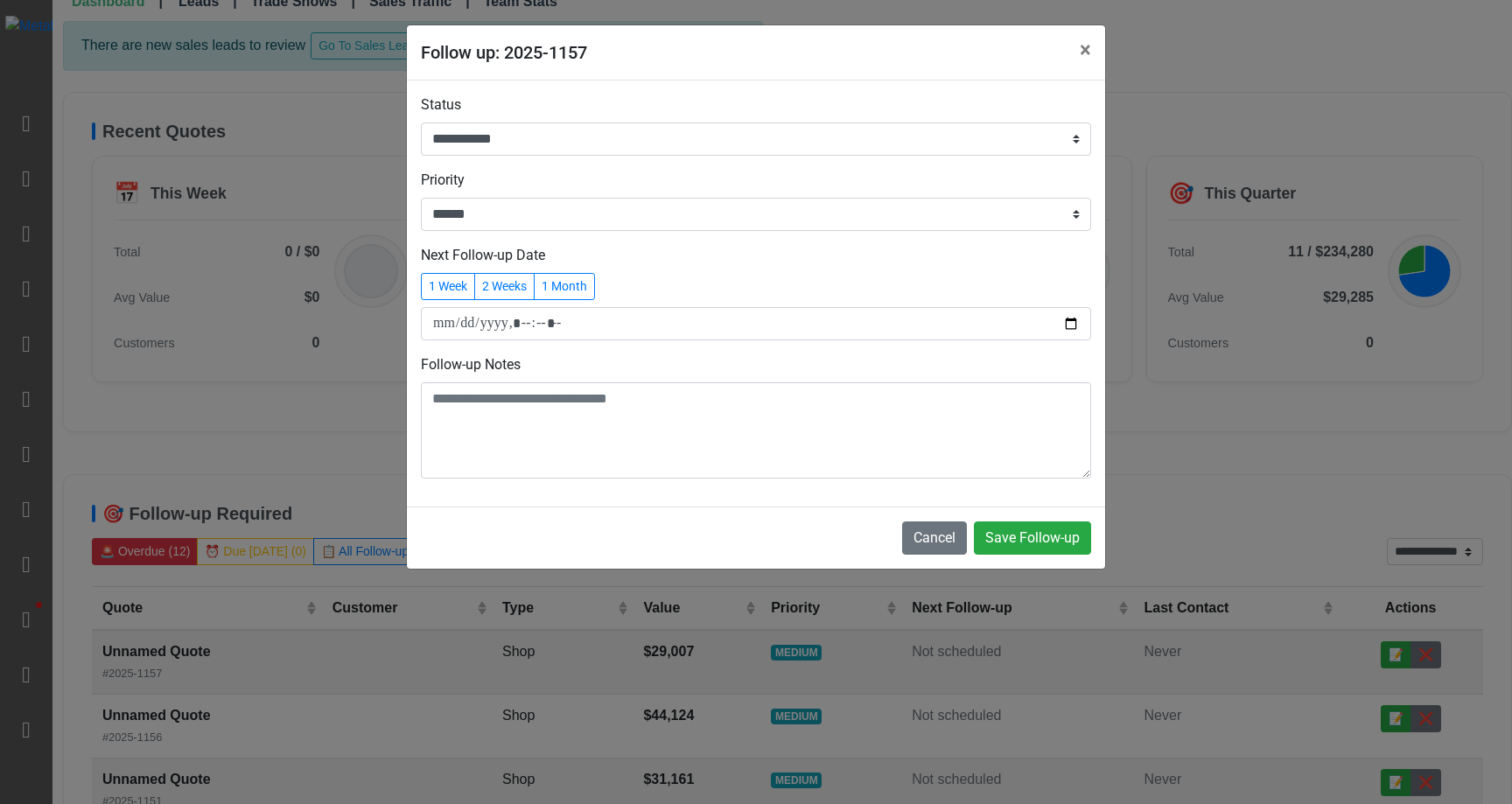
click at [1278, 308] on div "**********" at bounding box center [756, 402] width 1512 height 804
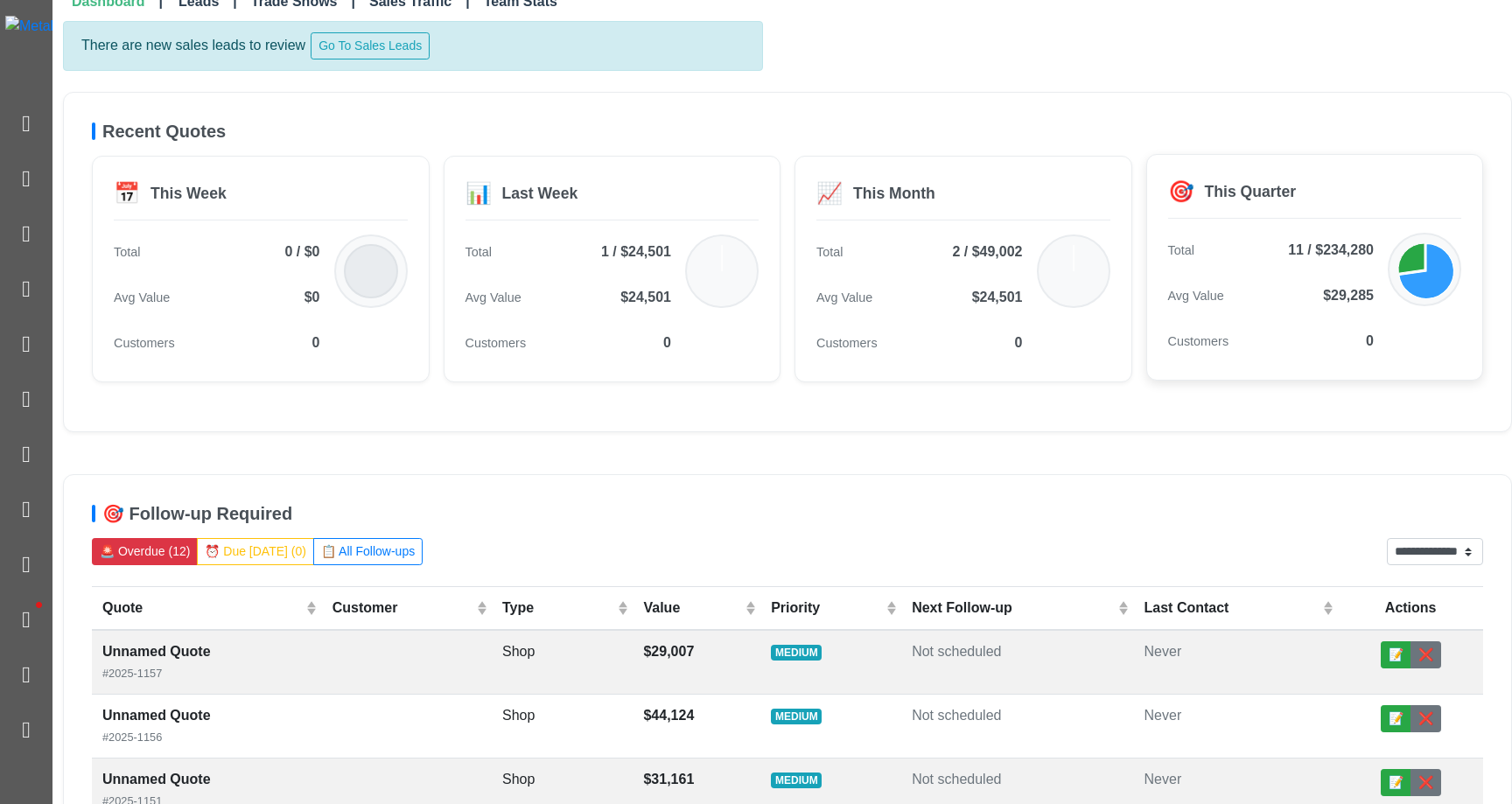
click at [1435, 265] on icon at bounding box center [1427, 272] width 55 height 55
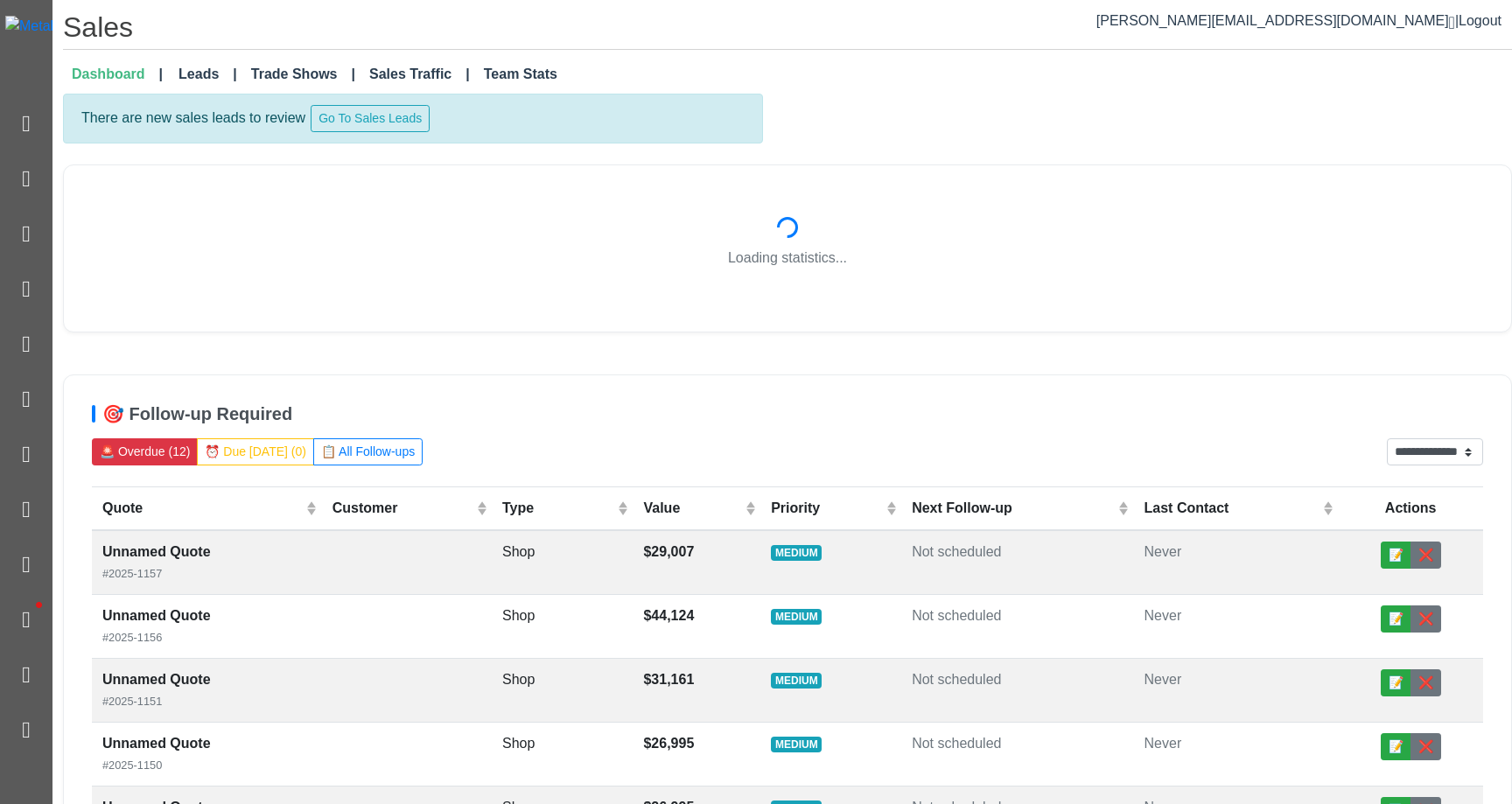
drag, startPoint x: 0, startPoint y: 0, endPoint x: 1435, endPoint y: 265, distance: 1459.3
click at [1435, 265] on p "Loading statistics..." at bounding box center [788, 258] width 1392 height 21
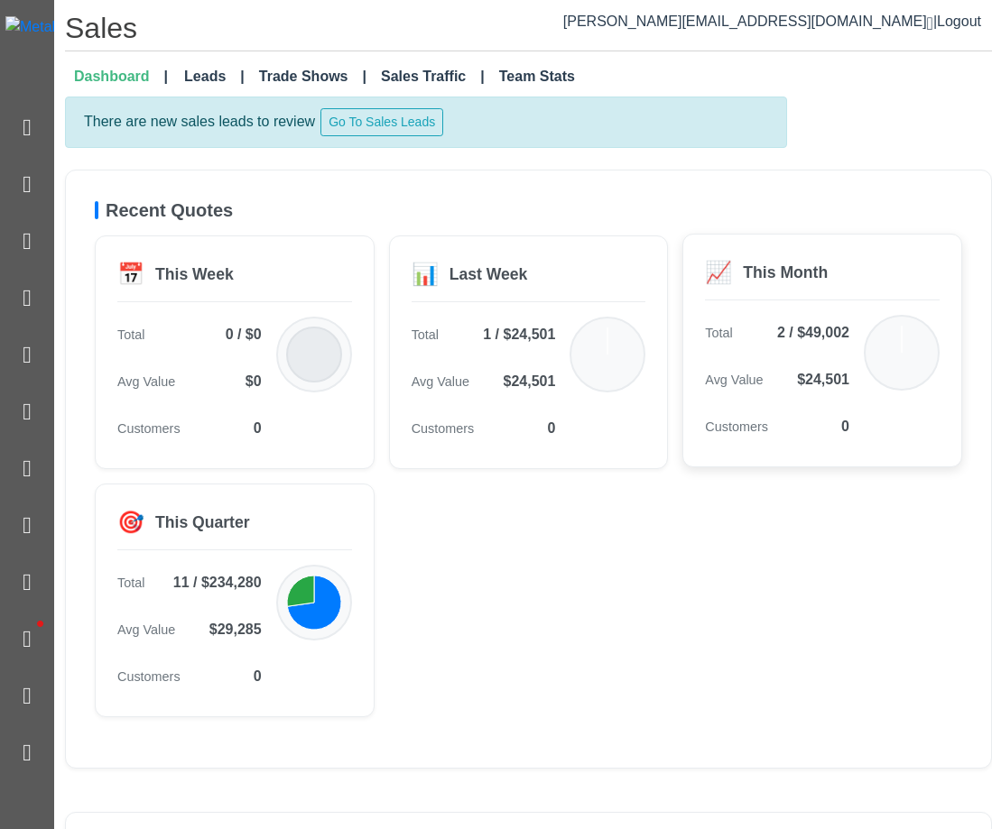
click at [896, 361] on icon at bounding box center [901, 353] width 72 height 72
click at [307, 615] on icon at bounding box center [315, 603] width 57 height 57
click at [305, 594] on icon at bounding box center [301, 591] width 29 height 32
click at [300, 585] on icon at bounding box center [301, 591] width 29 height 32
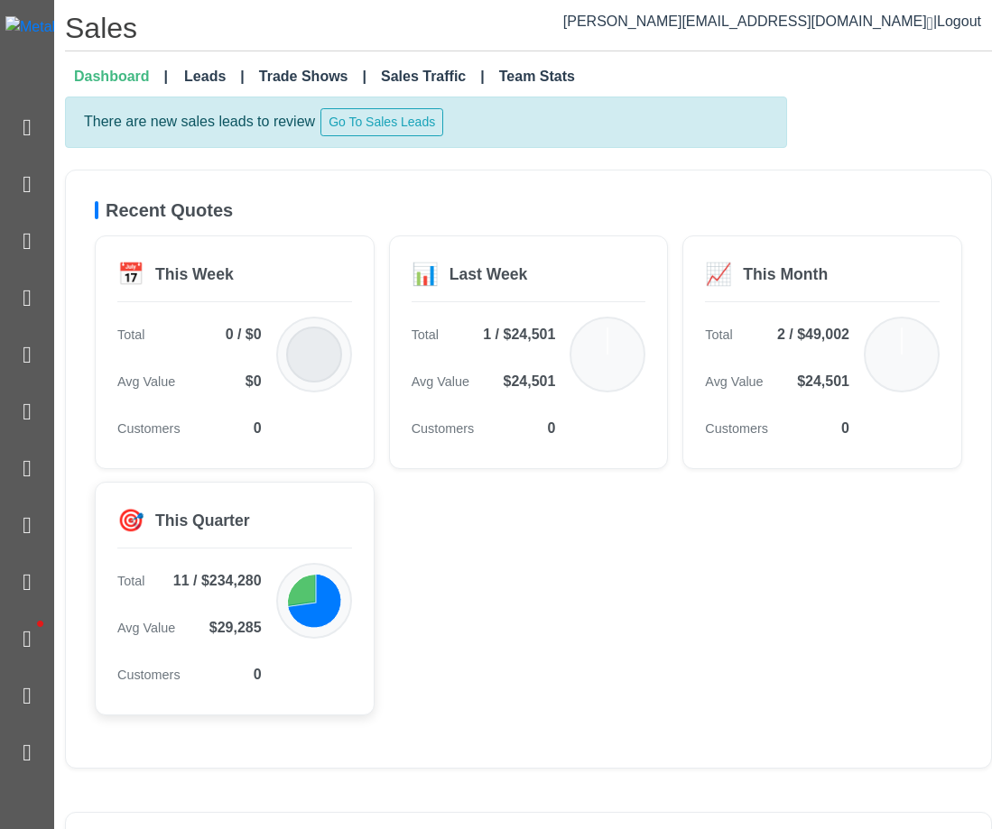
click at [300, 585] on icon at bounding box center [301, 591] width 29 height 32
drag, startPoint x: 300, startPoint y: 585, endPoint x: 327, endPoint y: 585, distance: 27.1
click at [301, 585] on icon at bounding box center [300, 589] width 27 height 31
click at [327, 585] on icon at bounding box center [315, 603] width 57 height 57
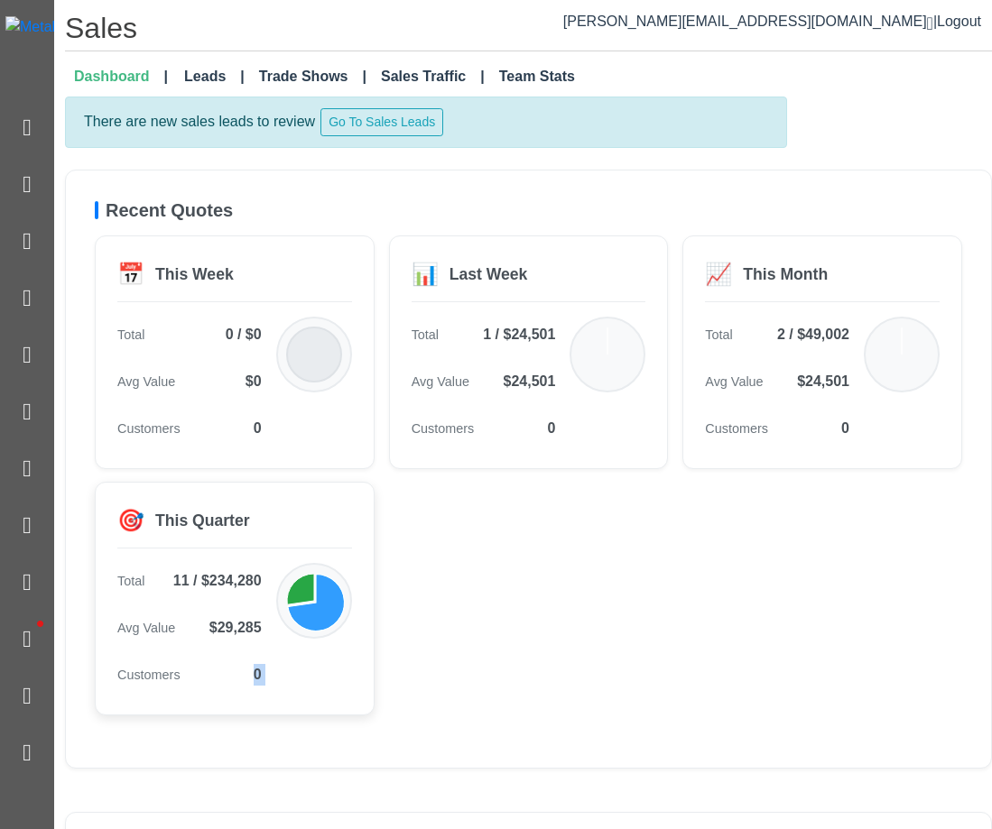
click at [327, 585] on icon at bounding box center [315, 603] width 57 height 57
click at [287, 593] on icon at bounding box center [314, 601] width 72 height 72
click at [294, 593] on icon at bounding box center [301, 591] width 29 height 32
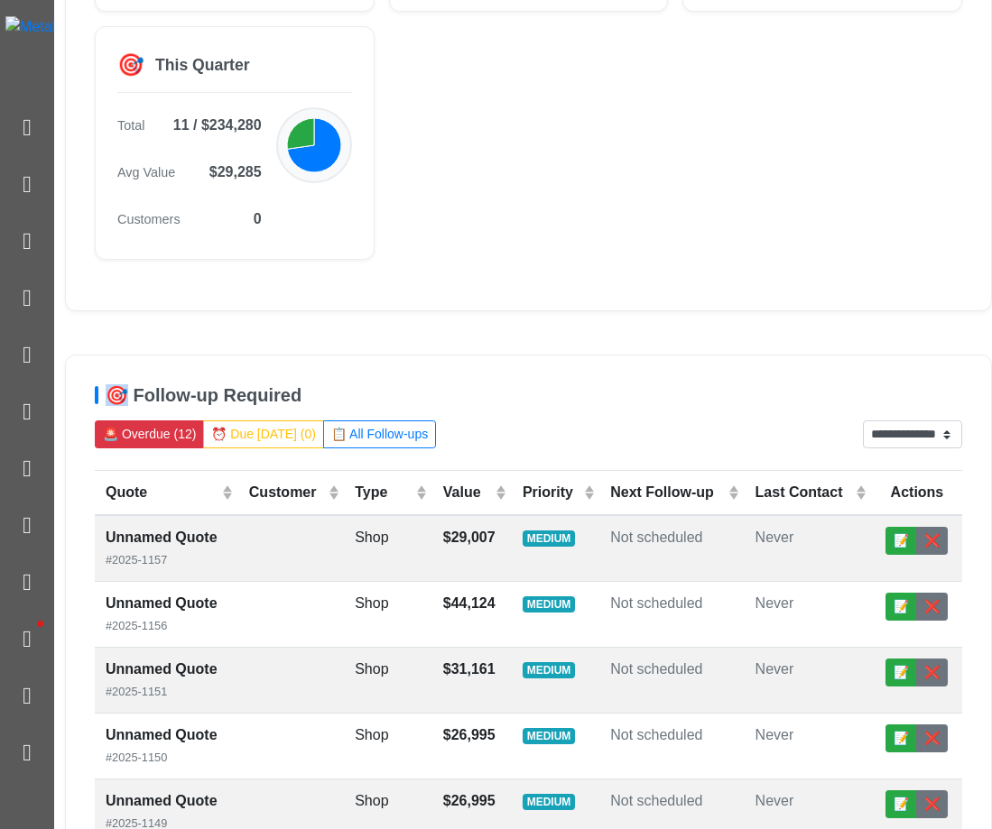
scroll to position [496, 0]
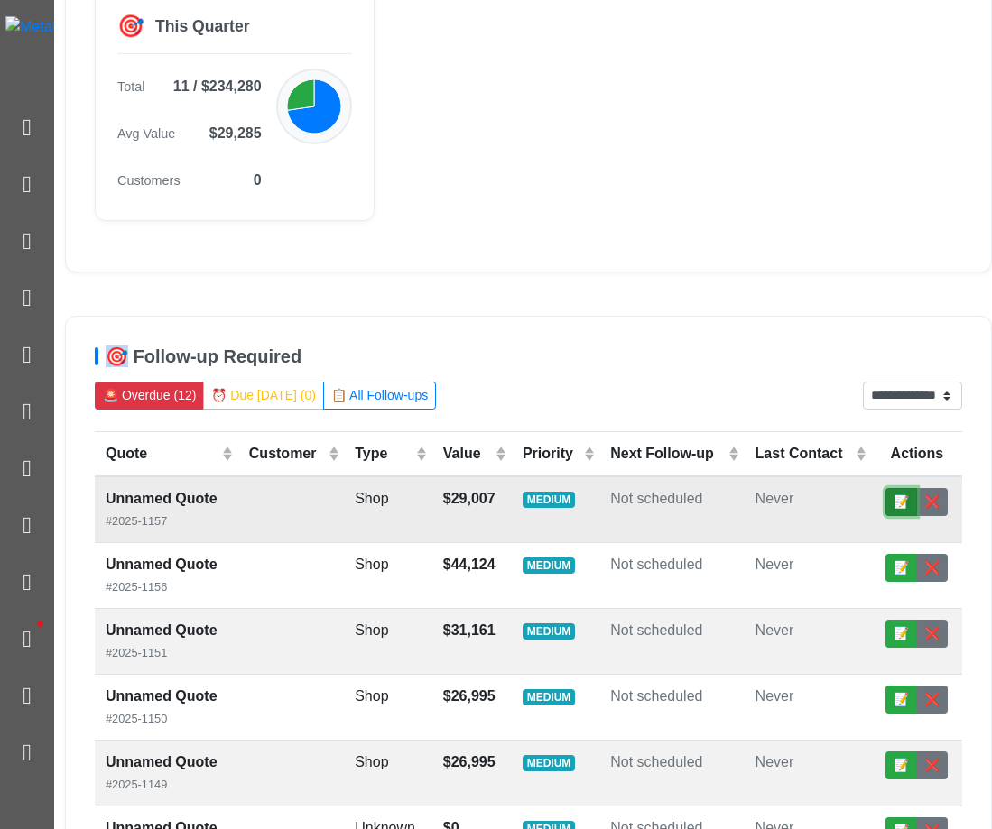
click at [912, 494] on button "📝" at bounding box center [901, 502] width 32 height 28
select select "******"
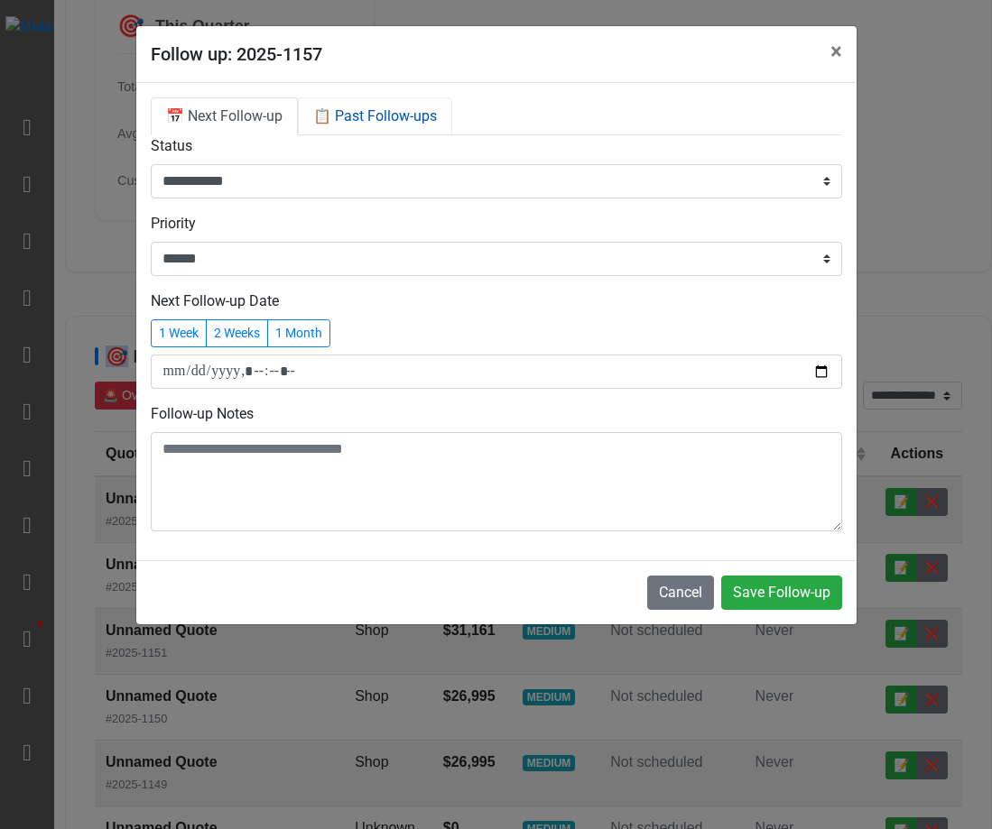
click at [402, 120] on link "📋 Past Follow-ups" at bounding box center [375, 116] width 154 height 38
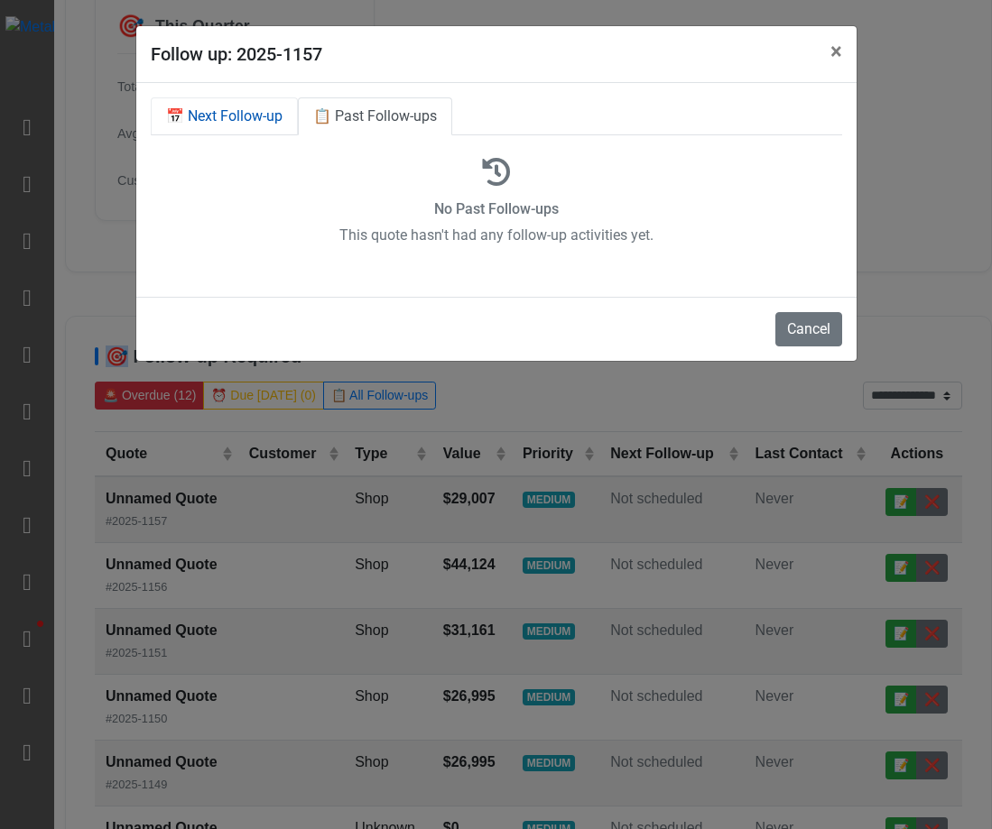
click at [282, 125] on link "📅 Next Follow-up" at bounding box center [224, 116] width 147 height 38
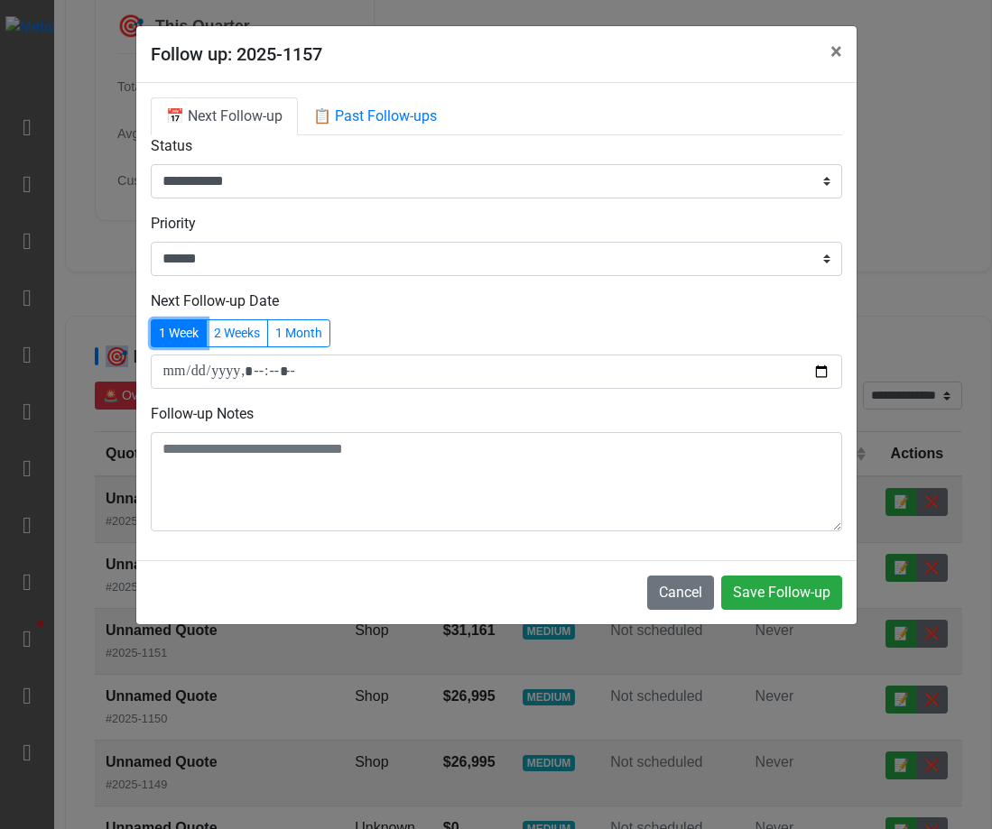
click at [188, 327] on button "1 Week" at bounding box center [179, 333] width 56 height 28
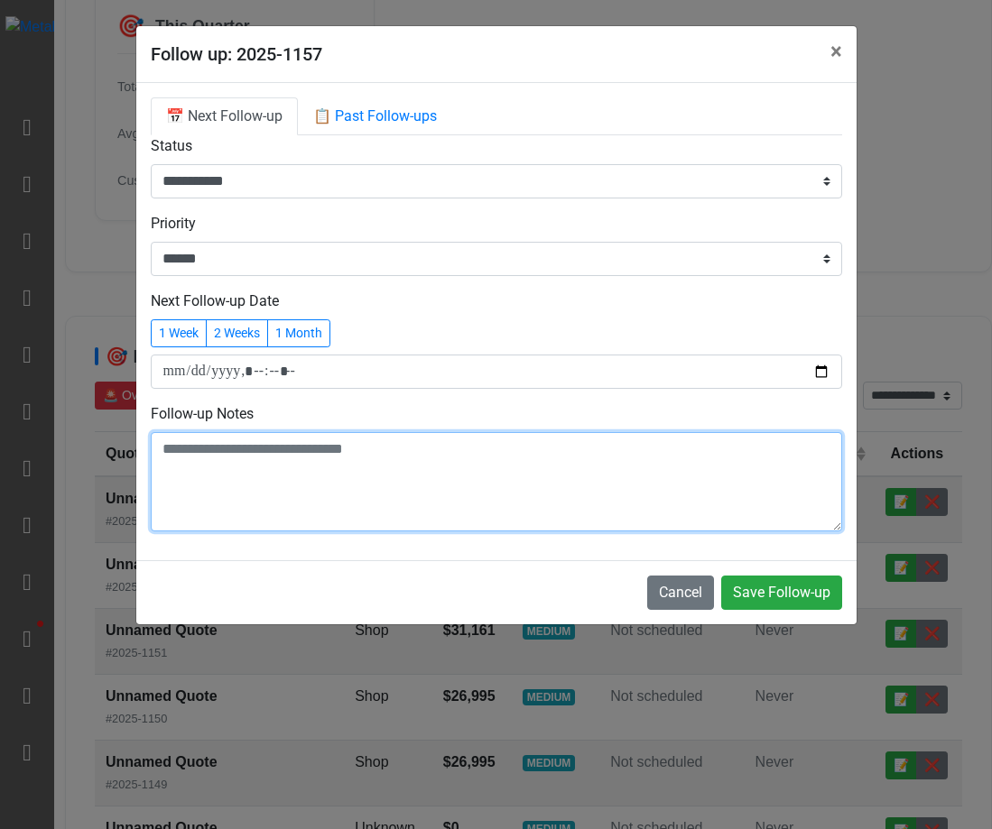
click at [263, 477] on textarea at bounding box center [496, 481] width 691 height 99
type textarea "*"
type textarea "**********"
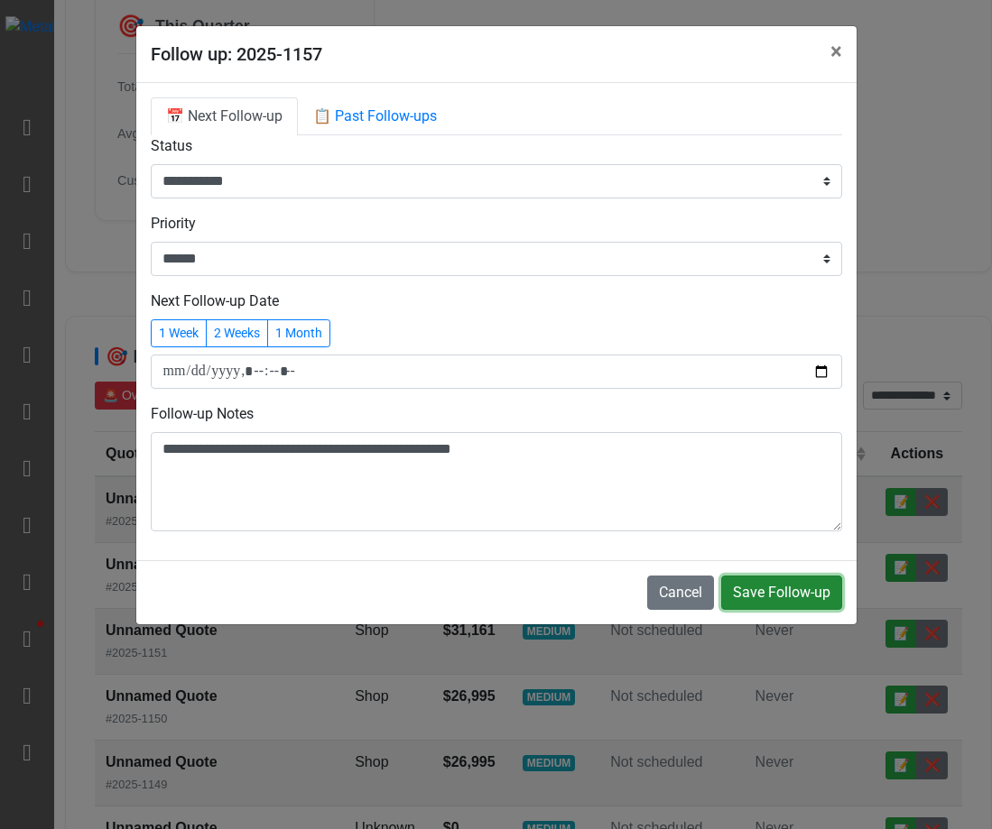
click at [751, 598] on span "Save Follow-up" at bounding box center [781, 592] width 97 height 17
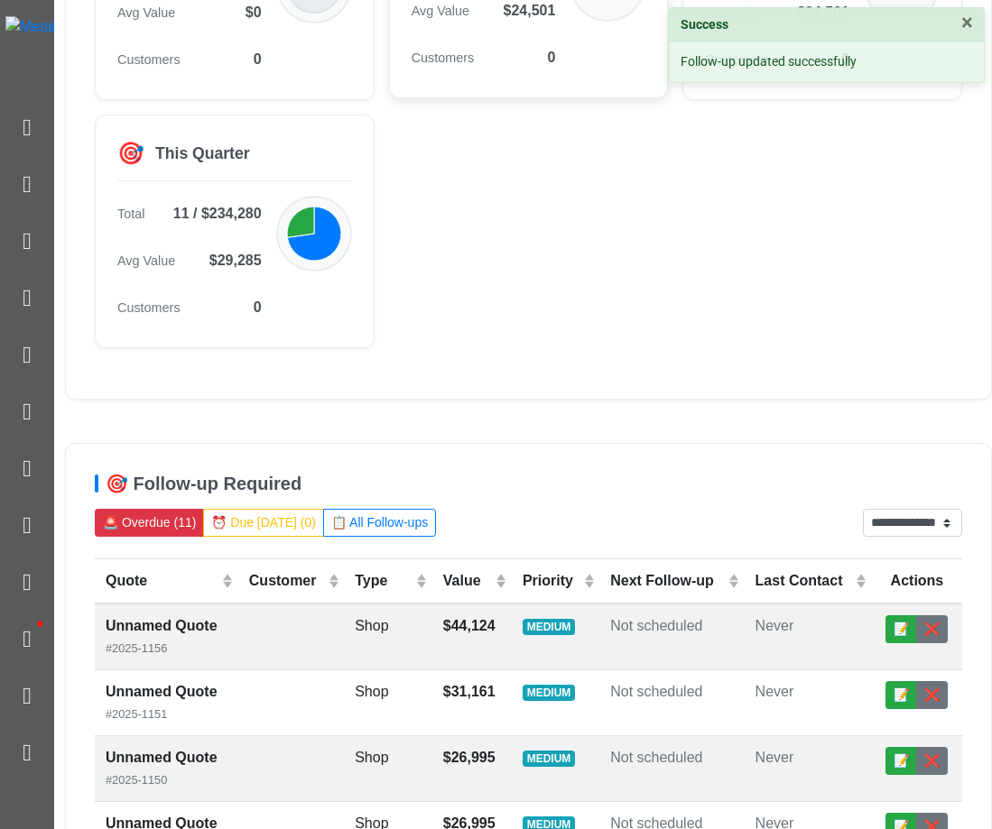
scroll to position [451, 0]
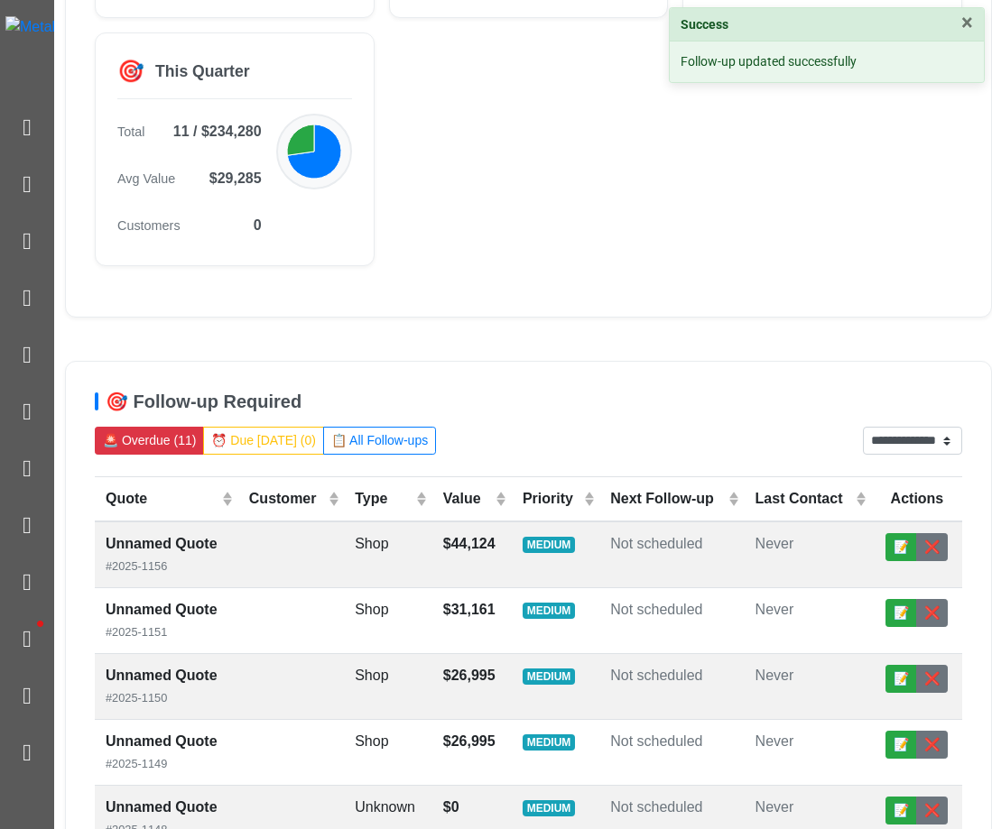
click at [435, 437] on div "**********" at bounding box center [528, 441] width 867 height 28
click at [403, 447] on button "📋 All Follow-ups" at bounding box center [379, 441] width 113 height 28
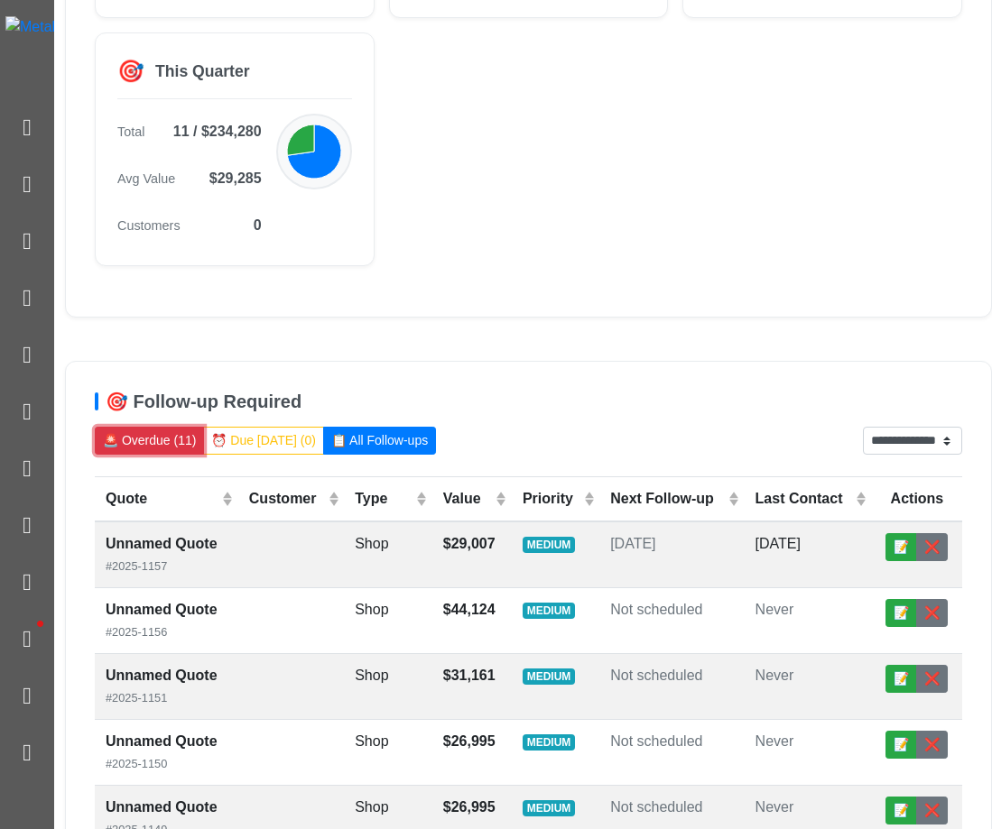
click at [118, 441] on button "🚨 Overdue (11)" at bounding box center [149, 441] width 109 height 28
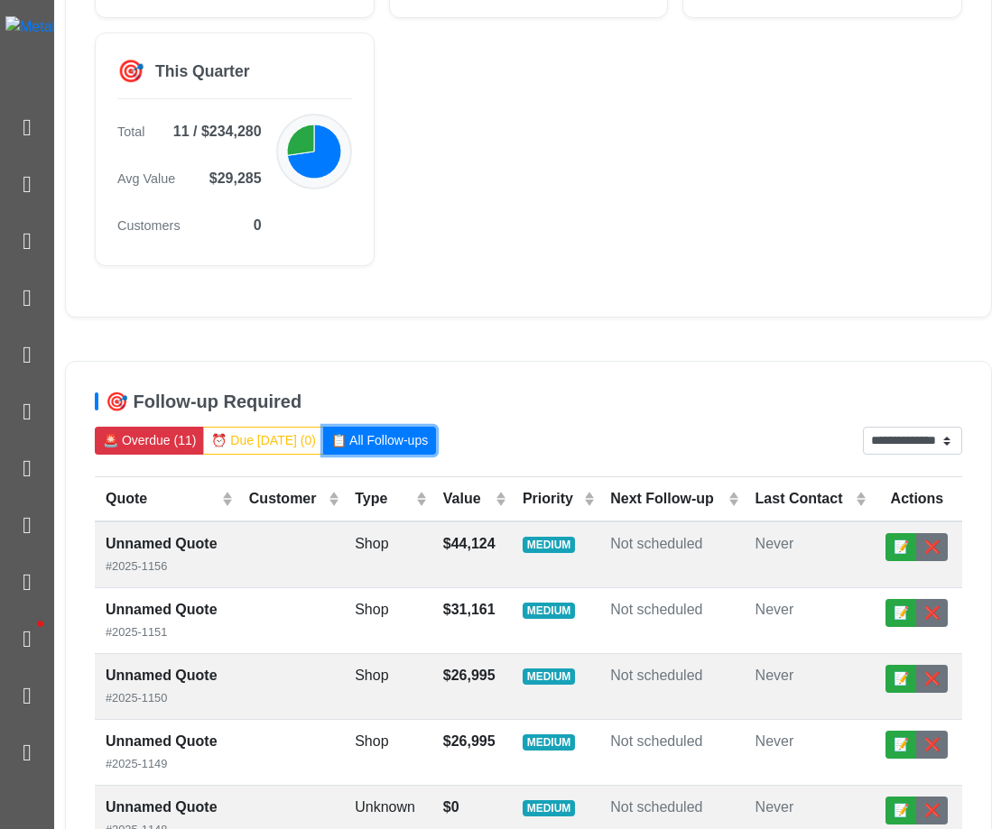
click at [348, 440] on button "📋 All Follow-ups" at bounding box center [379, 441] width 113 height 28
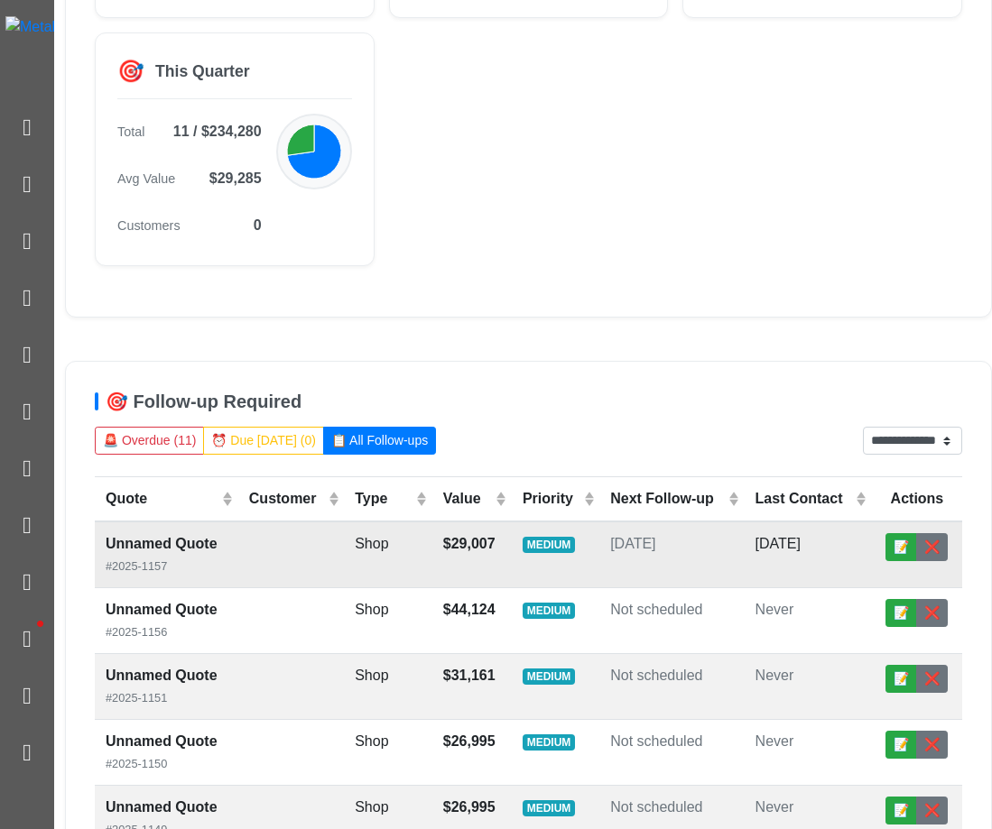
click at [827, 566] on td "[DATE]" at bounding box center [808, 555] width 127 height 67
select select "******"
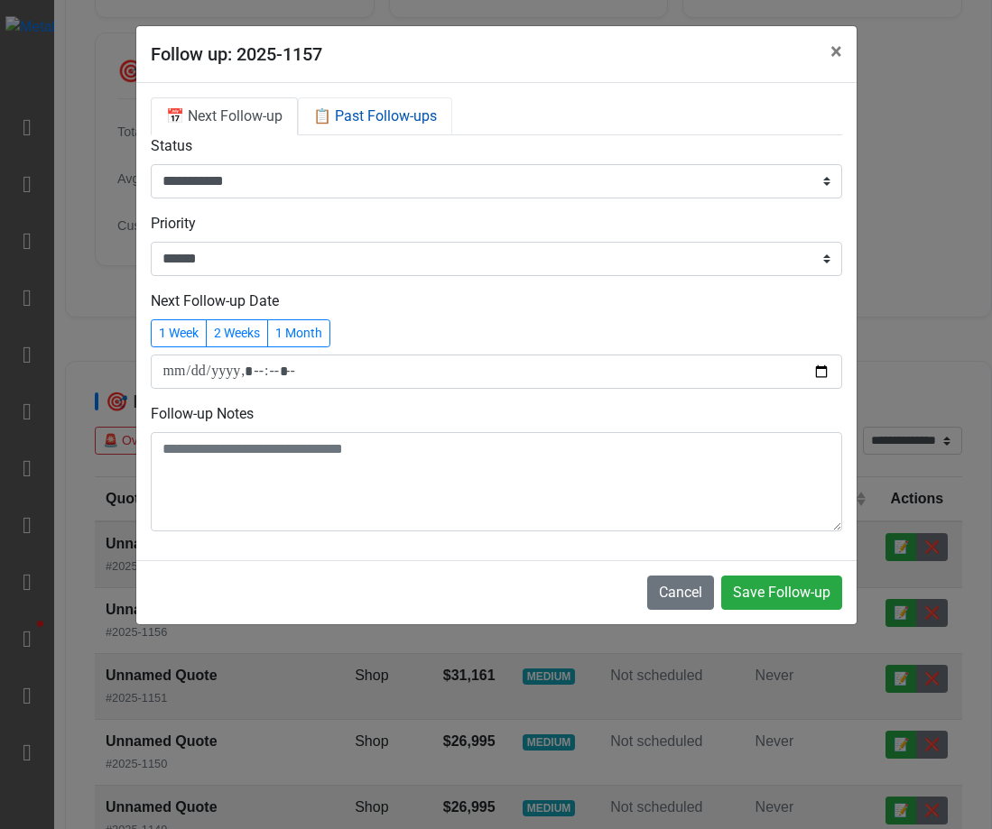
click at [357, 112] on link "📋 Past Follow-ups" at bounding box center [375, 116] width 154 height 38
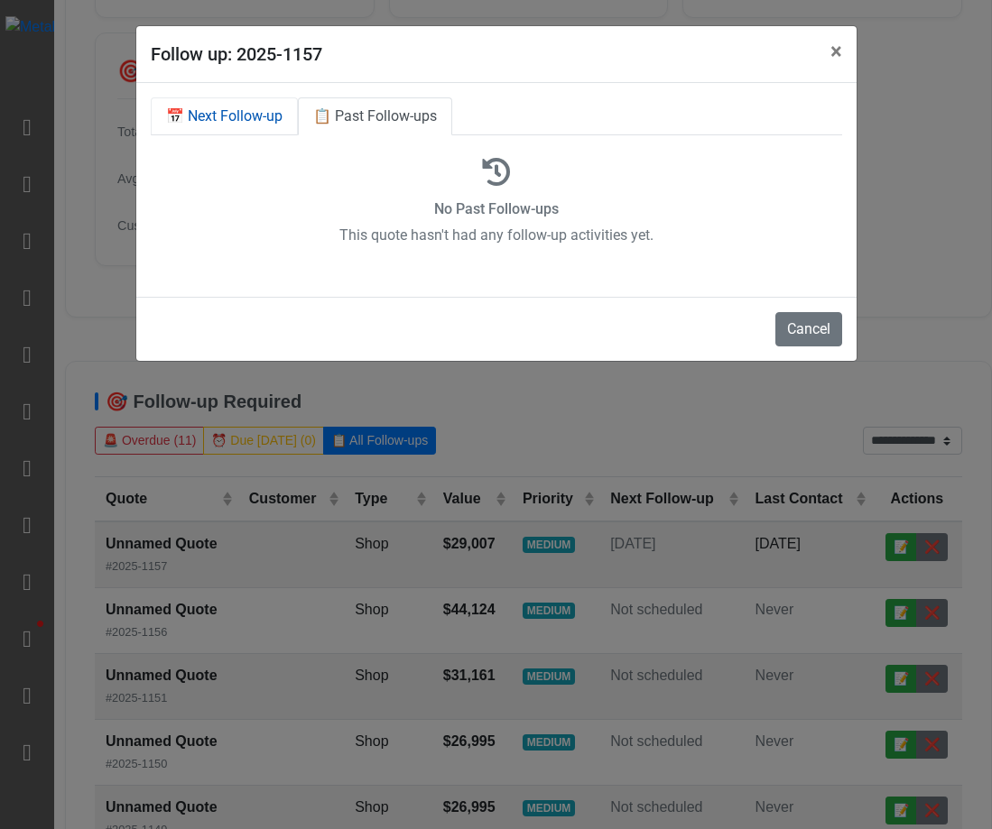
click at [259, 116] on link "📅 Next Follow-up" at bounding box center [224, 116] width 147 height 38
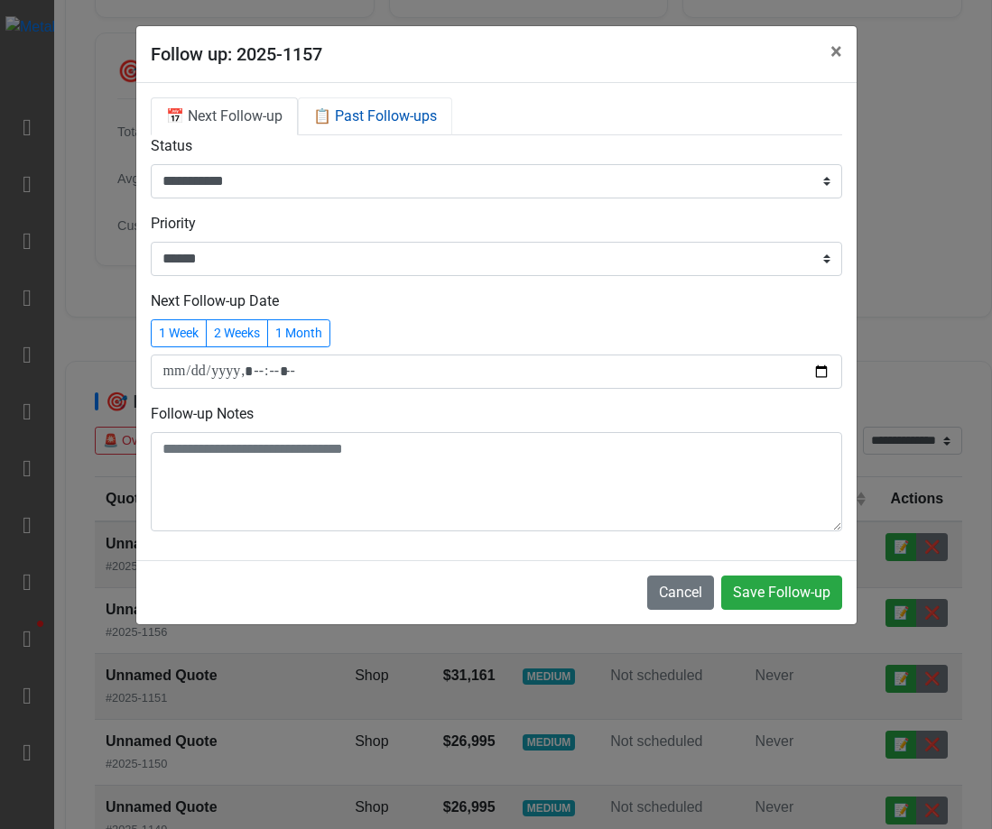
click at [339, 124] on link "📋 Past Follow-ups" at bounding box center [375, 116] width 154 height 38
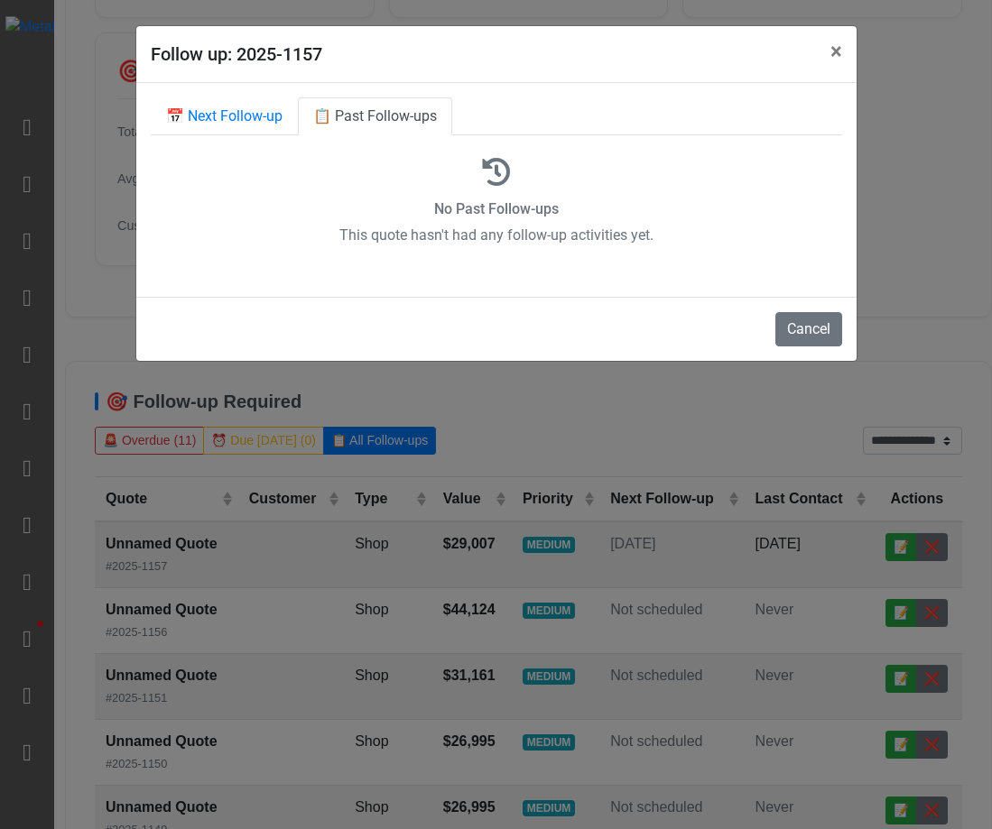
click at [590, 235] on p "This quote hasn't had any follow-up activities yet." at bounding box center [496, 236] width 691 height 22
click at [844, 61] on button "×" at bounding box center [836, 51] width 41 height 51
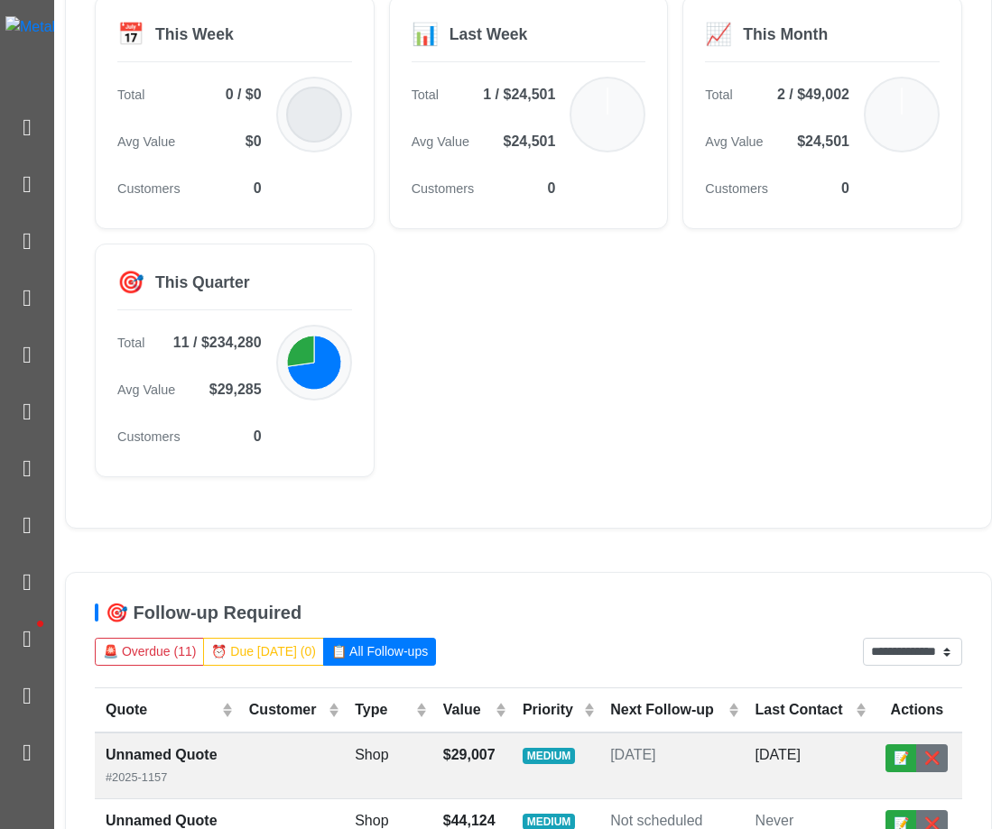
scroll to position [0, 0]
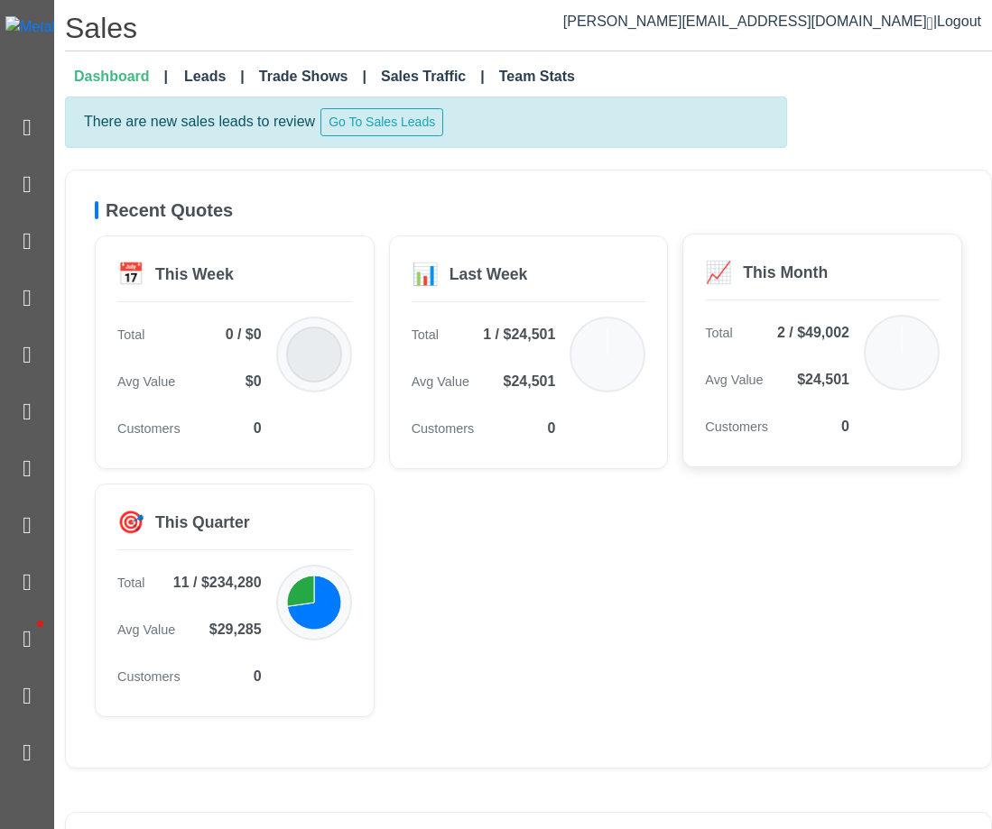
click at [900, 359] on icon at bounding box center [901, 353] width 72 height 72
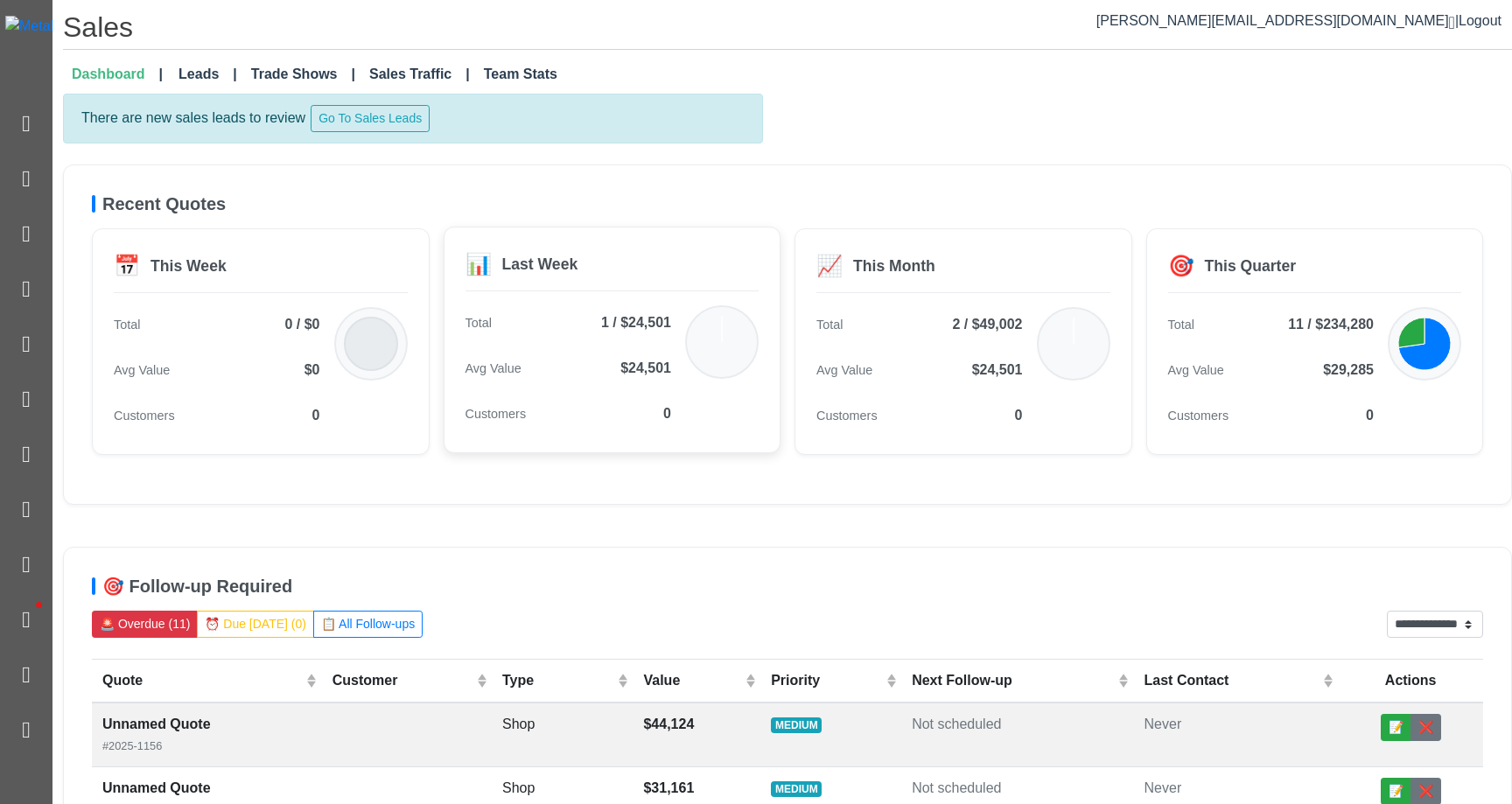
click at [720, 390] on div "Total 1 / $24,501 Avg Value $24,501 Customers 0" at bounding box center [612, 369] width 294 height 126
click at [722, 379] on div "Total 1 / $24,501 Avg Value $24,501 Customers 0" at bounding box center [612, 369] width 294 height 126
click at [961, 340] on icon at bounding box center [1074, 342] width 70 height 70
click at [961, 364] on icon at bounding box center [1427, 344] width 55 height 55
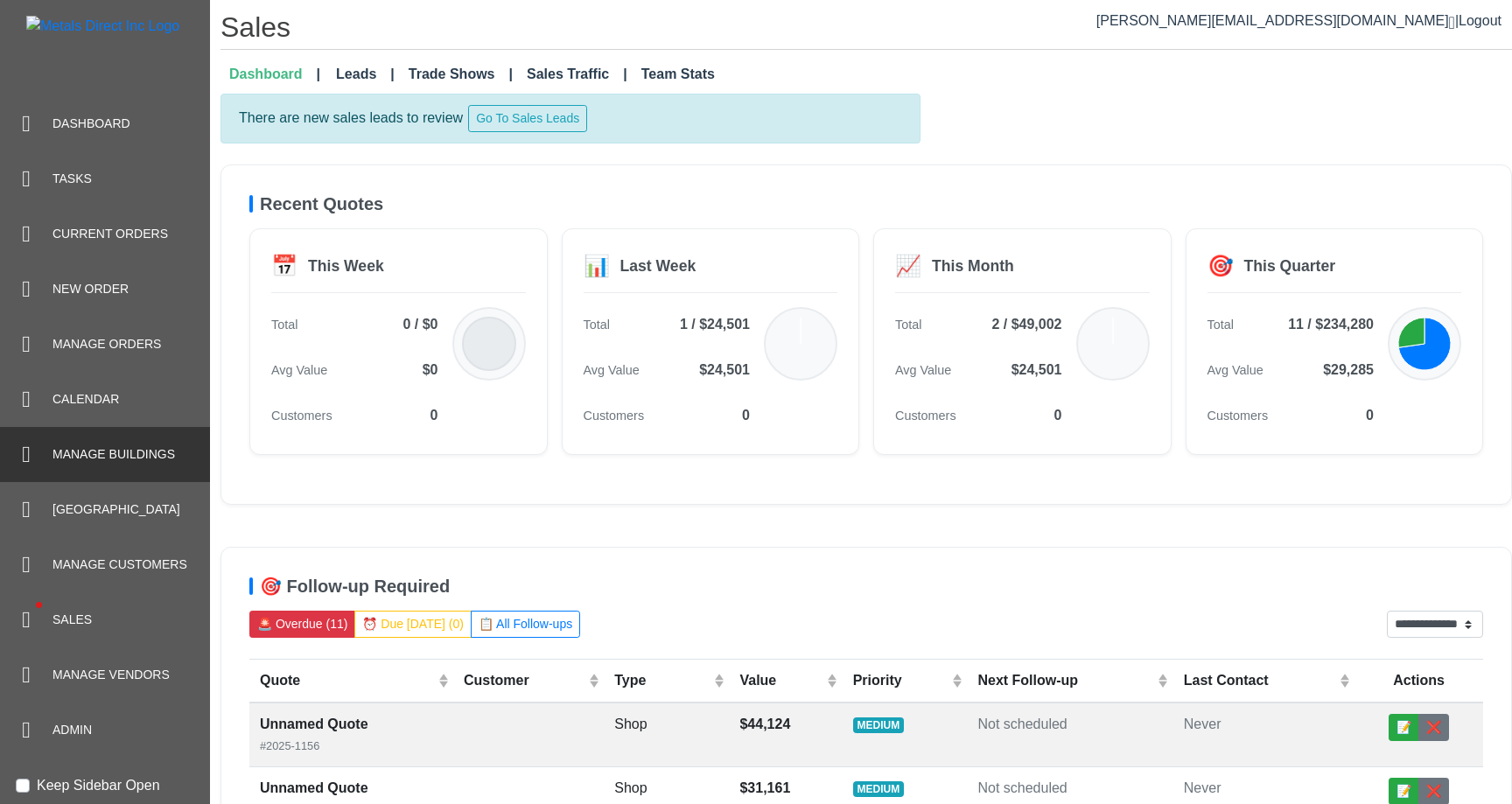
click at [94, 450] on span "Manage Buildings" at bounding box center [113, 454] width 122 height 18
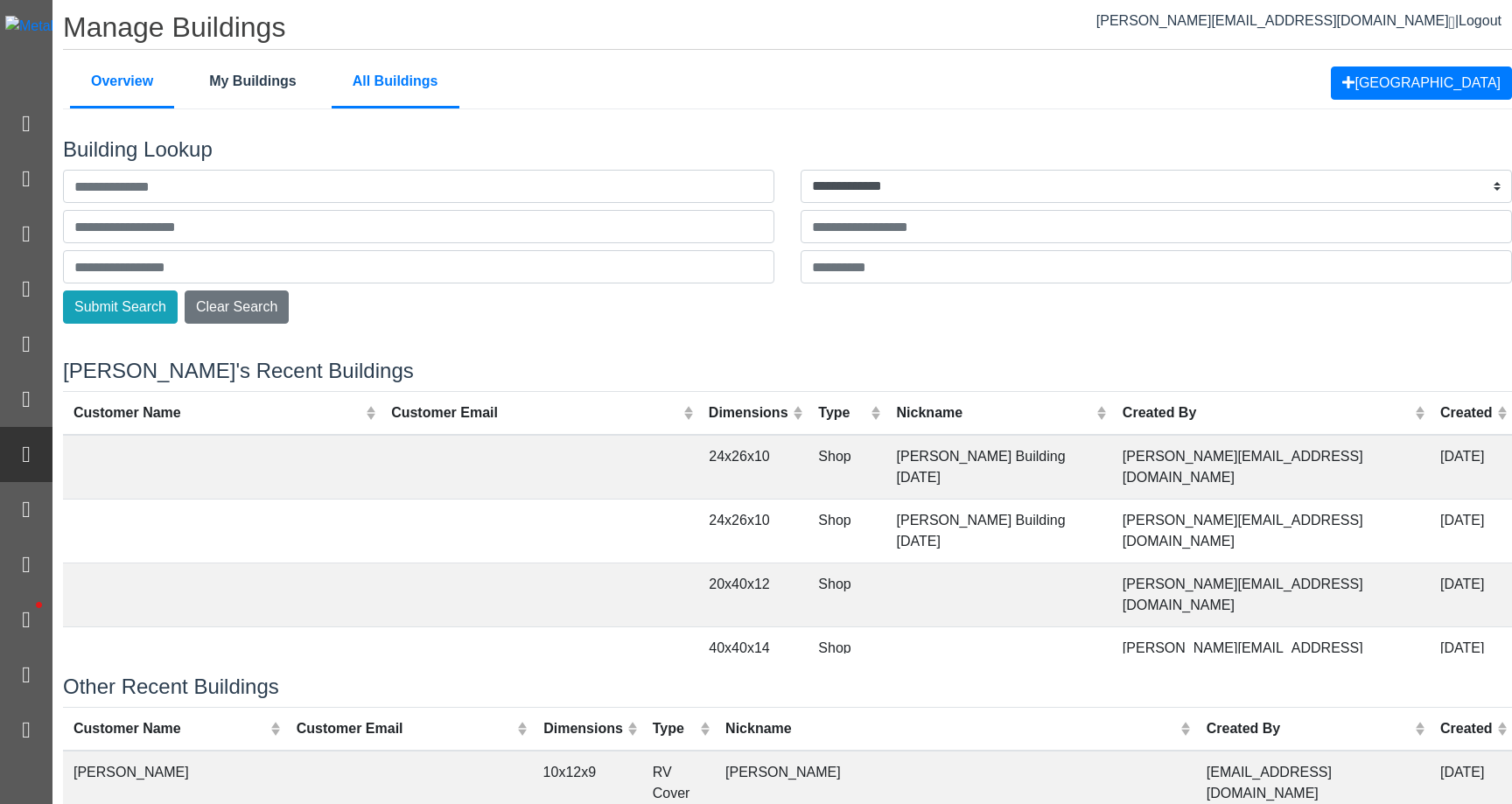
click at [382, 80] on link "All Buildings" at bounding box center [396, 82] width 128 height 51
select select "**"
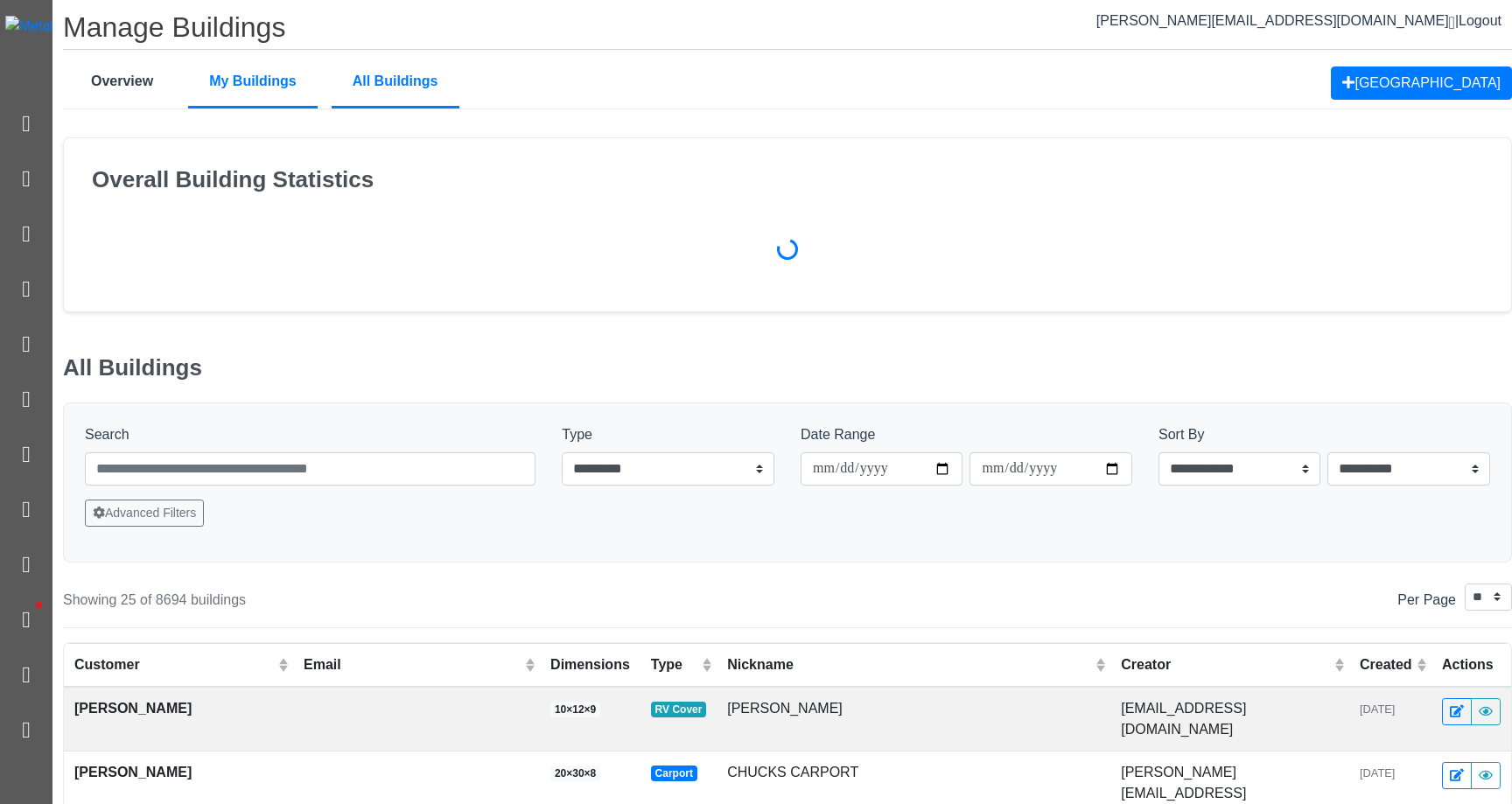
click at [288, 93] on link "My Buildings" at bounding box center [253, 82] width 130 height 51
select select "**"
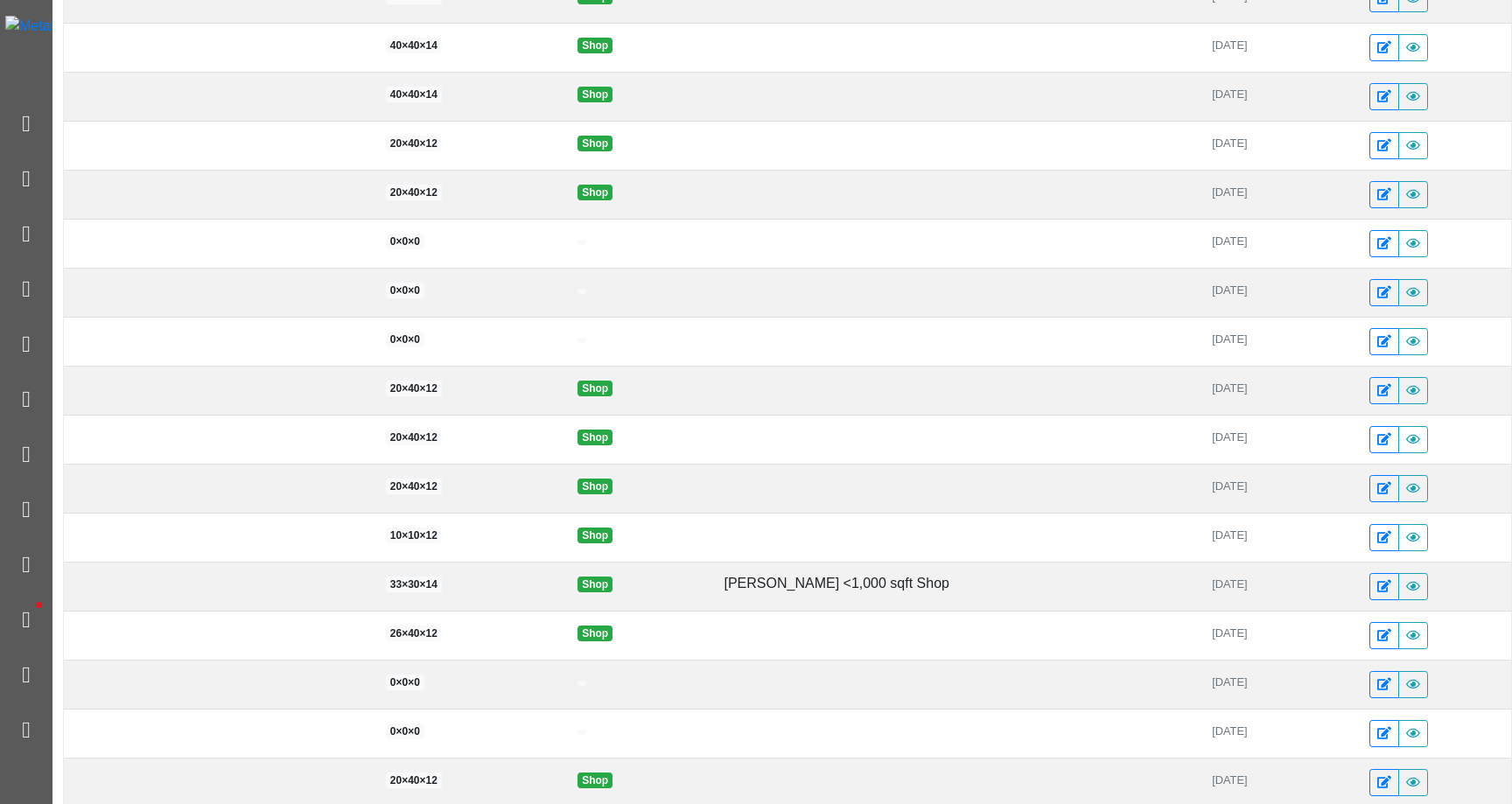
scroll to position [1505, 0]
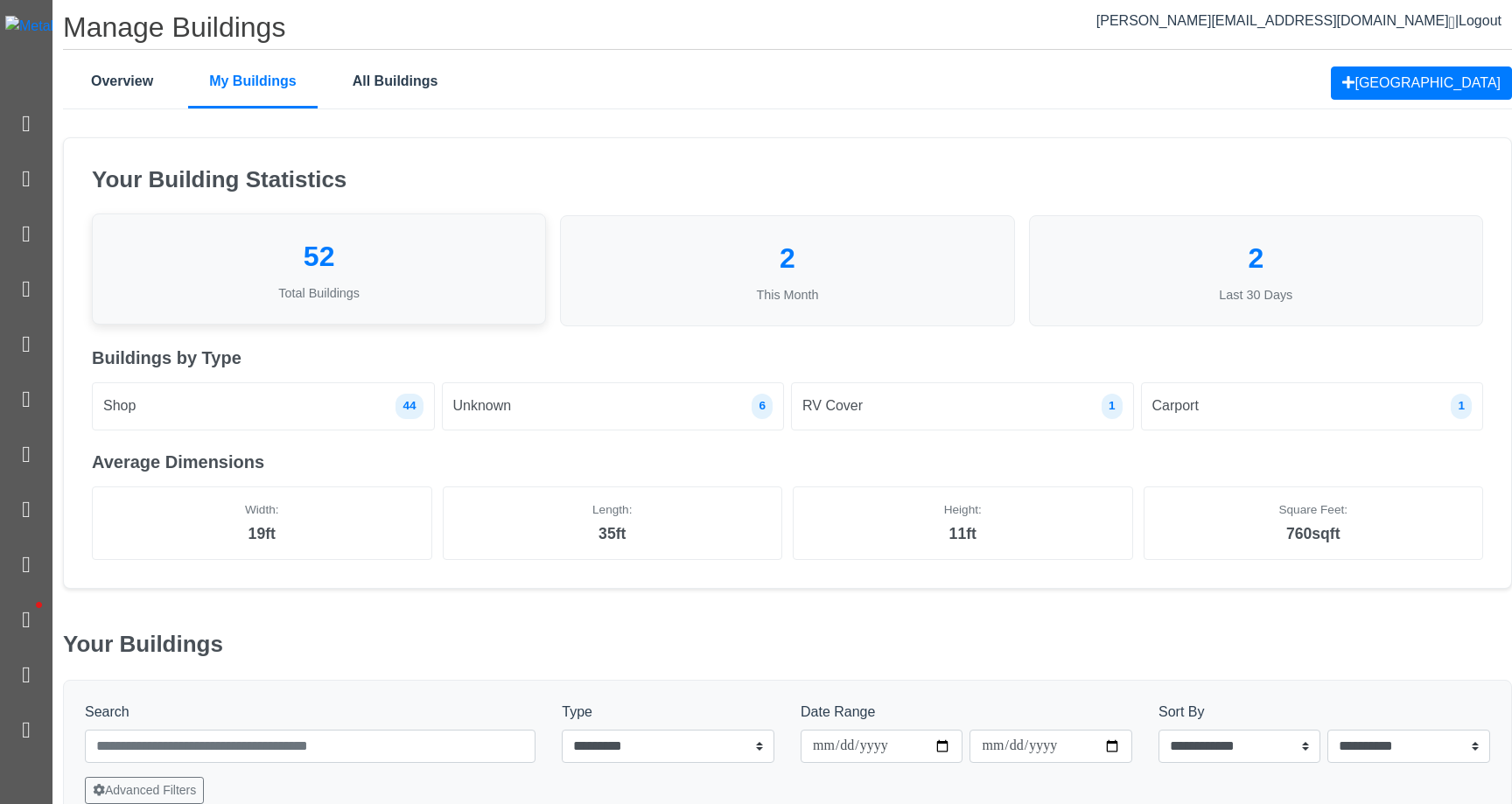
select select "**"
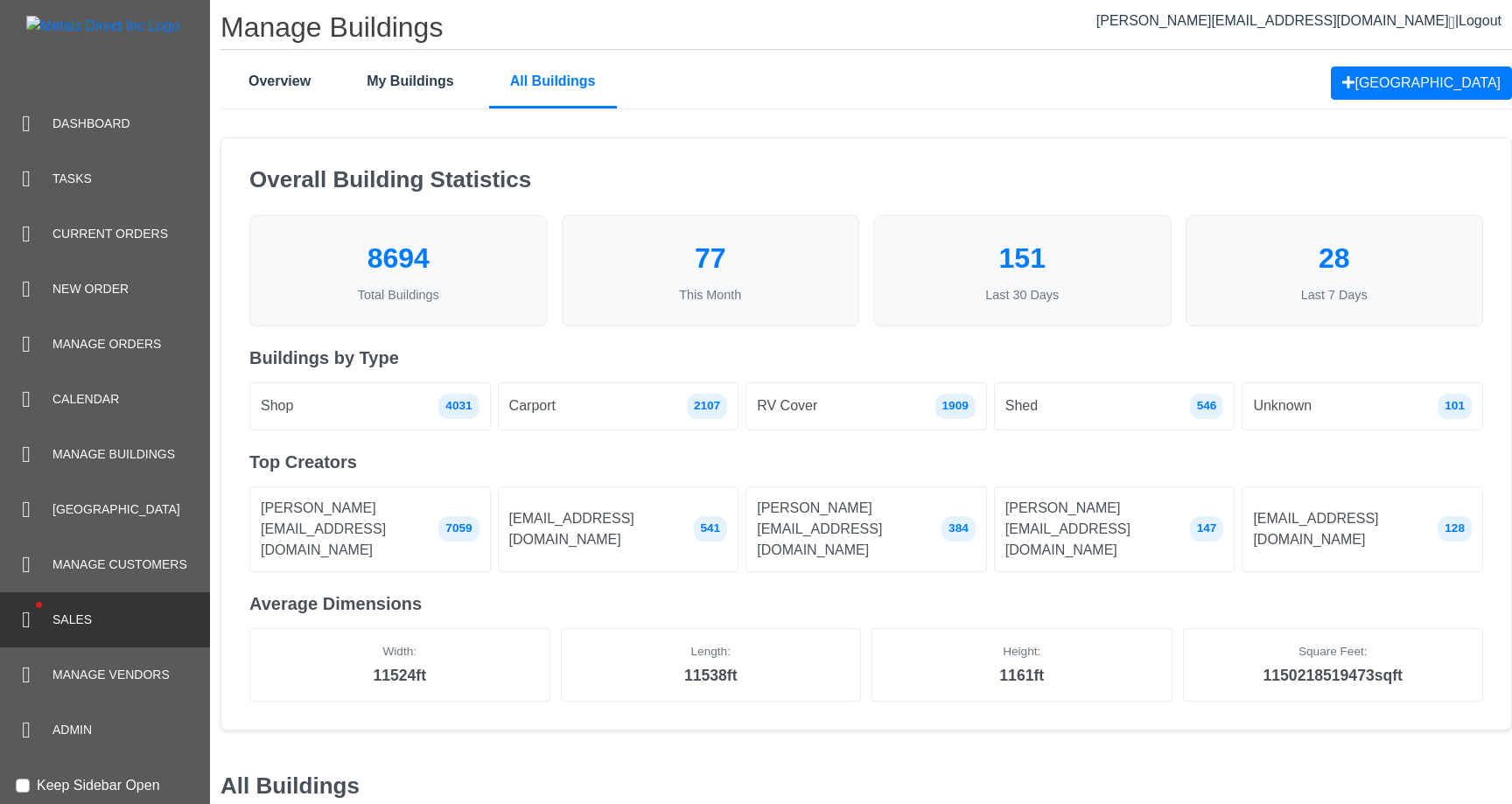
click at [83, 633] on div "• Sales" at bounding box center [105, 620] width 210 height 55
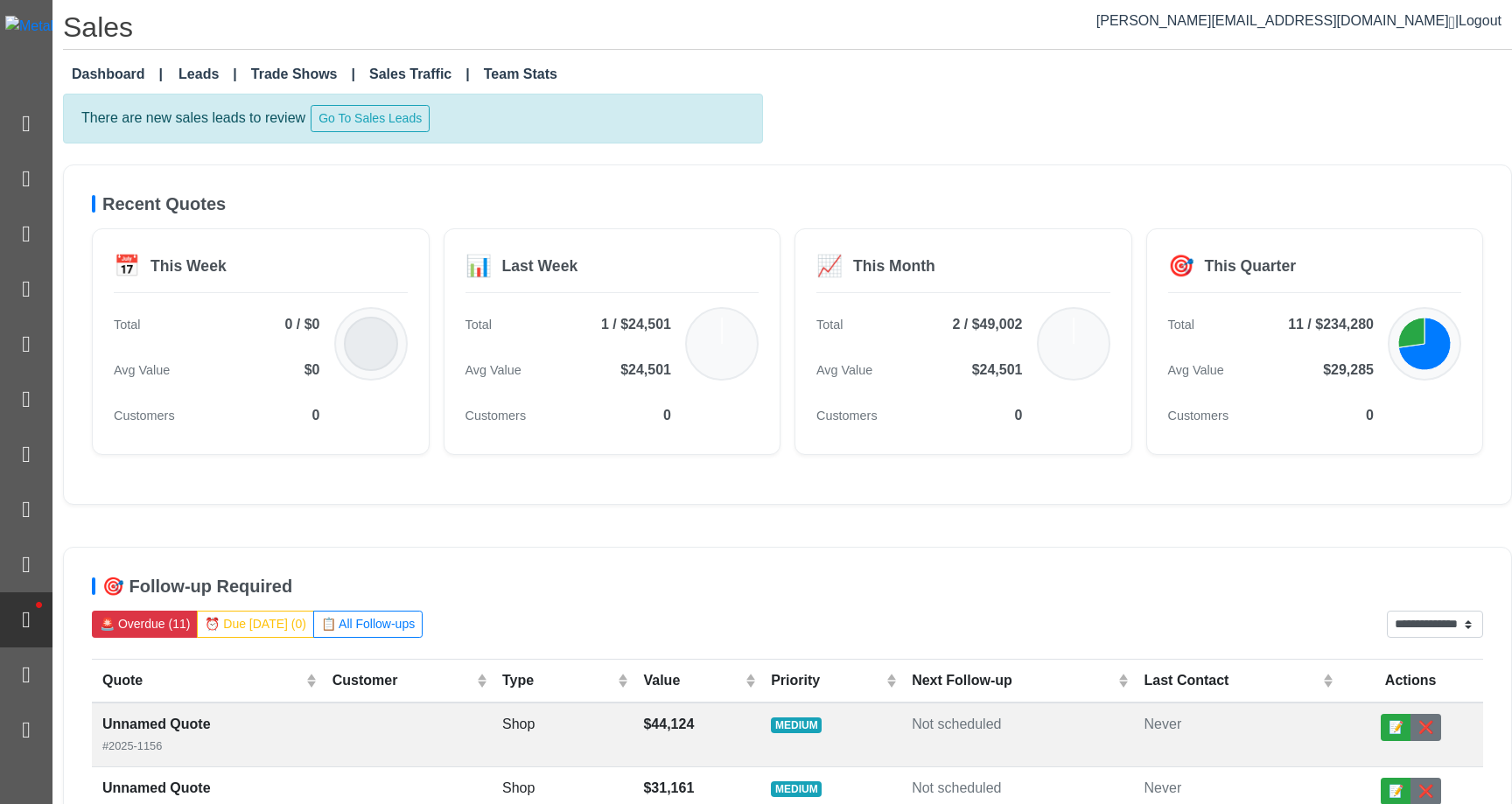
click at [917, 124] on div "There are new sales leads to review Go To Sales Leads" at bounding box center [788, 118] width 1449 height 49
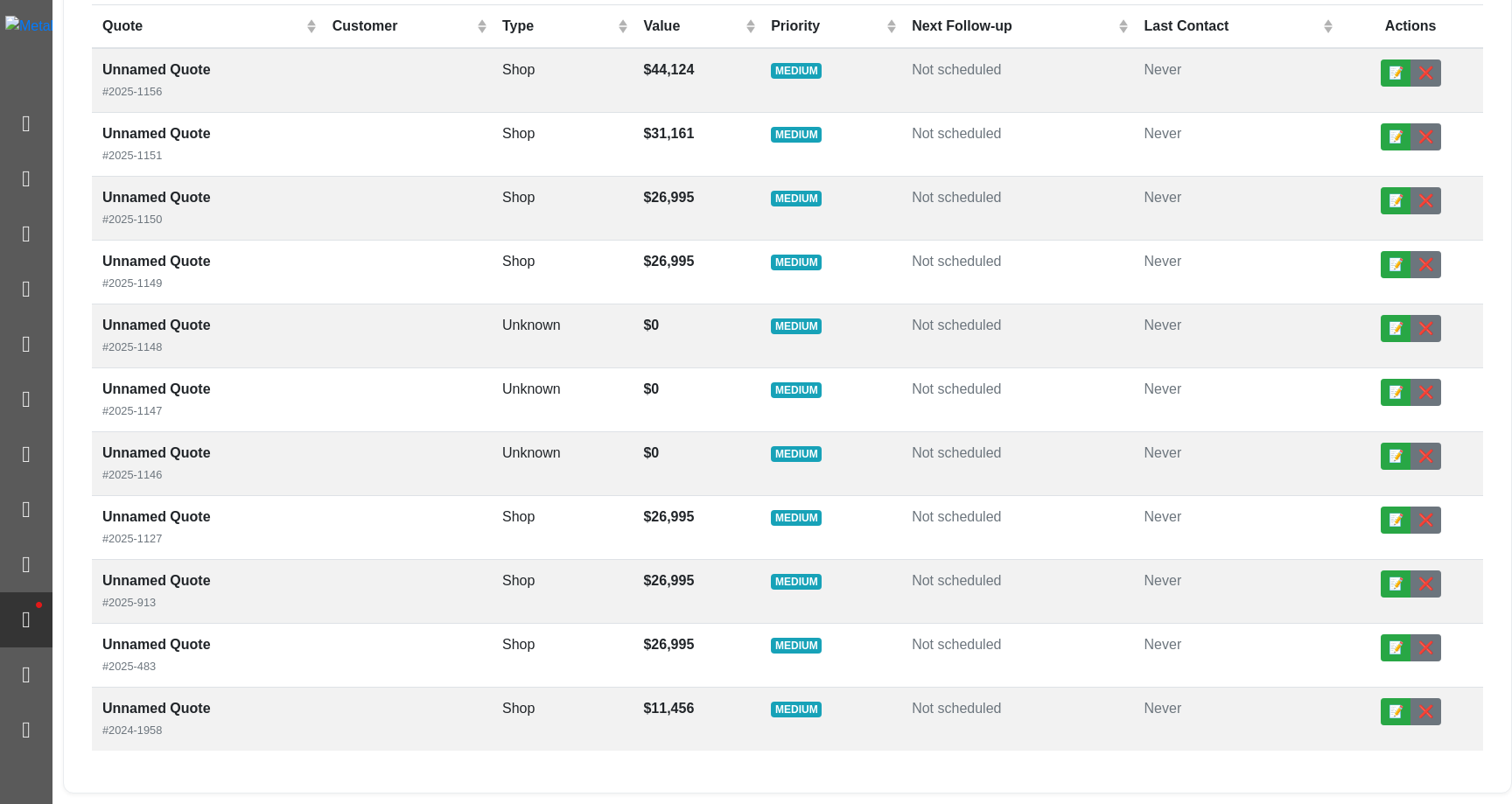
scroll to position [6, 0]
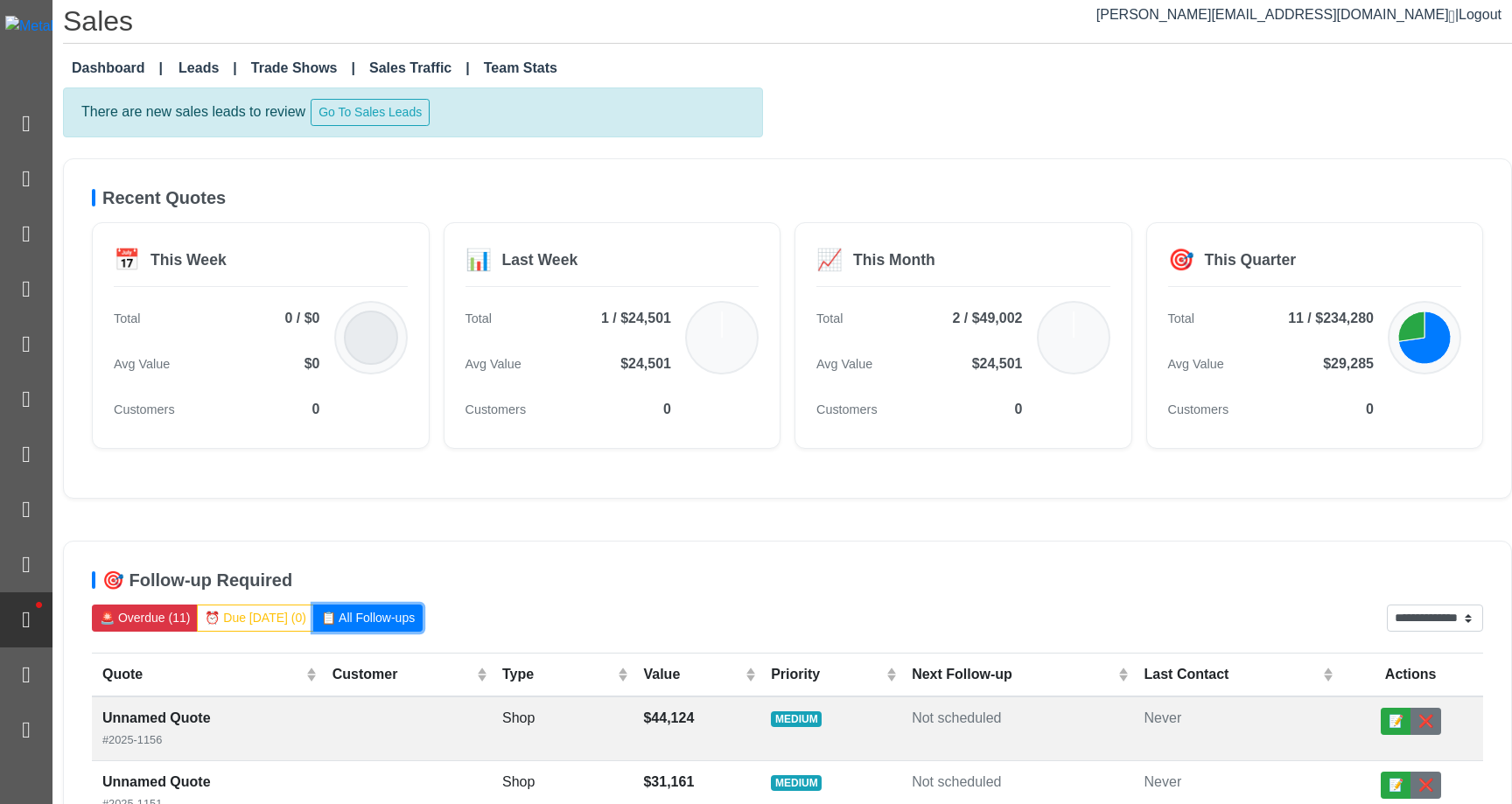
click at [377, 615] on button "📋 All Follow-ups" at bounding box center [368, 619] width 110 height 27
click at [175, 616] on button "🚨 Overdue (11)" at bounding box center [145, 619] width 106 height 27
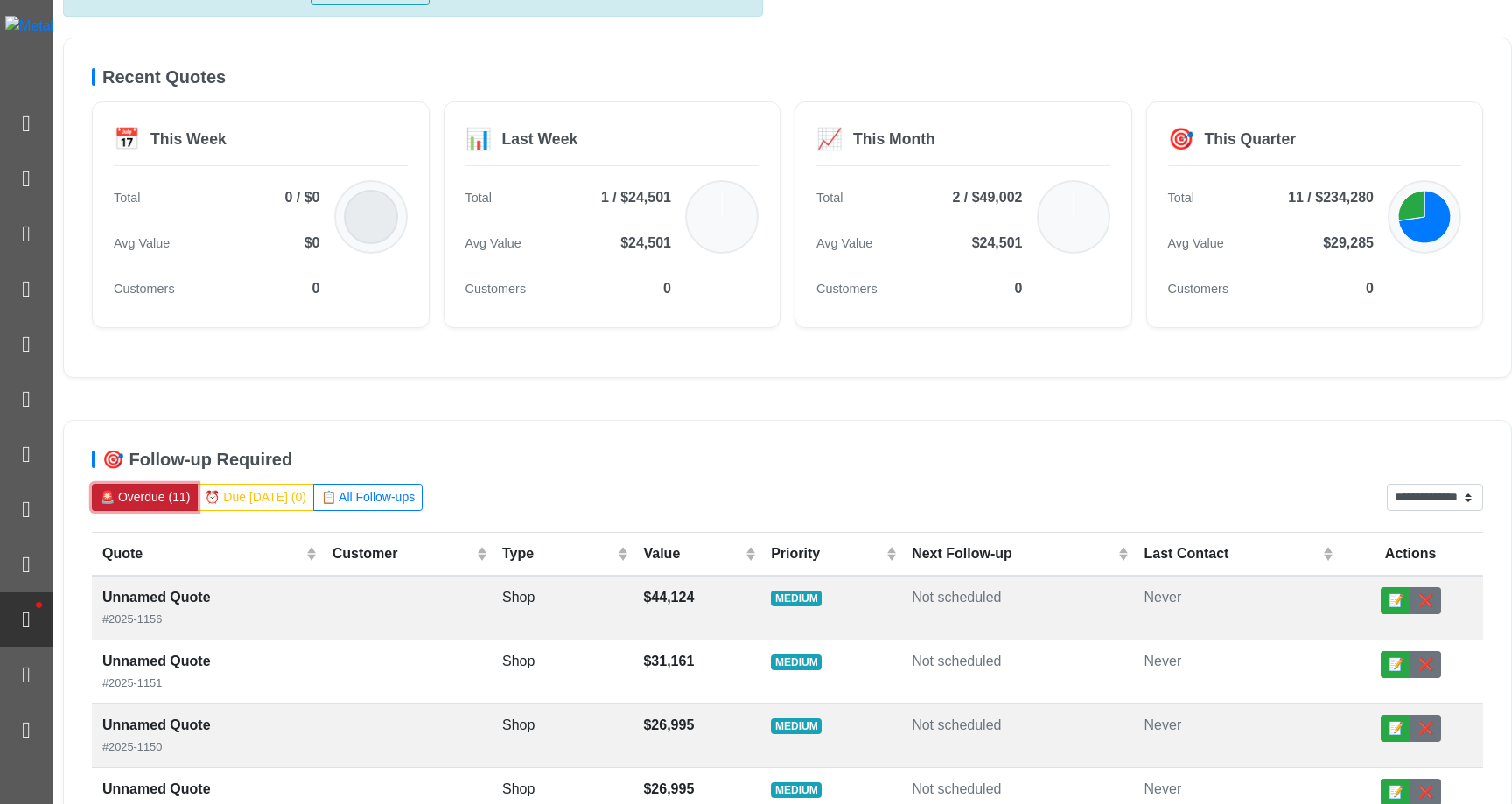
scroll to position [175, 0]
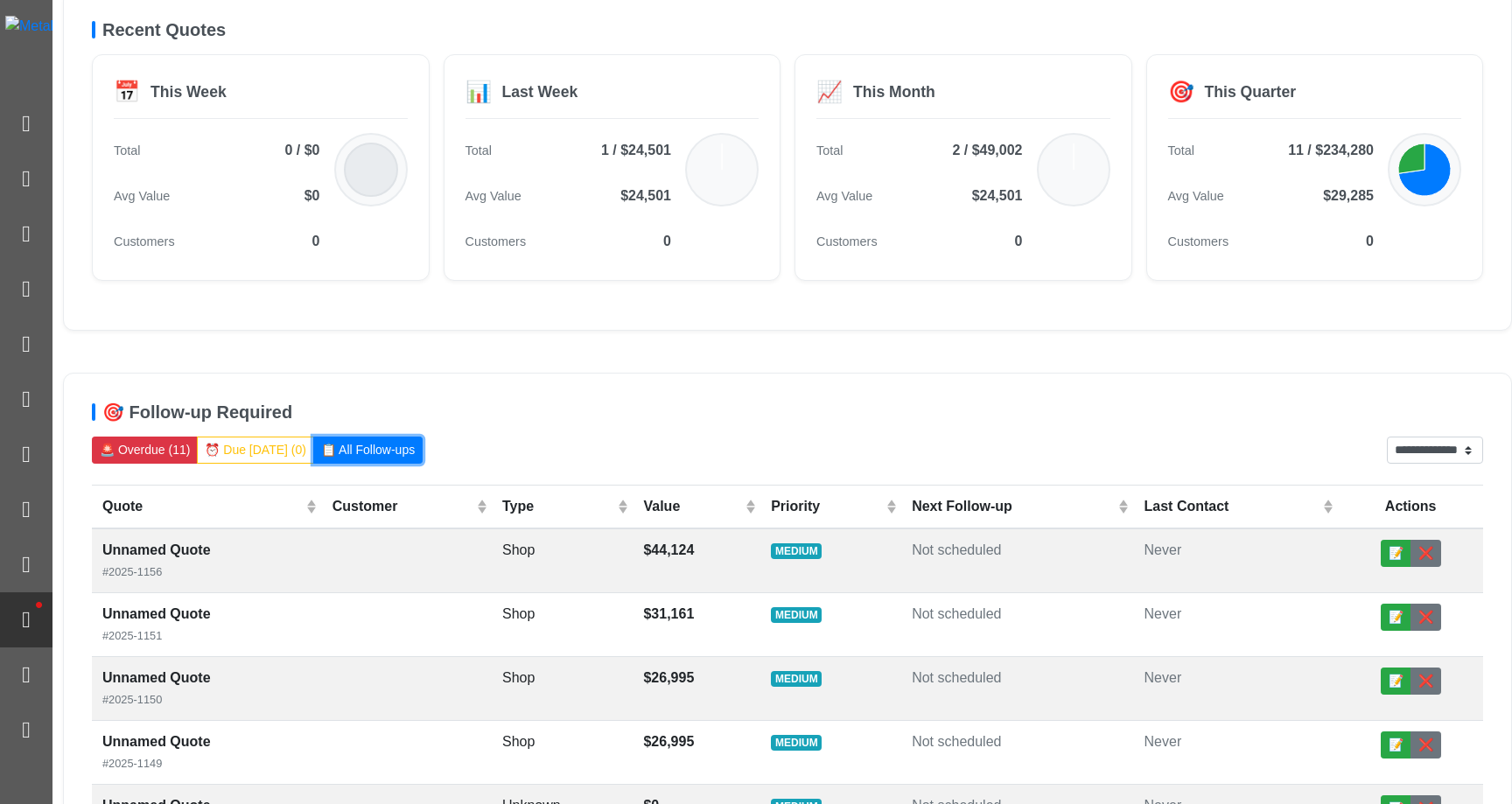
click at [374, 454] on button "📋 All Follow-ups" at bounding box center [368, 450] width 110 height 27
click at [919, 565] on td "[DATE]" at bounding box center [1017, 561] width 232 height 65
select select "******"
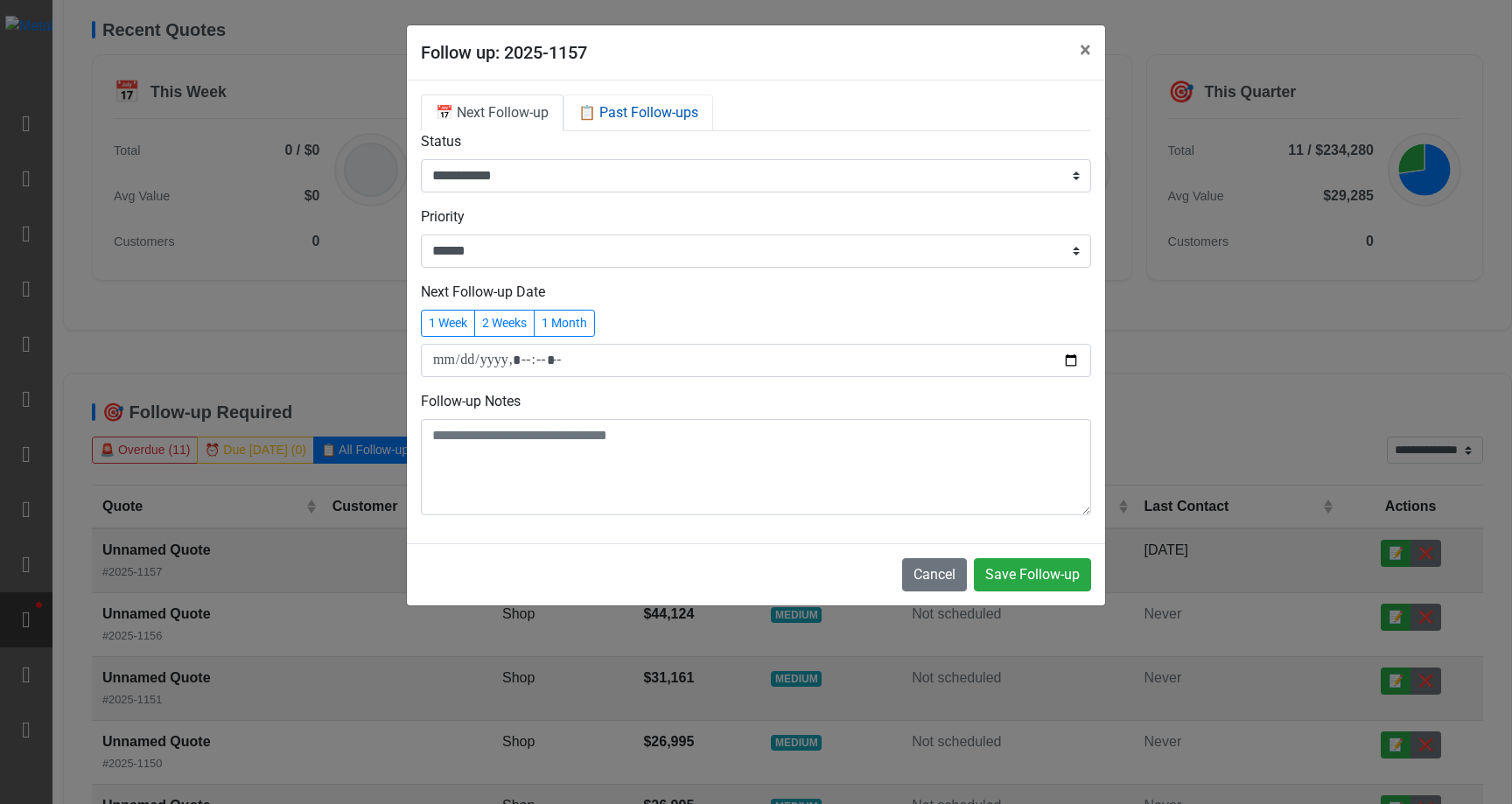
click at [689, 115] on link "📋 Past Follow-ups" at bounding box center [638, 113] width 149 height 37
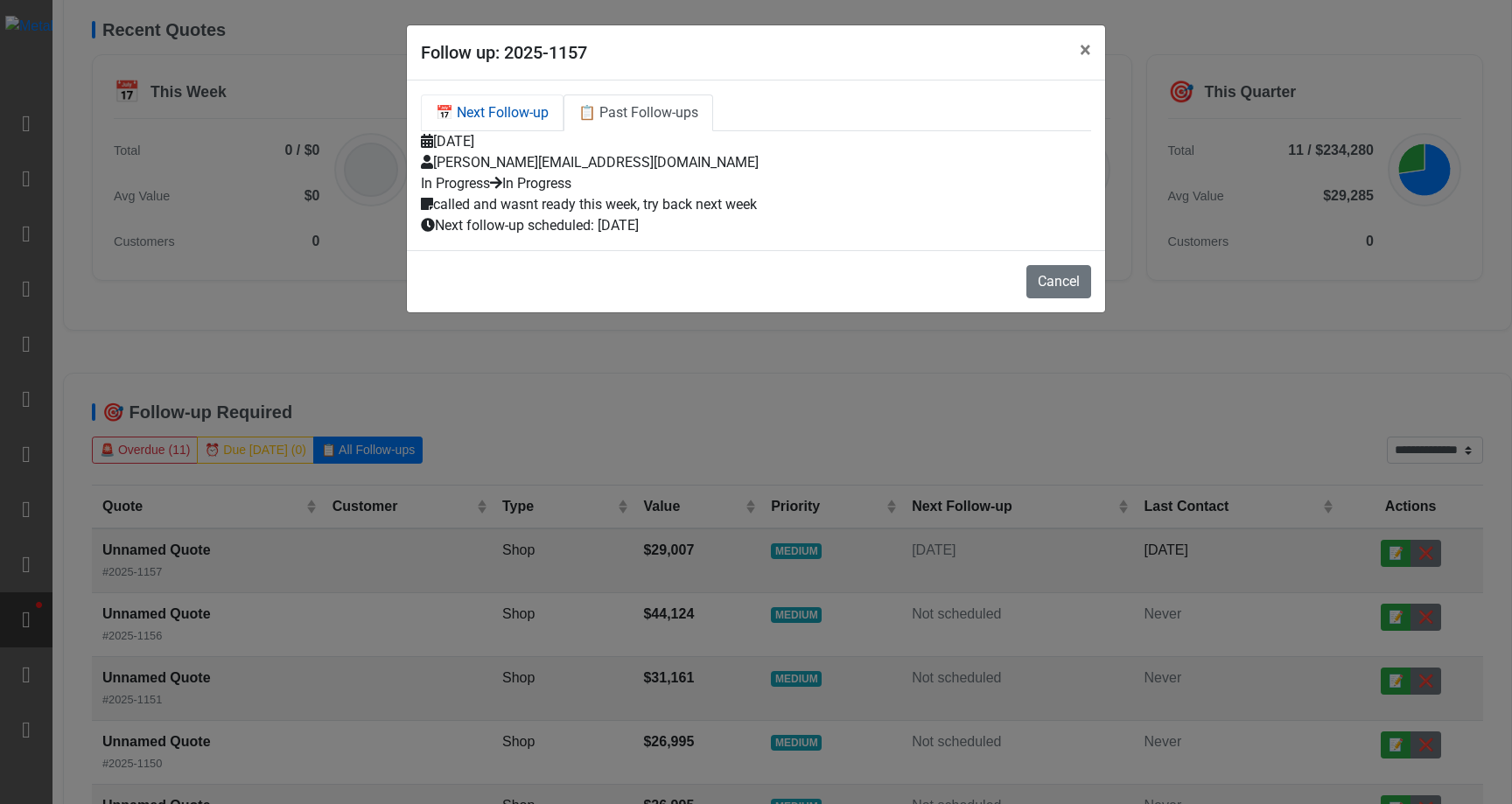
click at [533, 111] on link "📅 Next Follow-up" at bounding box center [492, 113] width 143 height 37
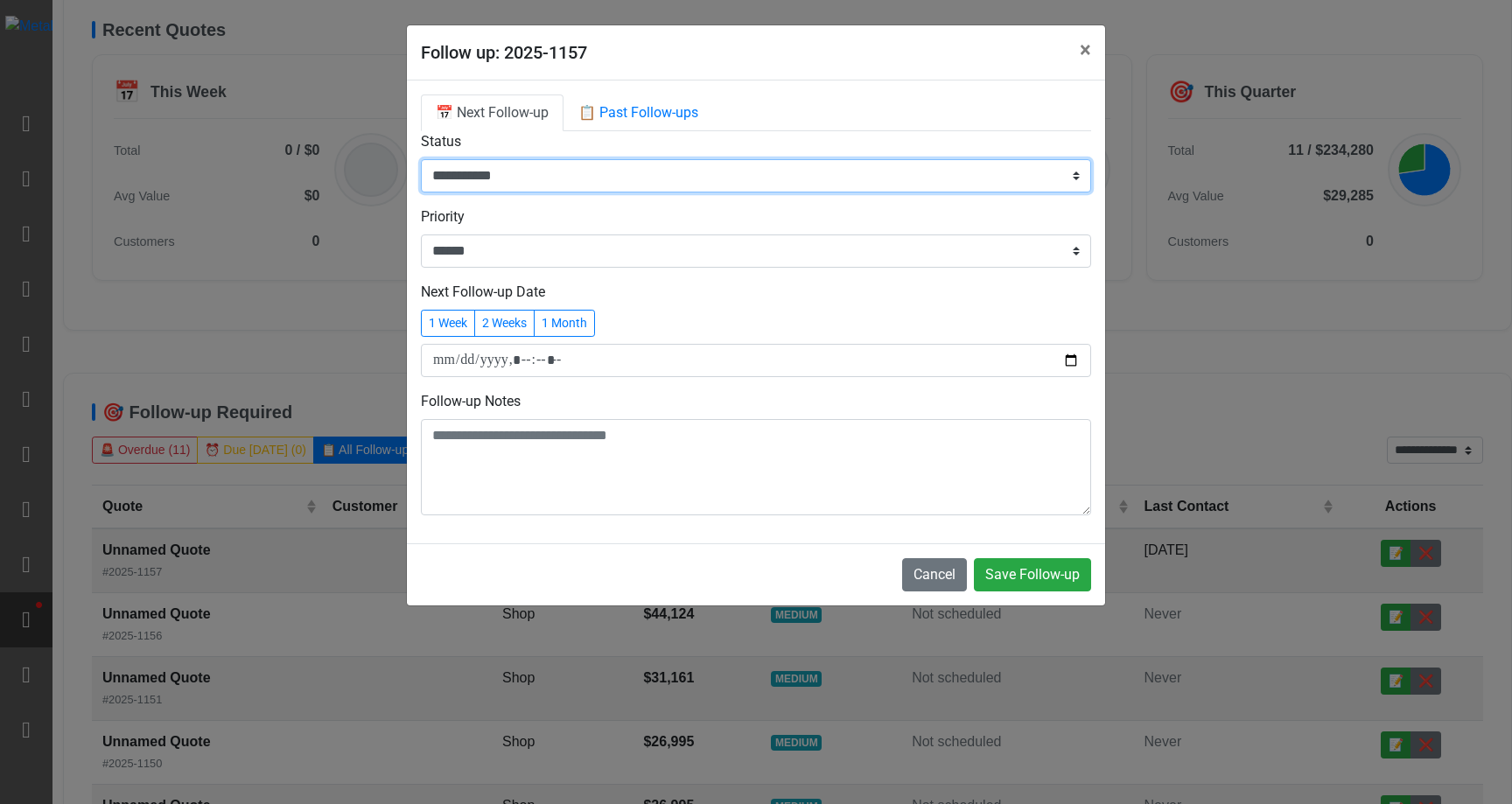
click at [578, 184] on select "**********" at bounding box center [756, 176] width 670 height 33
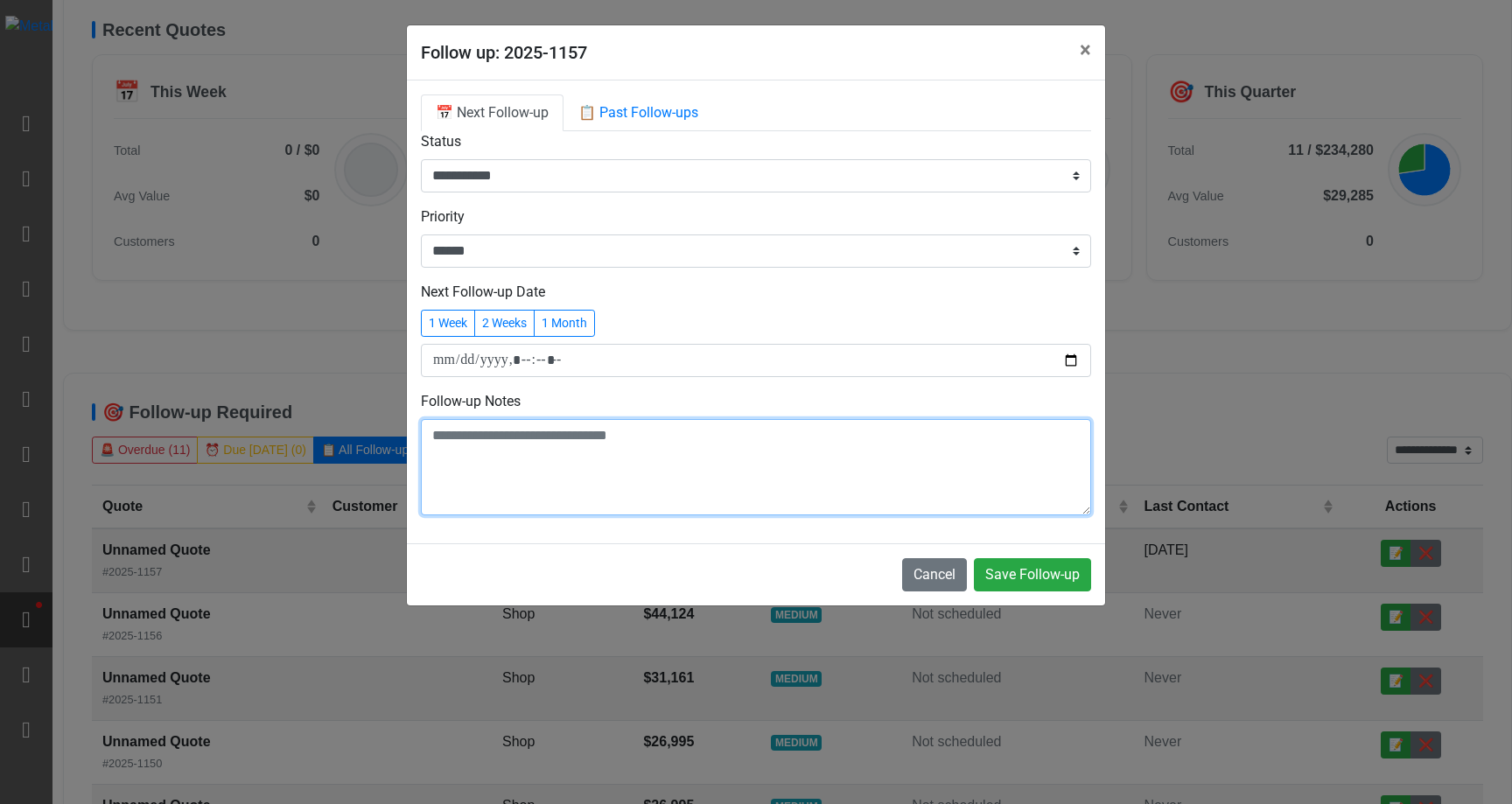
click at [588, 470] on textarea at bounding box center [756, 466] width 670 height 96
type textarea "**********"
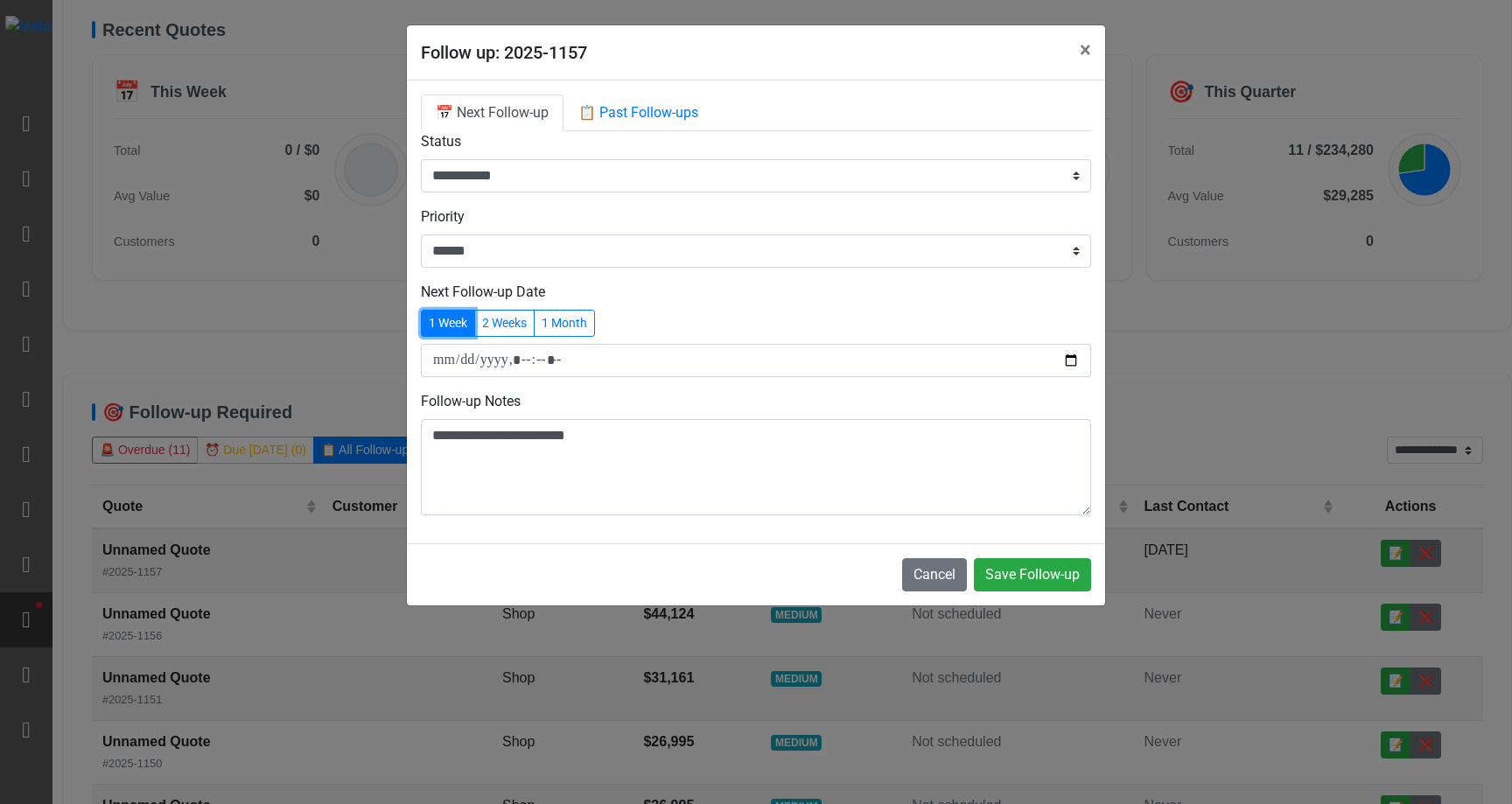
click at [445, 328] on button "1 Week" at bounding box center [448, 323] width 54 height 27
type input "**********"
click at [1063, 572] on span "Save Follow-up" at bounding box center [1032, 574] width 94 height 16
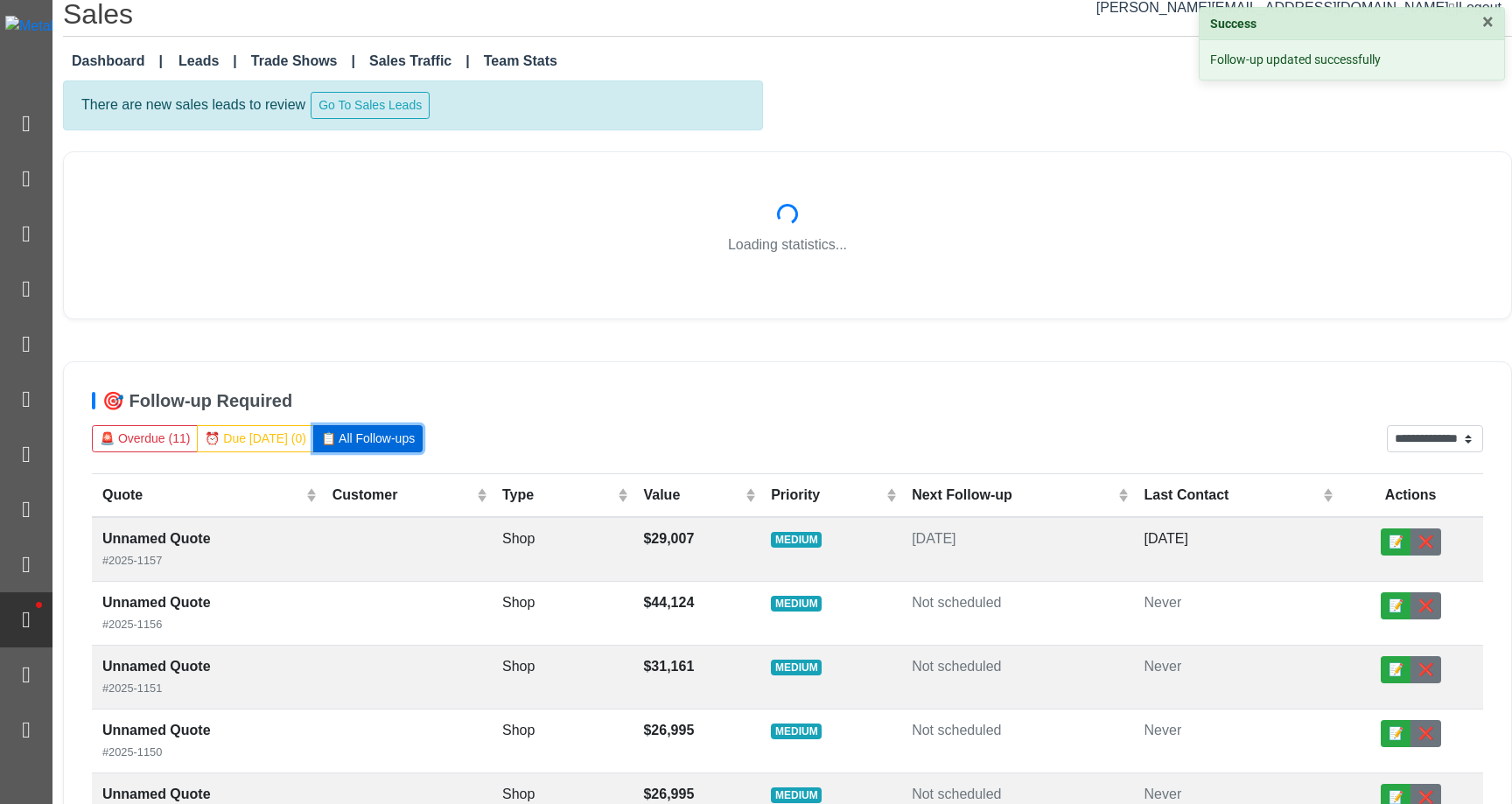
click at [367, 441] on button "📋 All Follow-ups" at bounding box center [368, 439] width 110 height 27
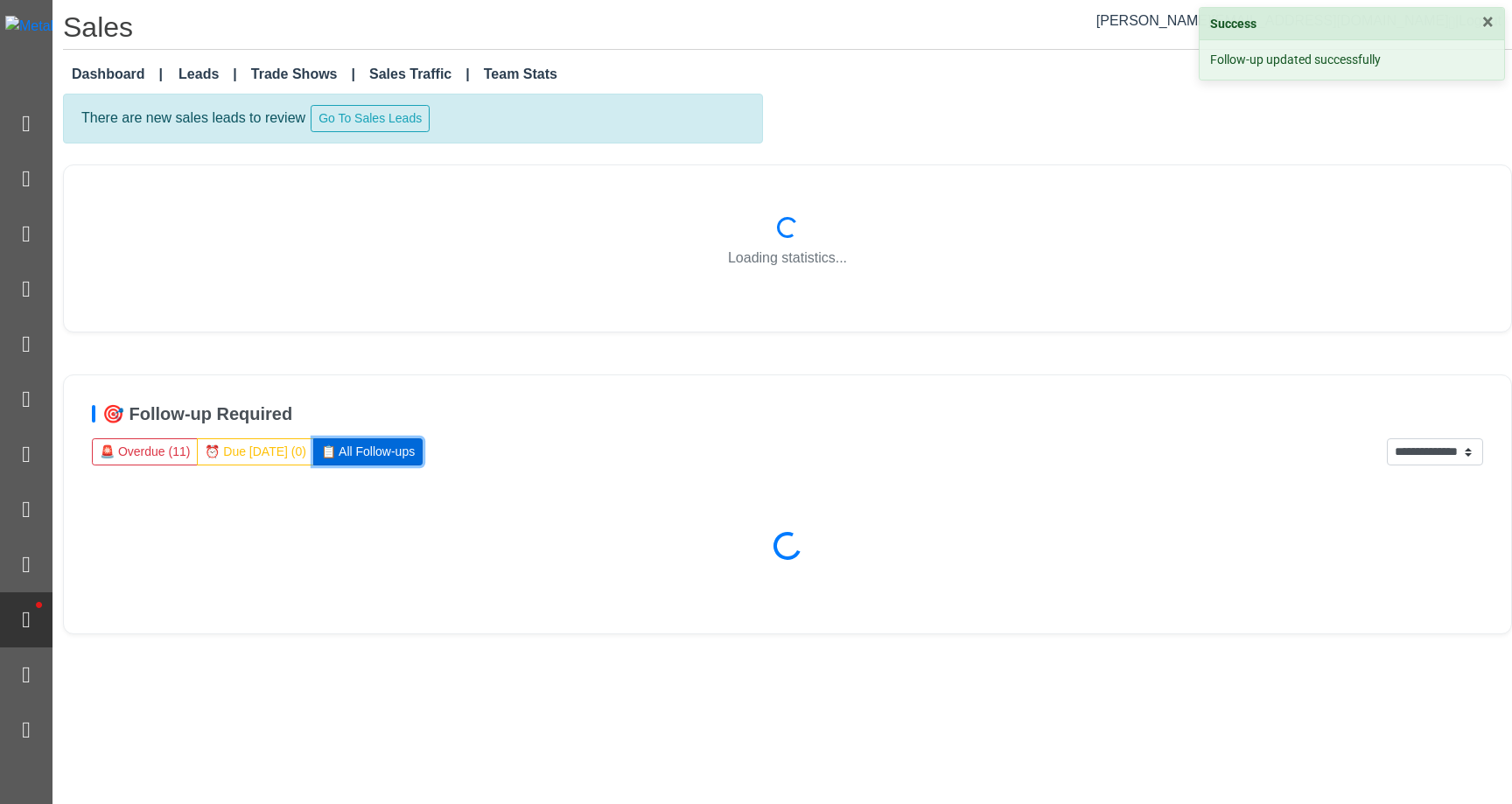
scroll to position [0, 0]
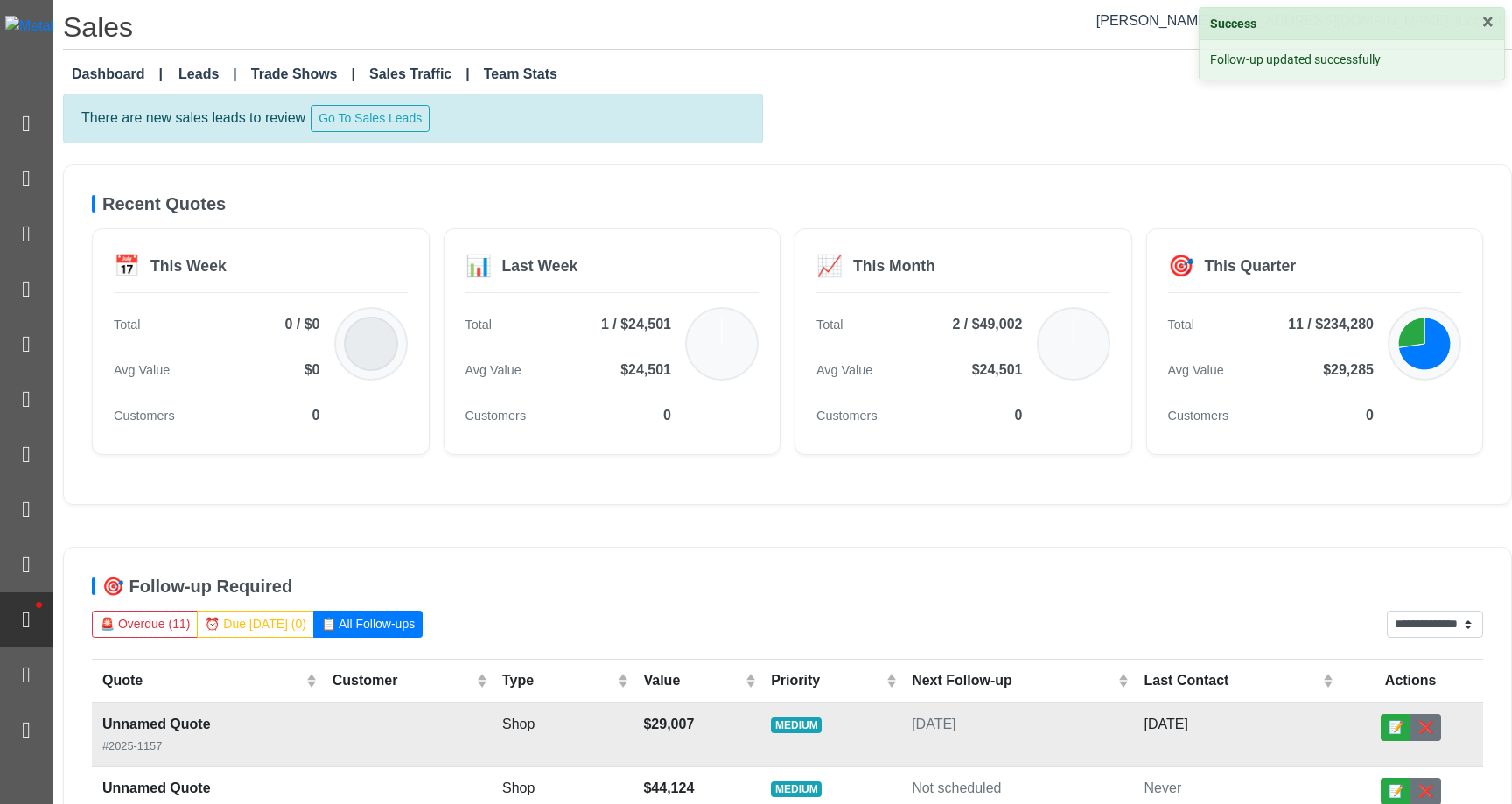
click at [1129, 728] on td "[DATE]" at bounding box center [1017, 735] width 232 height 65
select select "******"
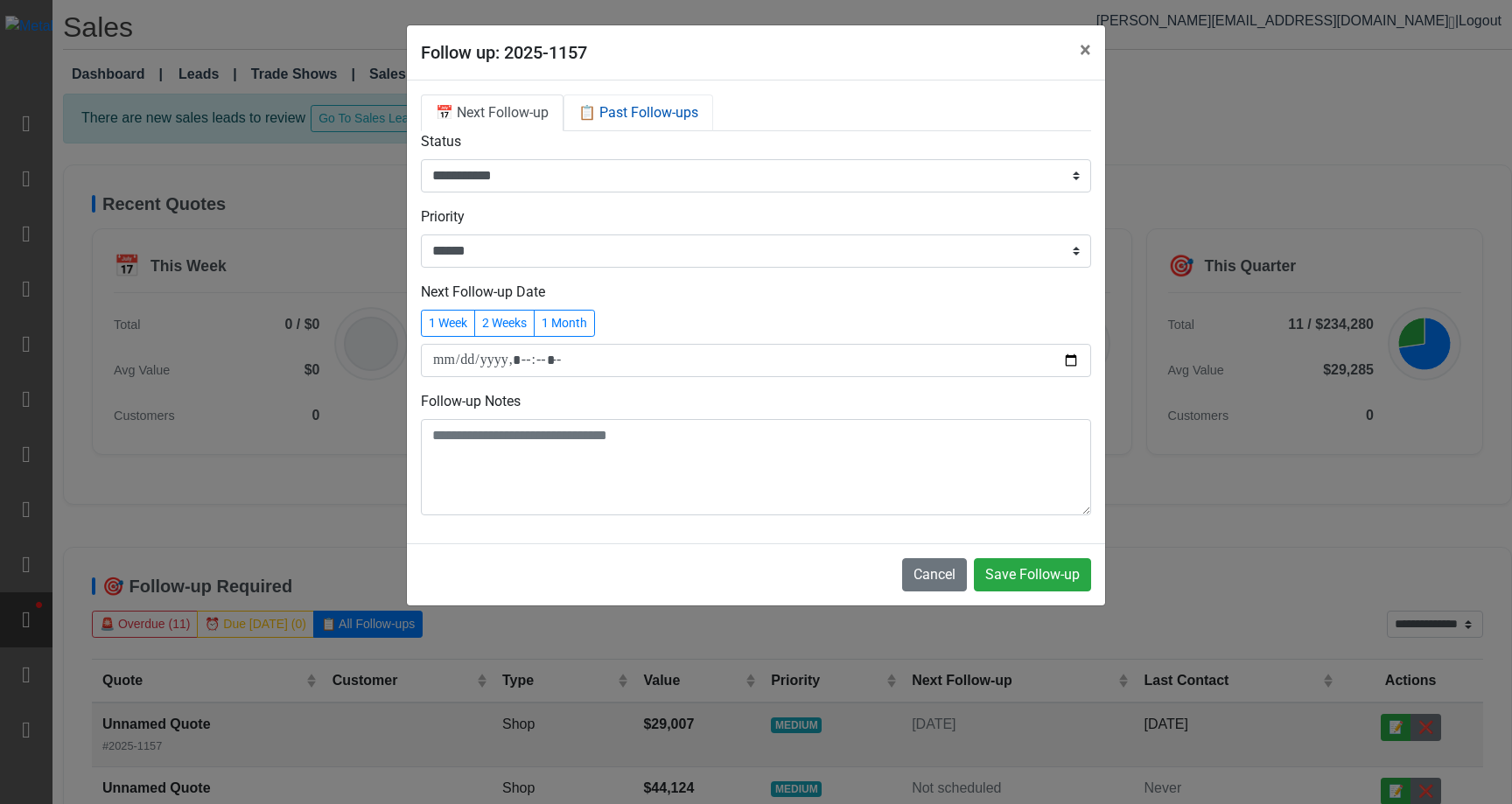
click at [655, 112] on link "📋 Past Follow-ups" at bounding box center [638, 113] width 149 height 37
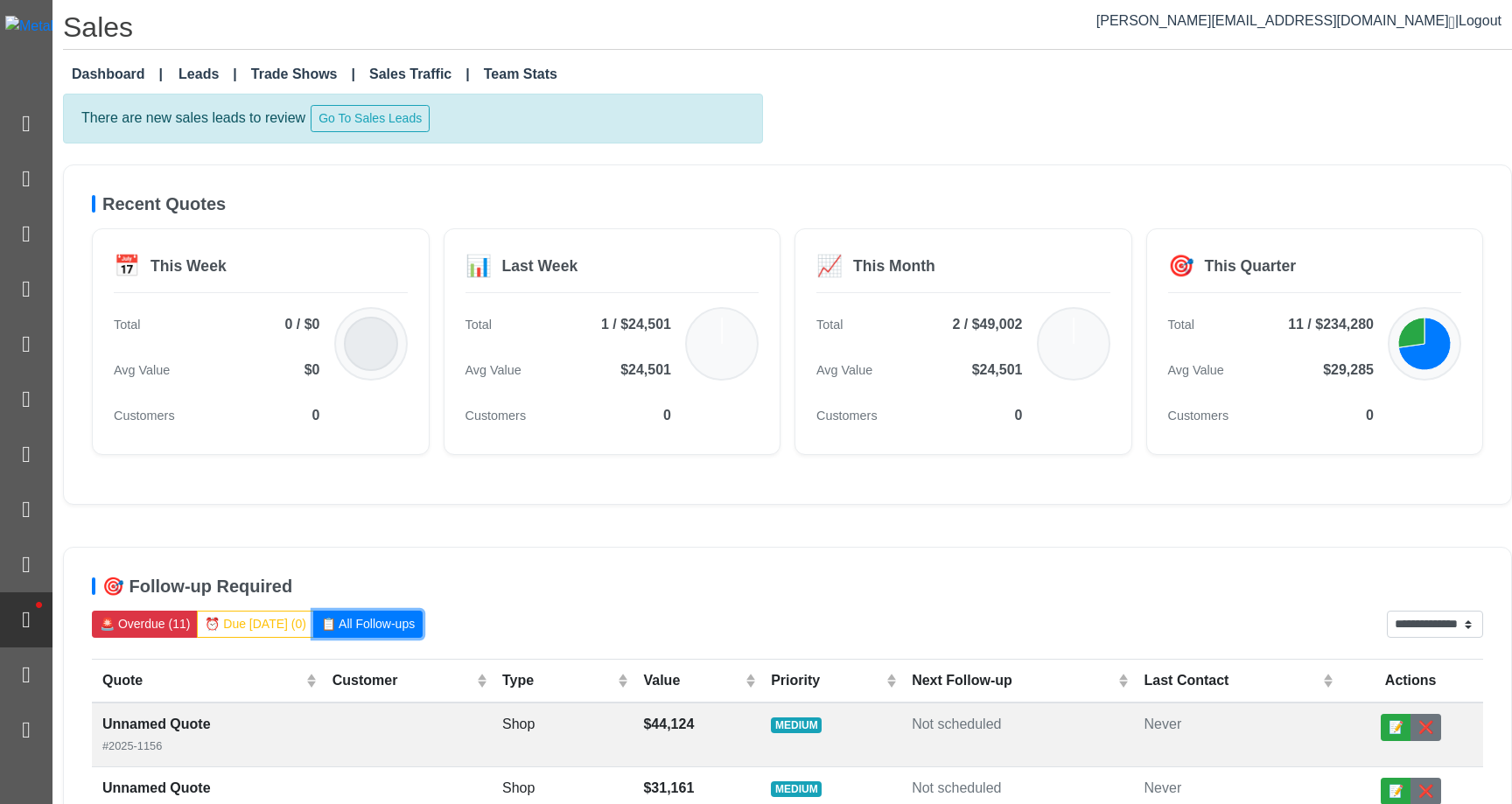
click at [362, 637] on button "📋 All Follow-ups" at bounding box center [368, 625] width 110 height 27
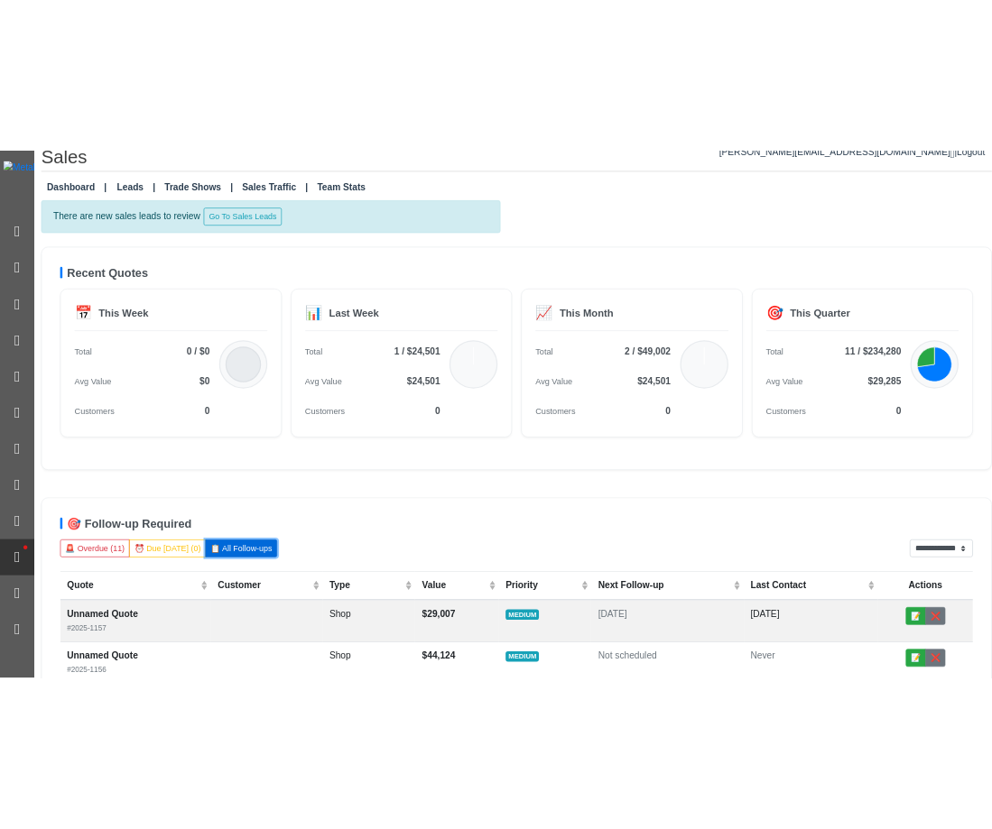
scroll to position [22, 0]
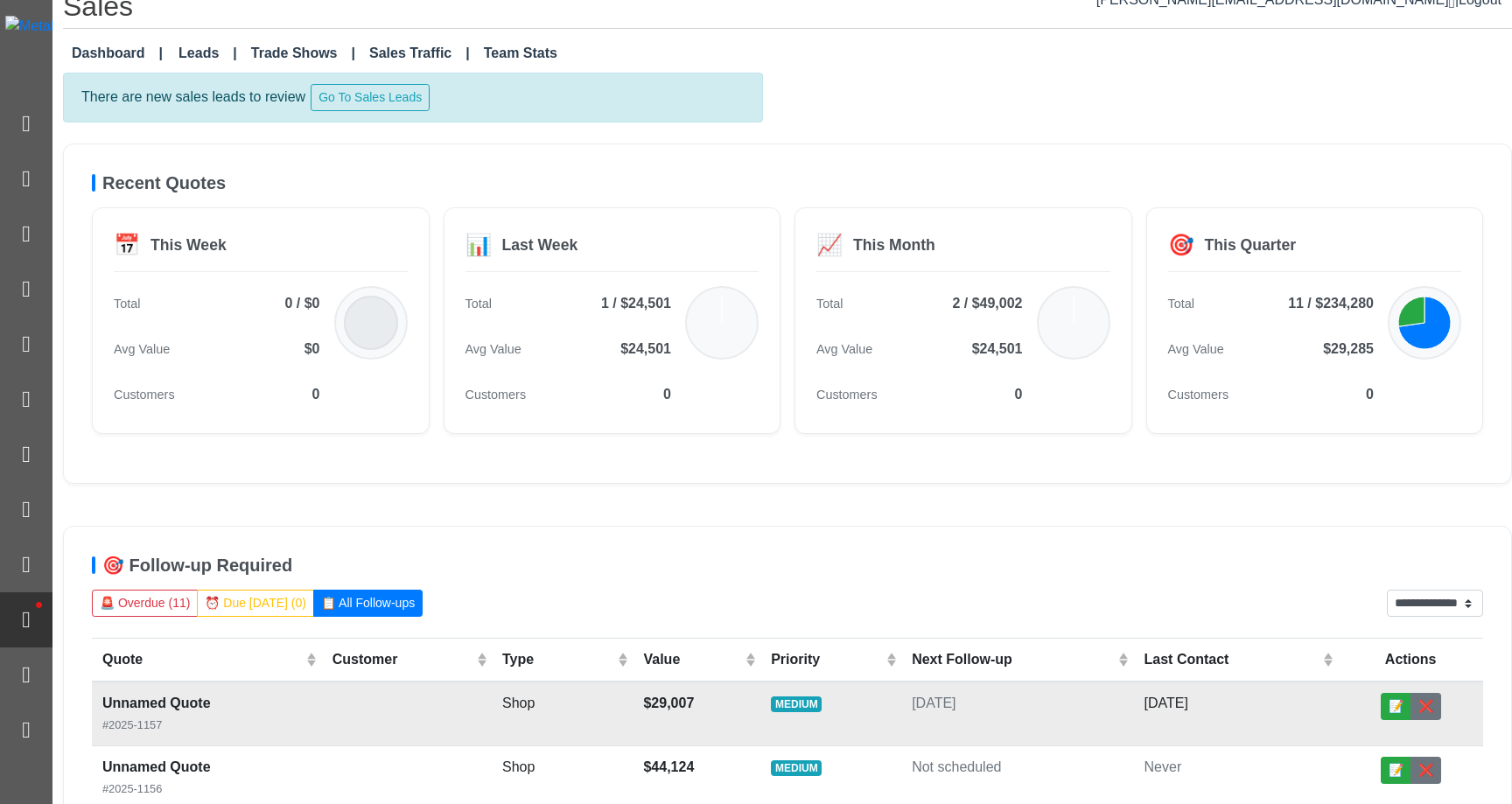
click at [648, 725] on td "$29,007" at bounding box center [696, 714] width 128 height 65
select select "******"
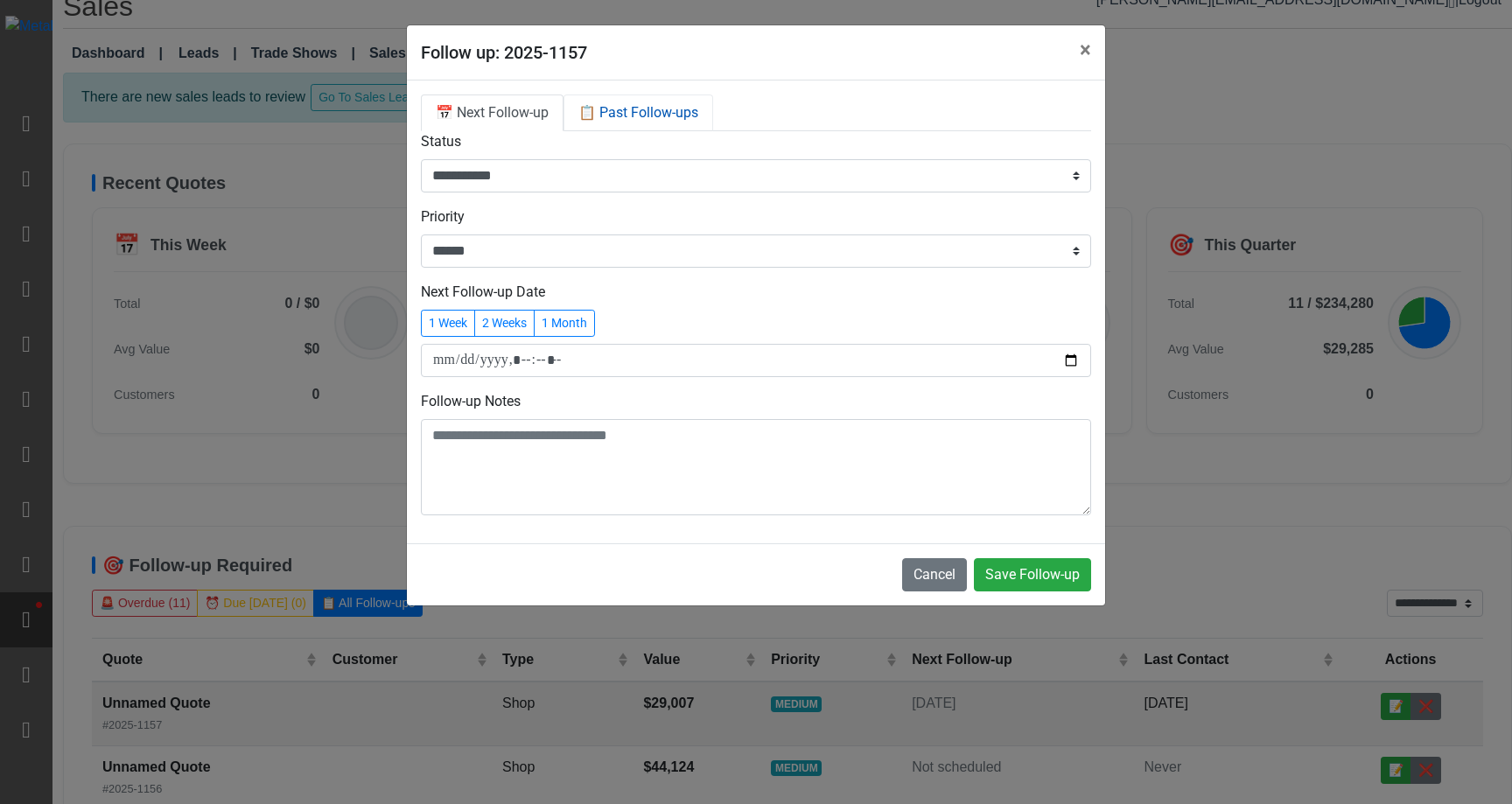
click at [670, 114] on link "📋 Past Follow-ups" at bounding box center [638, 113] width 149 height 37
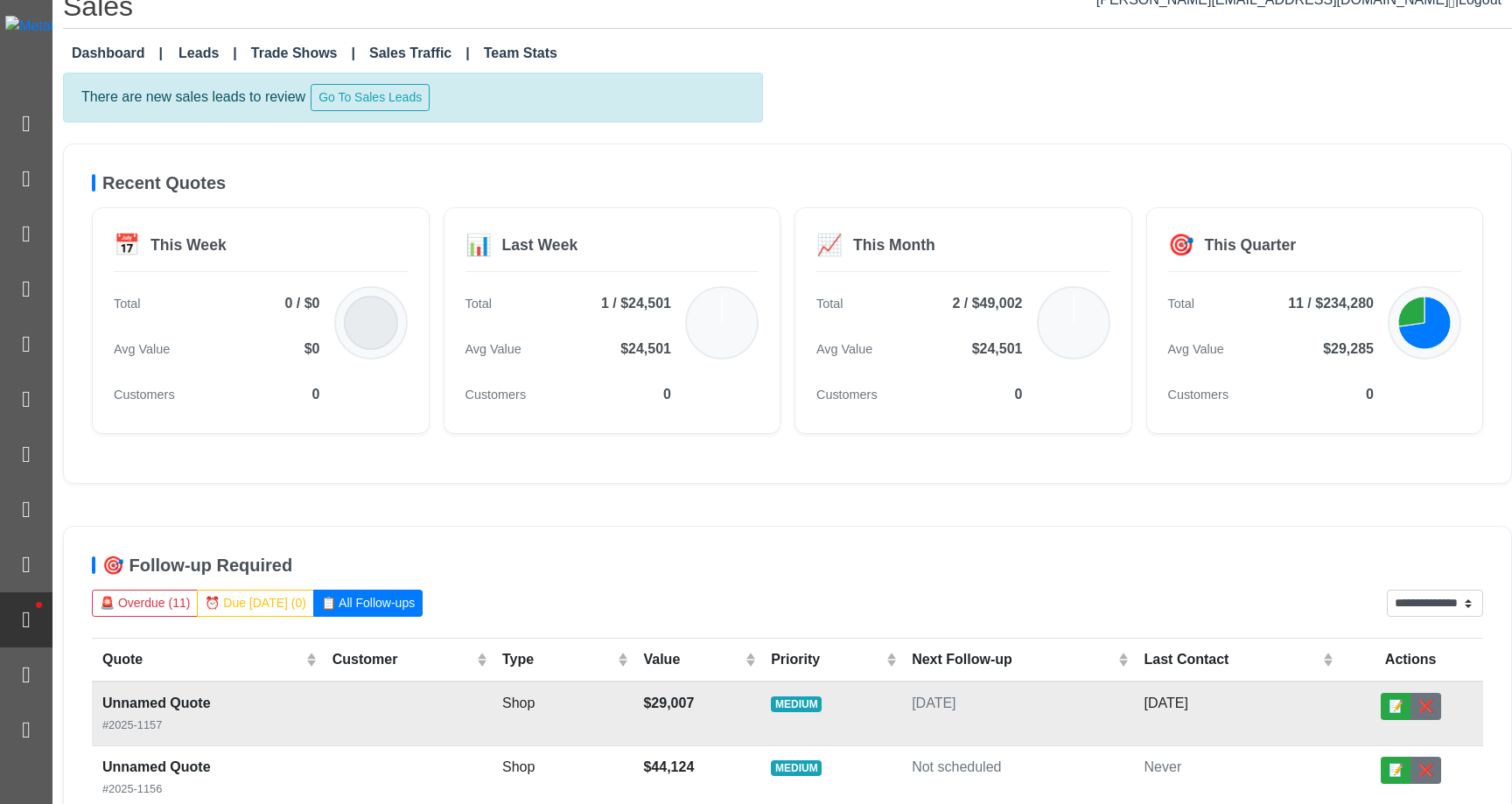
click at [867, 724] on td "MEDIUM" at bounding box center [830, 714] width 141 height 65
select select "******"
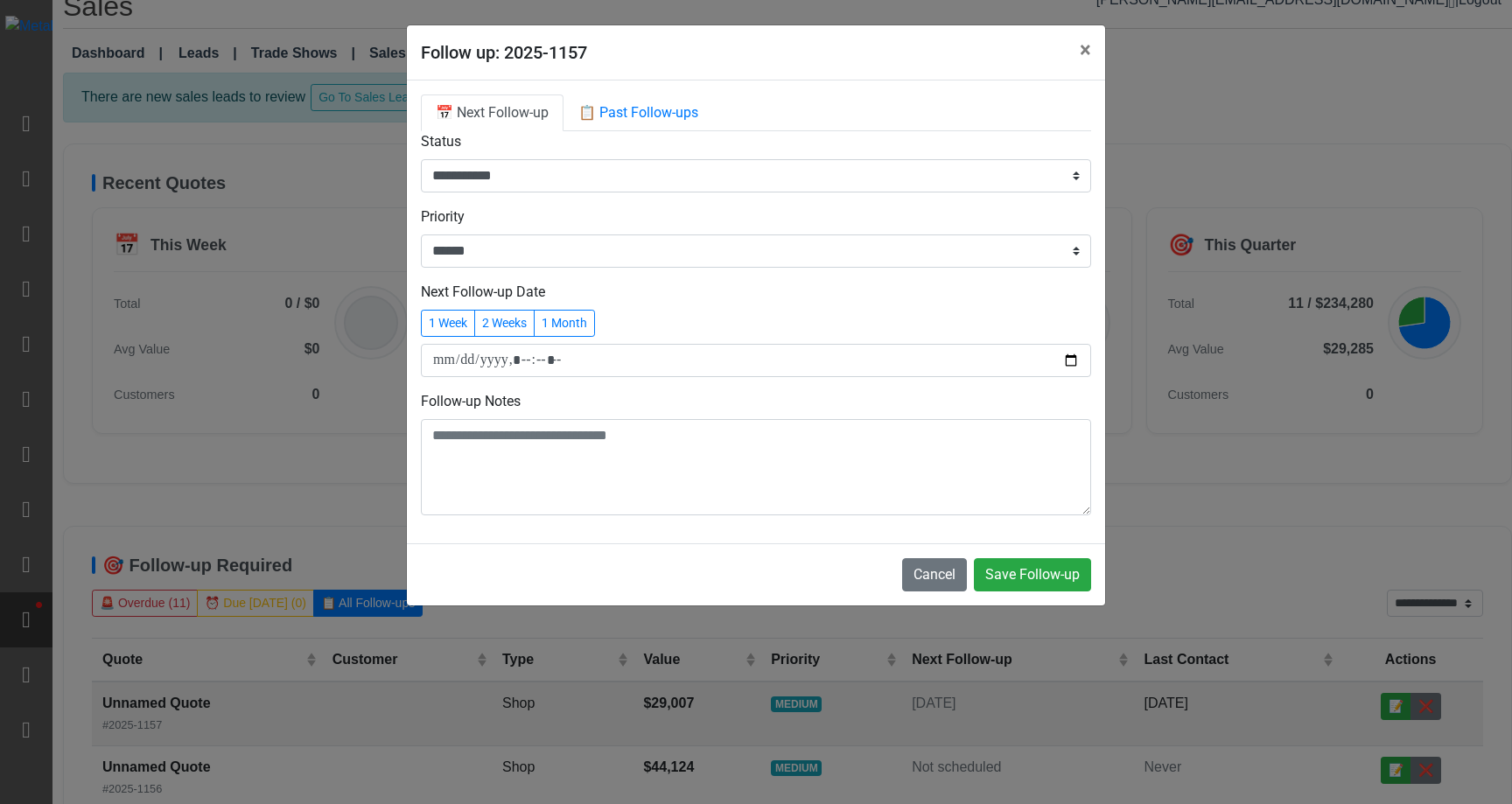
click at [627, 92] on div "**********" at bounding box center [756, 311] width 698 height 463
click at [638, 106] on link "📋 Past Follow-ups" at bounding box center [638, 113] width 149 height 37
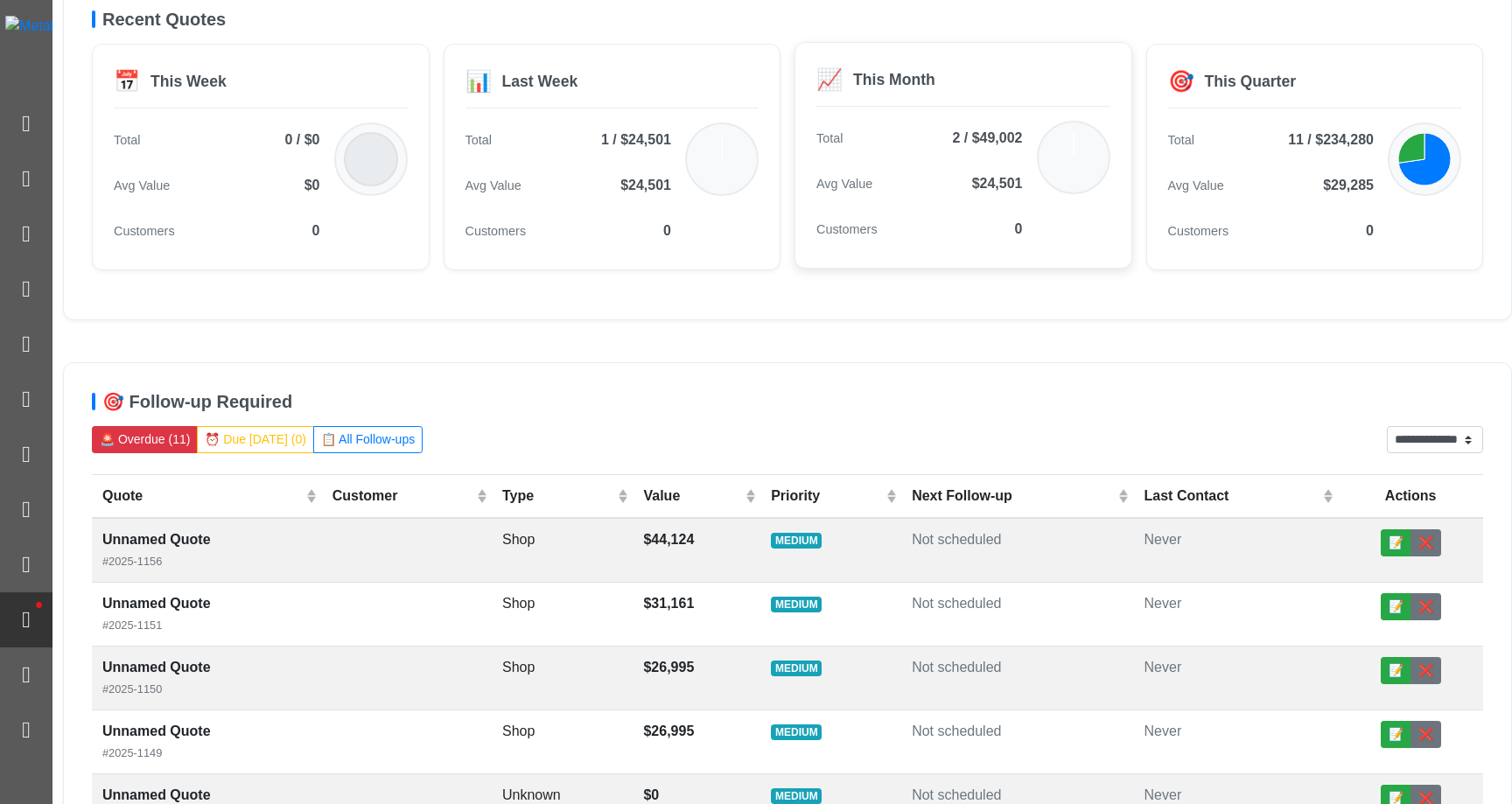
scroll to position [280, 0]
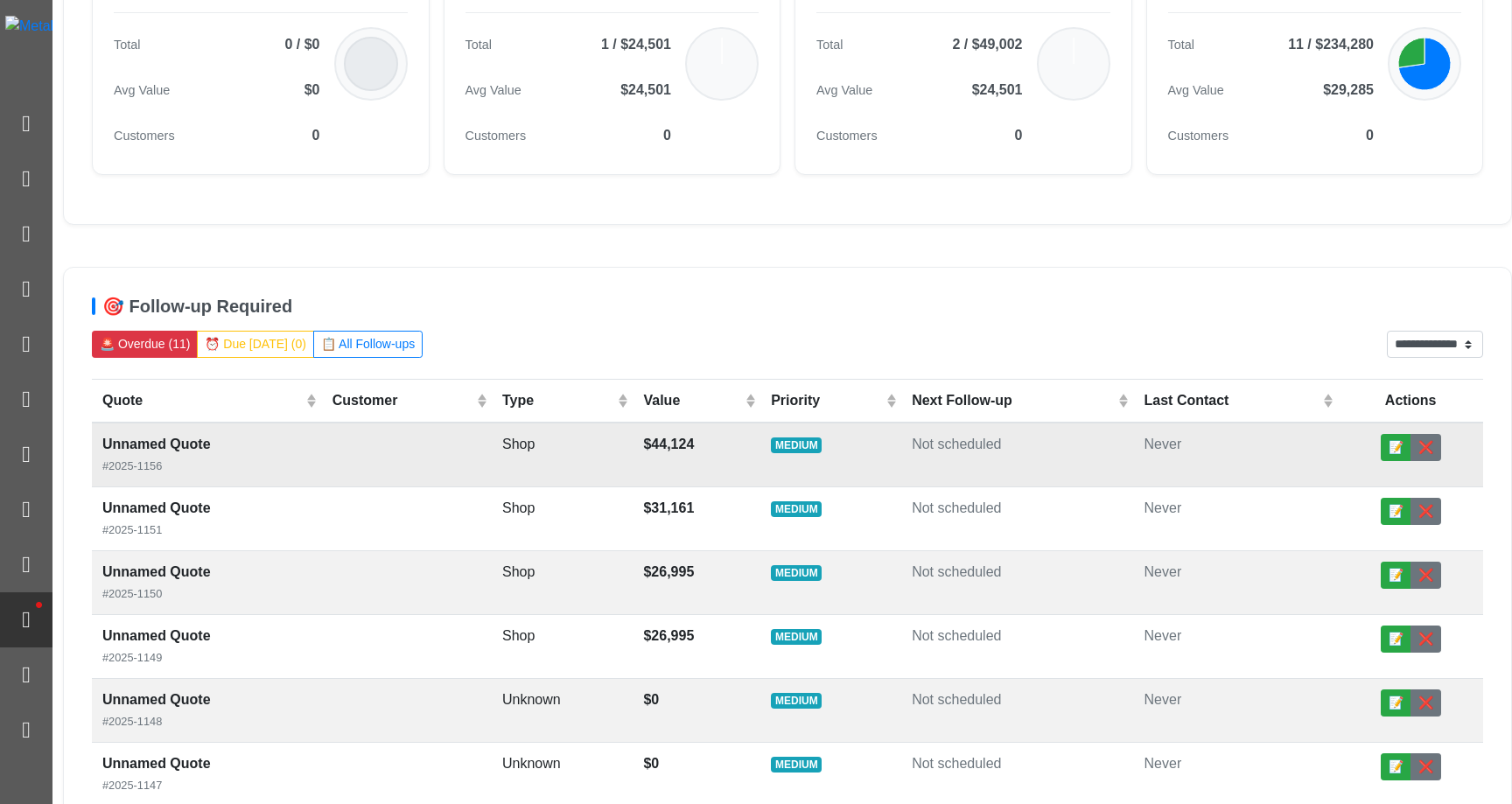
click at [961, 444] on span "Not scheduled" at bounding box center [956, 443] width 89 height 15
select select "******"
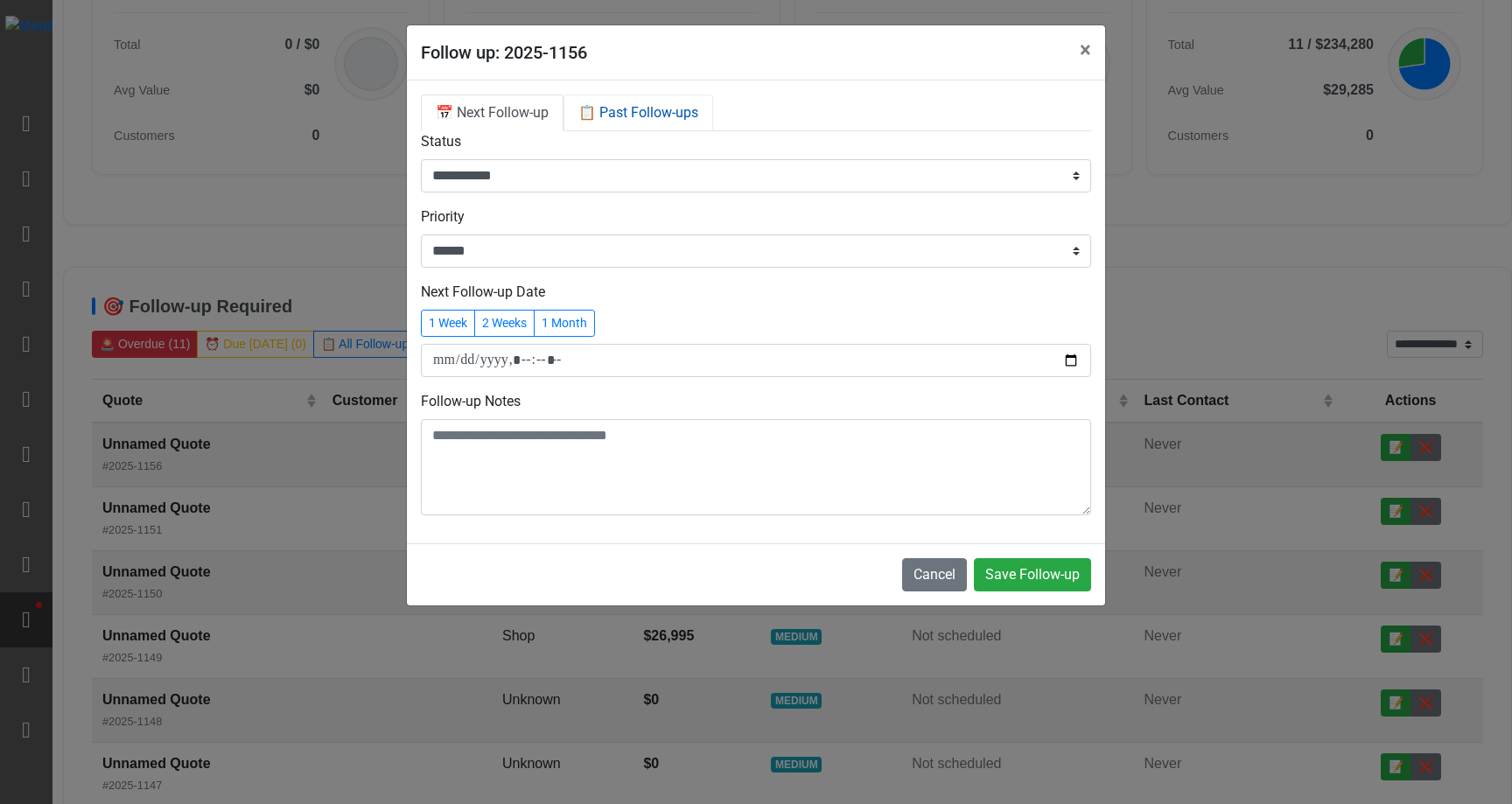
click at [664, 122] on link "📋 Past Follow-ups" at bounding box center [638, 113] width 149 height 37
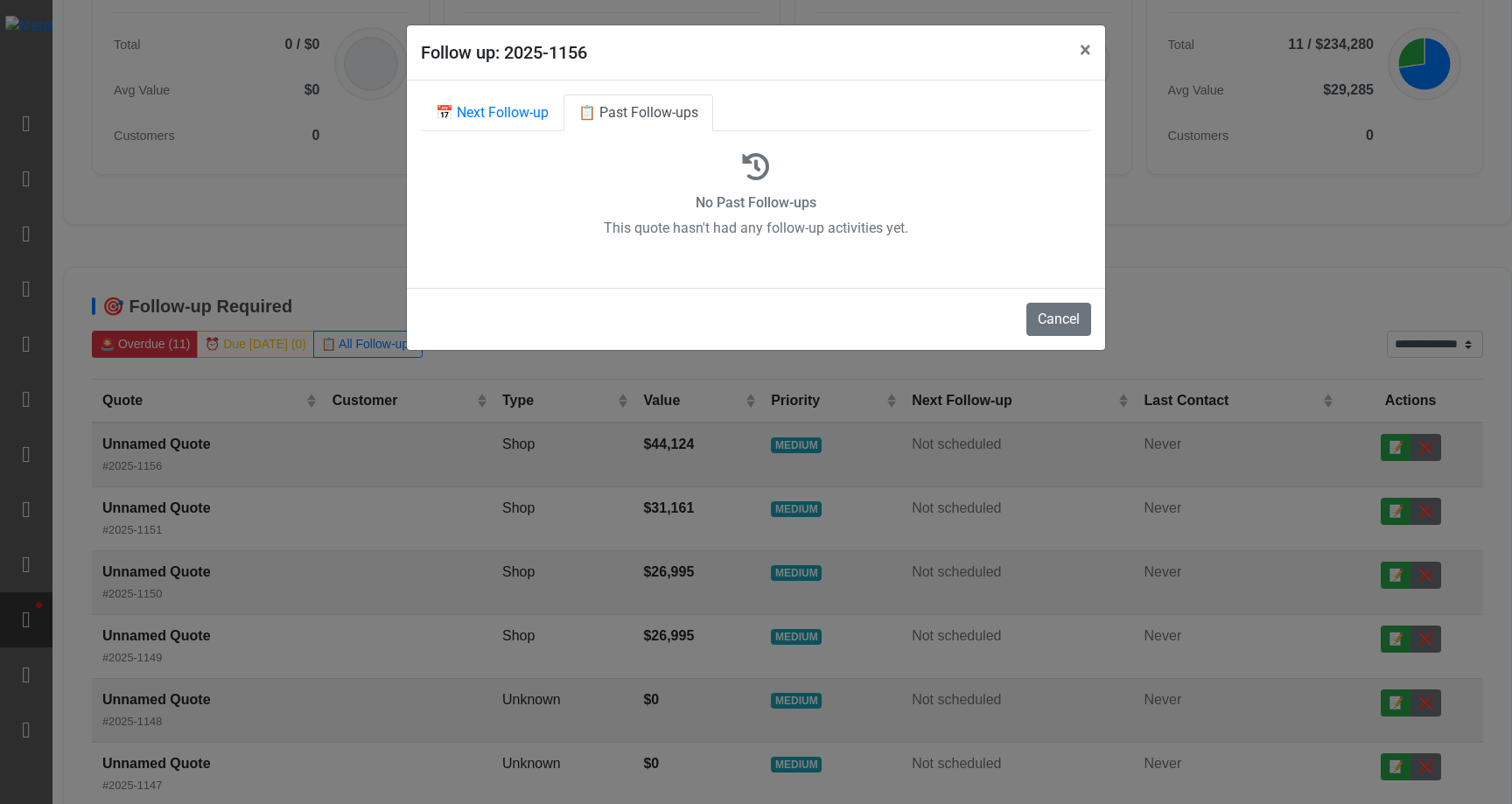
click at [354, 234] on div "**********" at bounding box center [756, 402] width 1512 height 804
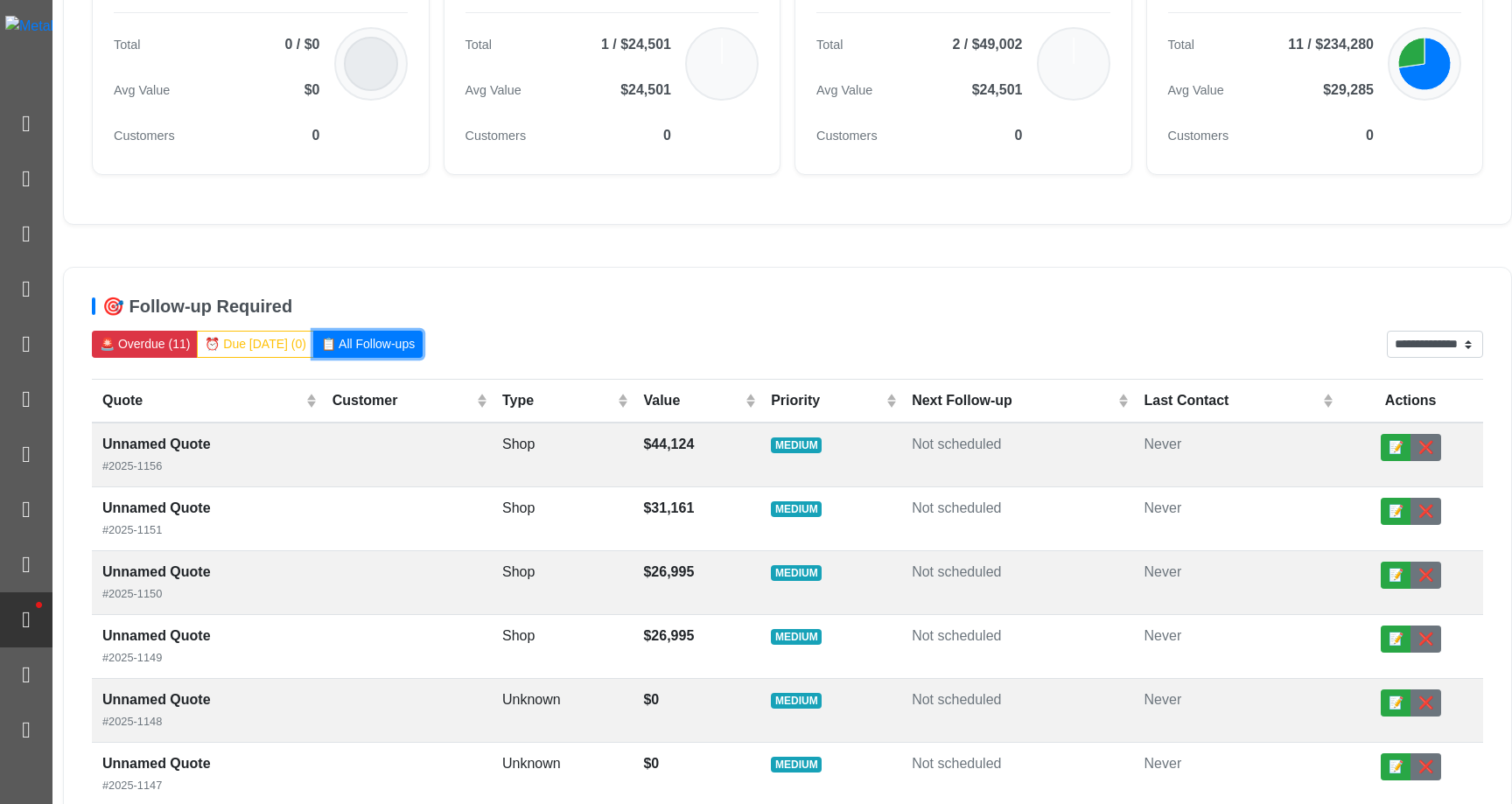
click at [332, 350] on button "📋 All Follow-ups" at bounding box center [368, 344] width 110 height 27
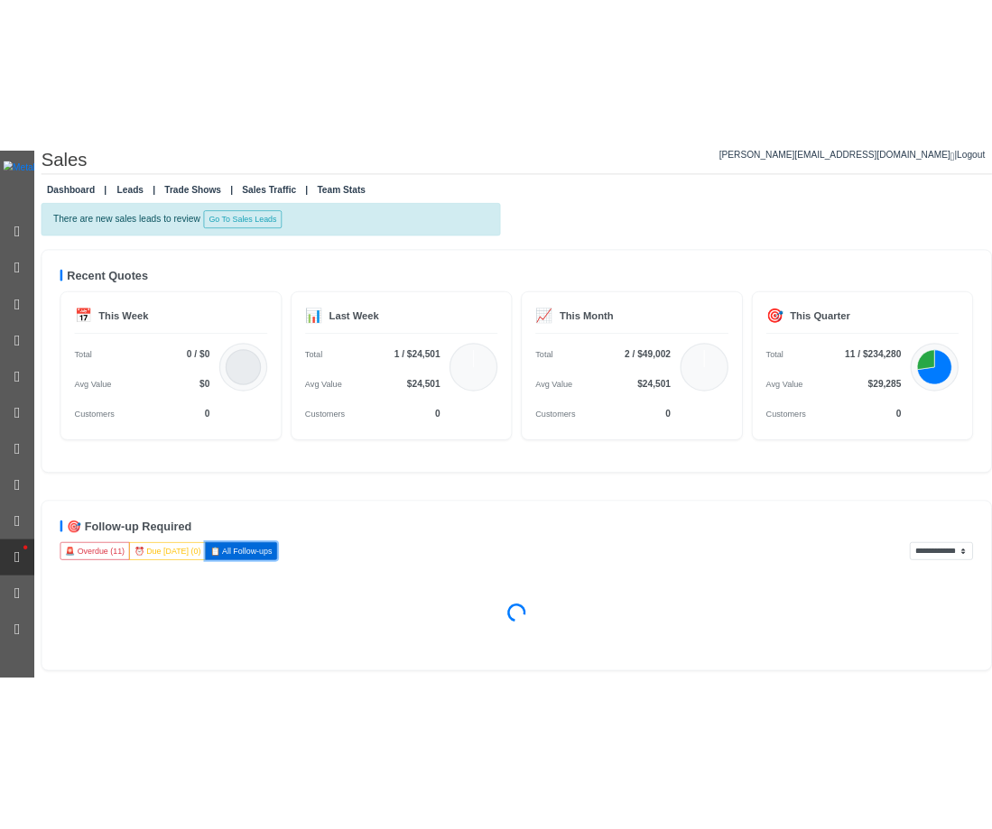
scroll to position [14, 0]
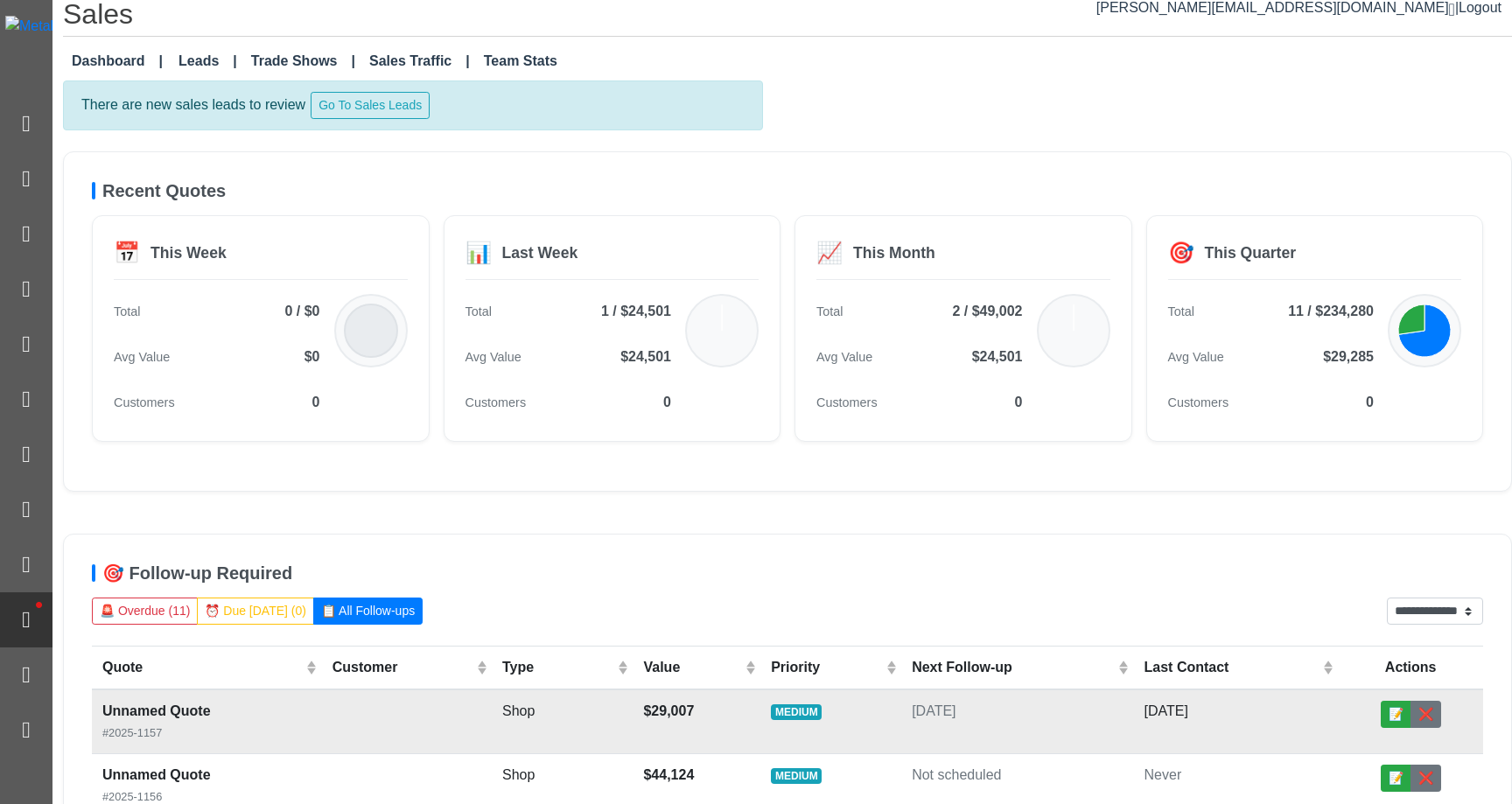
click at [822, 696] on td "MEDIUM" at bounding box center [830, 722] width 141 height 65
select select "******"
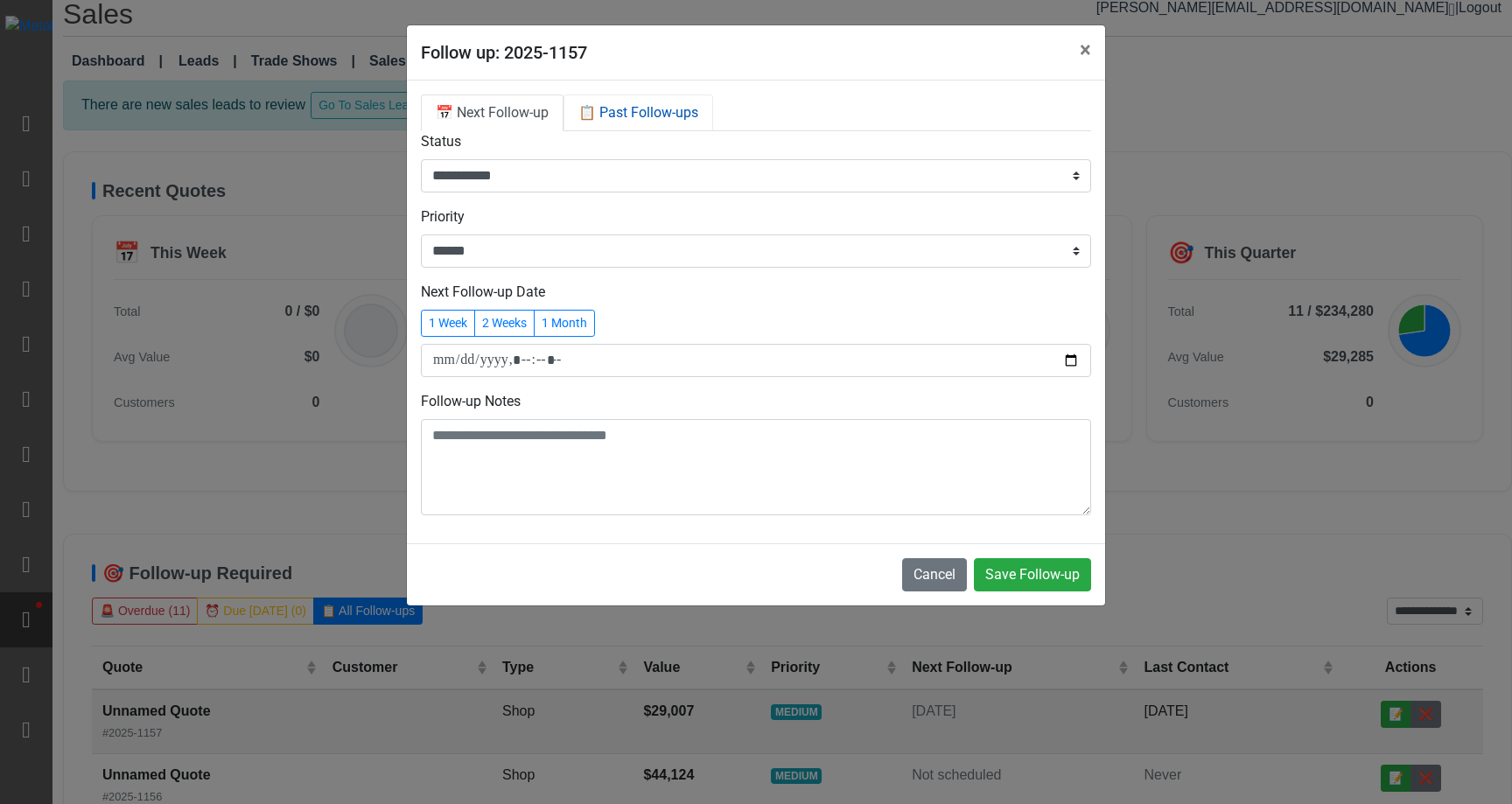
click at [652, 108] on link "📋 Past Follow-ups" at bounding box center [638, 113] width 149 height 37
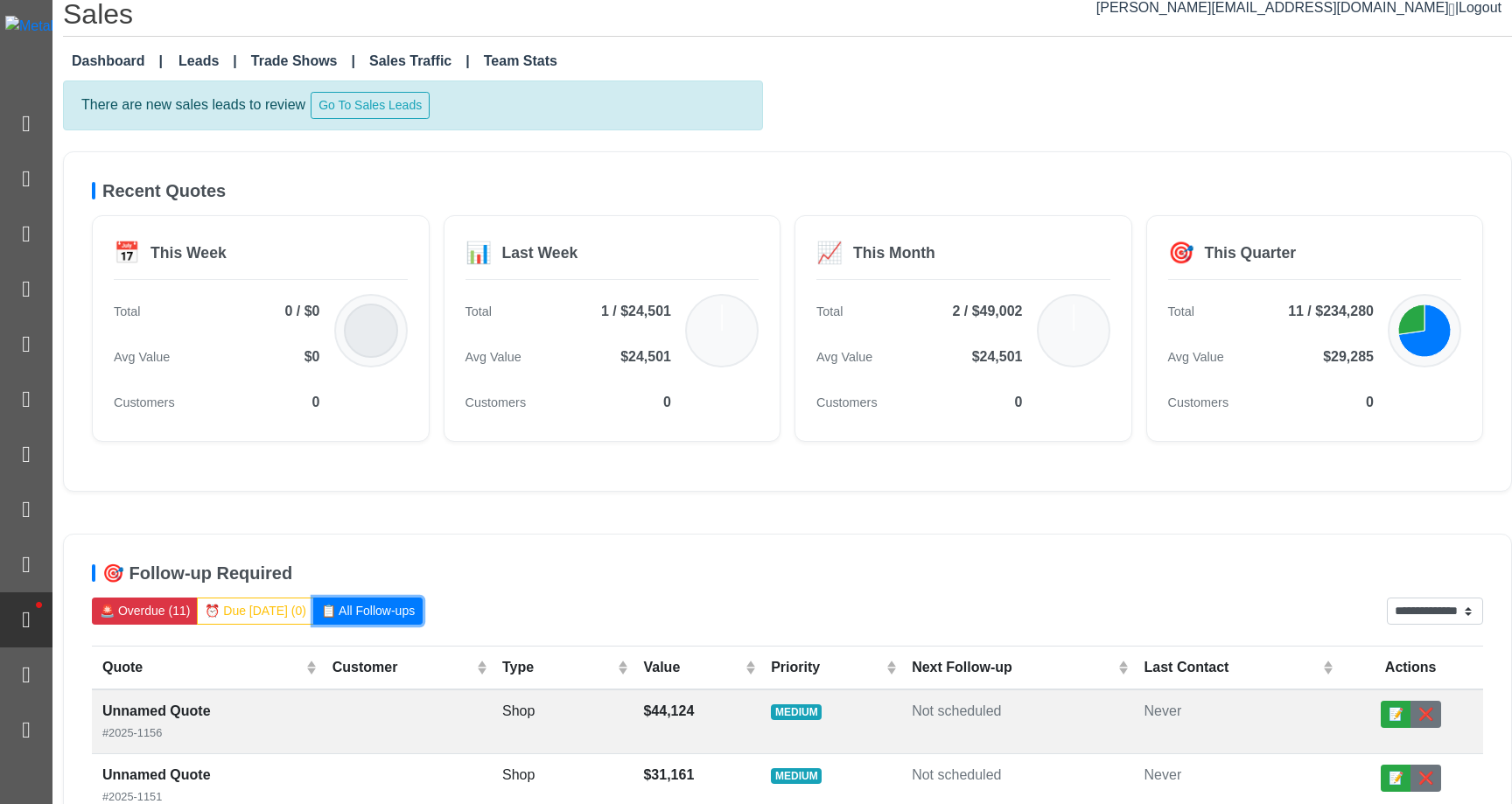
click at [360, 604] on button "📋 All Follow-ups" at bounding box center [368, 611] width 110 height 27
click at [961, 730] on td "Sep 18, 2025" at bounding box center [1237, 722] width 205 height 65
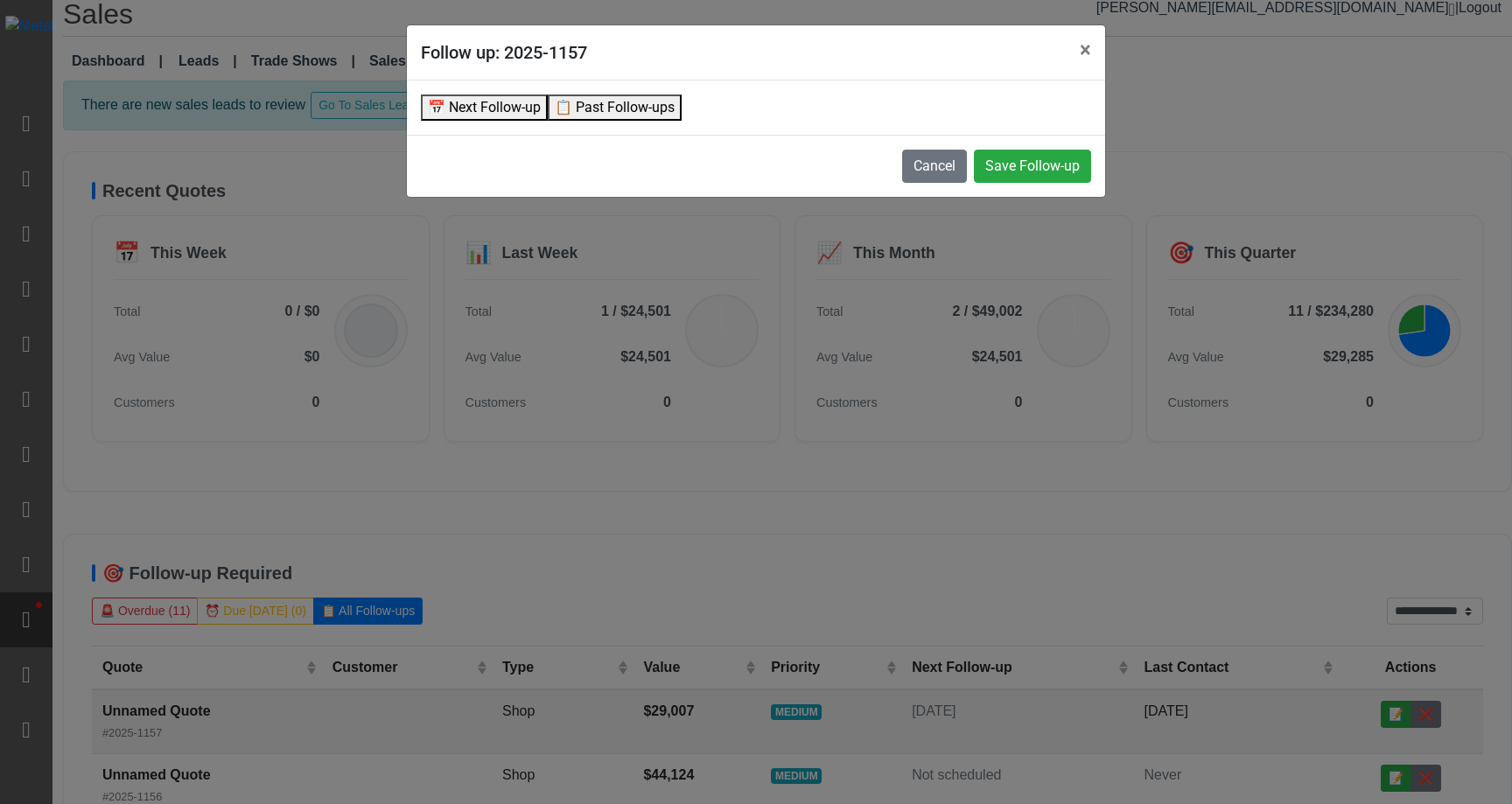
click at [589, 107] on button "📋 Past Follow-ups" at bounding box center [615, 107] width 134 height 26
click at [503, 98] on button "📅 Next Follow-up" at bounding box center [484, 107] width 127 height 26
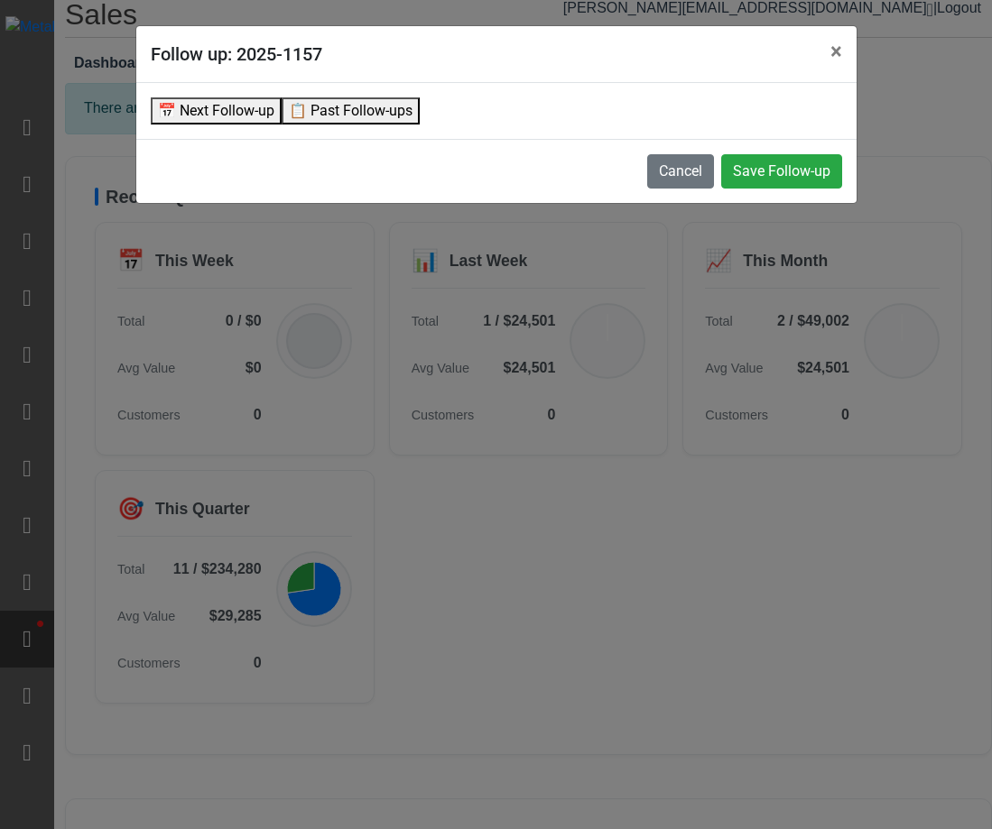
click at [386, 114] on button "📋 Past Follow-ups" at bounding box center [351, 110] width 138 height 27
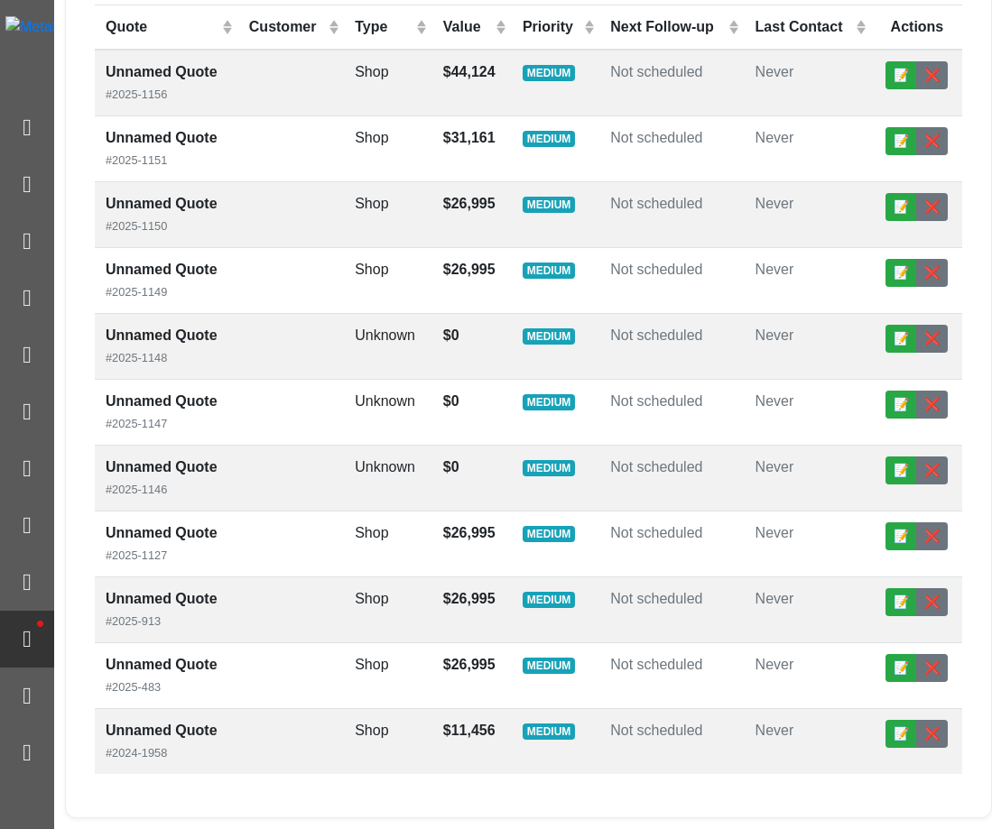
scroll to position [662, 0]
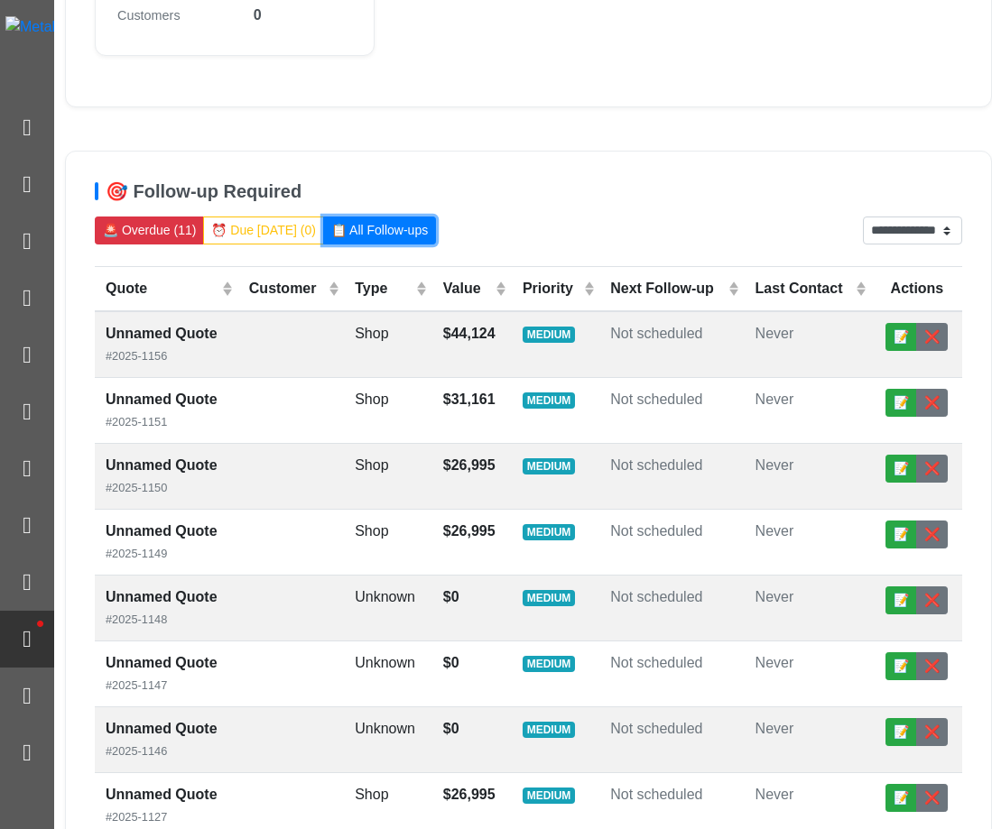
click at [354, 218] on button "📋 All Follow-ups" at bounding box center [379, 231] width 113 height 28
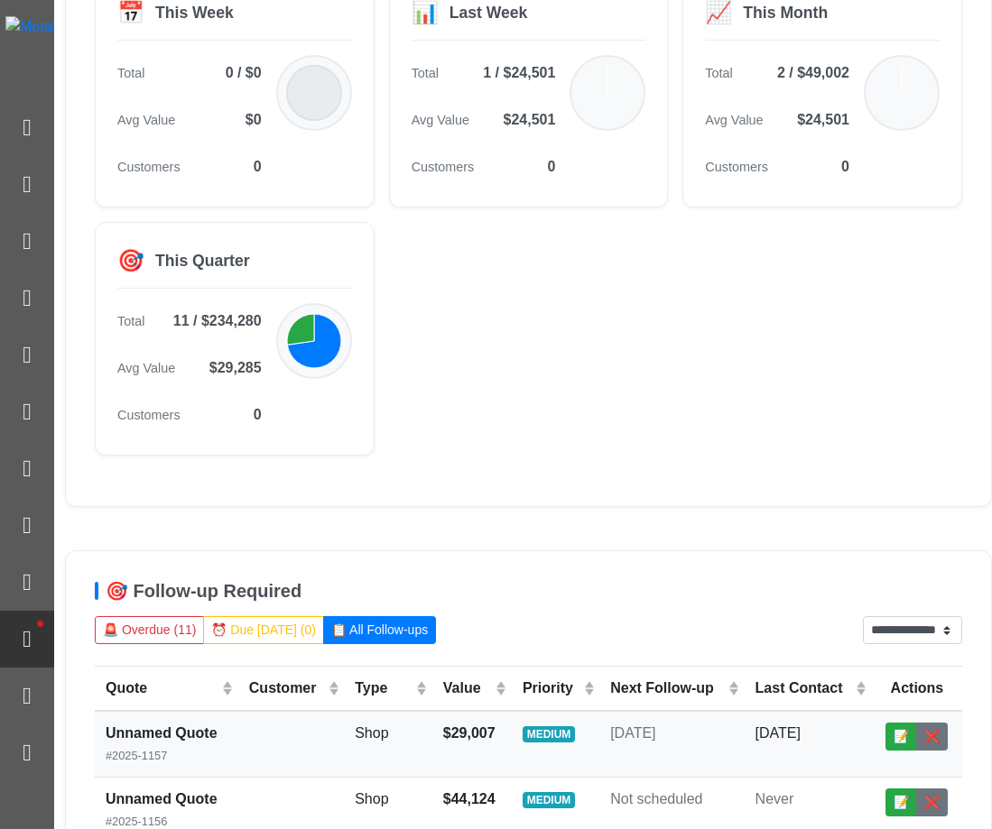
click at [400, 738] on td "Shop" at bounding box center [388, 744] width 88 height 67
select select "******"
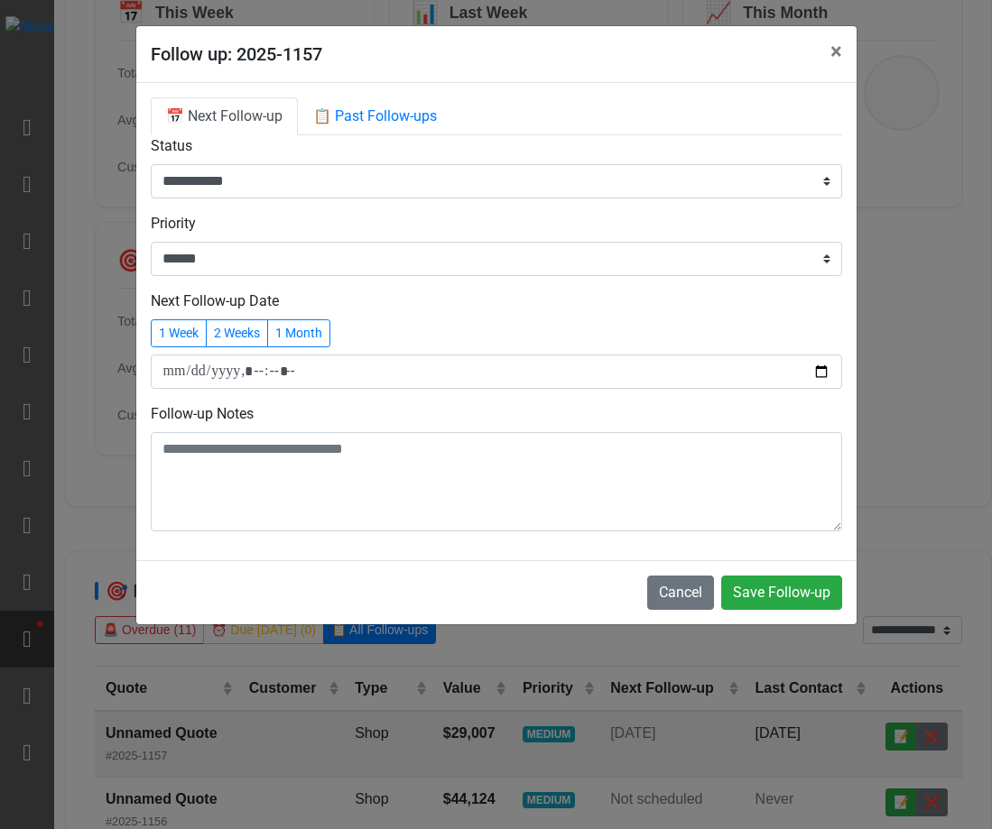
click at [376, 138] on div "**********" at bounding box center [496, 166] width 691 height 63
click at [388, 134] on link "📋 Past Follow-ups" at bounding box center [375, 116] width 154 height 38
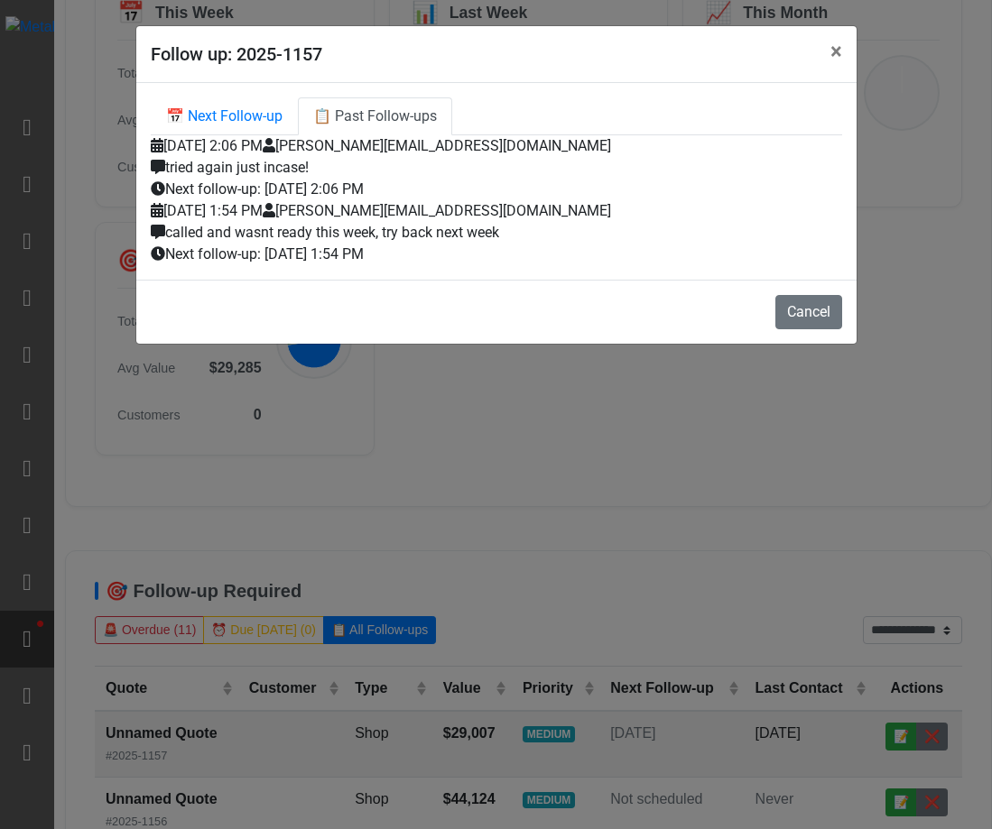
click at [412, 148] on span "[PERSON_NAME][EMAIL_ADDRESS][DOMAIN_NAME]" at bounding box center [437, 145] width 348 height 17
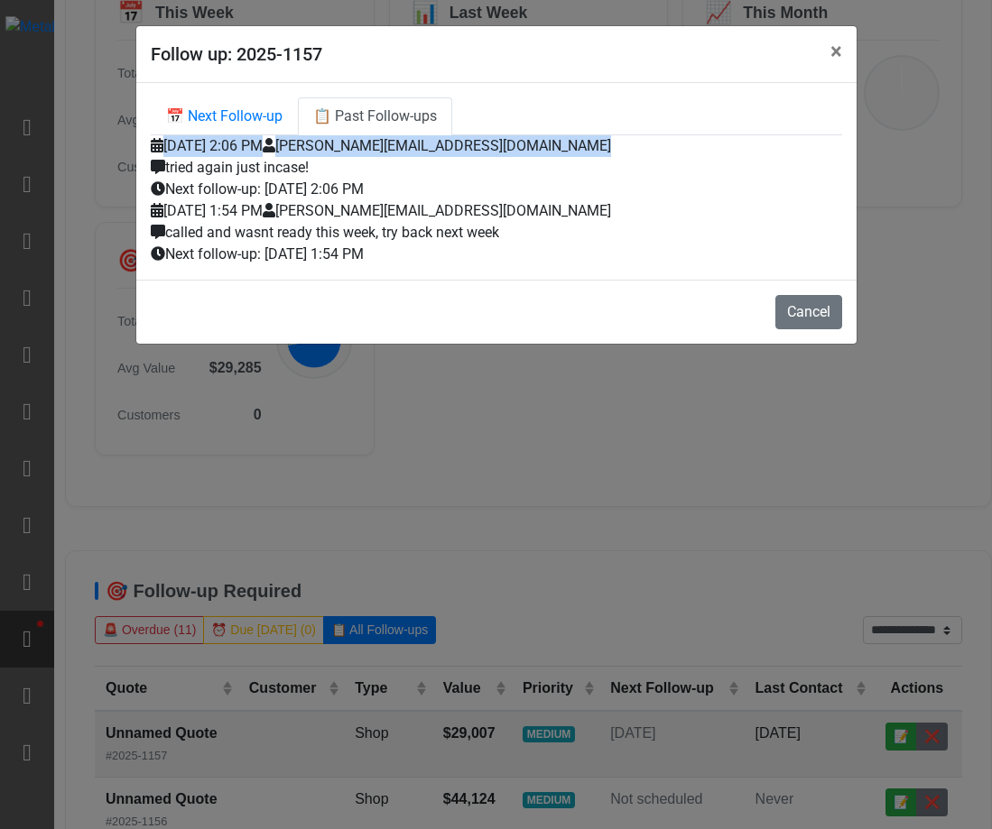
click at [412, 148] on span "[PERSON_NAME][EMAIL_ADDRESS][DOMAIN_NAME]" at bounding box center [437, 145] width 348 height 17
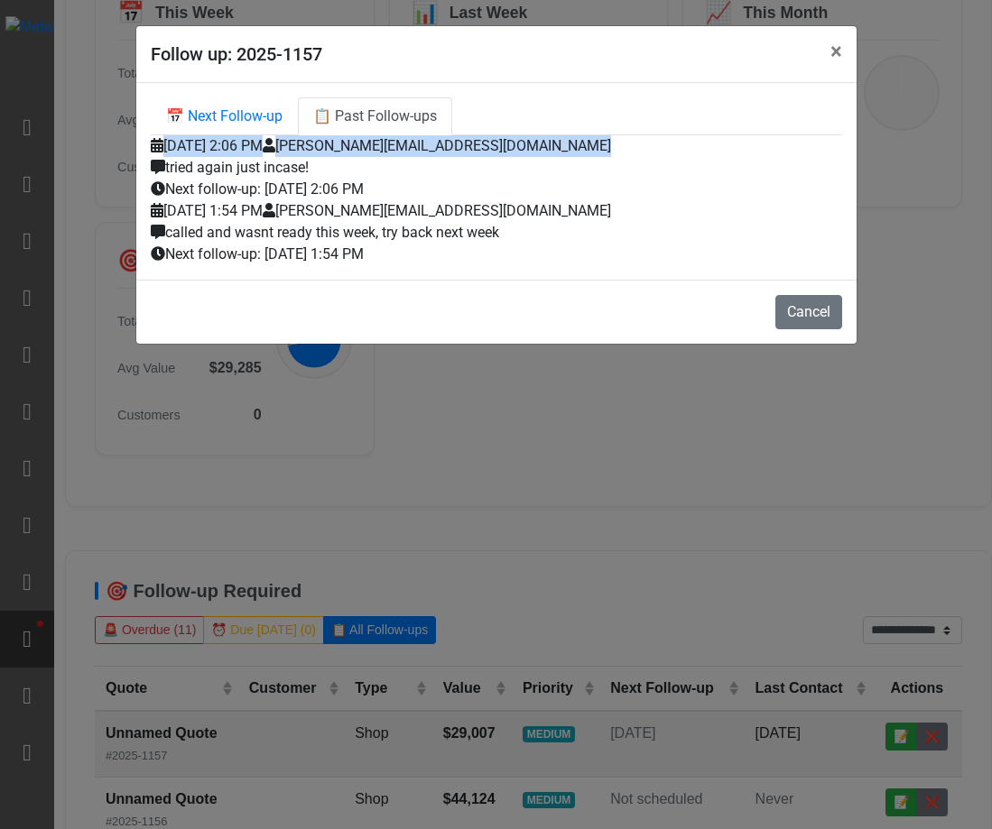
click at [412, 148] on span "[PERSON_NAME][EMAIL_ADDRESS][DOMAIN_NAME]" at bounding box center [437, 145] width 348 height 17
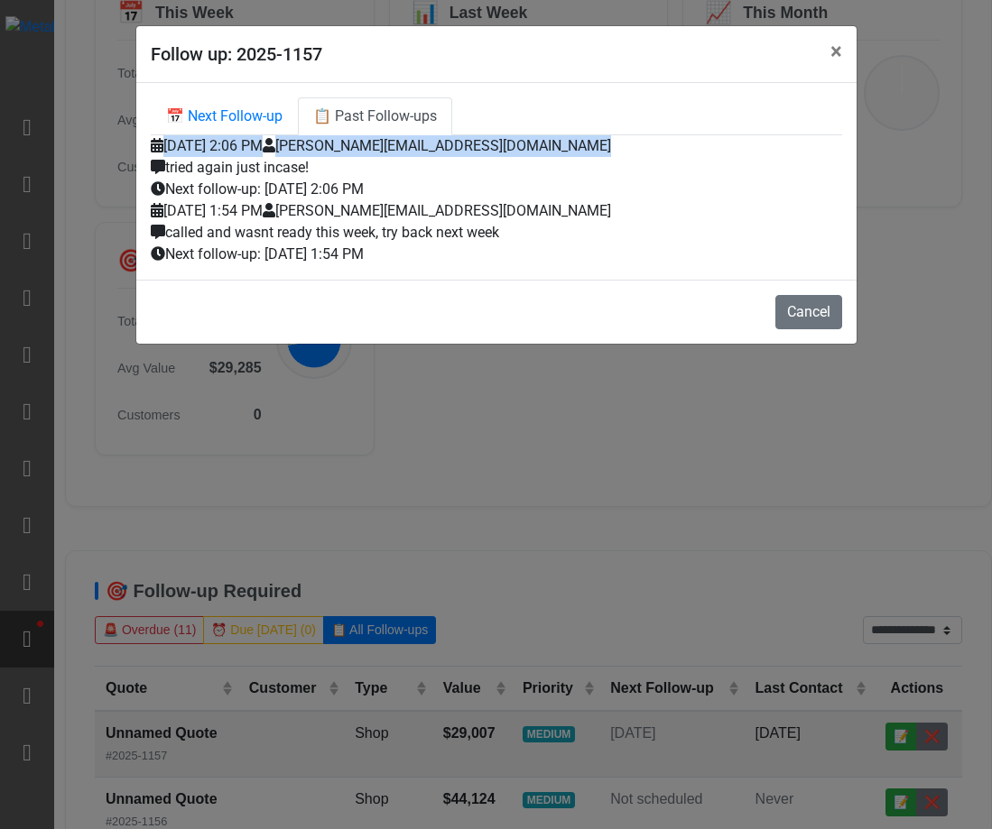
click at [412, 148] on span "[PERSON_NAME][EMAIL_ADDRESS][DOMAIN_NAME]" at bounding box center [437, 145] width 348 height 17
click at [379, 123] on link "📋 Past Follow-ups" at bounding box center [375, 116] width 154 height 38
click at [231, 126] on link "📅 Next Follow-up" at bounding box center [224, 116] width 147 height 38
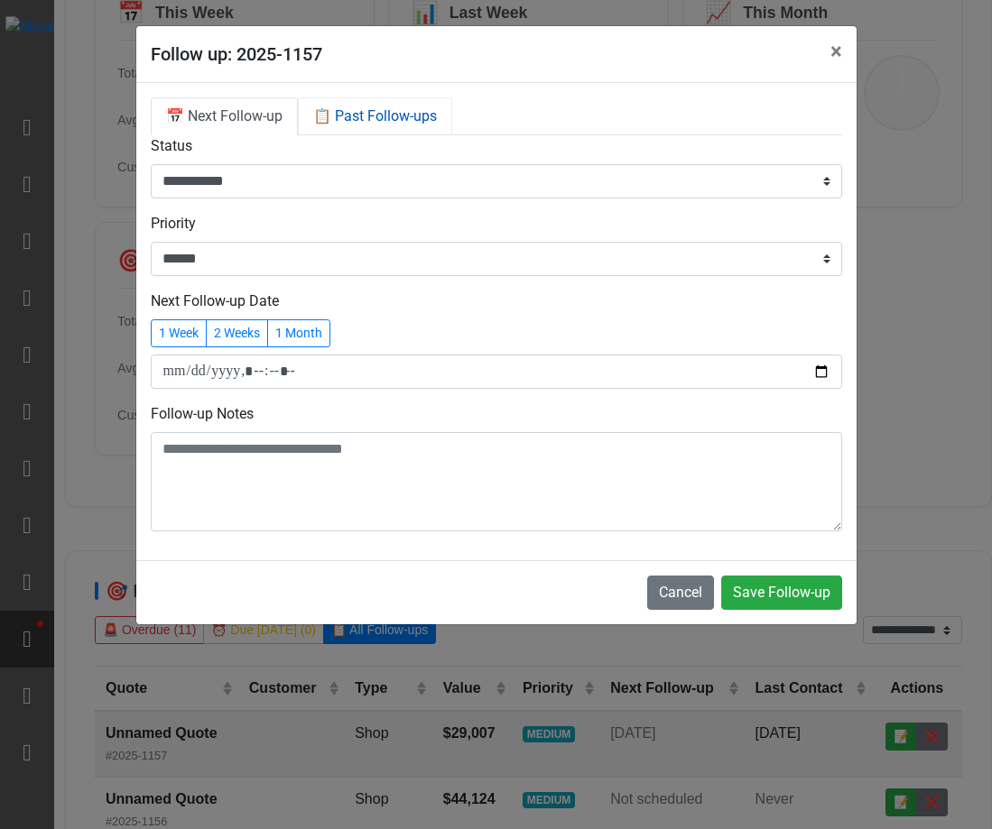
click at [387, 107] on link "📋 Past Follow-ups" at bounding box center [375, 116] width 154 height 38
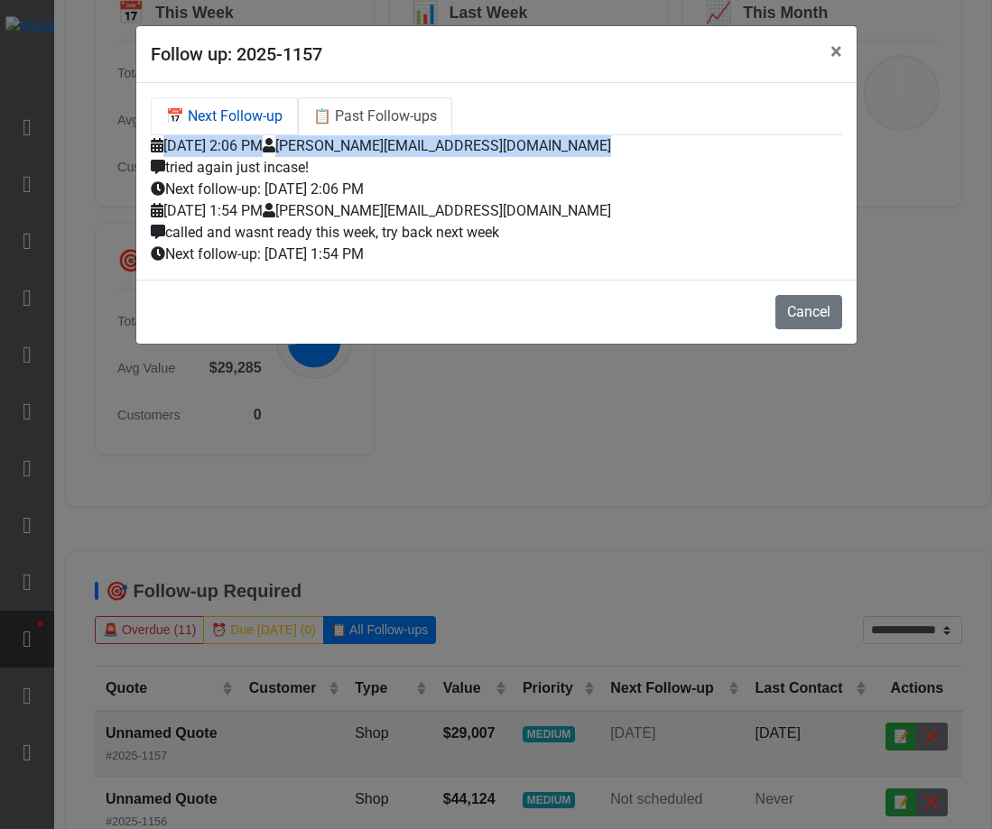
click at [234, 126] on link "📅 Next Follow-up" at bounding box center [224, 116] width 147 height 38
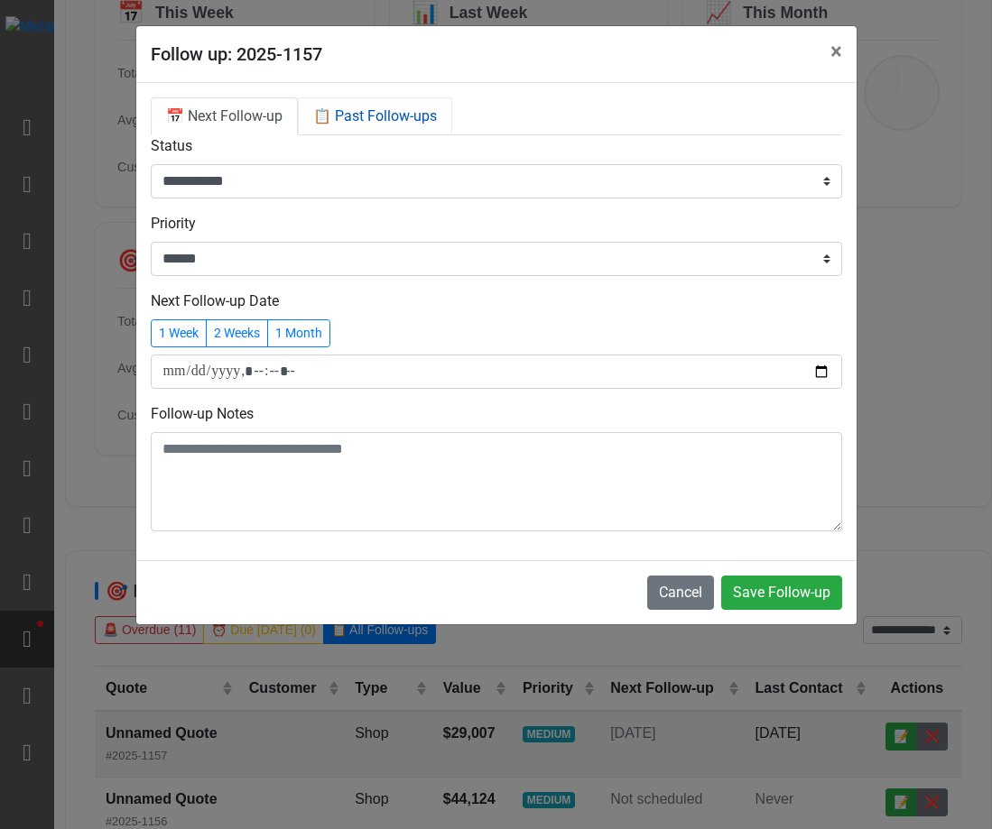
click at [424, 121] on link "📋 Past Follow-ups" at bounding box center [375, 116] width 154 height 38
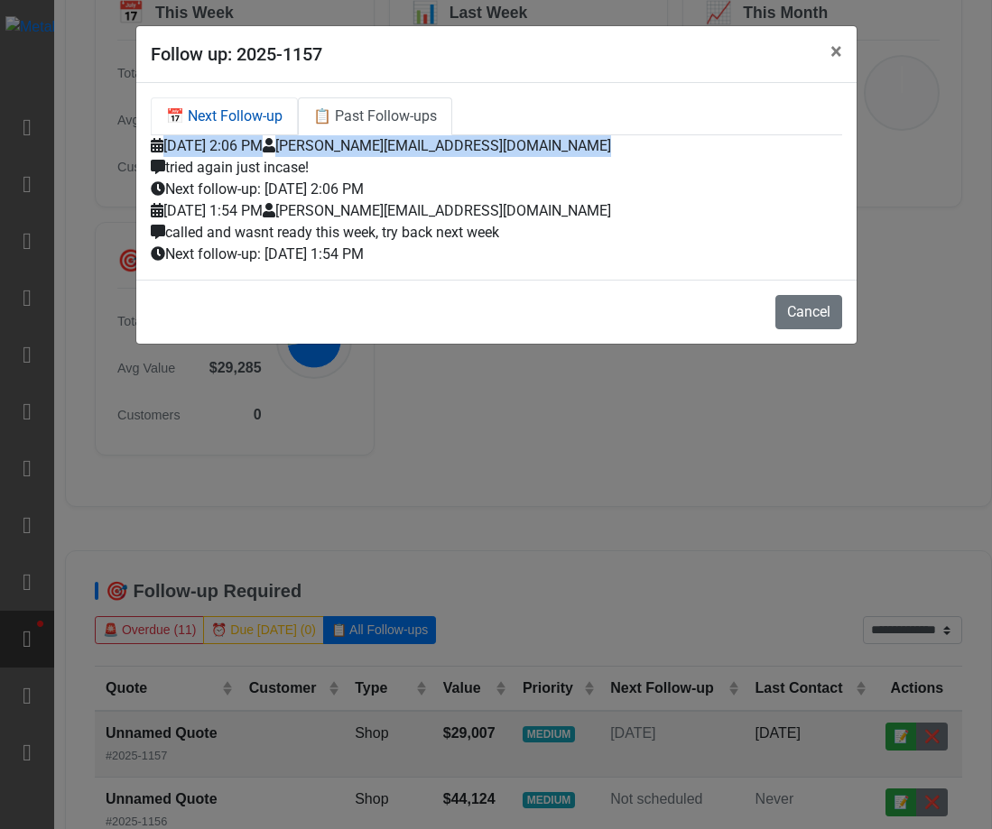
click at [233, 121] on link "📅 Next Follow-up" at bounding box center [224, 116] width 147 height 38
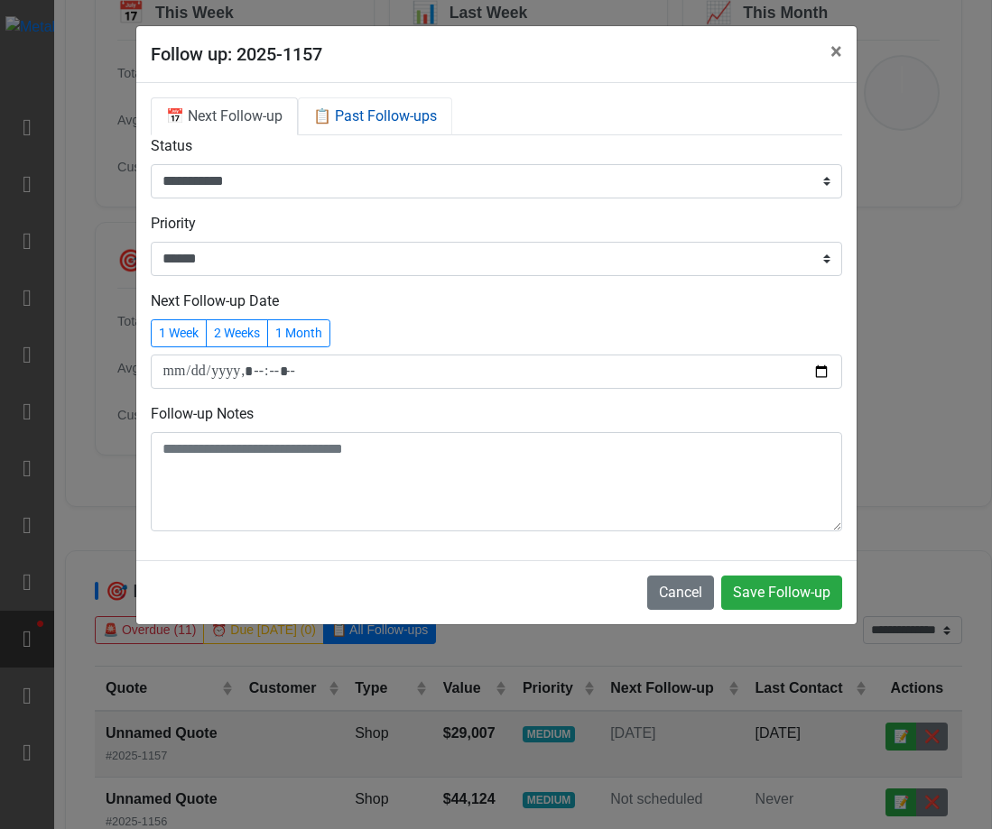
click at [377, 121] on link "📋 Past Follow-ups" at bounding box center [375, 116] width 154 height 38
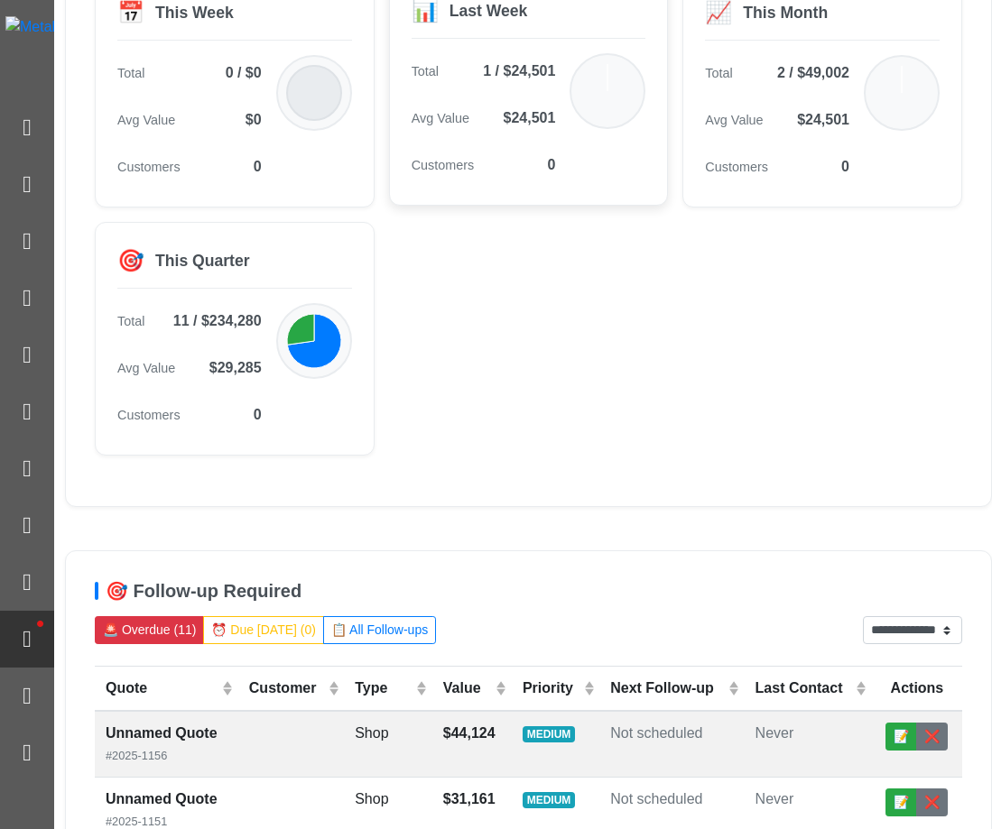
click at [624, 191] on div "📊 Last Week Total 1 / $24,501 Avg Value $24,501 Customers 0" at bounding box center [529, 89] width 280 height 234
click at [767, 767] on td "Never" at bounding box center [808, 744] width 127 height 67
select select "******"
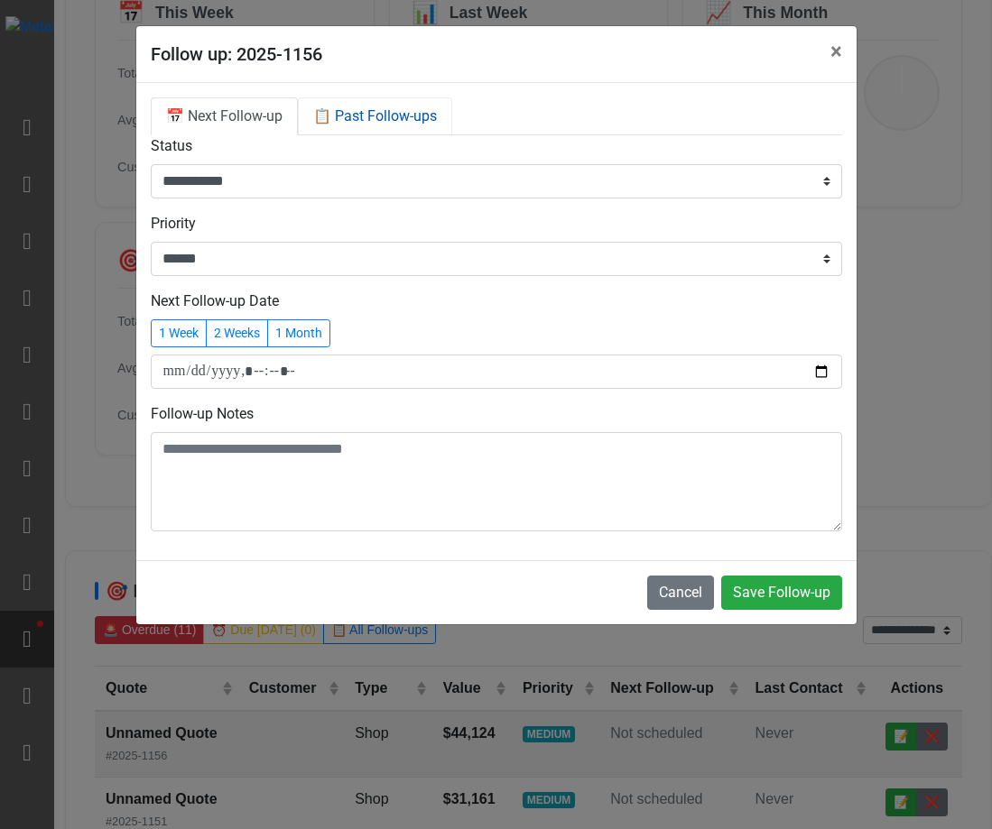
click at [388, 107] on link "📋 Past Follow-ups" at bounding box center [375, 116] width 154 height 38
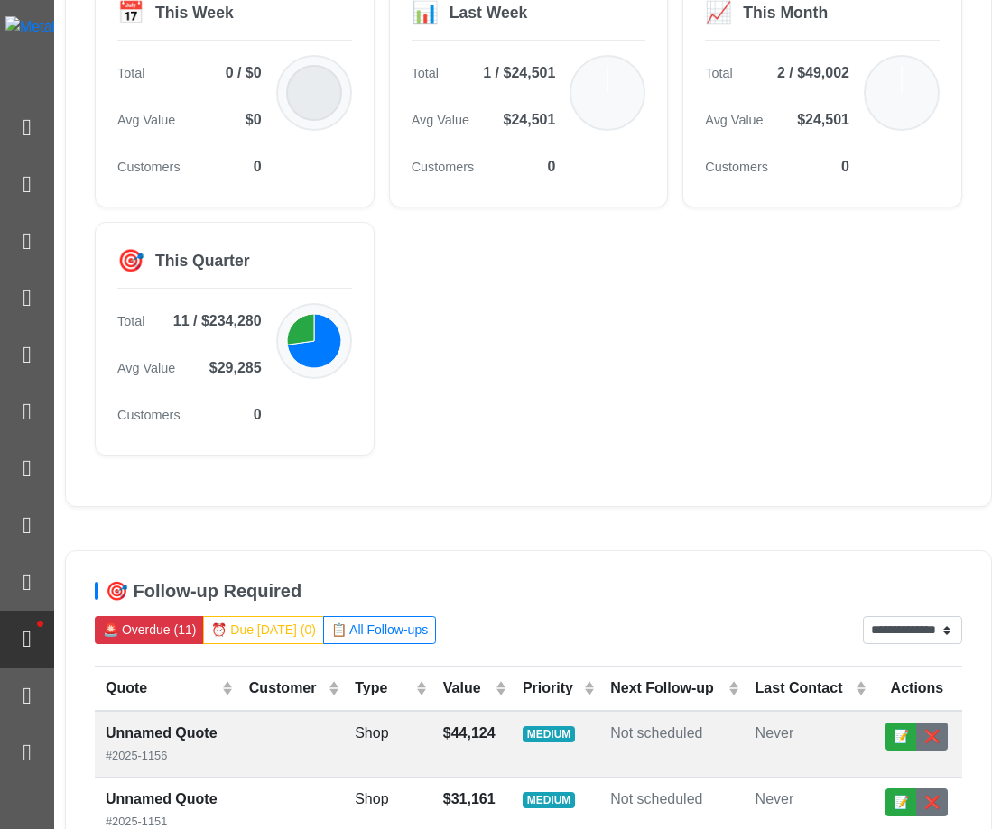
click at [377, 633] on button "📋 All Follow-ups" at bounding box center [379, 630] width 113 height 28
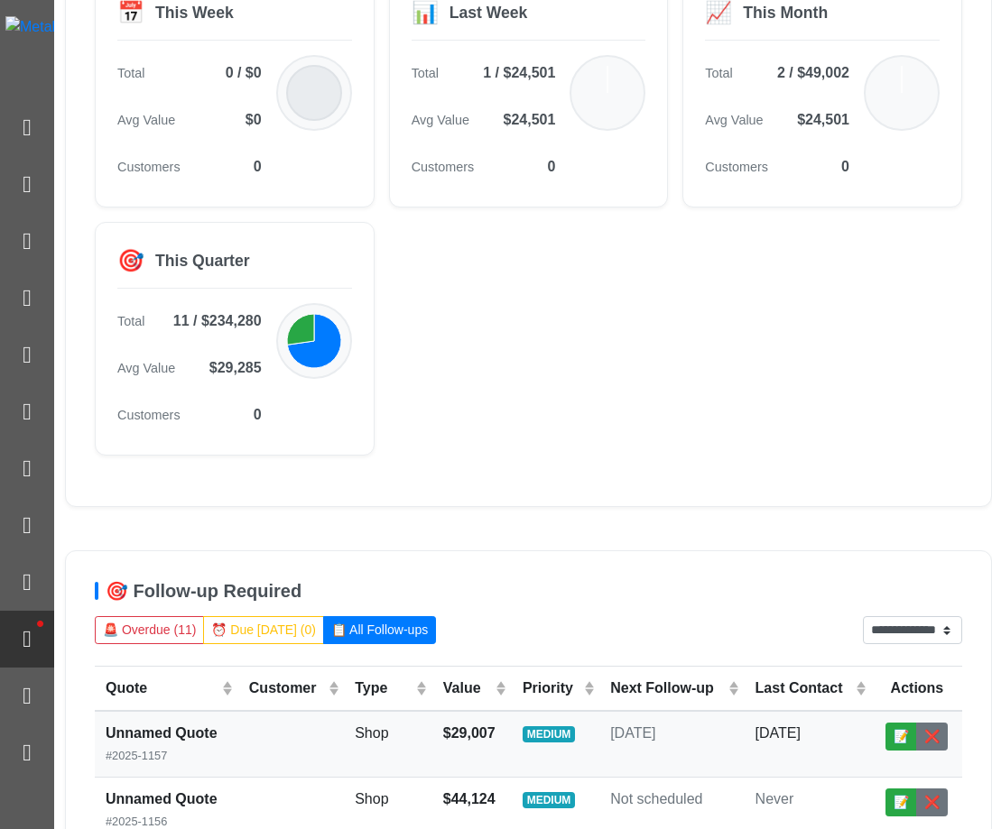
click at [632, 747] on td "Sep 25, 2025" at bounding box center [671, 744] width 144 height 67
select select "******"
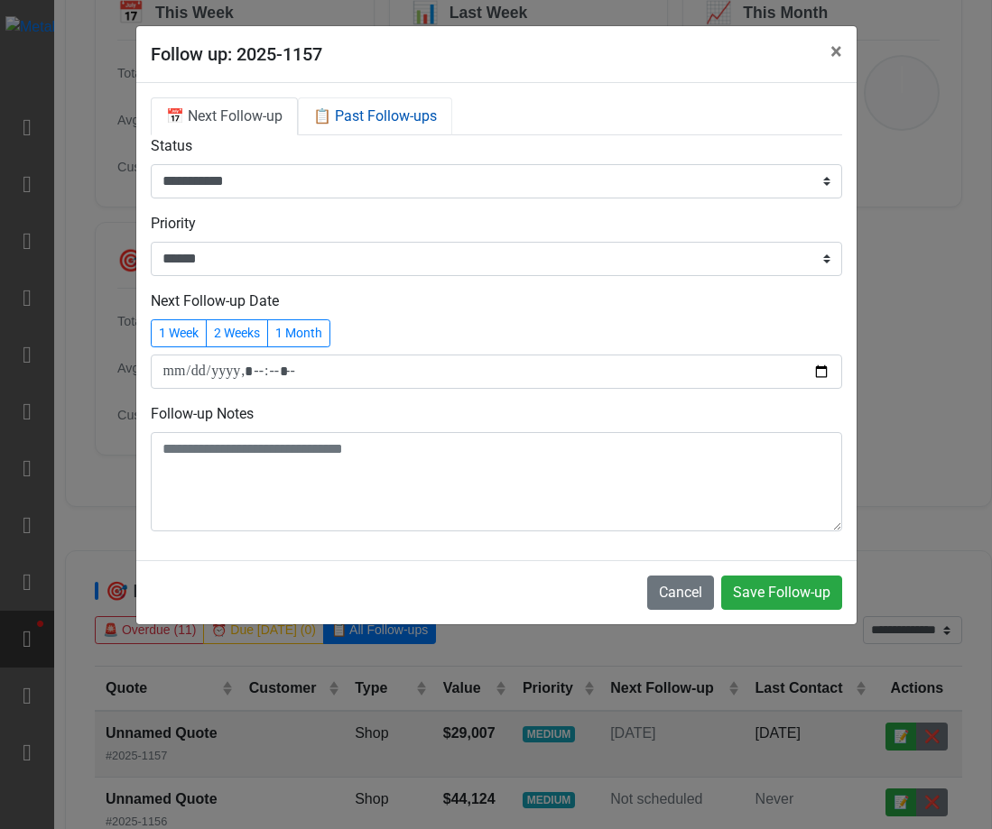
click at [401, 110] on link "📋 Past Follow-ups" at bounding box center [375, 116] width 154 height 38
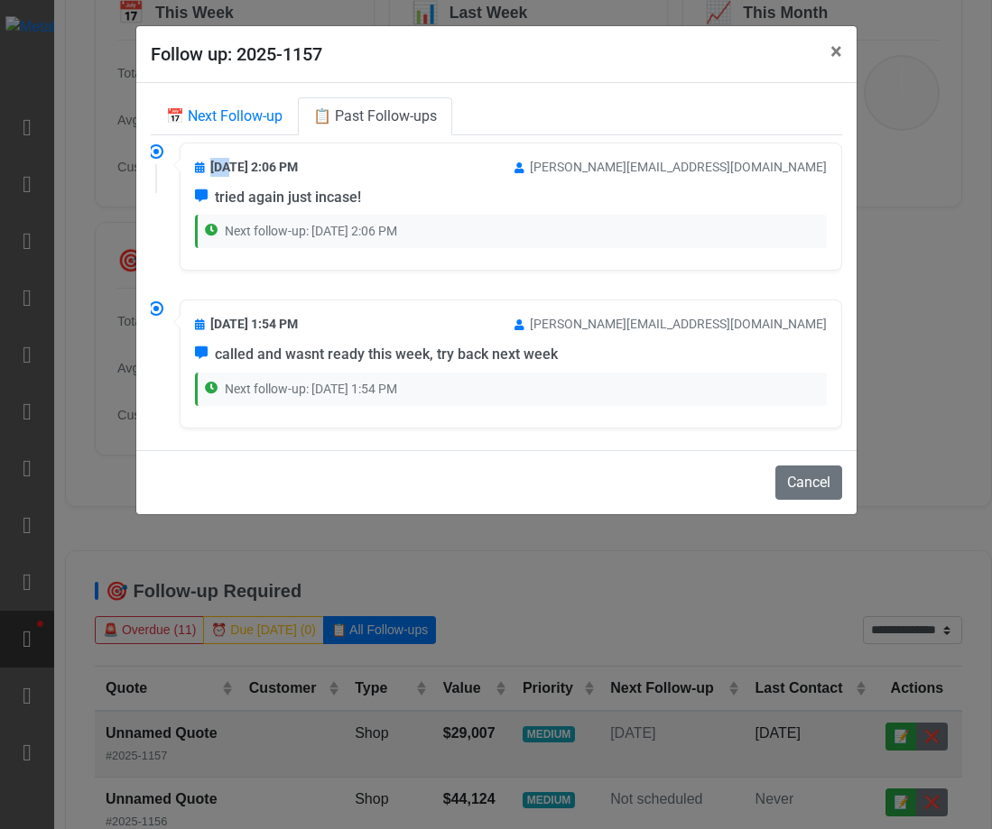
drag, startPoint x: 151, startPoint y: 159, endPoint x: 226, endPoint y: 172, distance: 76.1
click at [226, 172] on div "Sep 18, 2025 at 2:06 PM jeff@md-buildings.com tried again just incase! Next fol…" at bounding box center [511, 207] width 662 height 128
click at [226, 171] on span "Sep 18, 2025 at 2:06 PM" at bounding box center [246, 167] width 103 height 19
click at [252, 115] on link "📅 Next Follow-up" at bounding box center [224, 116] width 147 height 38
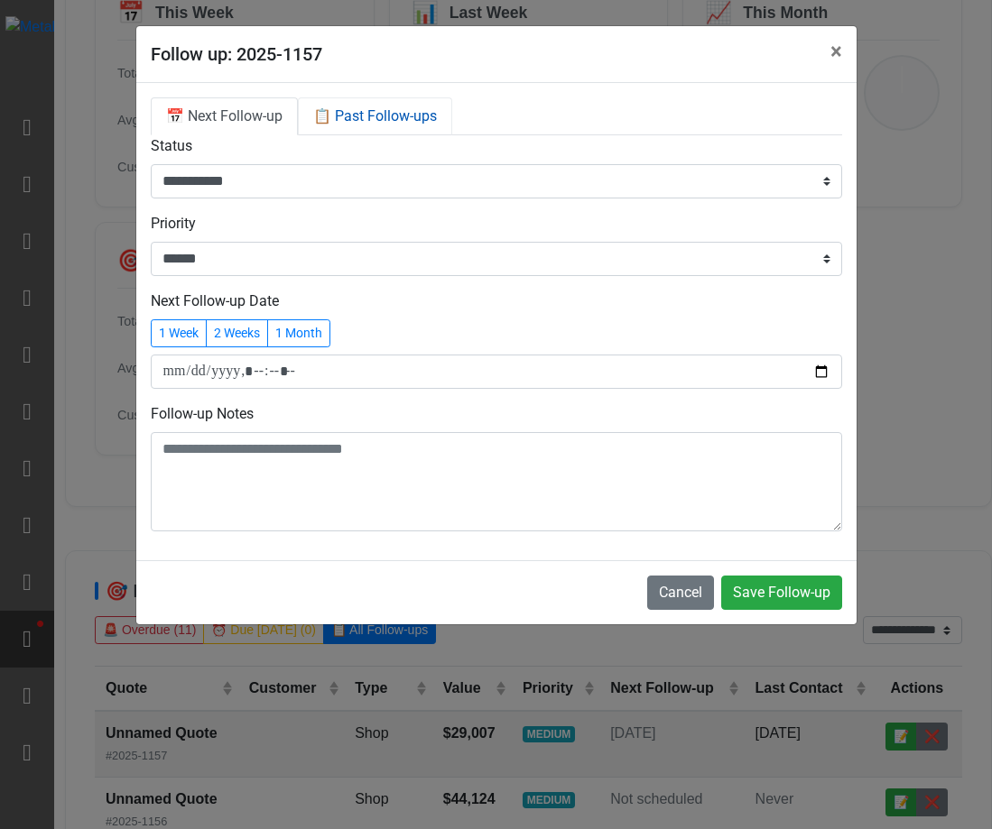
click at [364, 118] on link "📋 Past Follow-ups" at bounding box center [375, 116] width 154 height 38
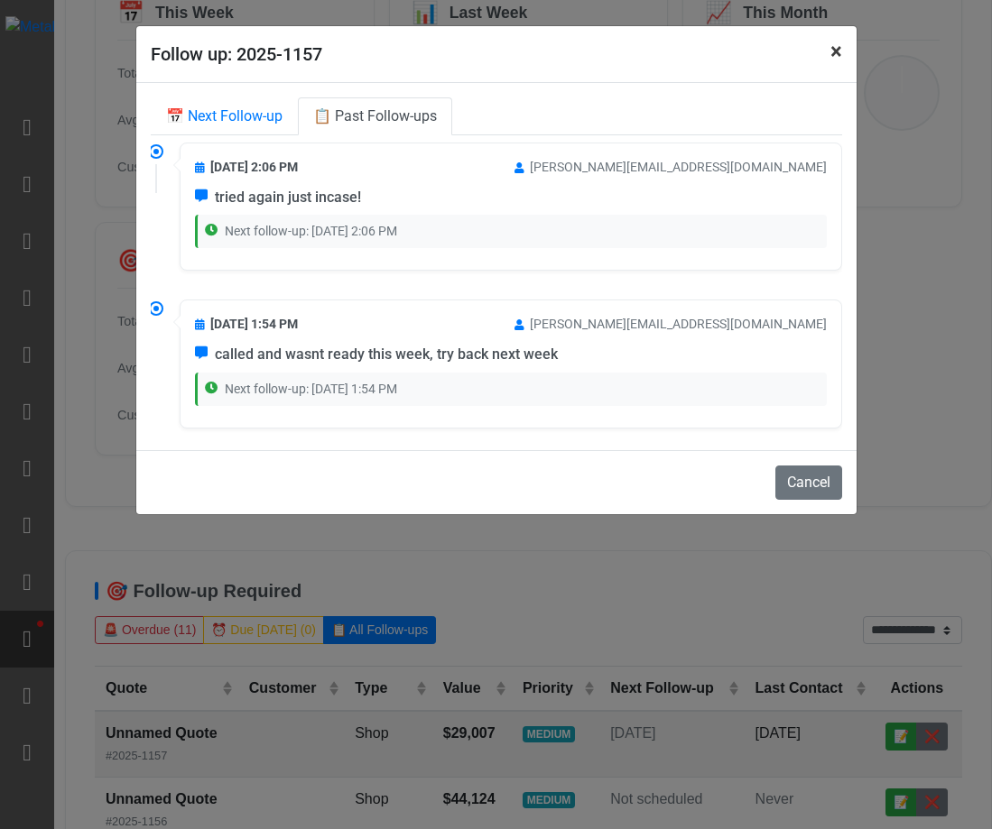
click at [836, 37] on button "×" at bounding box center [836, 51] width 41 height 51
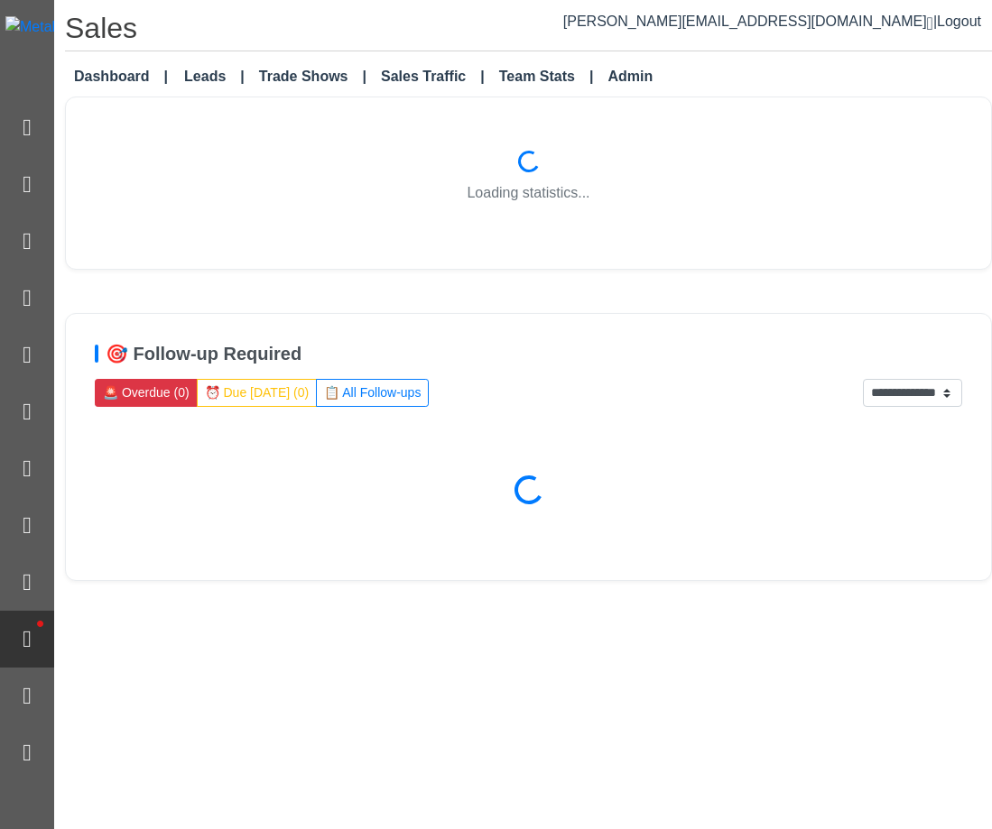
click at [821, 134] on div "Loading statistics..." at bounding box center [528, 183] width 867 height 114
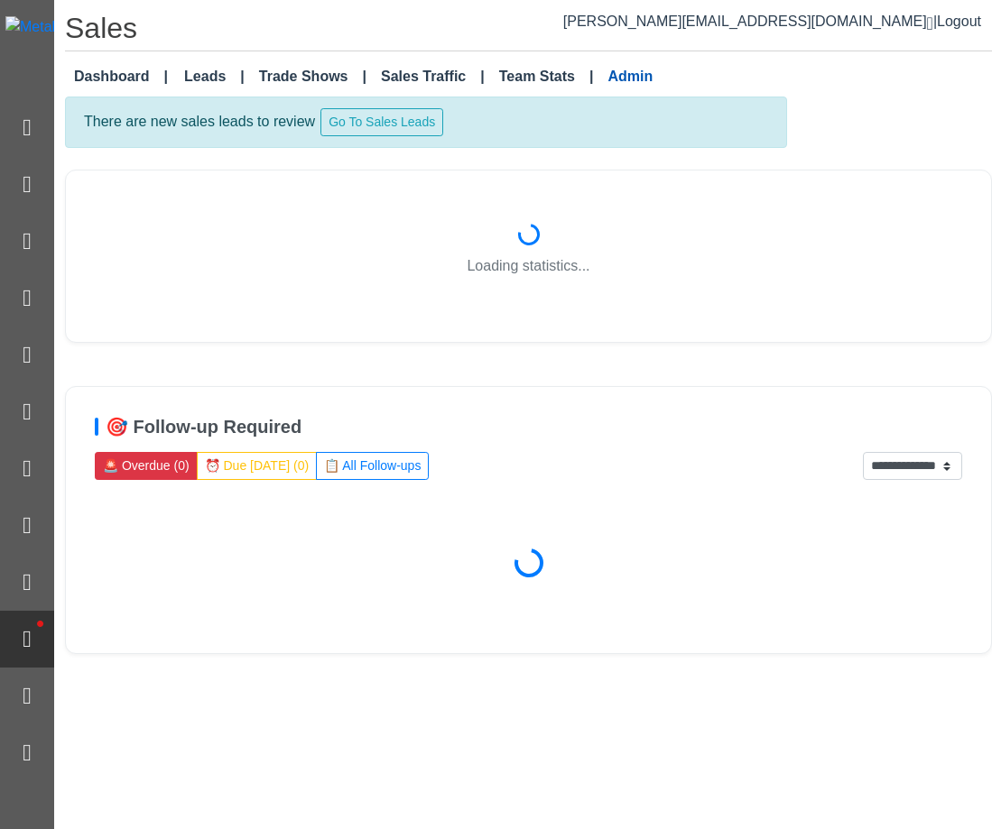
click at [632, 83] on link "Admin" at bounding box center [630, 77] width 60 height 36
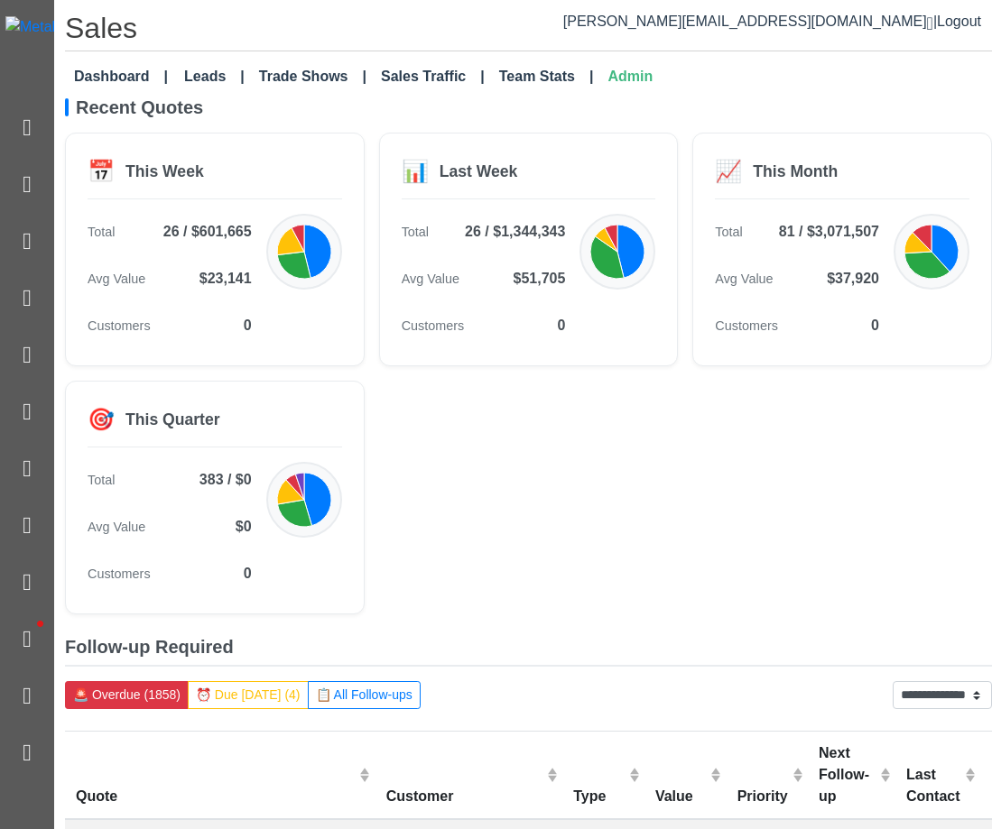
click at [825, 537] on div "📅 This Week Total 26 / $601,665 Avg Value $23,141 Customers 0 📊 Last Week Total…" at bounding box center [528, 374] width 927 height 482
click at [826, 533] on div "📅 This Week Total 26 / $601,665 Avg Value $23,141 Customers 0 📊 Last Week Total…" at bounding box center [528, 374] width 927 height 482
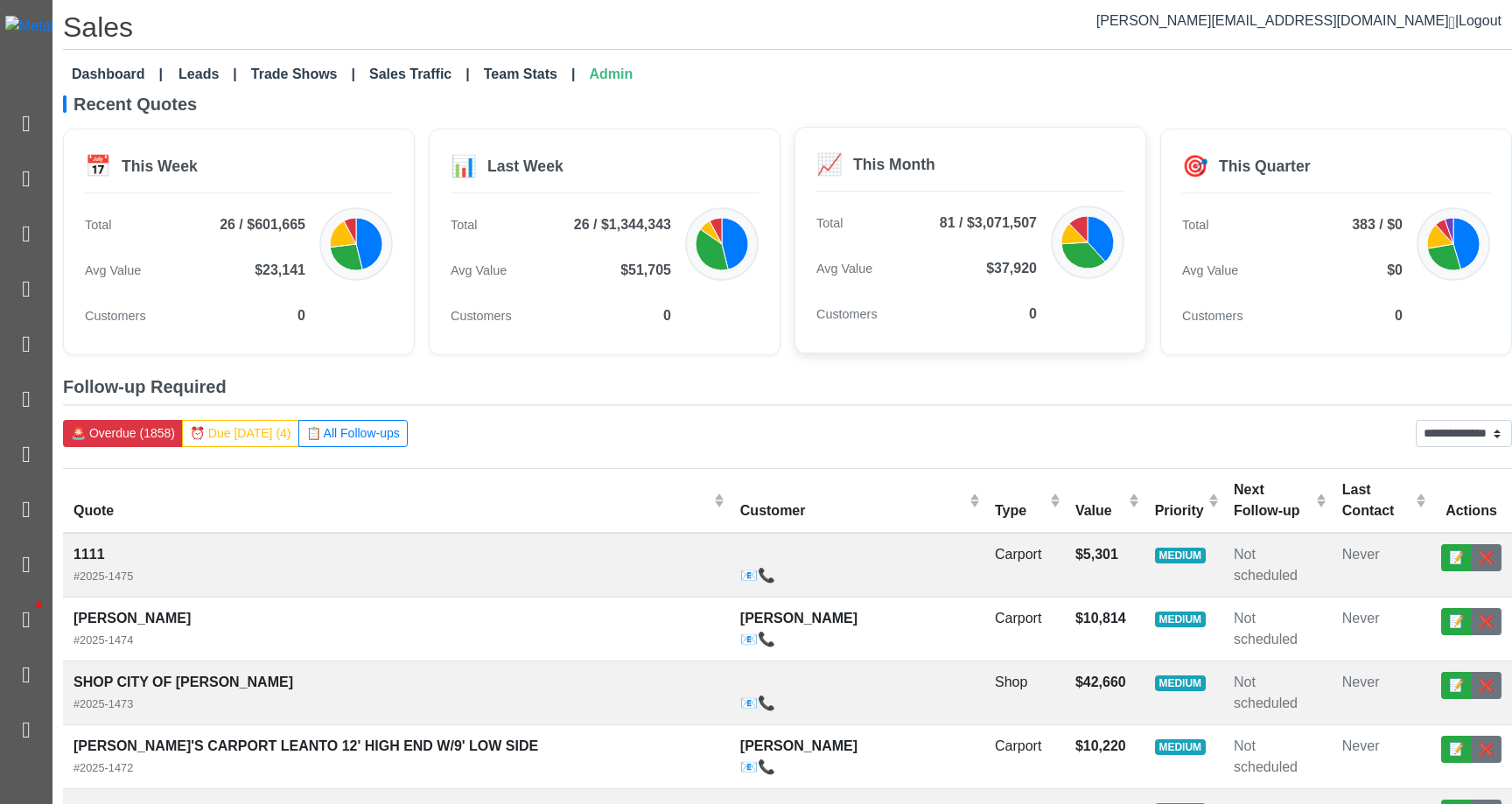
scroll to position [0, 3]
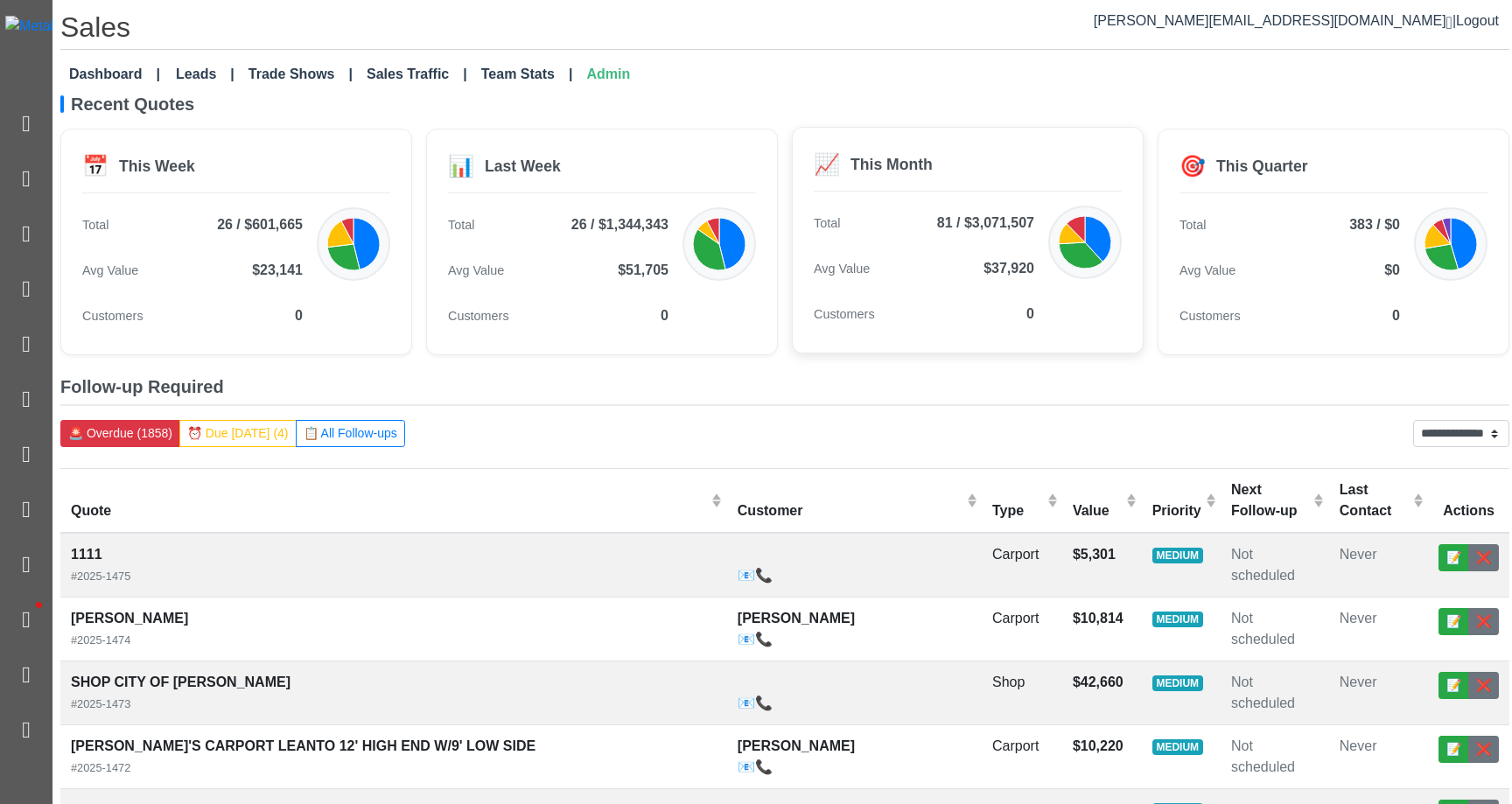
click at [947, 271] on div "Avg Value $37,920" at bounding box center [923, 269] width 220 height 35
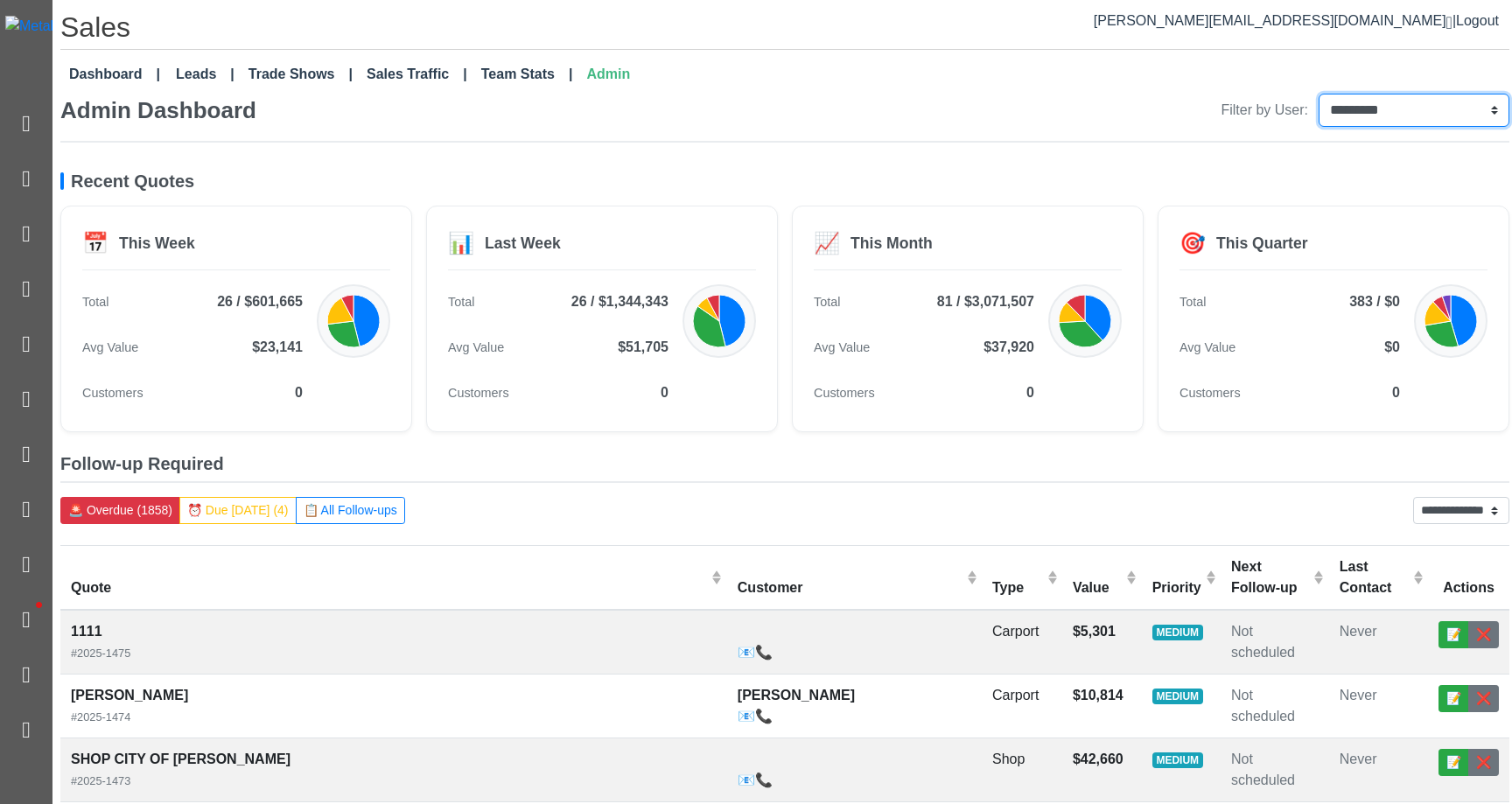
click at [961, 118] on select "**********" at bounding box center [1414, 111] width 191 height 33
click at [139, 79] on link "Dashboard" at bounding box center [114, 75] width 105 height 35
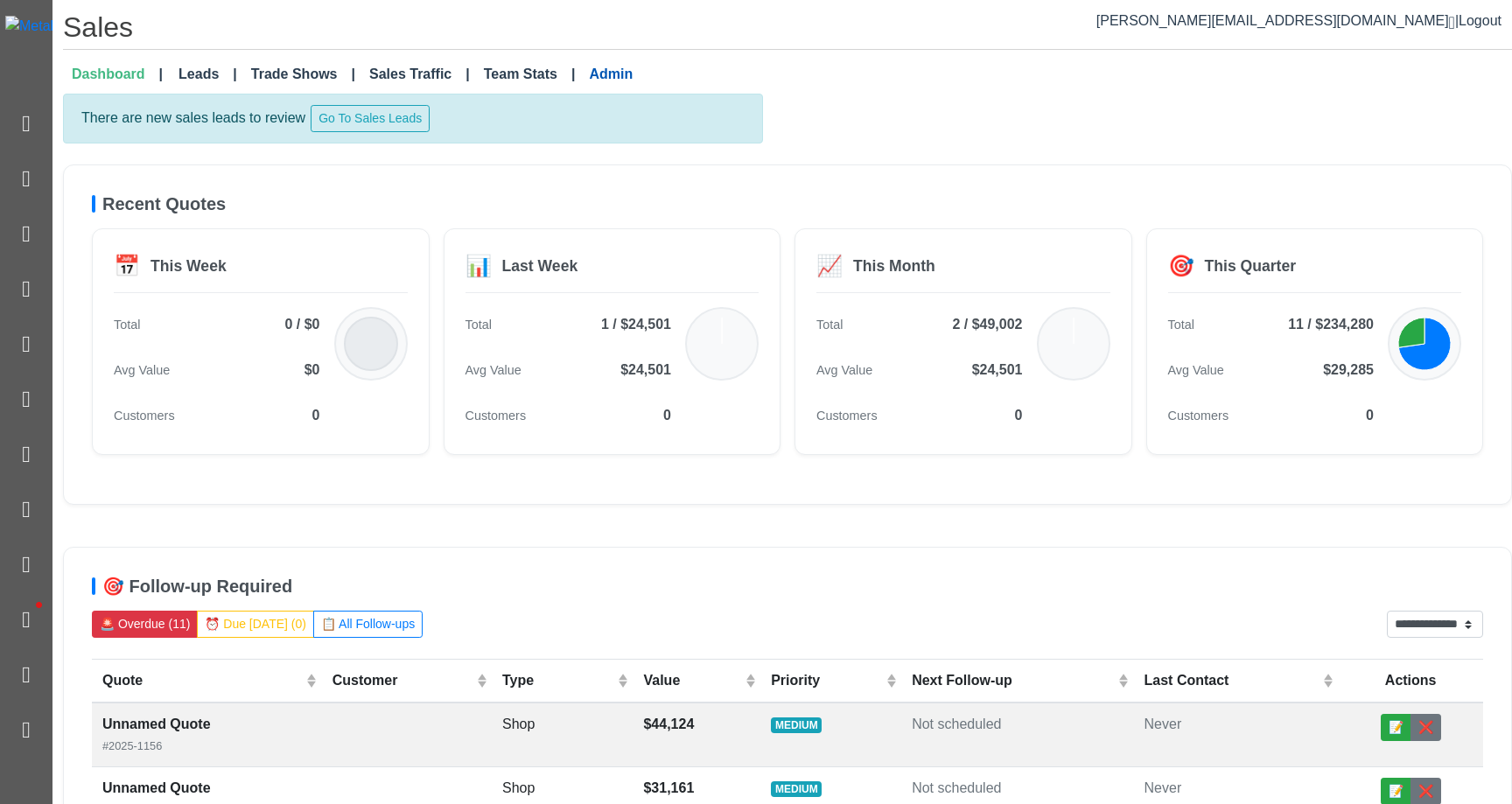
click at [595, 76] on link "Admin" at bounding box center [611, 75] width 58 height 35
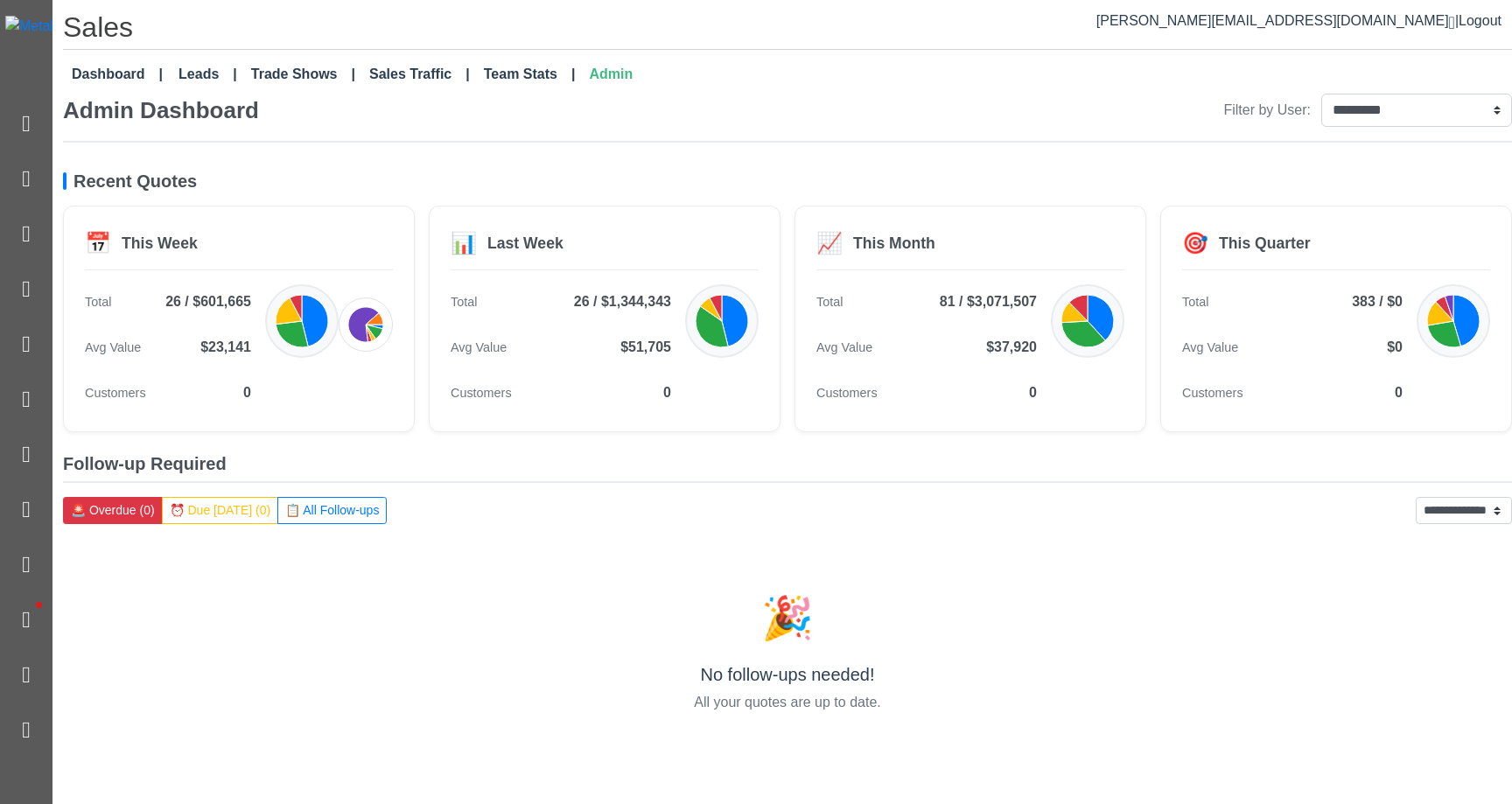
click at [763, 149] on div "**********" at bounding box center [788, 432] width 1449 height 676
click at [685, 138] on div "**********" at bounding box center [788, 118] width 1449 height 49
click at [361, 512] on button "📋 All Follow-ups" at bounding box center [332, 511] width 110 height 27
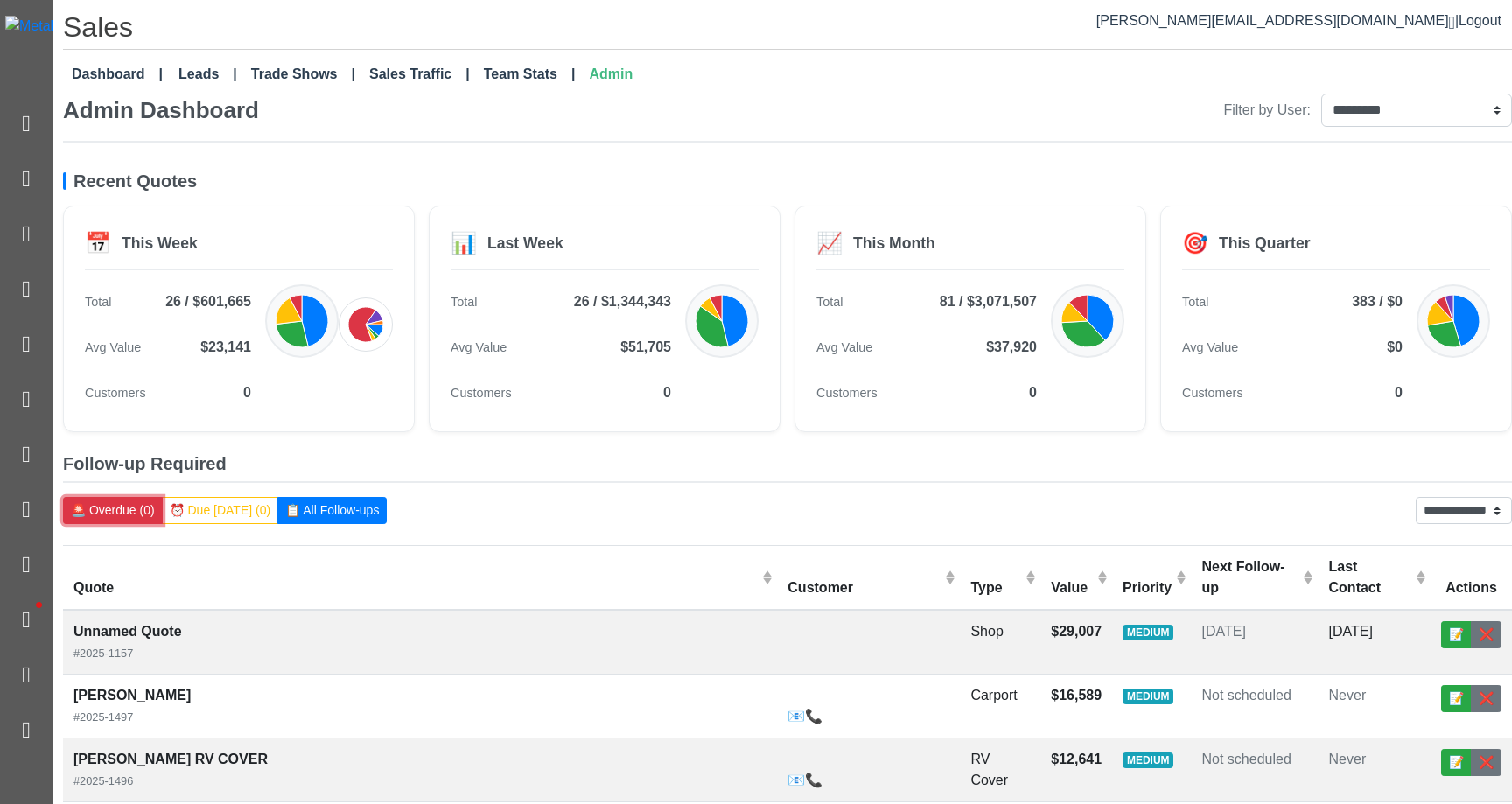
click at [129, 512] on button "🚨 Overdue (0)" at bounding box center [113, 511] width 100 height 27
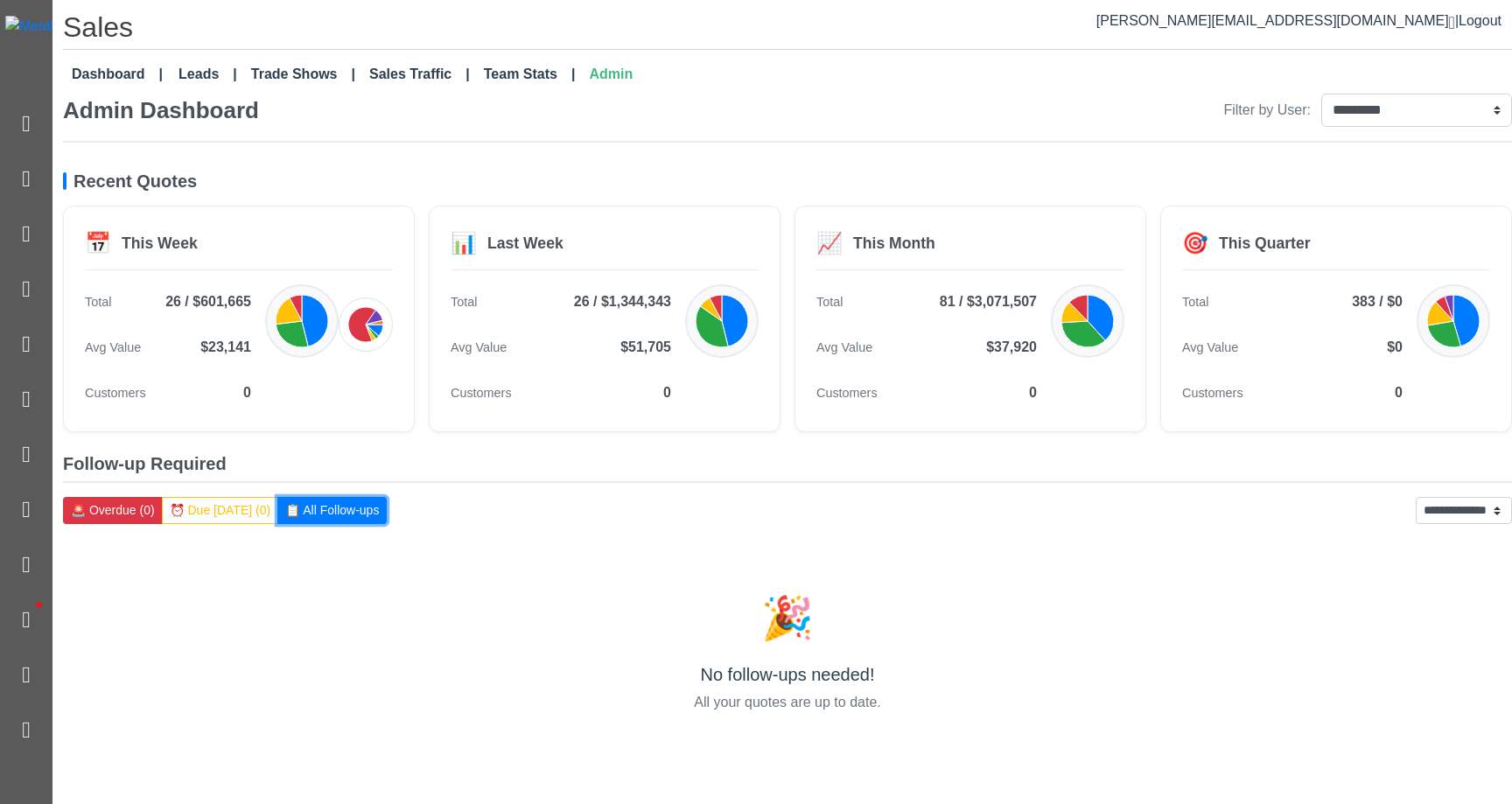
click at [295, 511] on button "📋 All Follow-ups" at bounding box center [332, 511] width 110 height 27
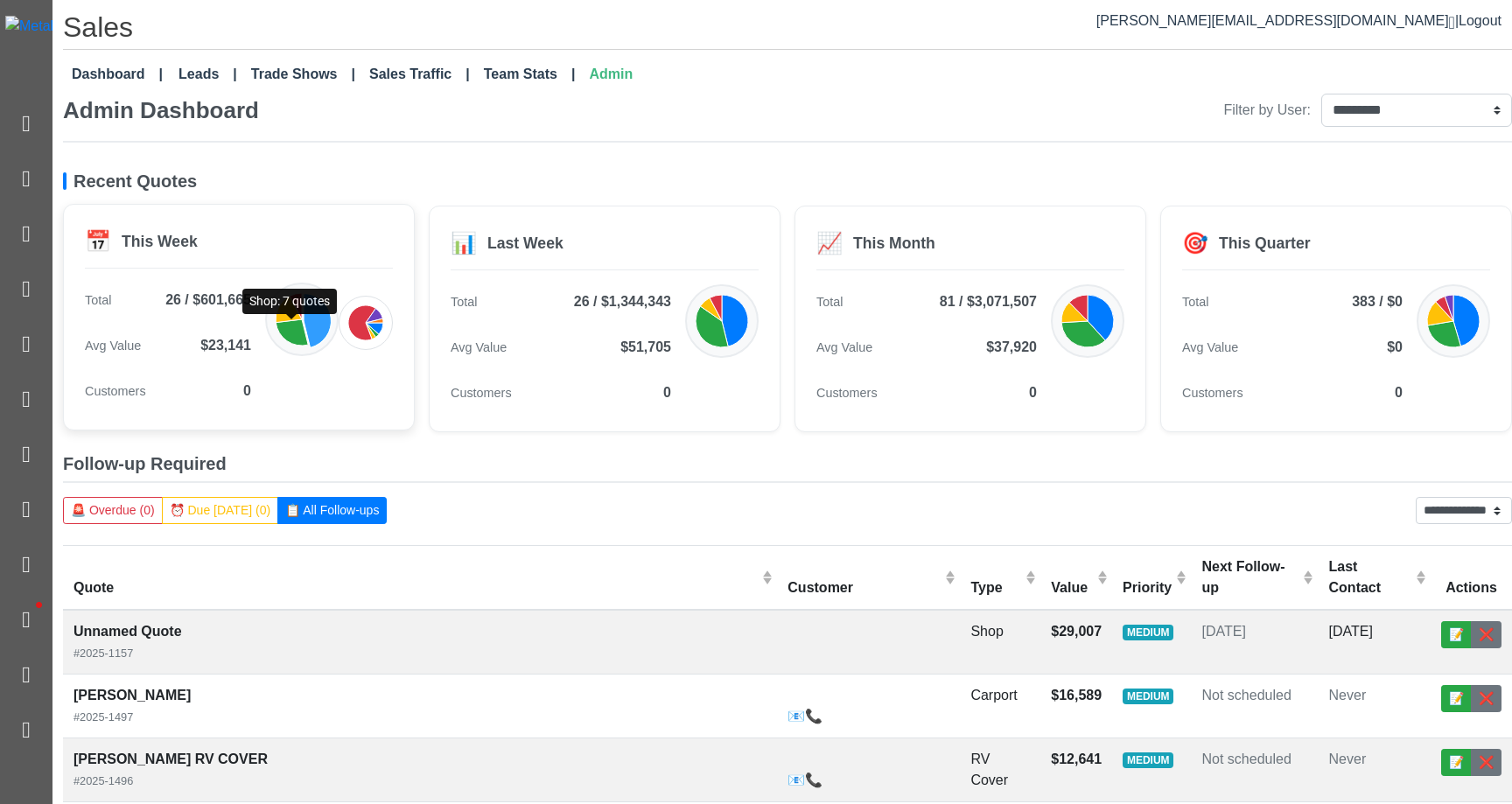
click at [322, 322] on icon at bounding box center [317, 321] width 28 height 54
click at [463, 480] on h5 "Follow-up Required" at bounding box center [788, 467] width 1449 height 30
click at [1367, 98] on select "**********" at bounding box center [1417, 111] width 191 height 33
select select "**********"
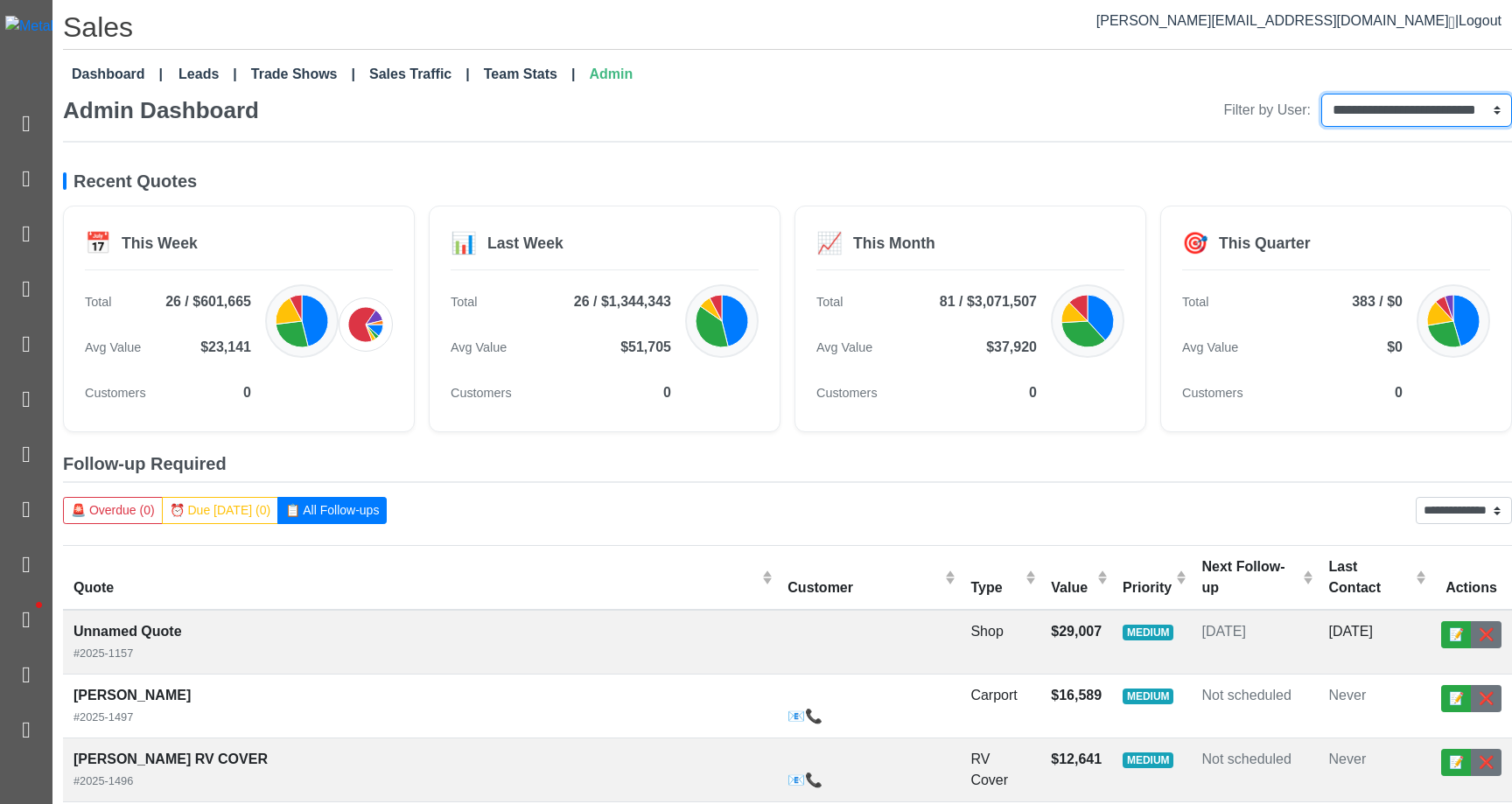
click at [1322, 94] on select "**********" at bounding box center [1417, 111] width 191 height 33
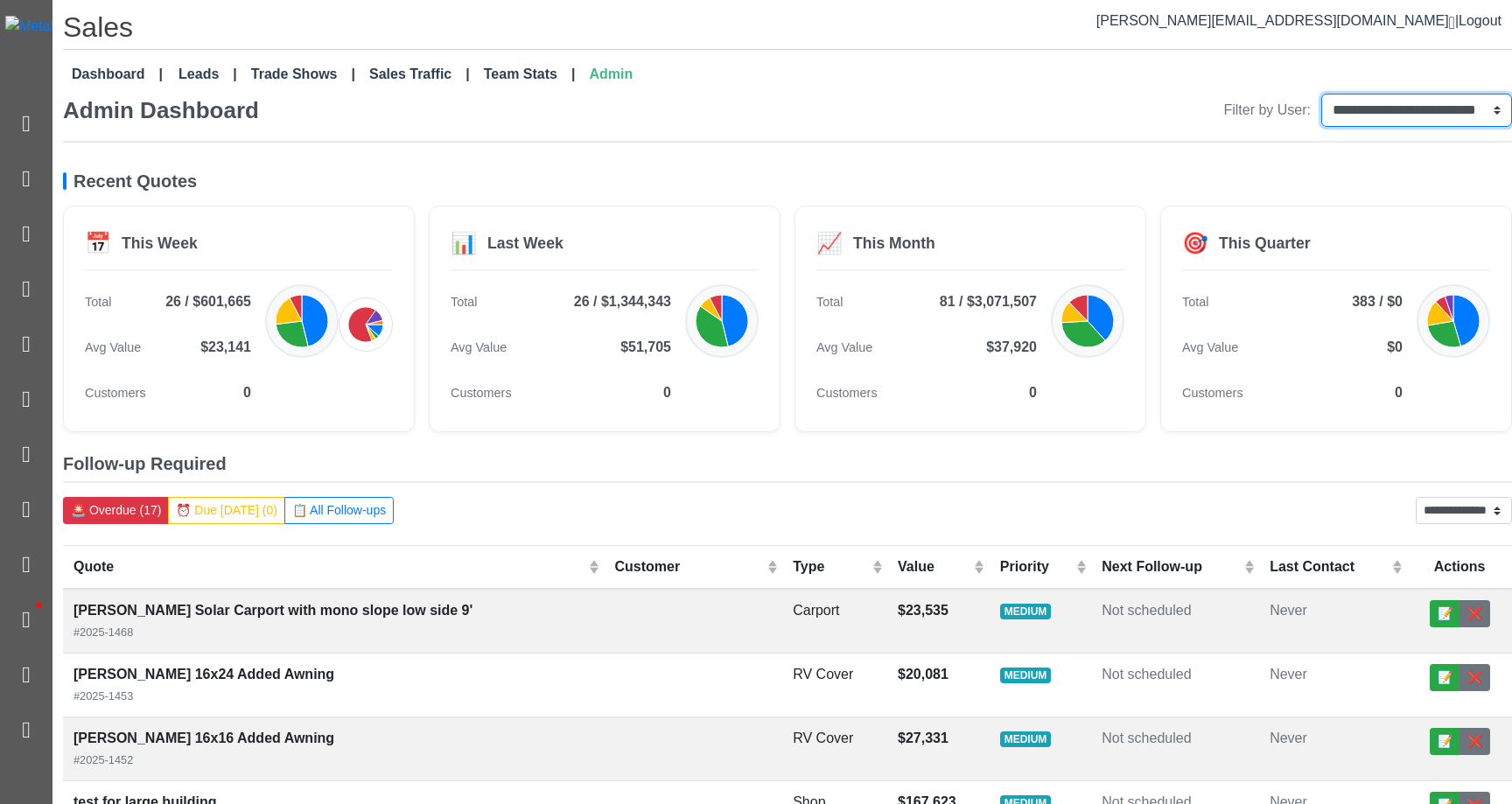
click at [1362, 102] on select "**********" at bounding box center [1417, 111] width 191 height 33
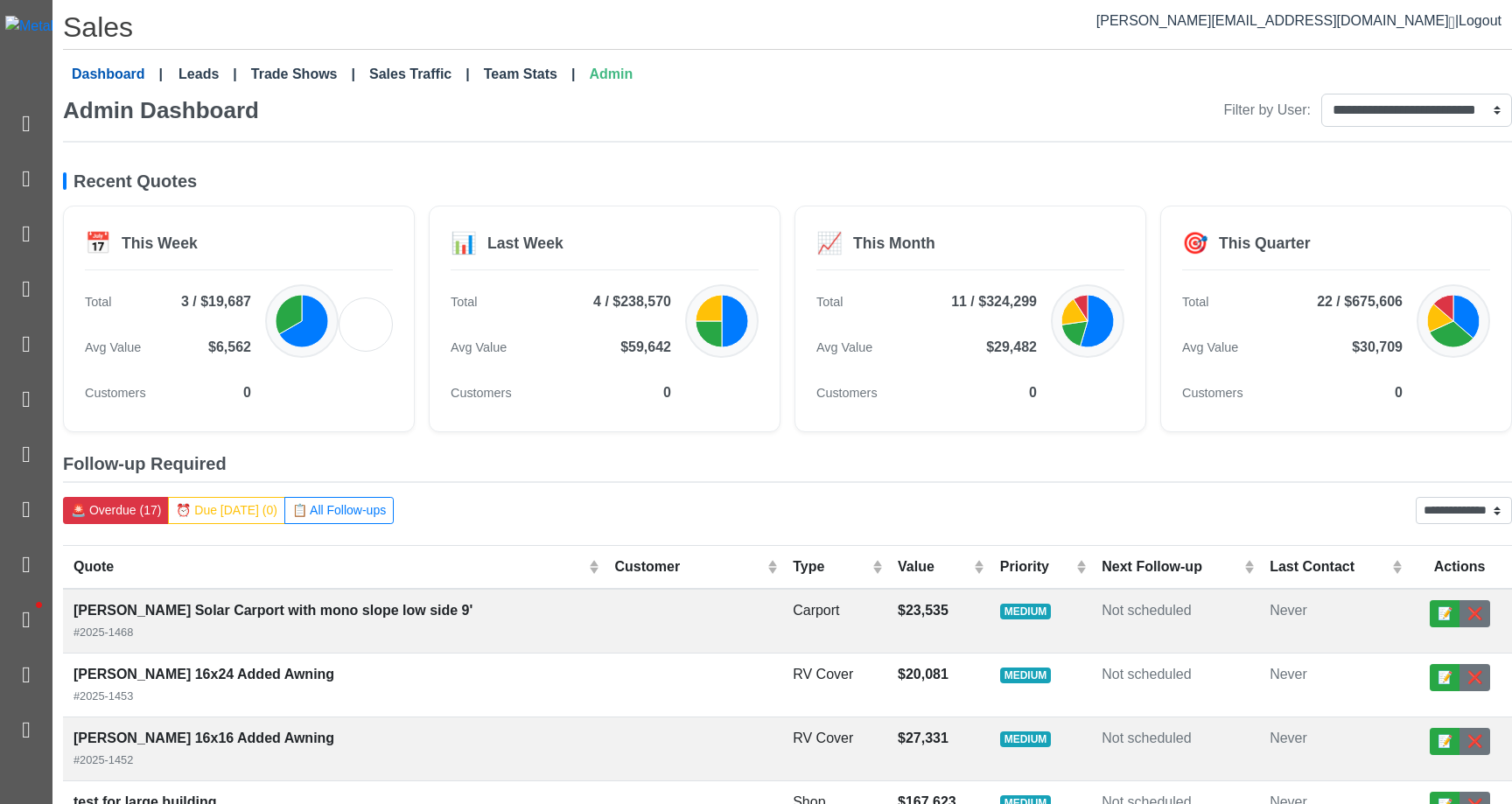
click at [130, 71] on link "Dashboard" at bounding box center [117, 75] width 105 height 35
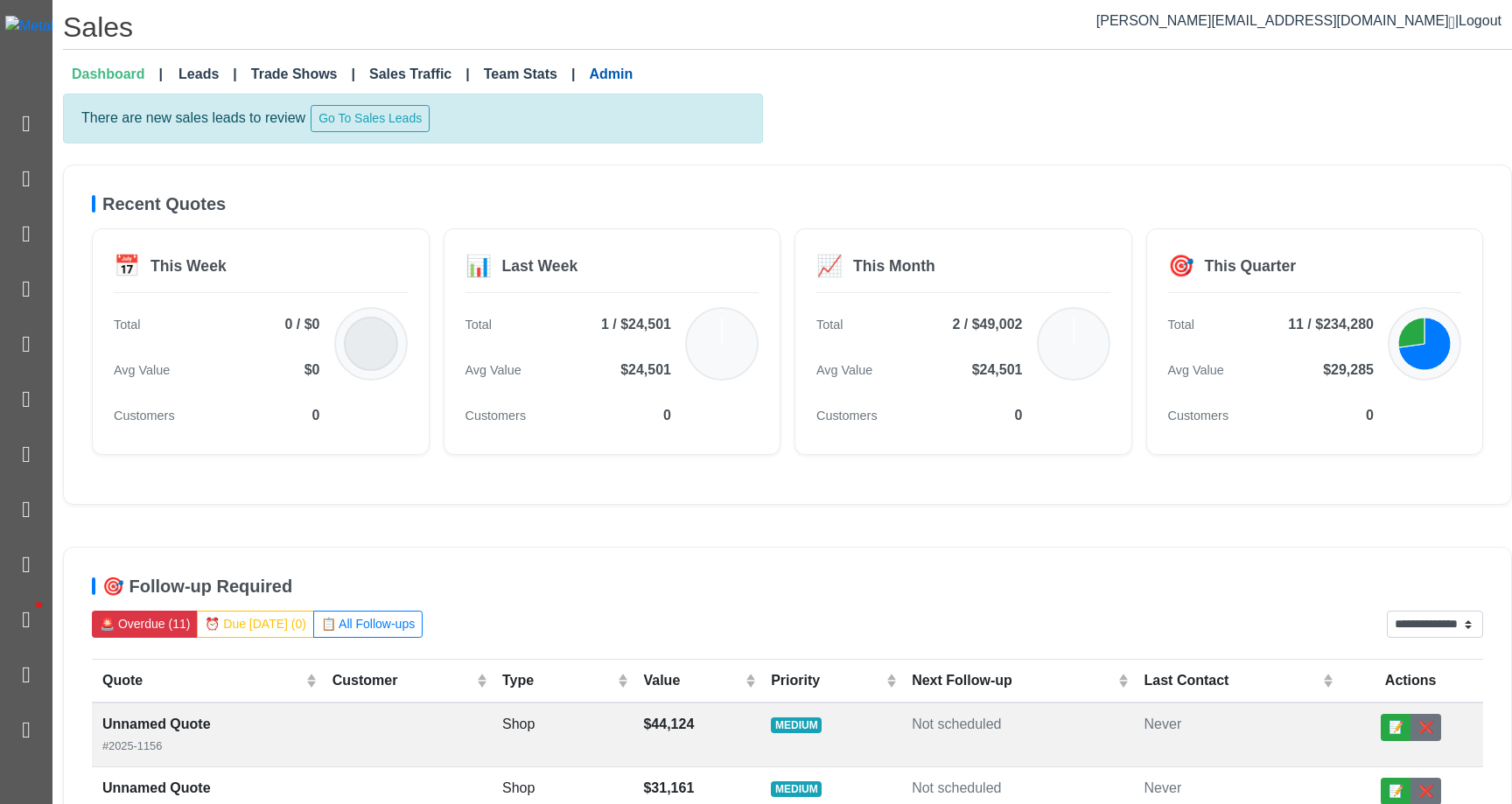
click at [598, 80] on link "Admin" at bounding box center [611, 75] width 58 height 35
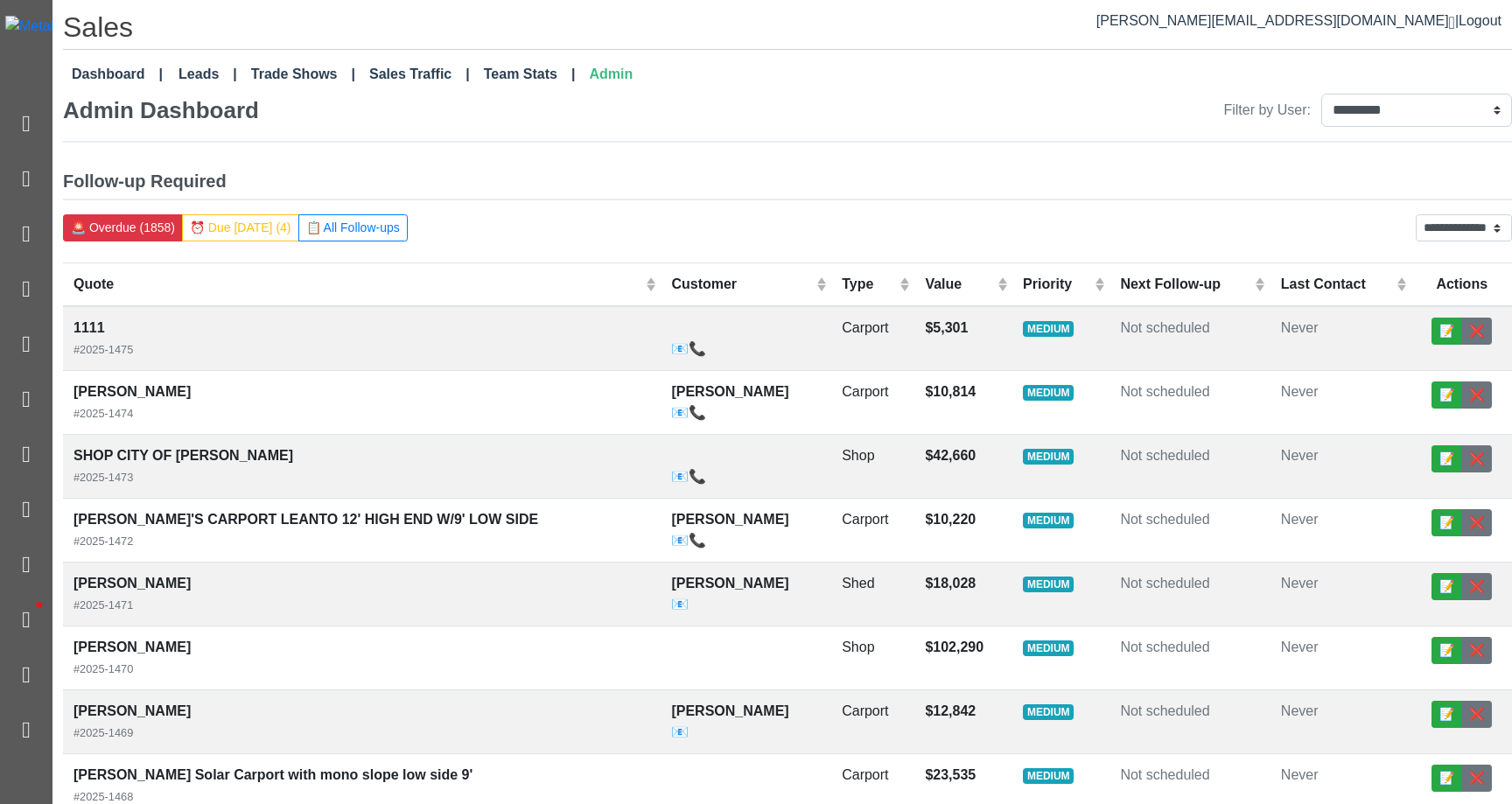
click at [758, 90] on div "Dashboard Leads Trade Shows Sales Traffic Team Stats Admin" at bounding box center [788, 75] width 1449 height 35
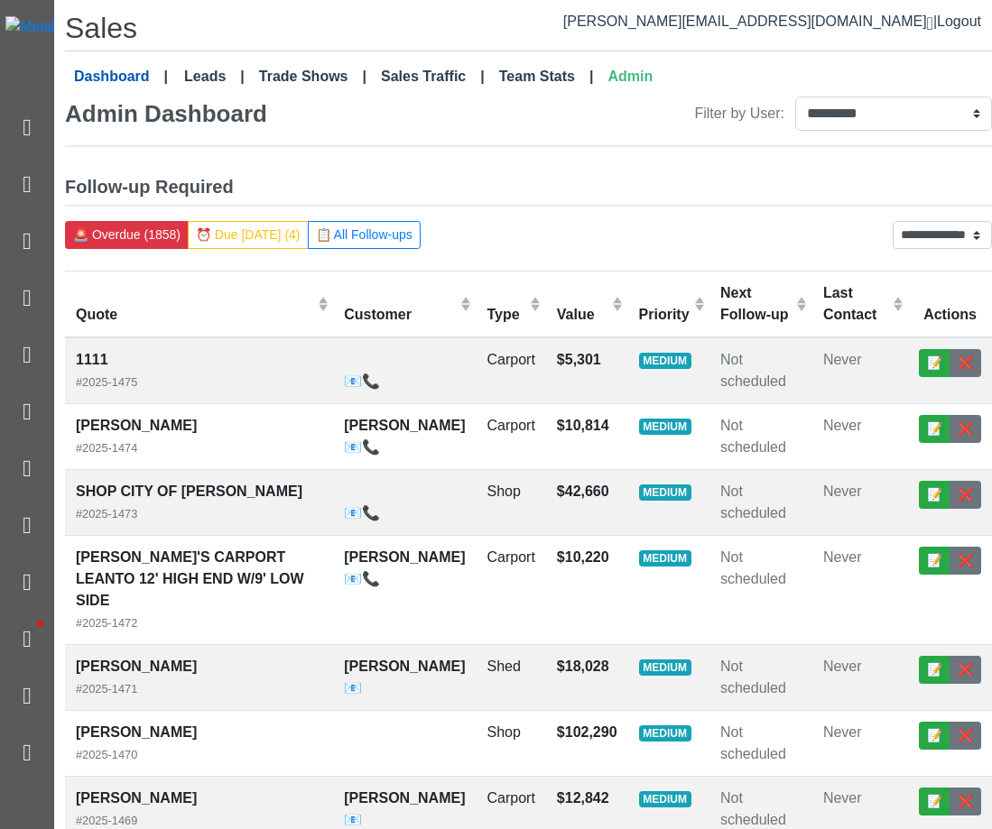
click at [120, 92] on link "Dashboard" at bounding box center [121, 77] width 108 height 36
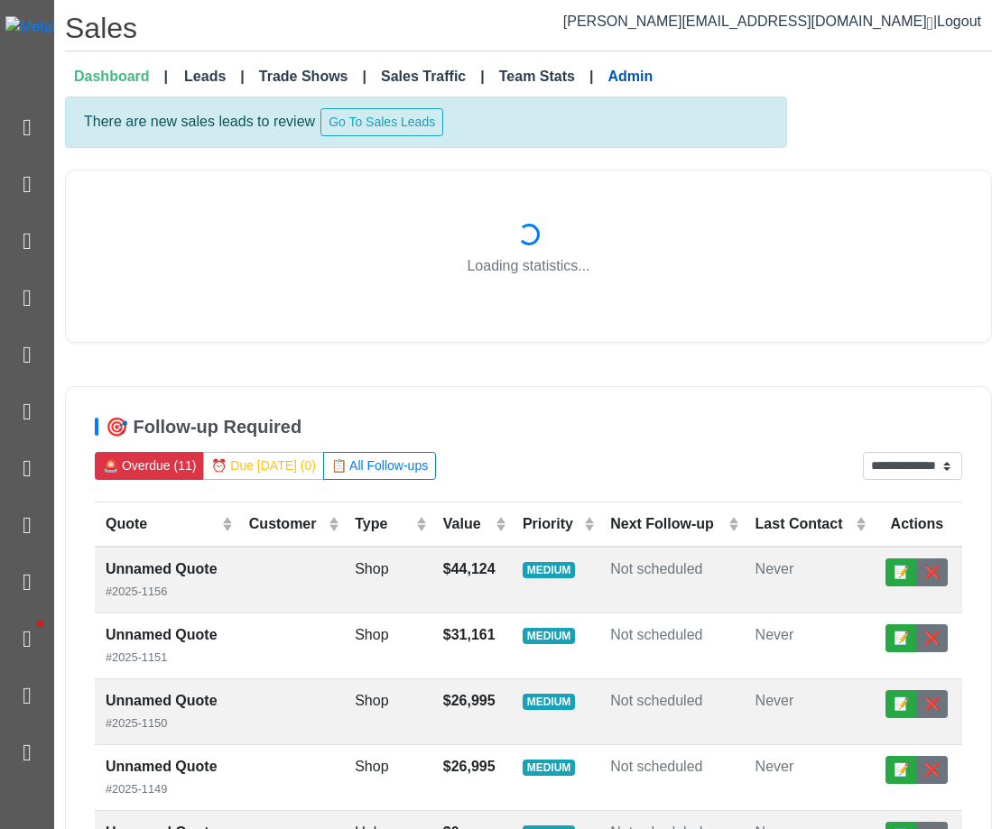
click at [630, 73] on link "Admin" at bounding box center [630, 77] width 60 height 36
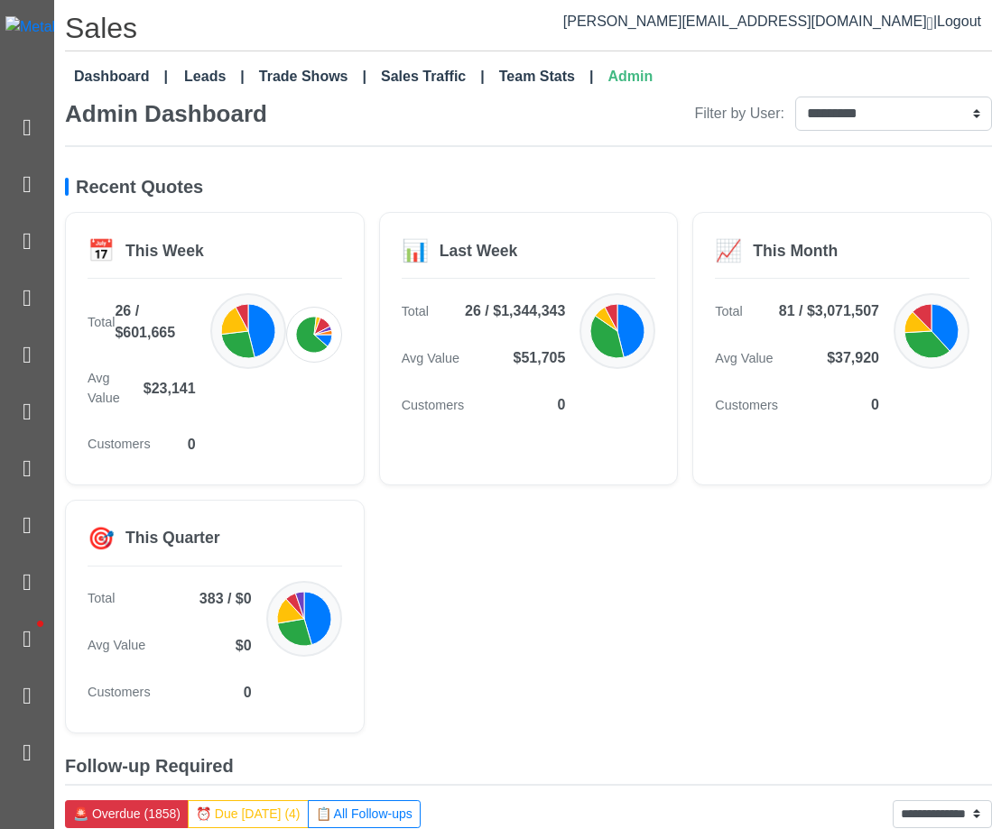
click at [788, 594] on div "📅 This Week Total 26 / $601,665 Avg Value $23,141 Customers 0 📊 Last Week Total…" at bounding box center [528, 472] width 927 height 521
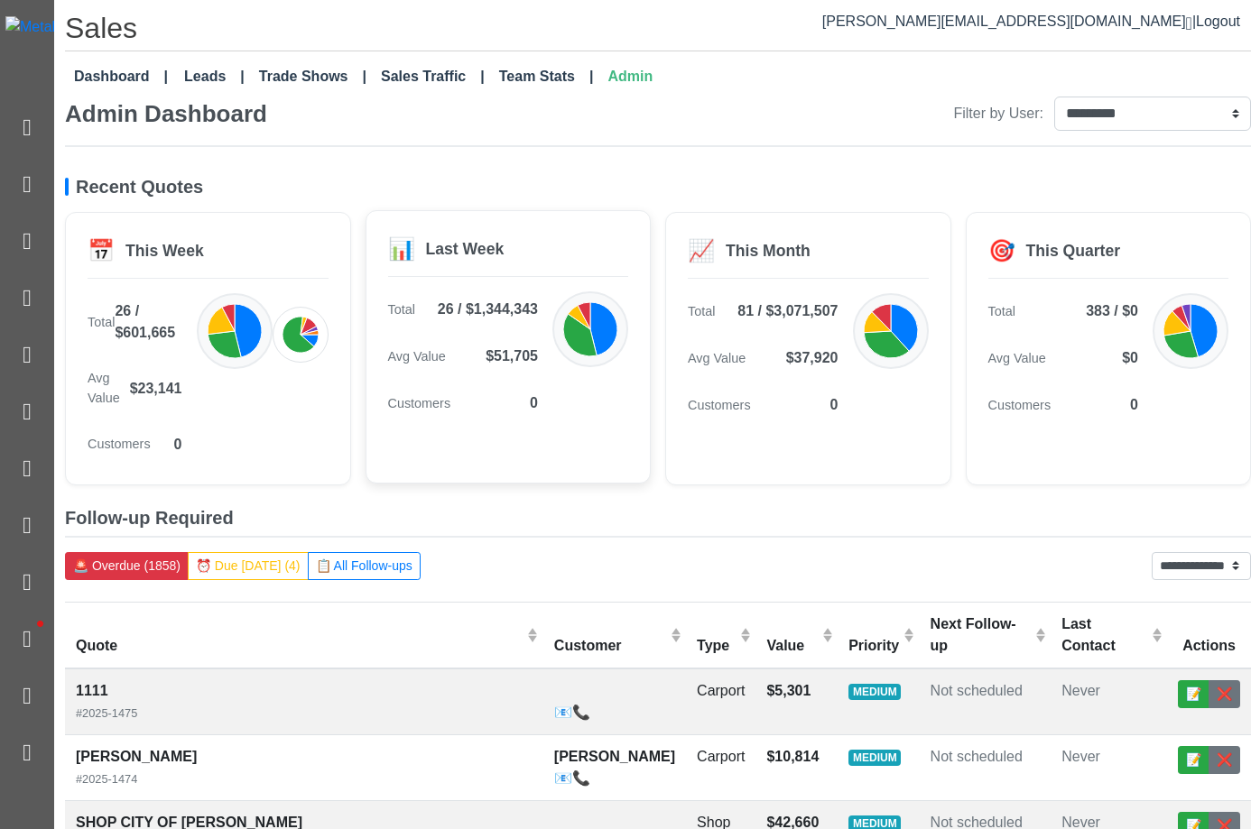
click at [526, 403] on div "Customers 0" at bounding box center [463, 403] width 151 height 36
click at [137, 84] on link "Dashboard" at bounding box center [121, 77] width 108 height 36
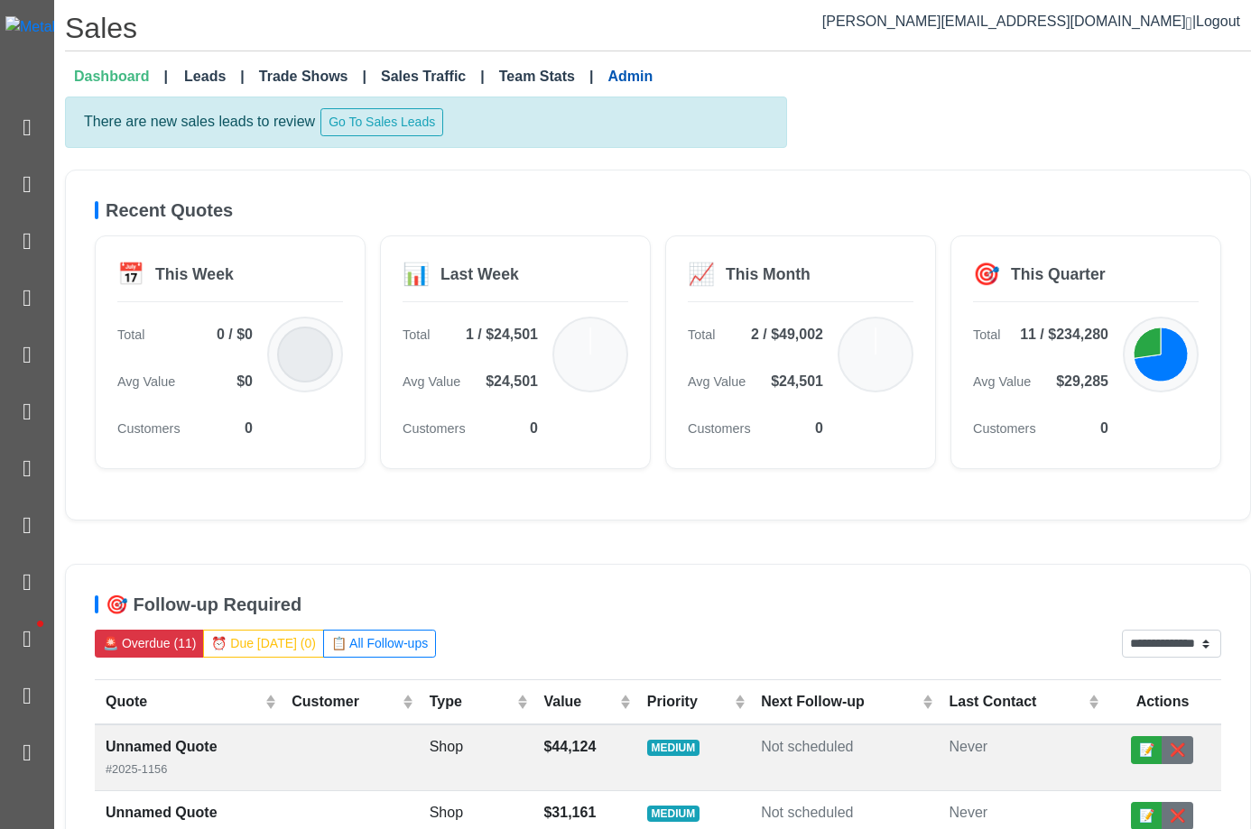
click at [620, 68] on link "Admin" at bounding box center [630, 77] width 60 height 36
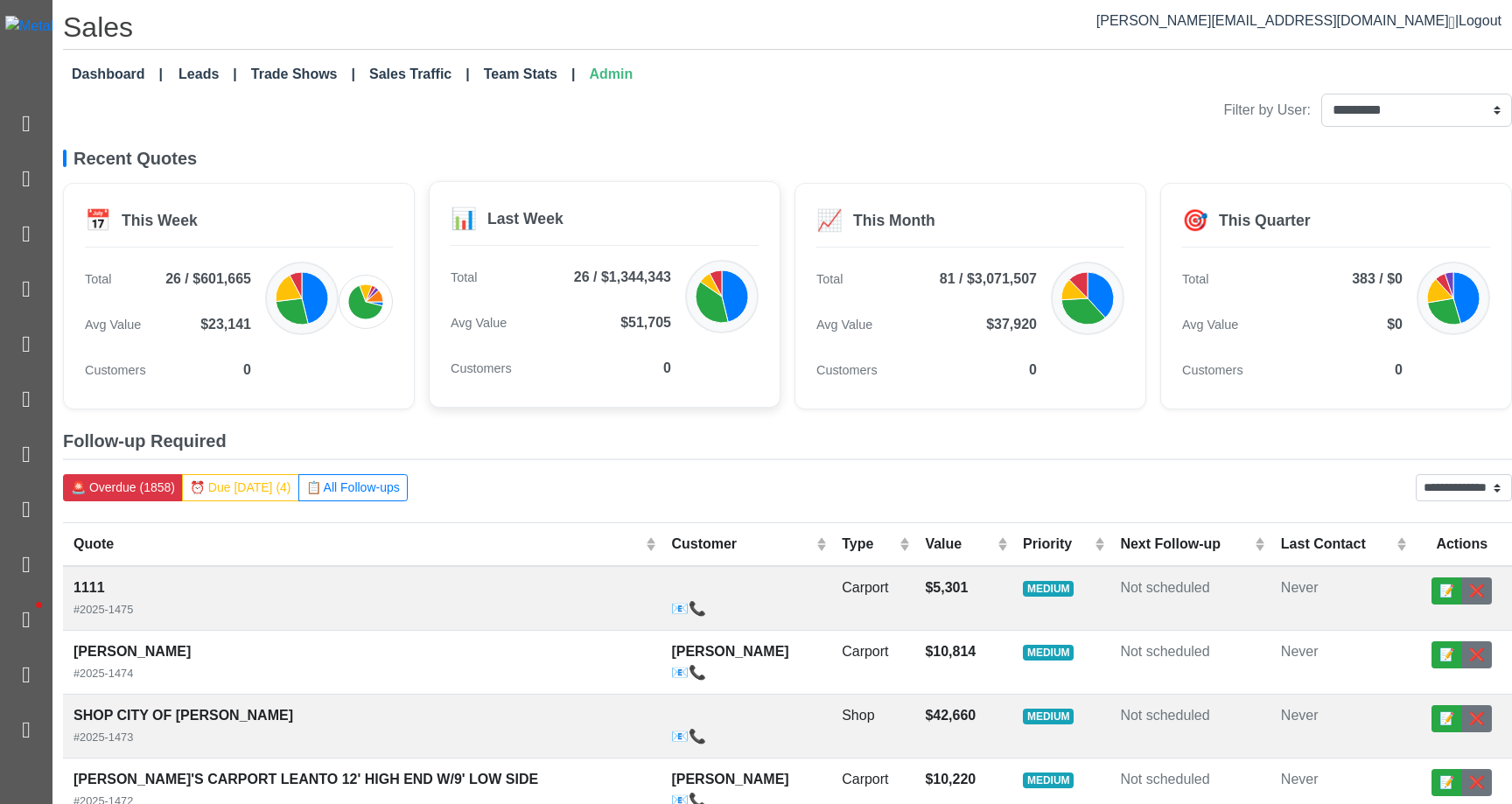
click at [656, 367] on div "Customers 0" at bounding box center [561, 369] width 220 height 35
click at [1027, 357] on div "Customers 0" at bounding box center [926, 369] width 220 height 35
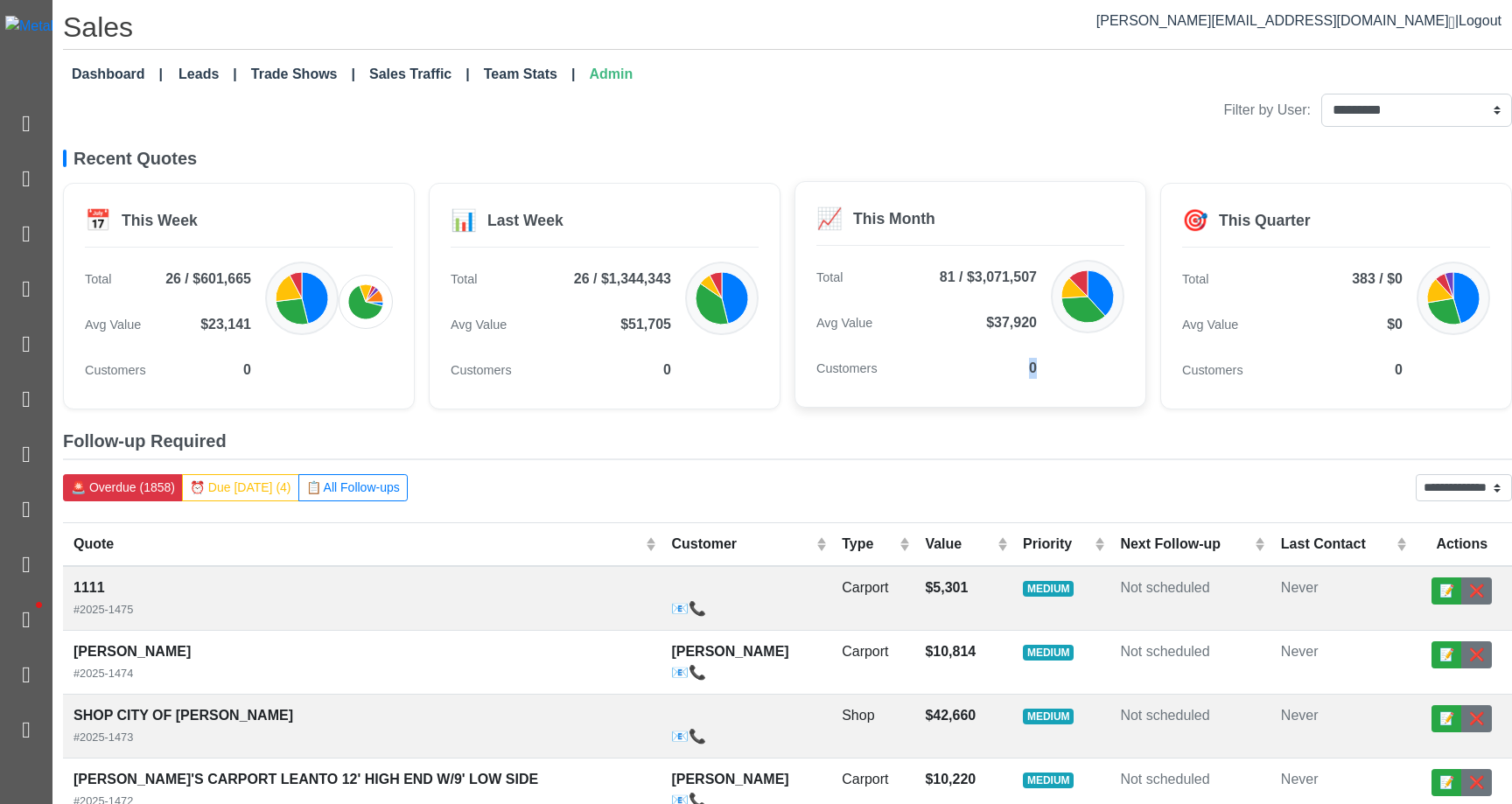
click at [1027, 357] on div "Customers 0" at bounding box center [926, 369] width 220 height 35
click at [925, 363] on div "Customers 0" at bounding box center [926, 369] width 220 height 35
click at [1308, 632] on td "Never" at bounding box center [1341, 663] width 142 height 64
select select "******"
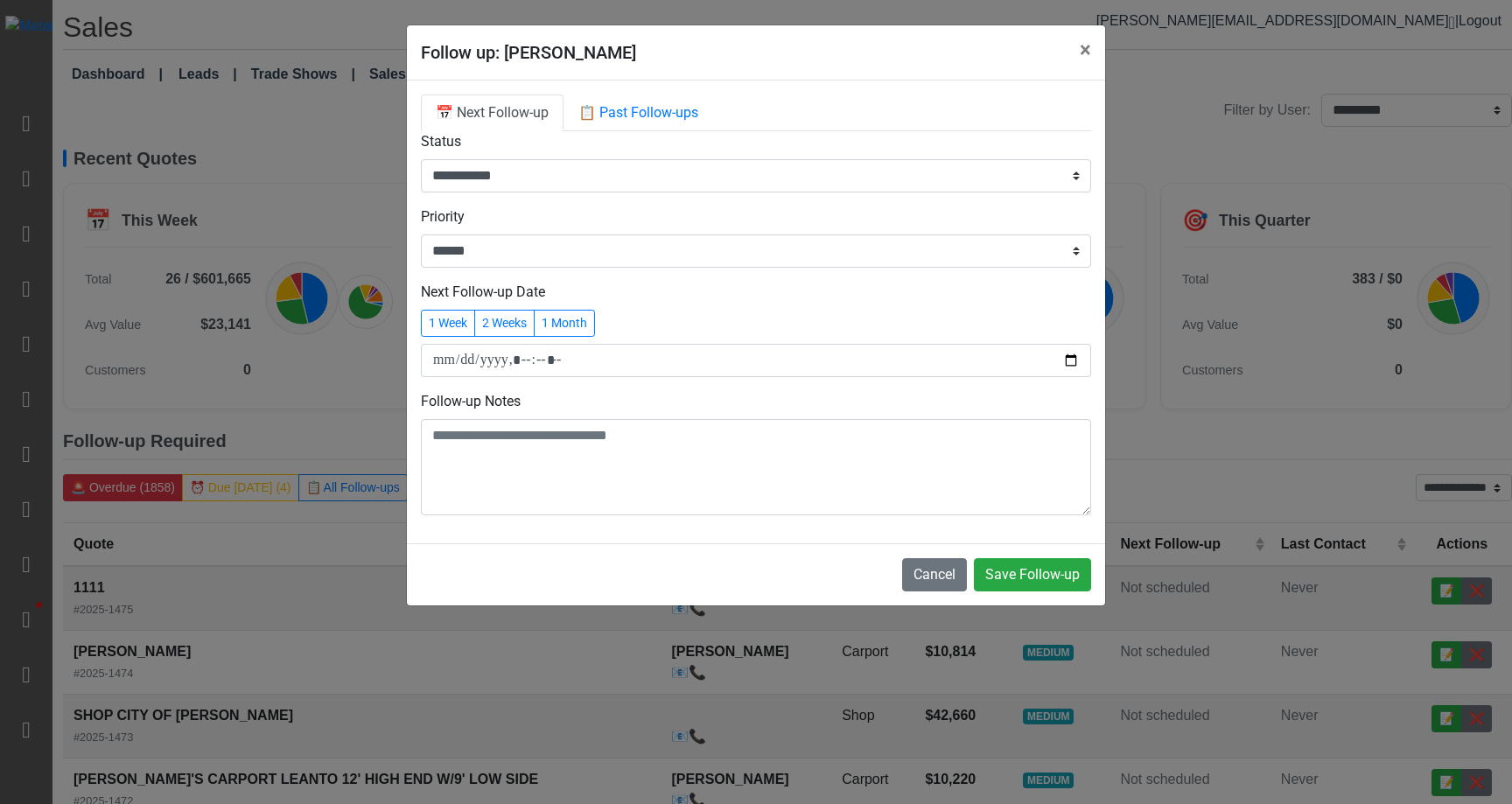
click at [1170, 734] on div "**********" at bounding box center [756, 402] width 1512 height 804
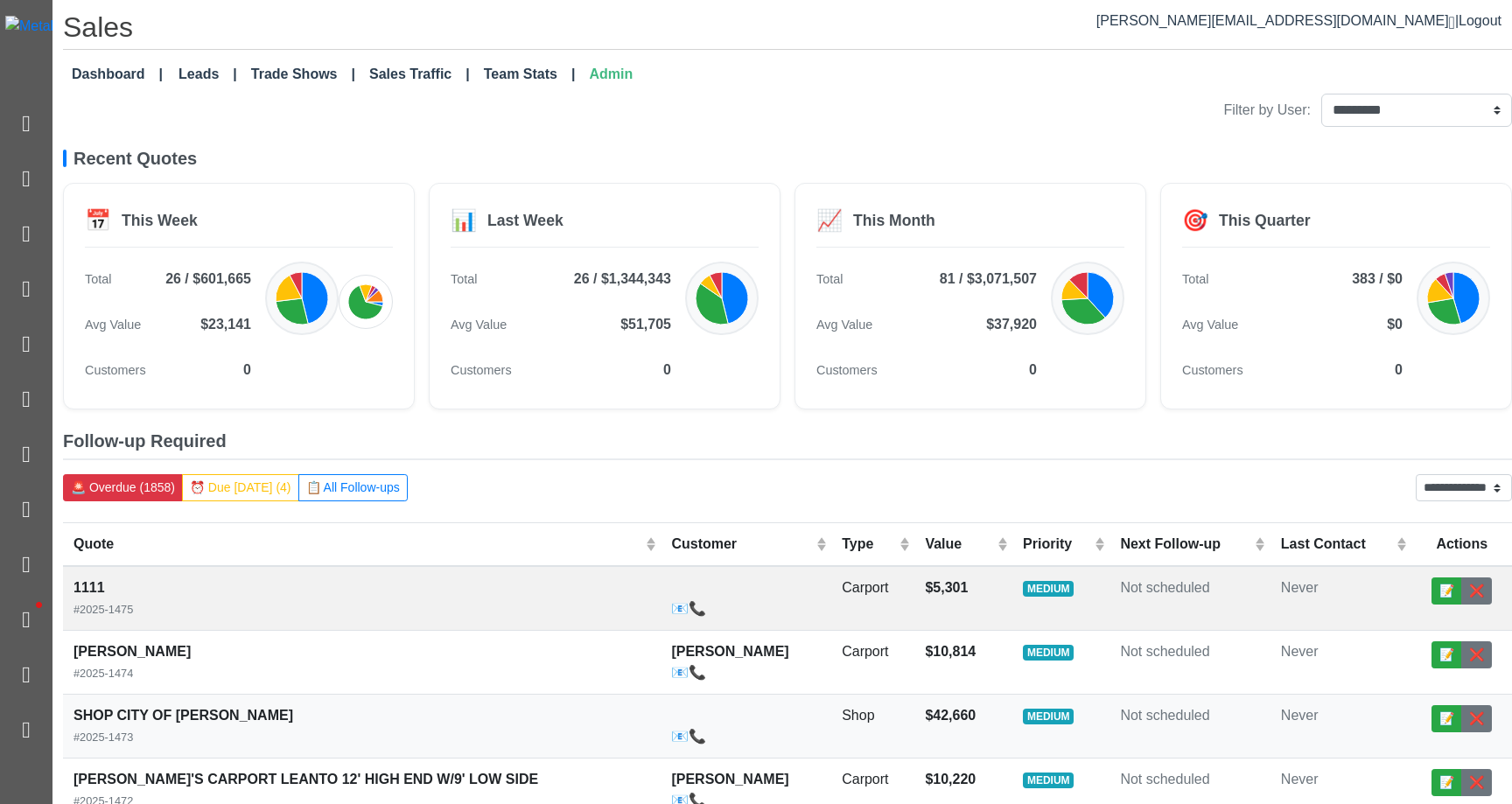
select select "******"
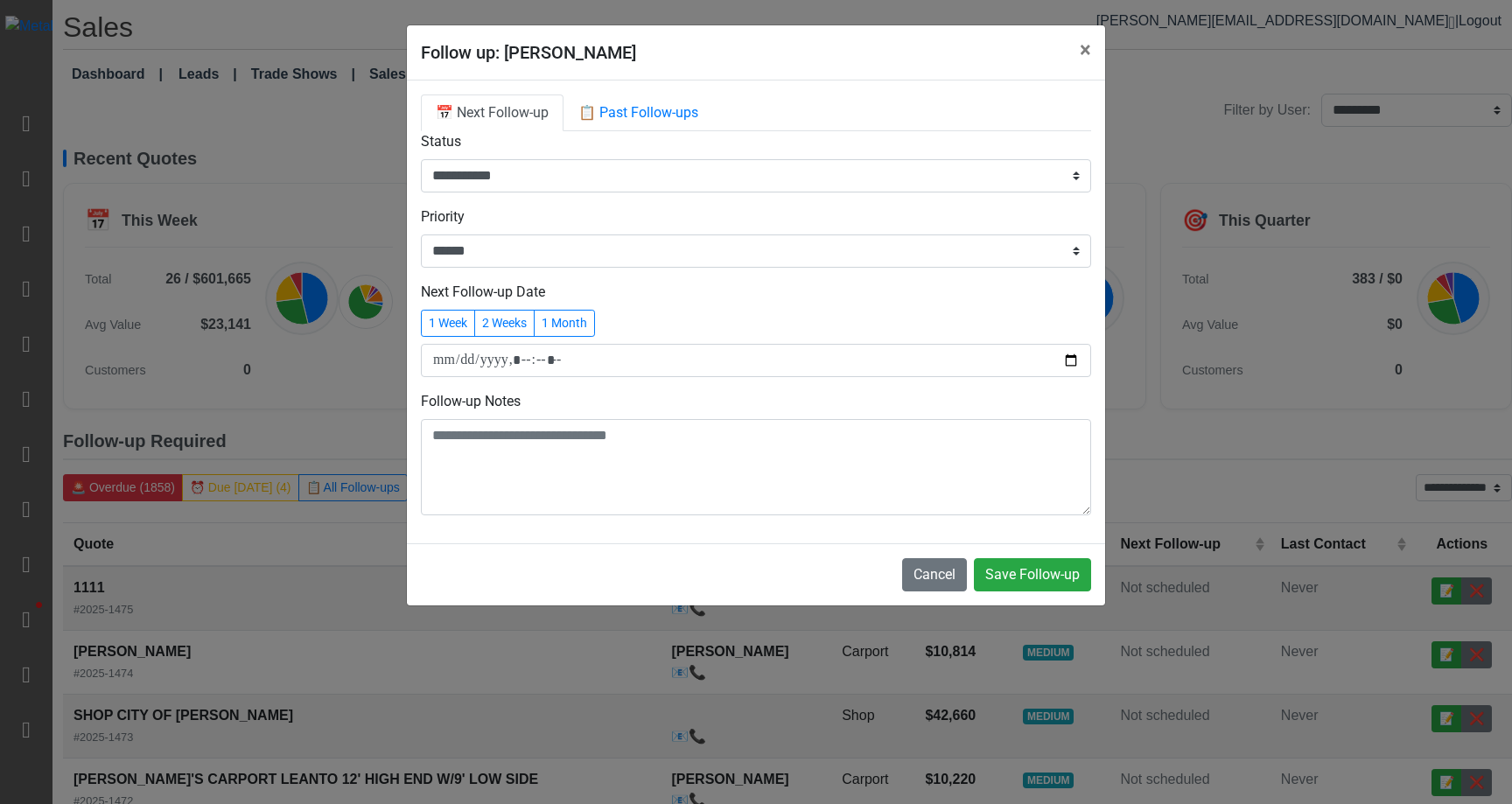
click at [1144, 77] on div "**********" at bounding box center [756, 402] width 1512 height 804
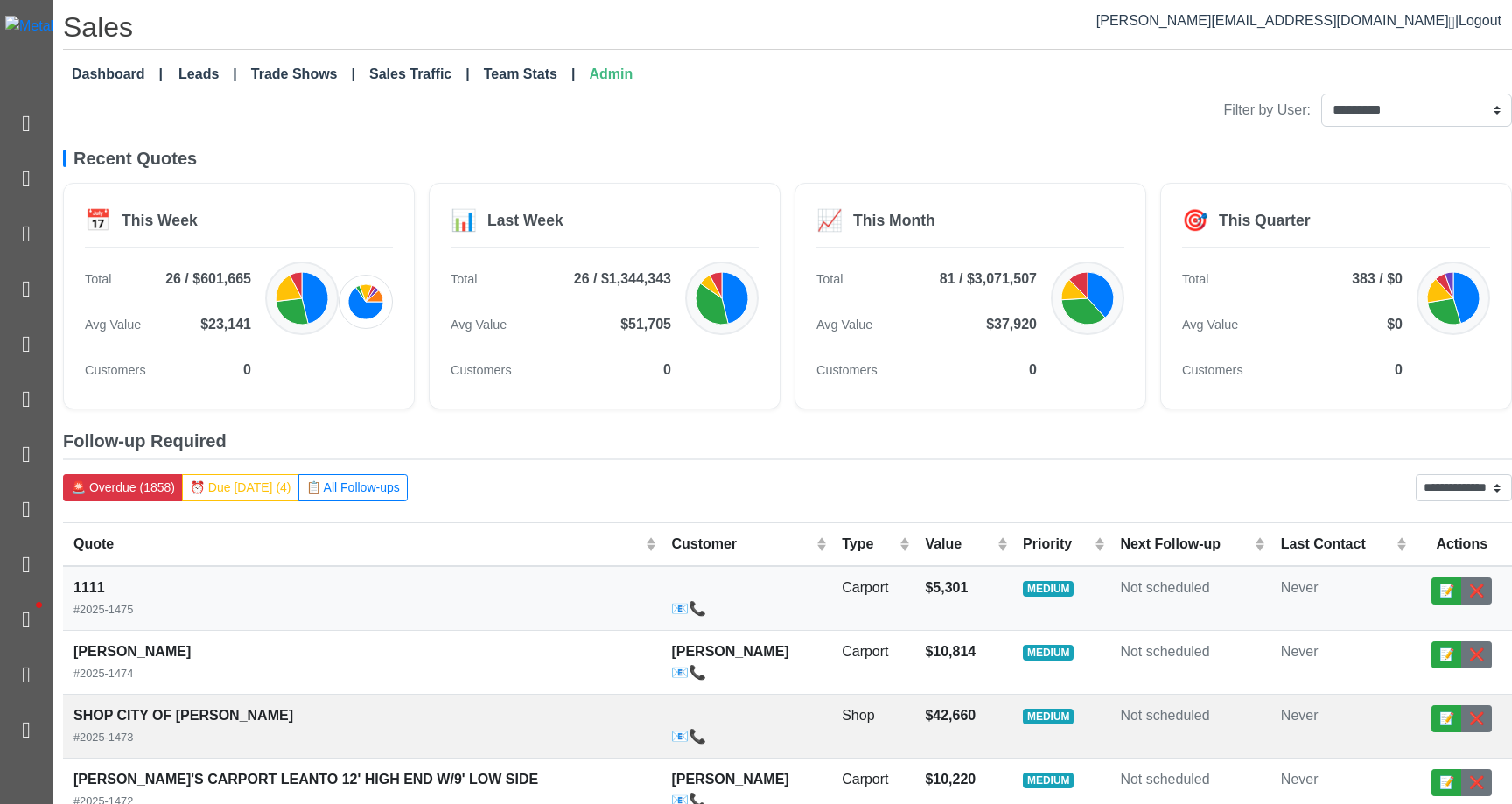
click at [1199, 607] on td "Not scheduled" at bounding box center [1189, 598] width 160 height 65
select select "******"
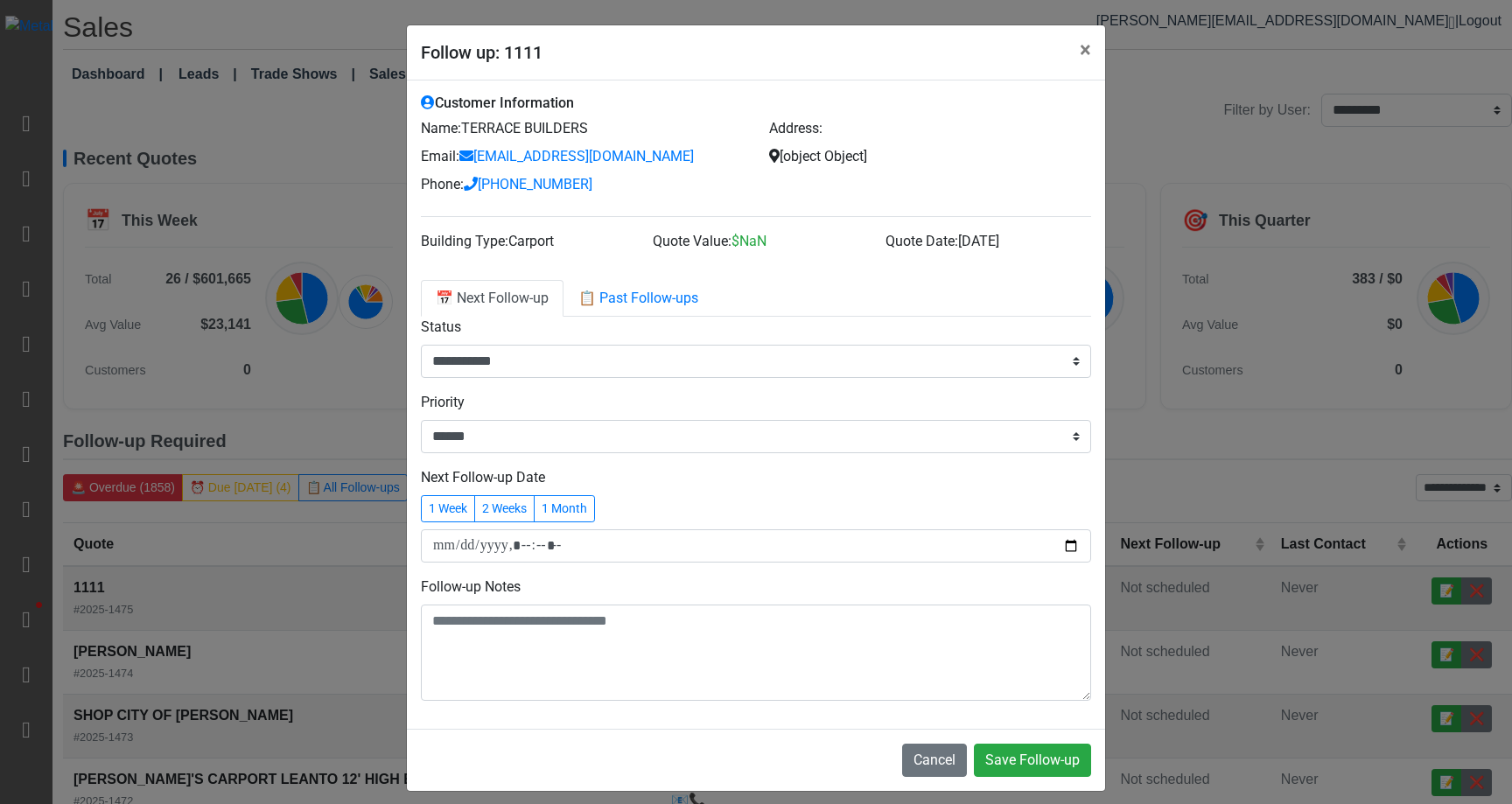
click at [310, 113] on div "**********" at bounding box center [756, 402] width 1512 height 804
select select "******"
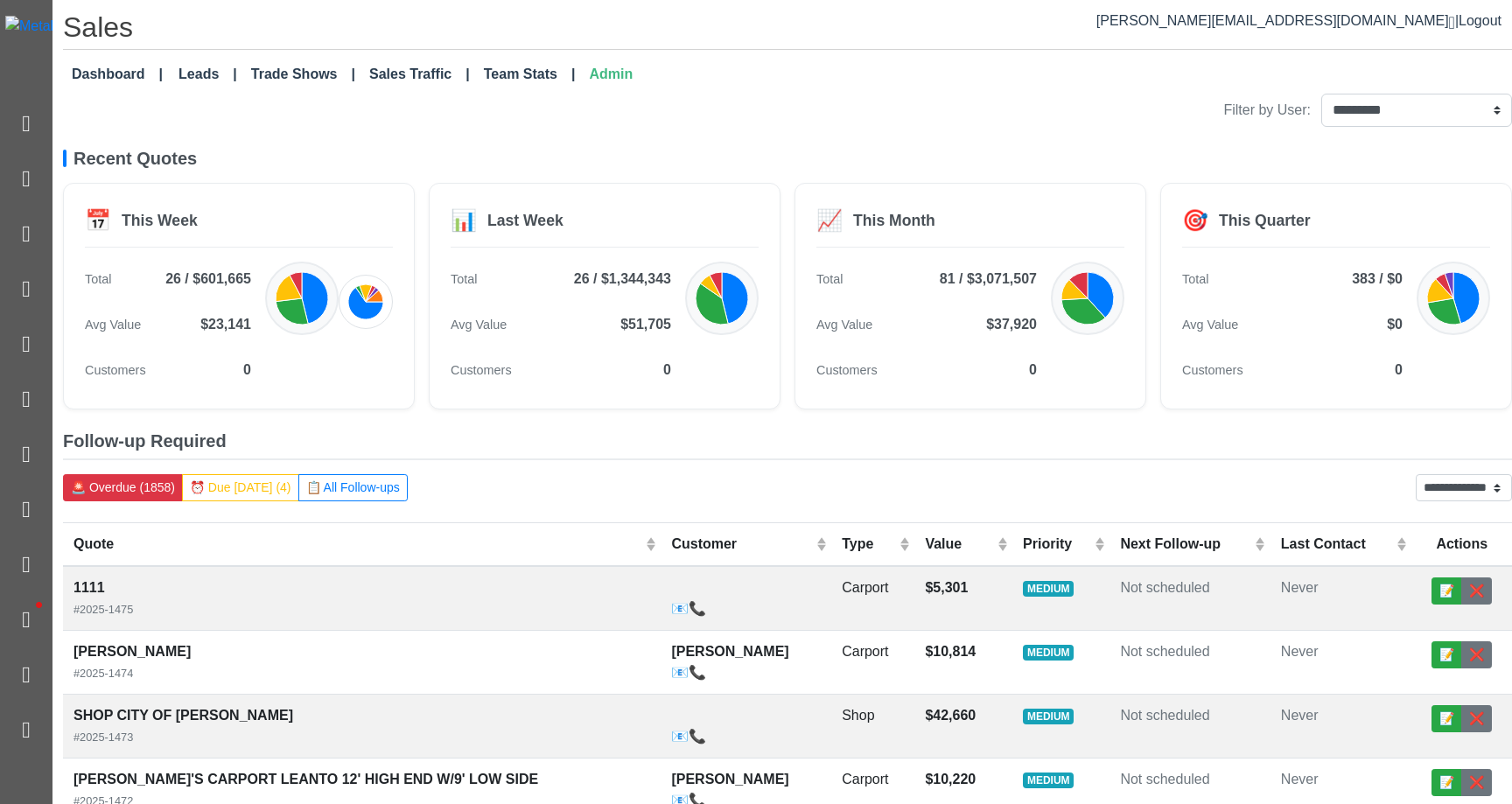
click at [1054, 437] on h5 "Follow-up Required" at bounding box center [788, 445] width 1449 height 30
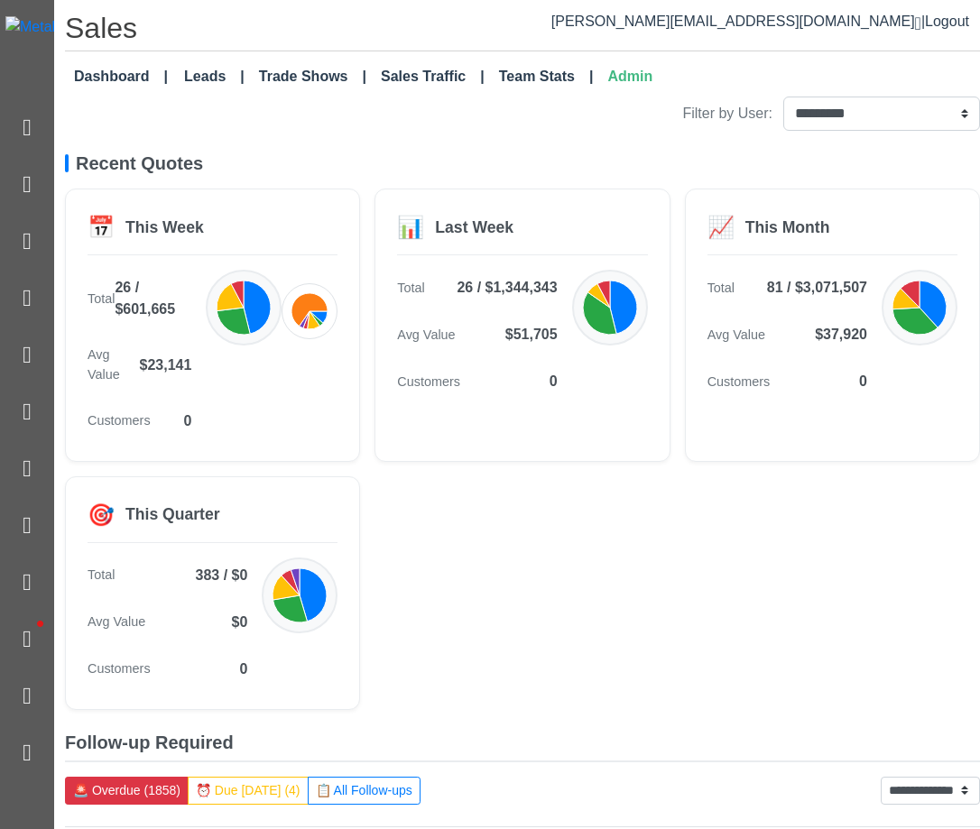
click at [788, 623] on div "📅 This Week Total 26 / $601,665 Avg Value $23,141 Customers 0 📊 Last Week Total…" at bounding box center [522, 449] width 915 height 521
